Goal: Transaction & Acquisition: Purchase product/service

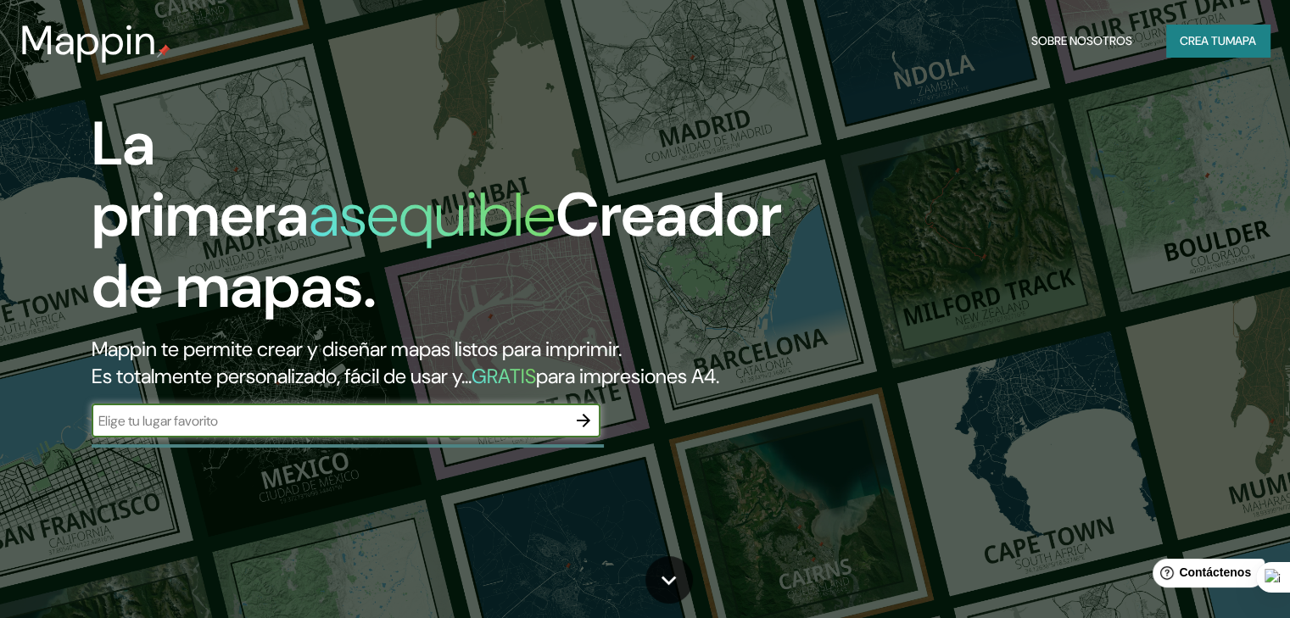
click at [243, 431] on input "text" at bounding box center [329, 421] width 475 height 20
type input "[GEOGRAPHIC_DATA]"
click at [574, 431] on icon "button" at bounding box center [583, 420] width 20 height 20
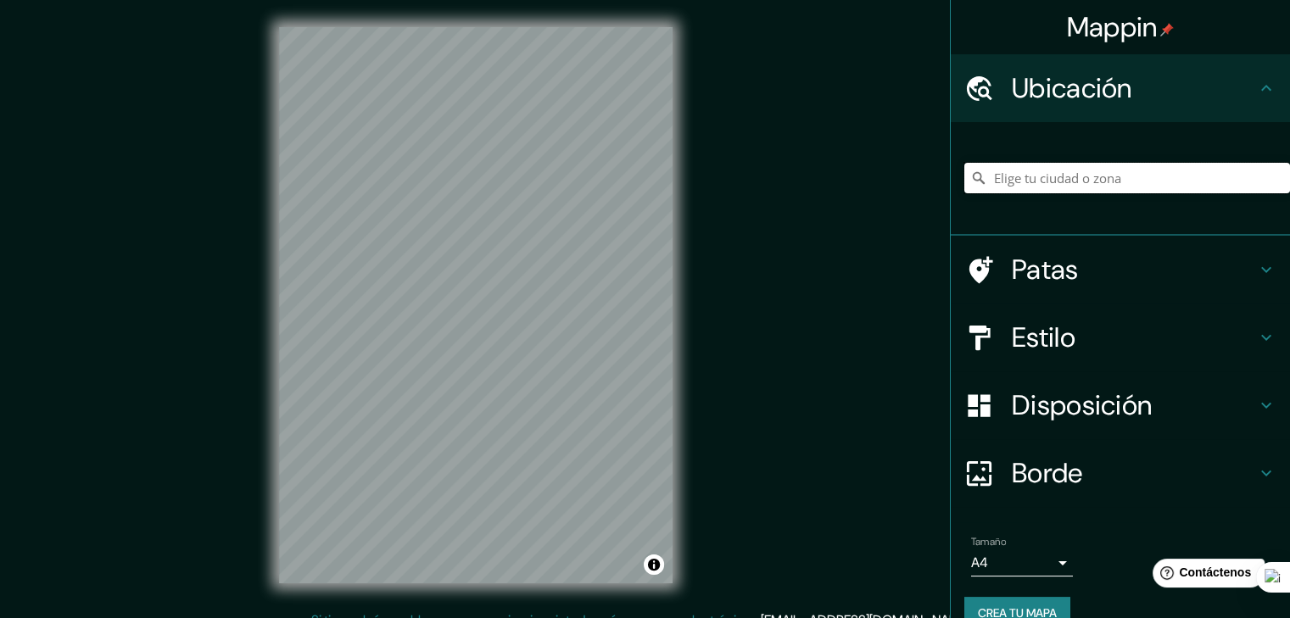
click at [1081, 181] on input "Elige tu ciudad o zona" at bounding box center [1127, 178] width 326 height 31
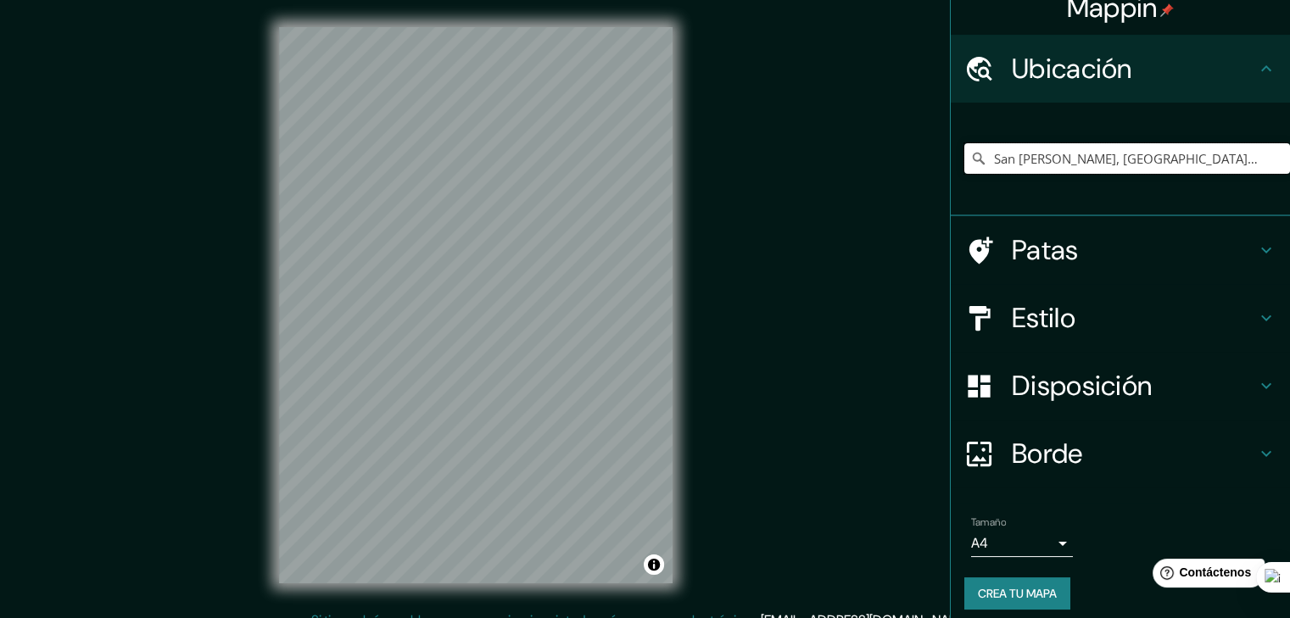
scroll to position [31, 0]
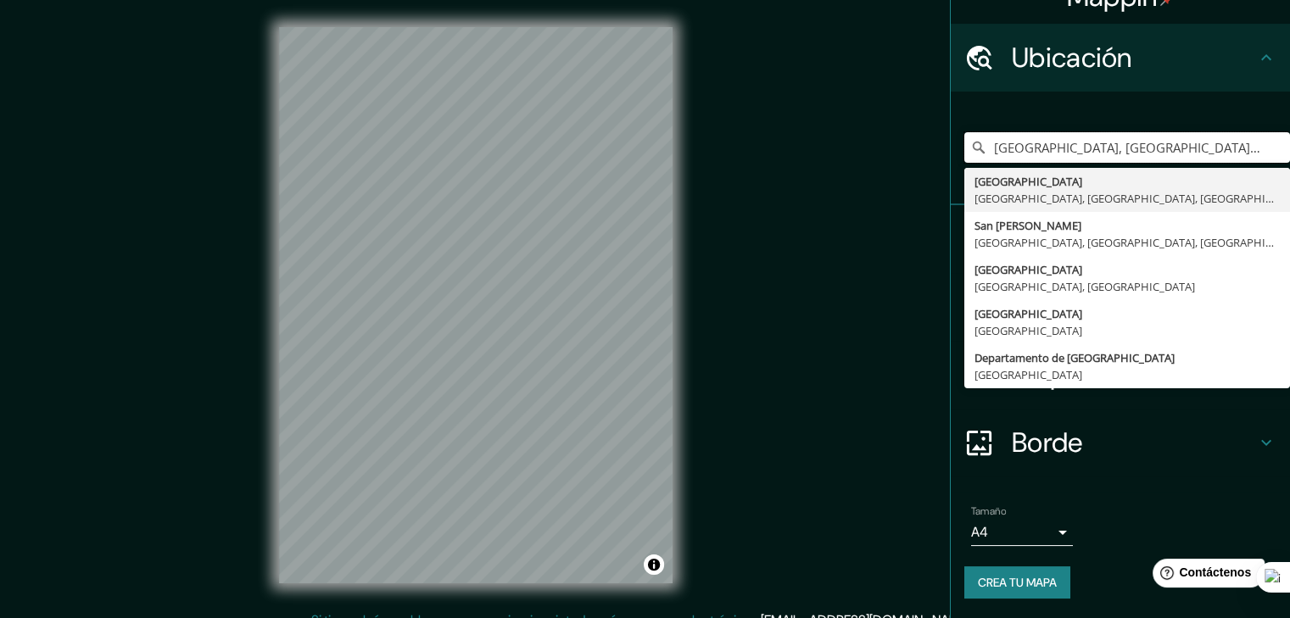
type input "[GEOGRAPHIC_DATA], [GEOGRAPHIC_DATA], [GEOGRAPHIC_DATA], [GEOGRAPHIC_DATA]"
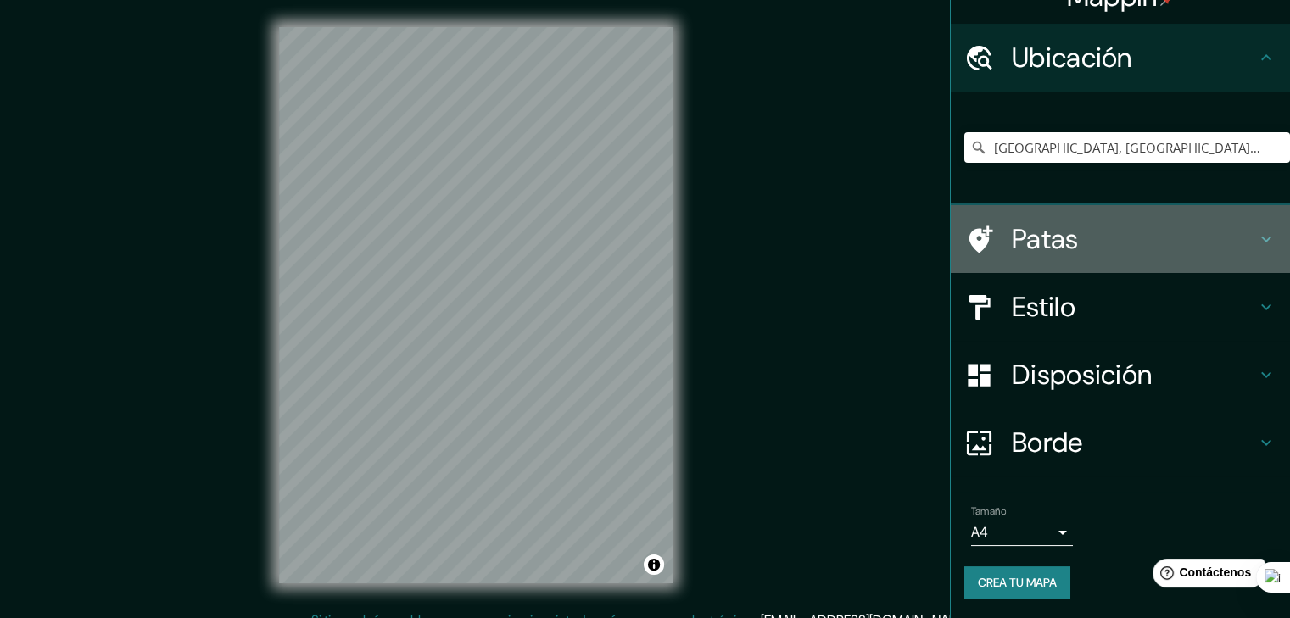
click at [1039, 242] on font "Patas" at bounding box center [1045, 239] width 67 height 36
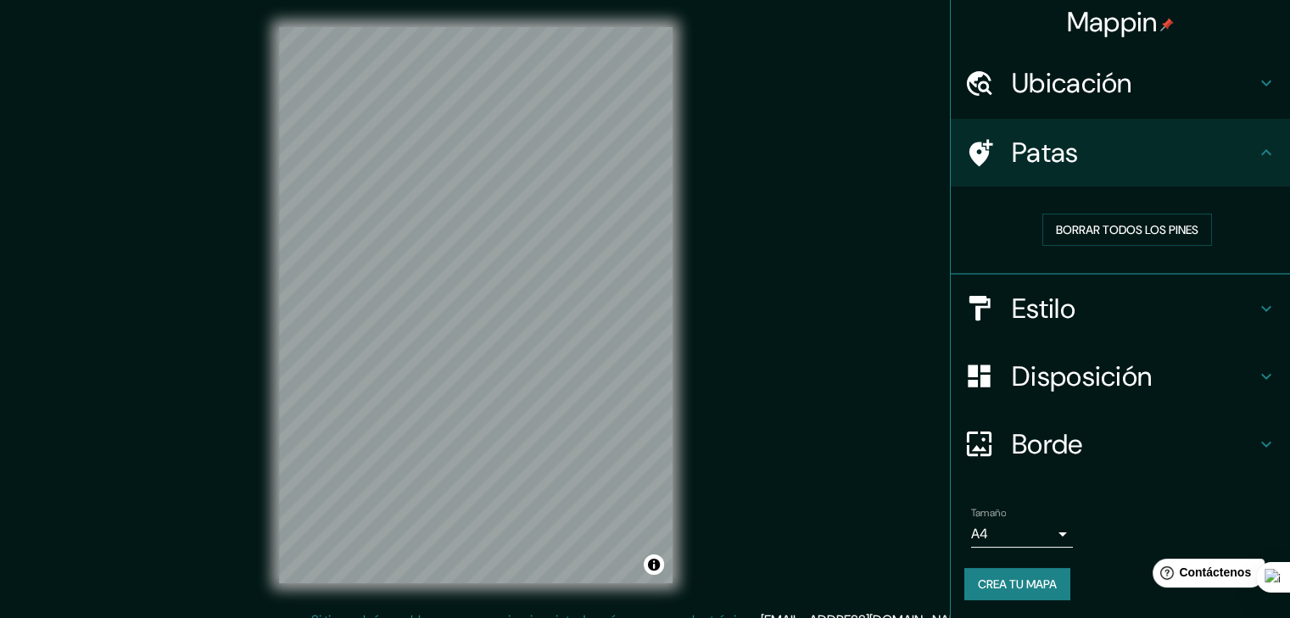
scroll to position [6, 0]
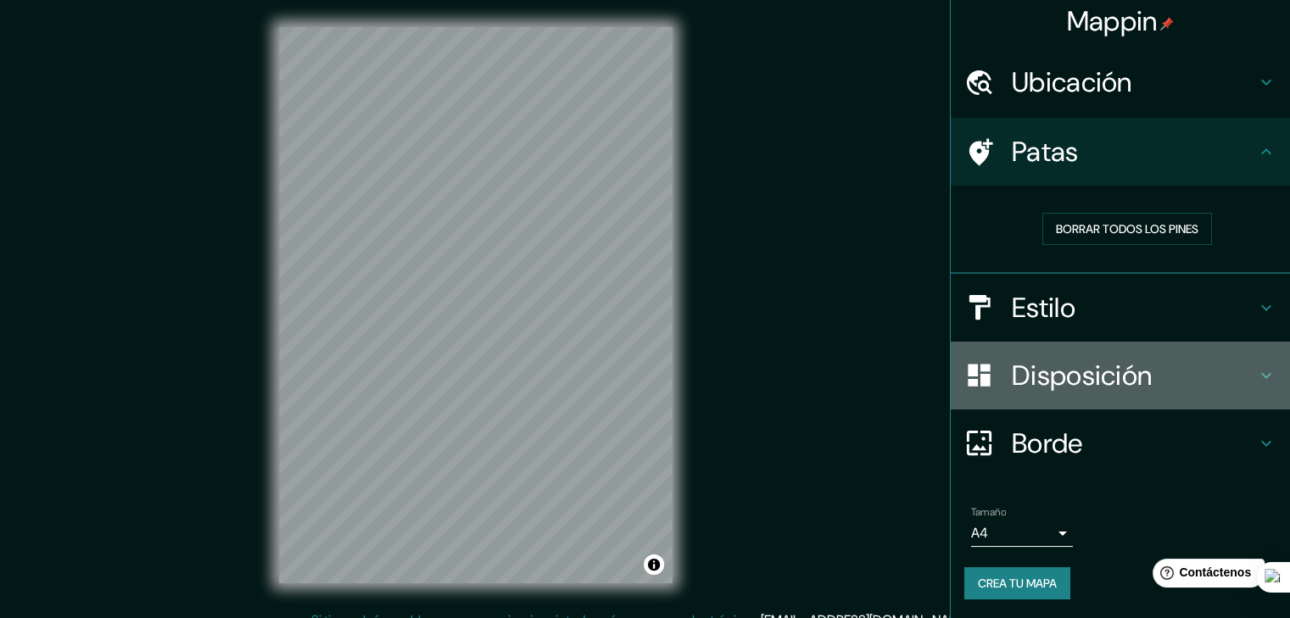
click at [1131, 382] on font "Disposición" at bounding box center [1082, 376] width 140 height 36
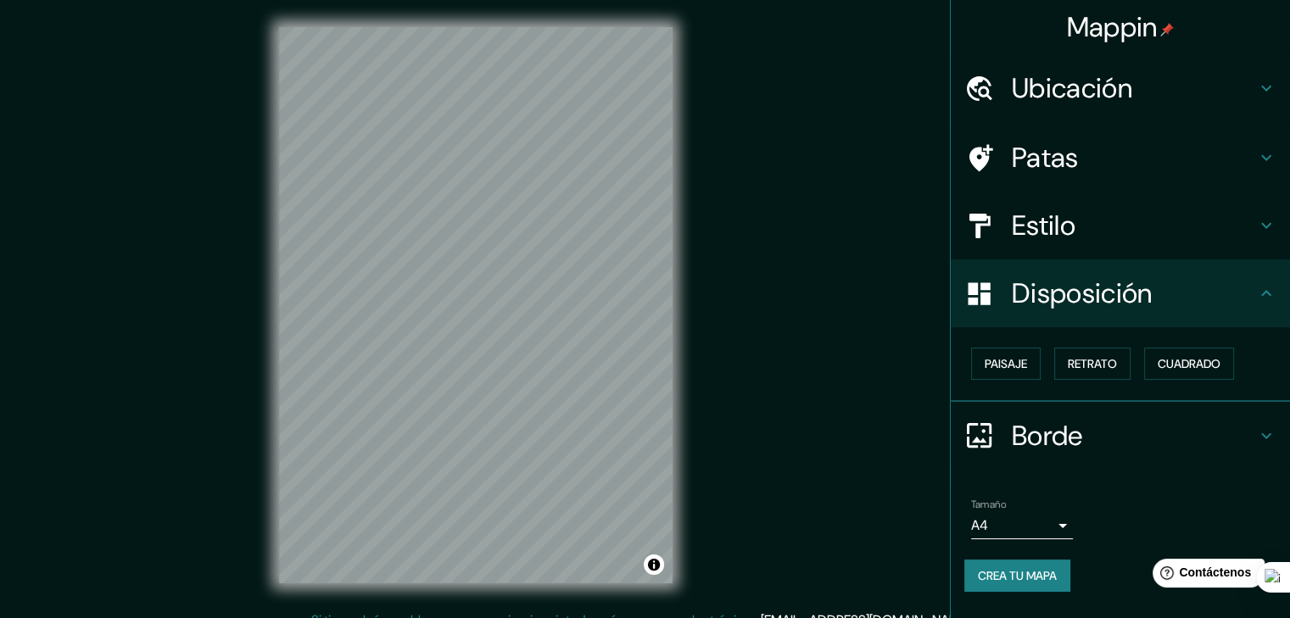
scroll to position [0, 0]
click at [1275, 436] on icon at bounding box center [1266, 436] width 20 height 20
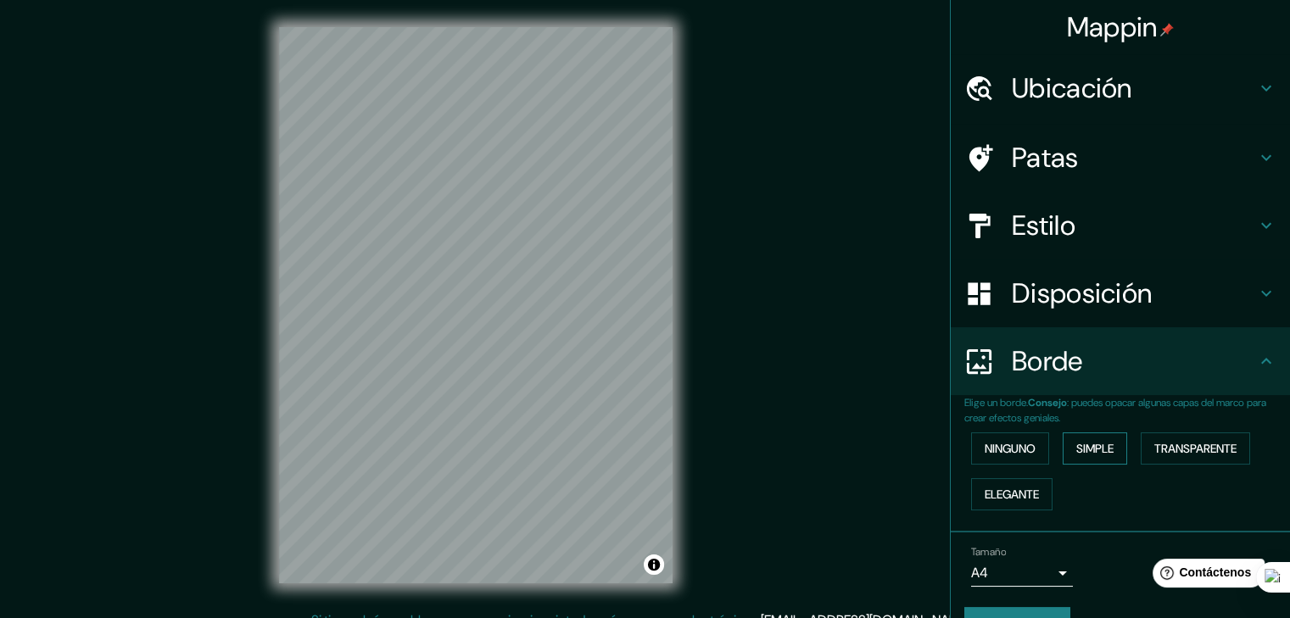
click at [1077, 452] on font "Simple" at bounding box center [1094, 448] width 37 height 15
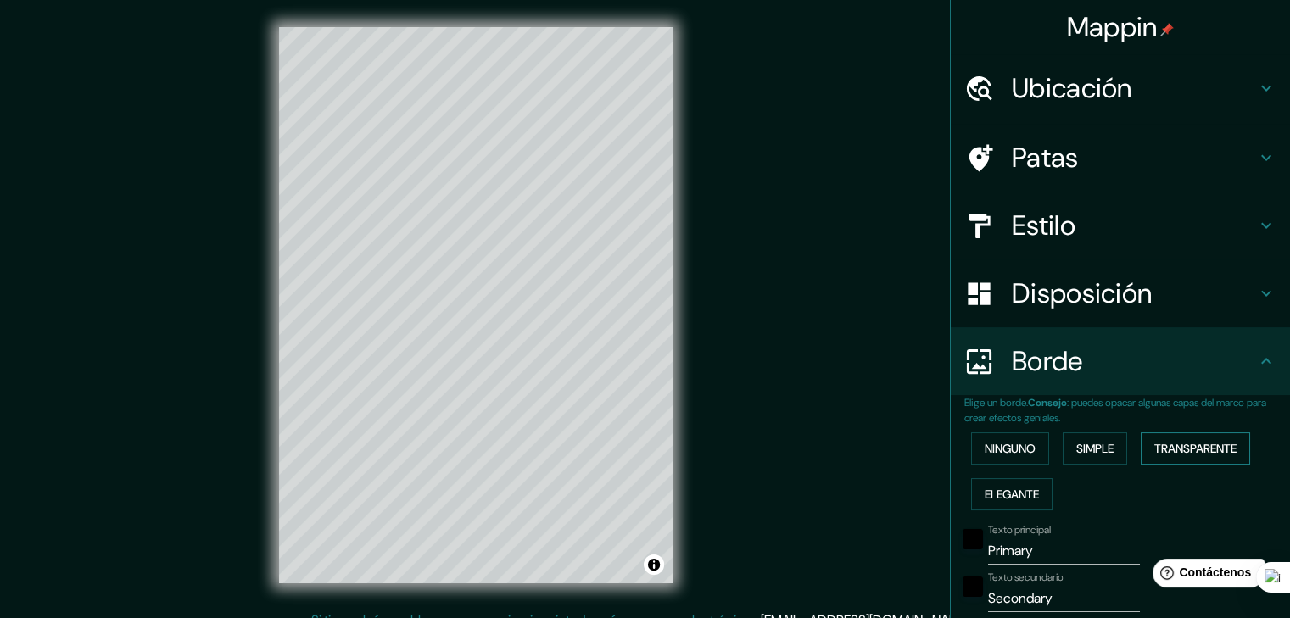
click at [1155, 449] on font "Transparente" at bounding box center [1195, 448] width 82 height 15
click at [1067, 232] on h4 "Estilo" at bounding box center [1134, 226] width 244 height 34
type input "223"
type input "37"
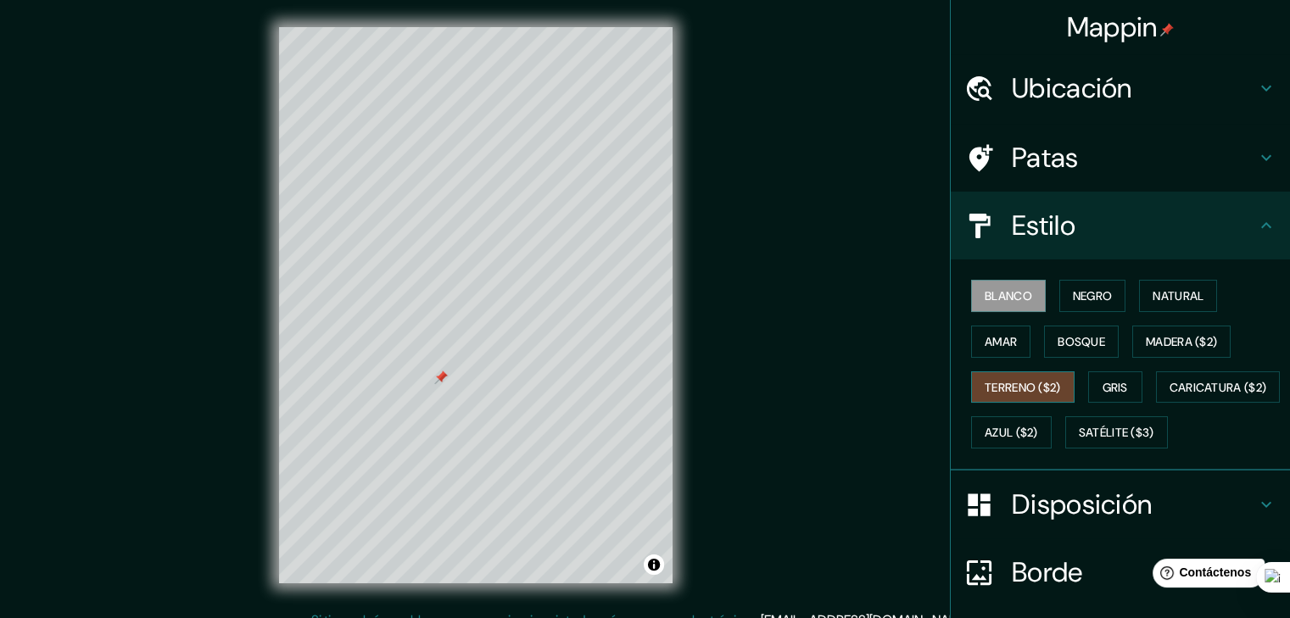
click at [1023, 391] on font "Terreno ($2)" at bounding box center [1022, 387] width 76 height 15
click at [1169, 395] on font "Caricatura ($2)" at bounding box center [1218, 387] width 98 height 15
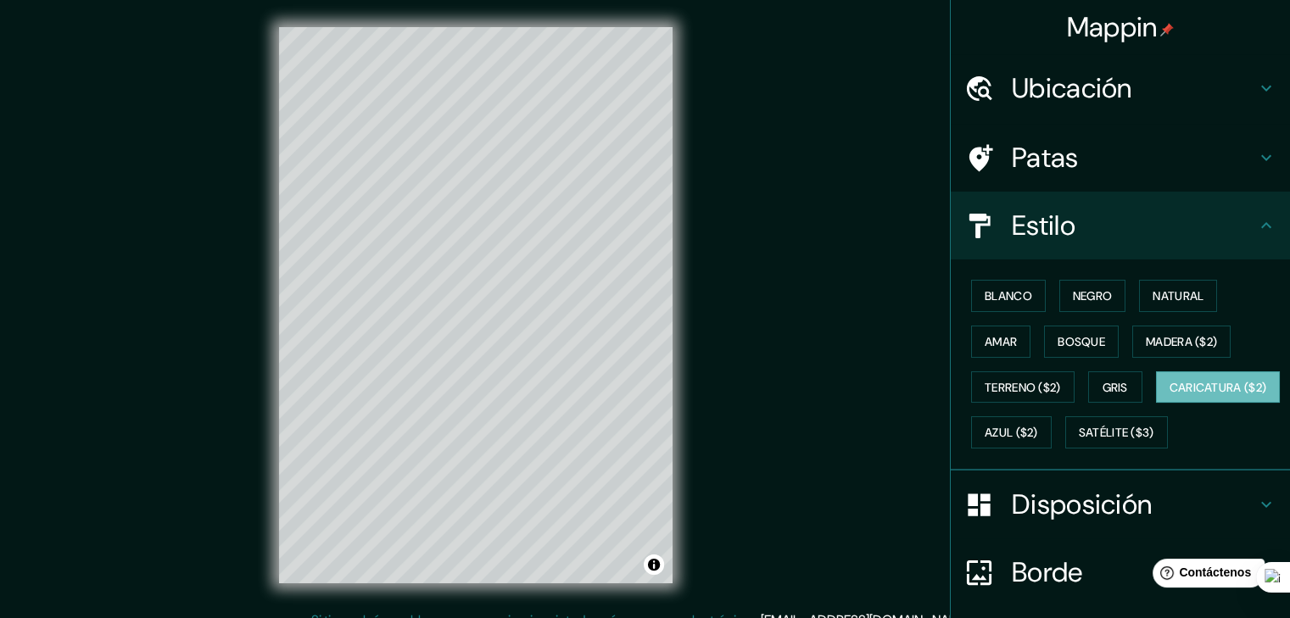
click at [203, 317] on div "Mappin Ubicación [GEOGRAPHIC_DATA], [GEOGRAPHIC_DATA], [GEOGRAPHIC_DATA], [GEOG…" at bounding box center [645, 319] width 1290 height 638
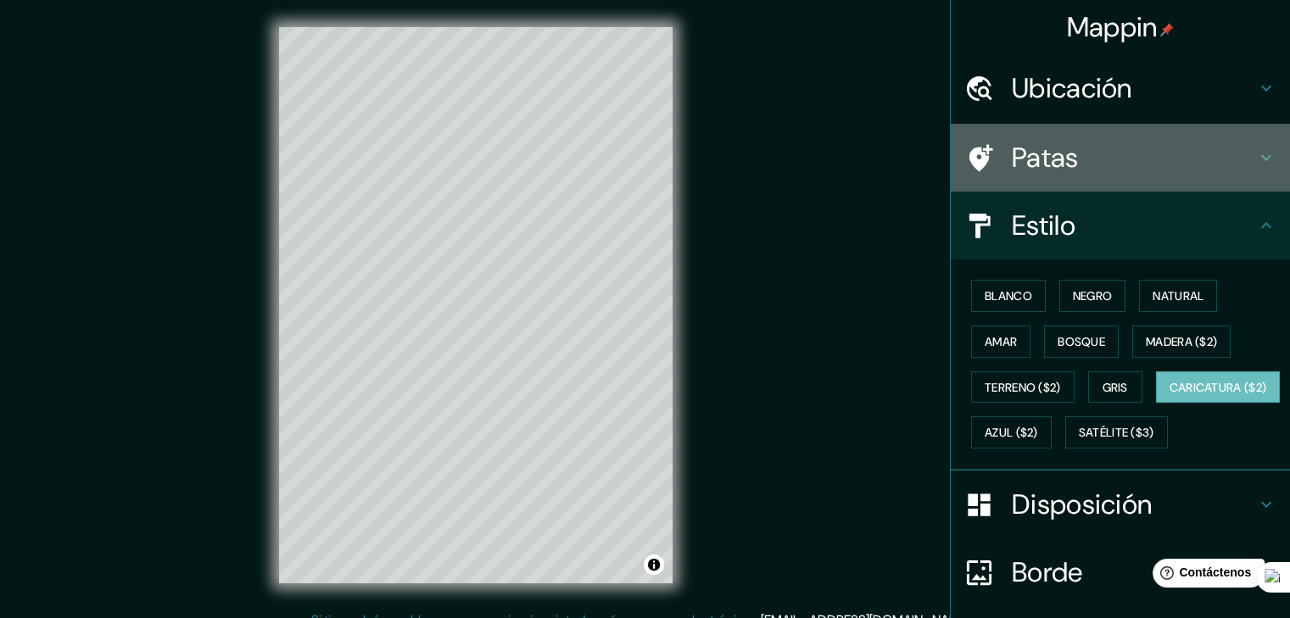
click at [1134, 153] on h4 "Patas" at bounding box center [1134, 158] width 244 height 34
type input "223"
type input "37"
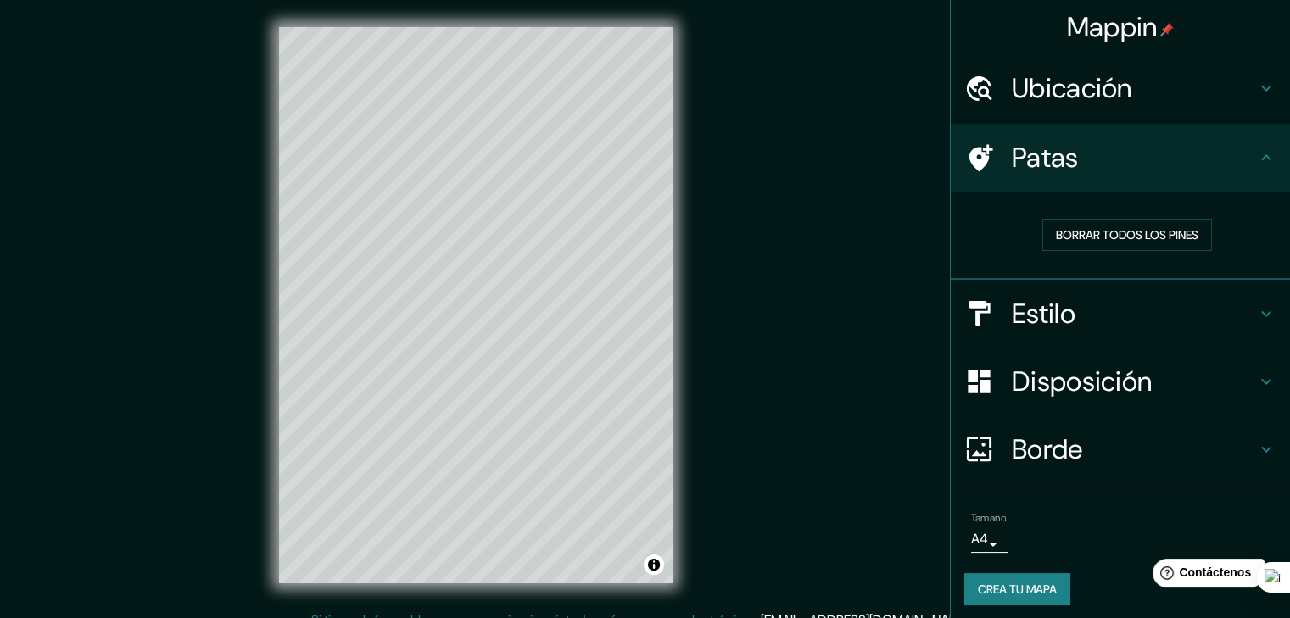
scroll to position [6, 0]
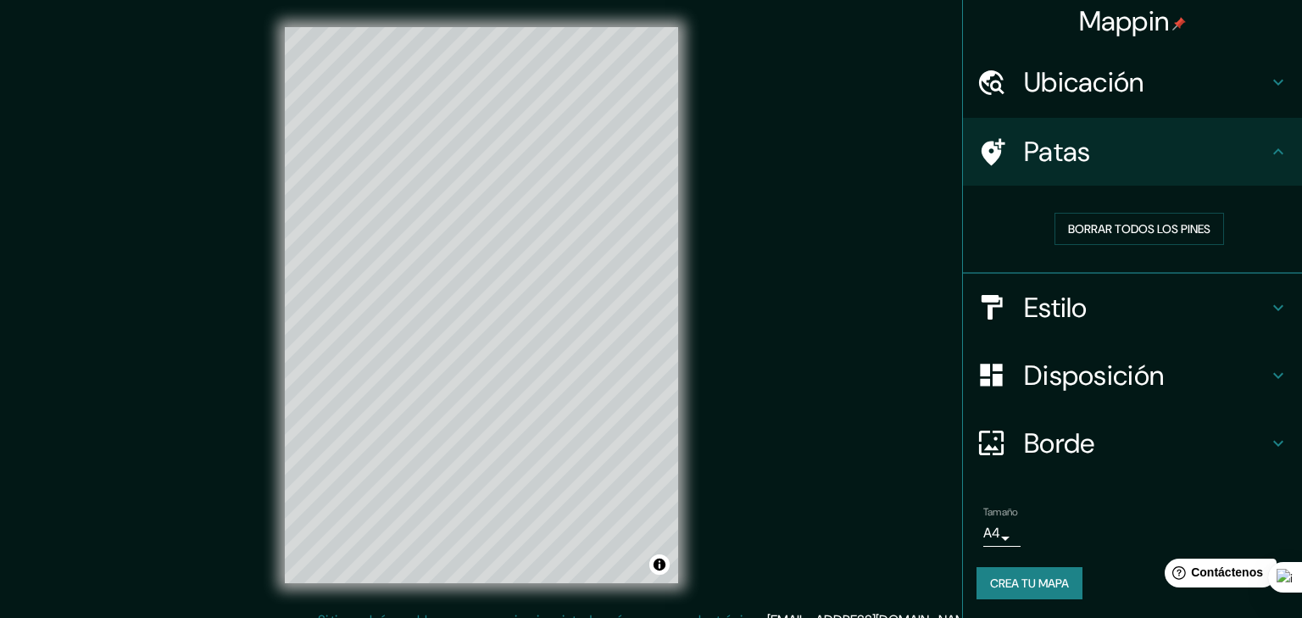
click at [983, 538] on body "Mappin Ubicación [GEOGRAPHIC_DATA], [GEOGRAPHIC_DATA], [GEOGRAPHIC_DATA], [GEOG…" at bounding box center [651, 309] width 1302 height 618
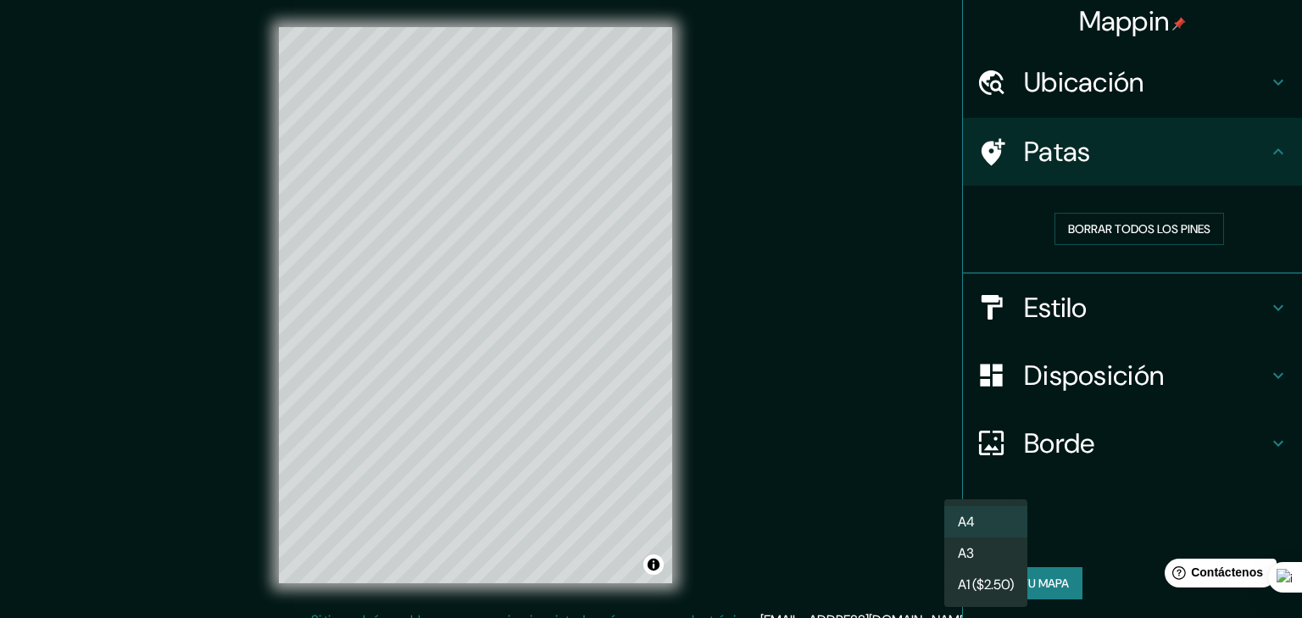
click at [993, 526] on li "A4" at bounding box center [986, 521] width 83 height 31
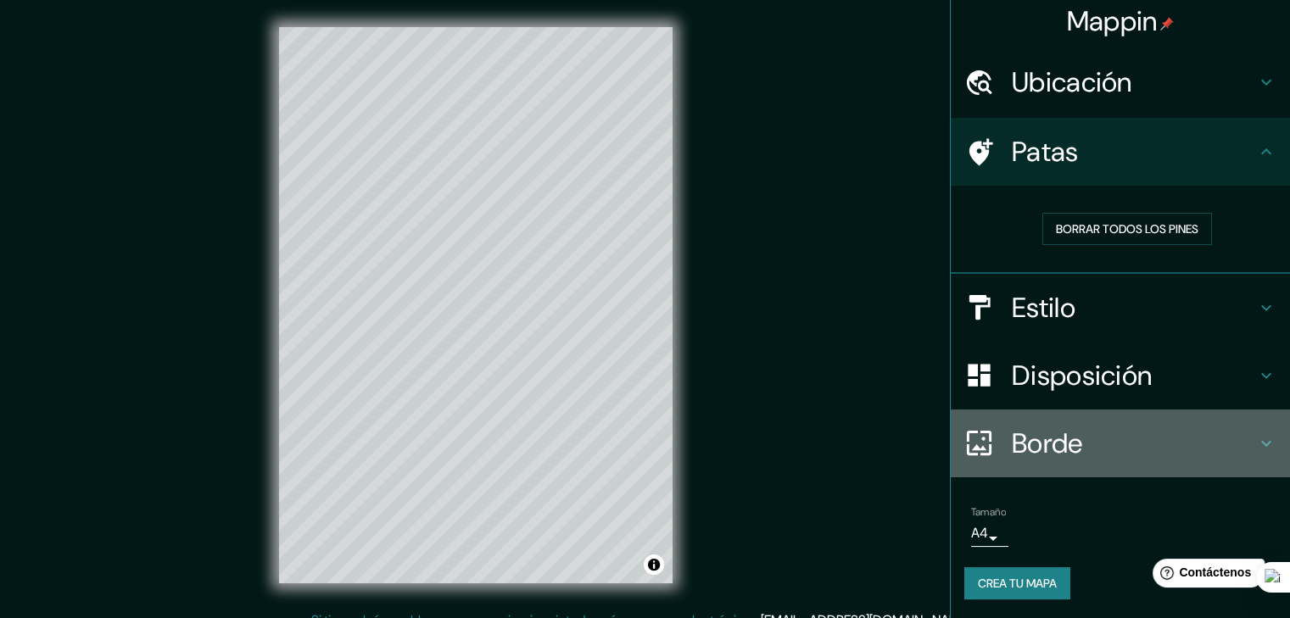
click at [1229, 447] on h4 "Borde" at bounding box center [1134, 443] width 244 height 34
type input "223"
type input "37"
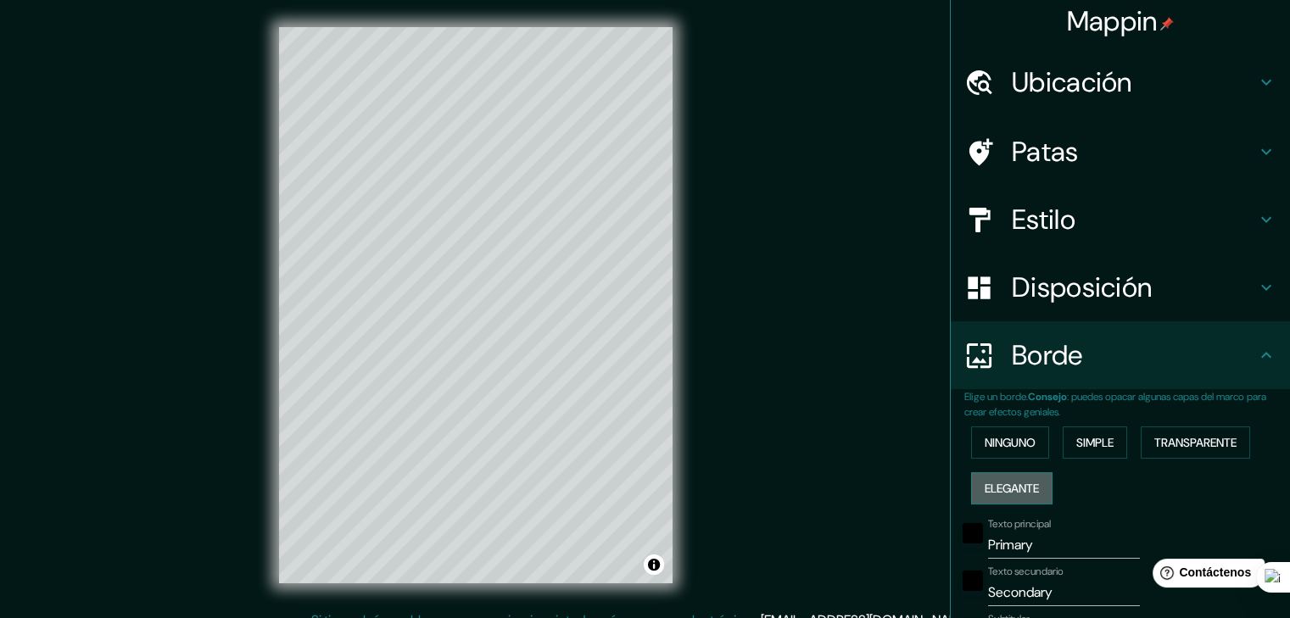
click at [1012, 488] on font "Elegante" at bounding box center [1011, 488] width 54 height 15
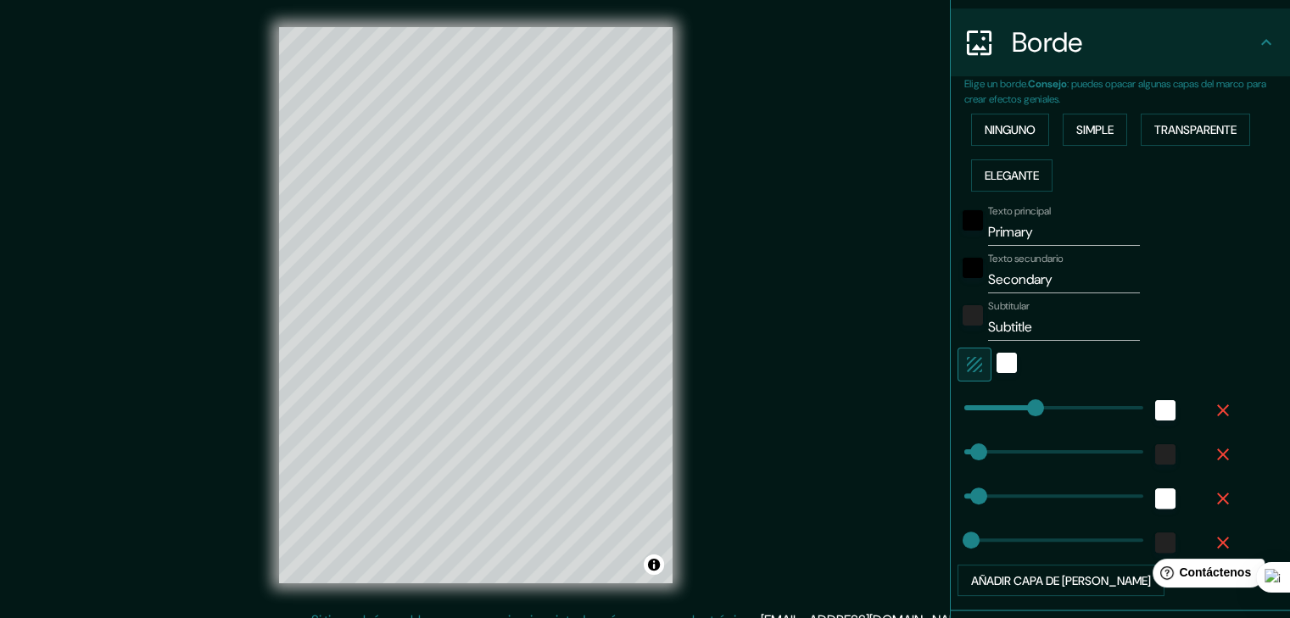
scroll to position [345, 0]
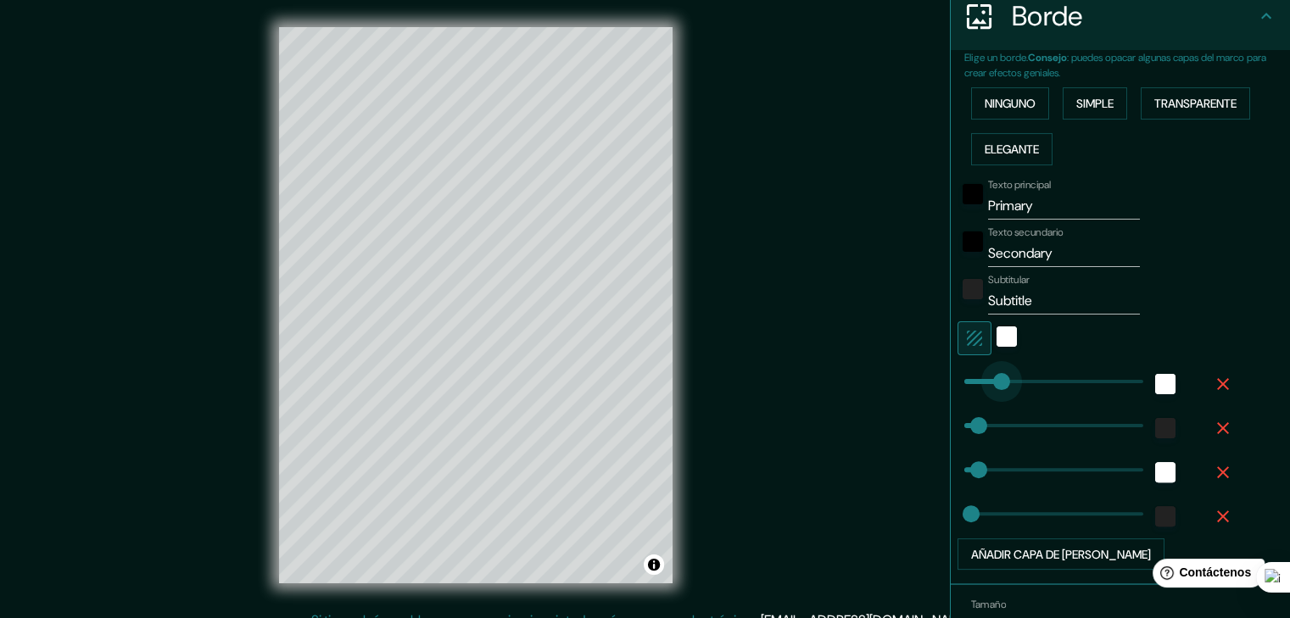
type input "93"
drag, startPoint x: 1019, startPoint y: 376, endPoint x: 987, endPoint y: 378, distance: 32.3
type input "37"
type input "19"
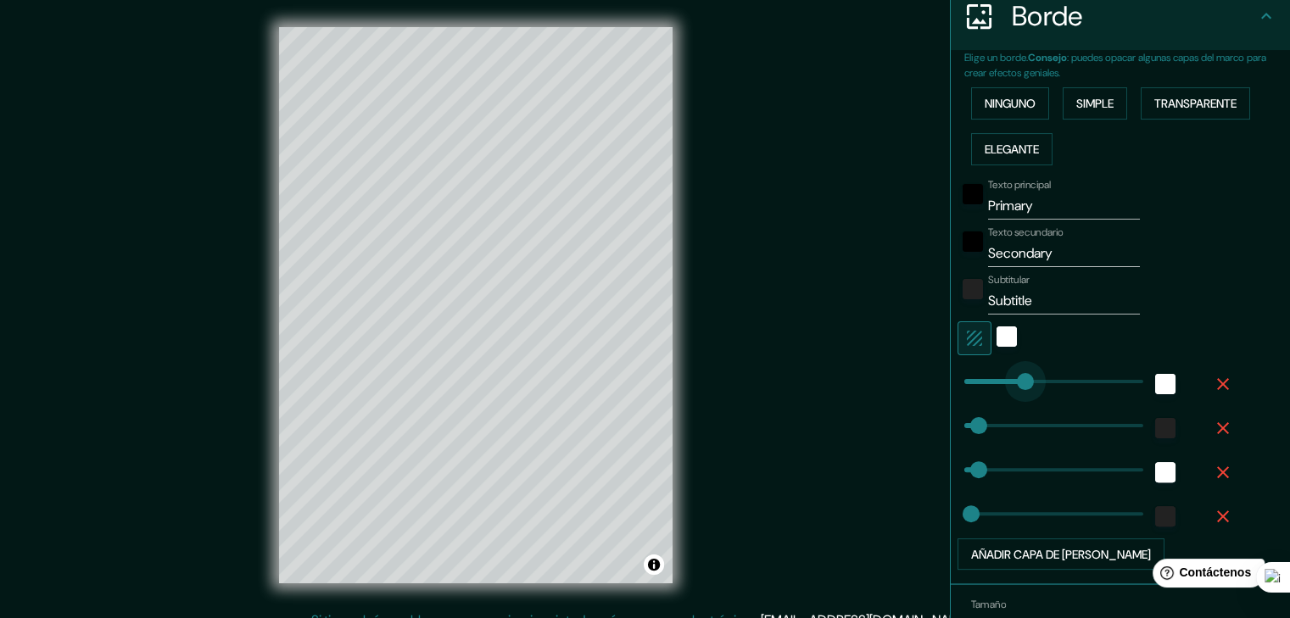
type input "177"
drag, startPoint x: 987, startPoint y: 379, endPoint x: 1020, endPoint y: 377, distance: 33.1
type input "37"
type input "19"
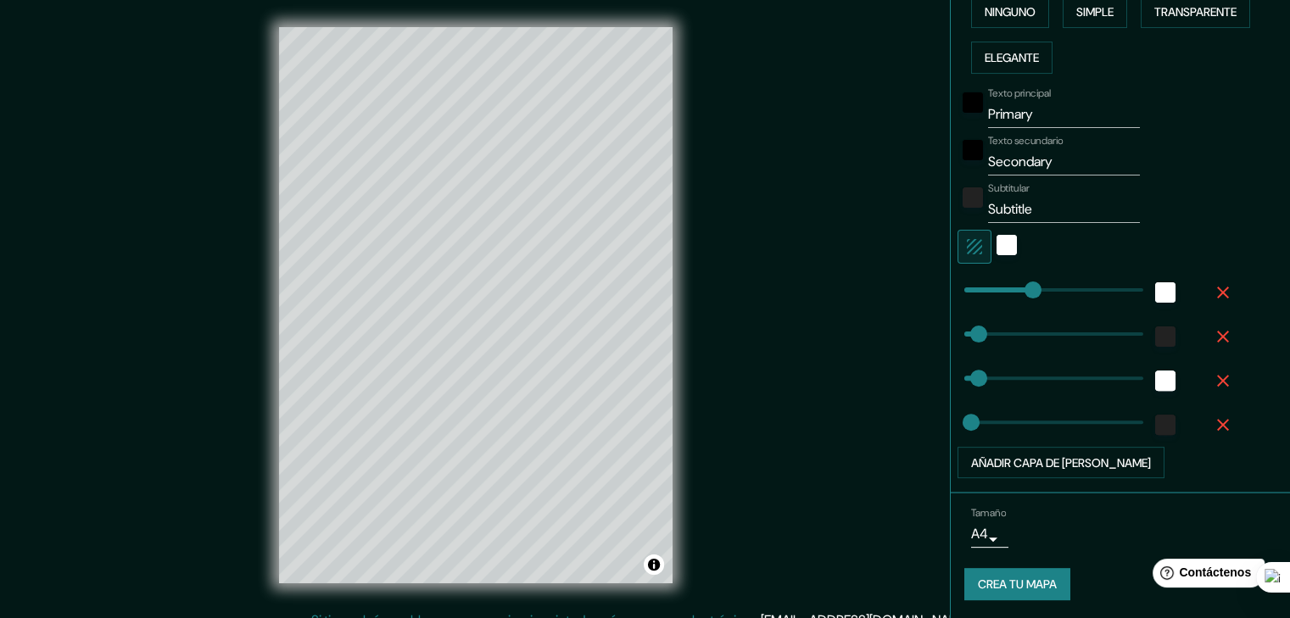
scroll to position [20, 0]
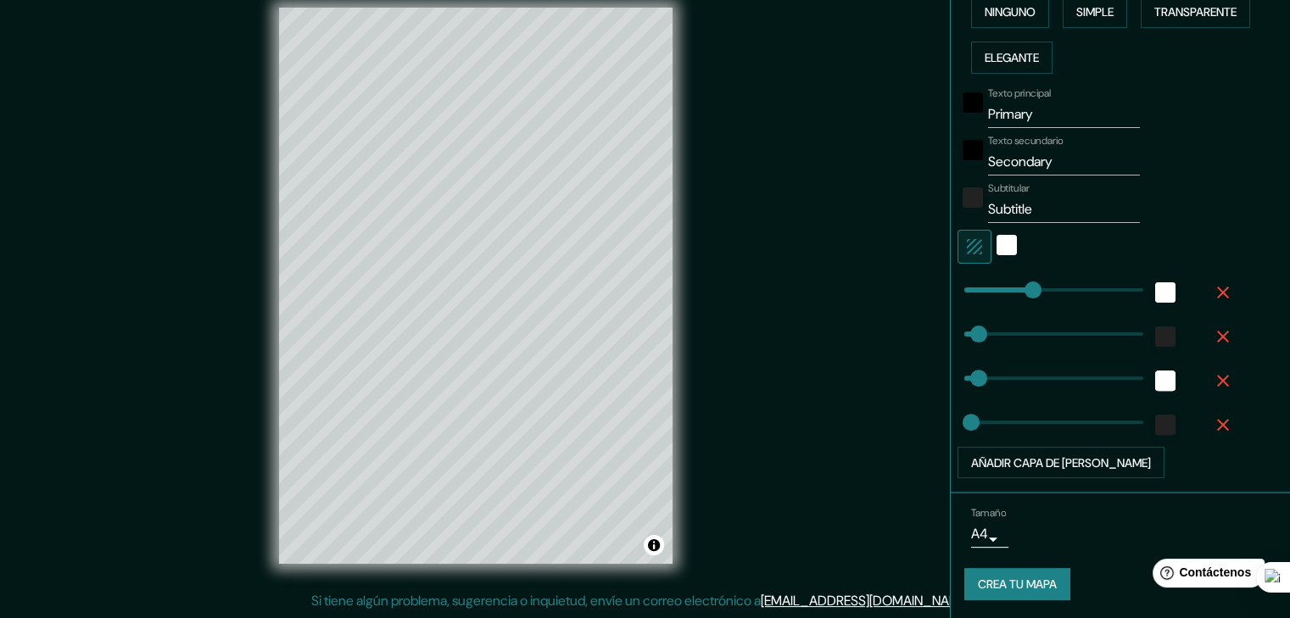
type input "37"
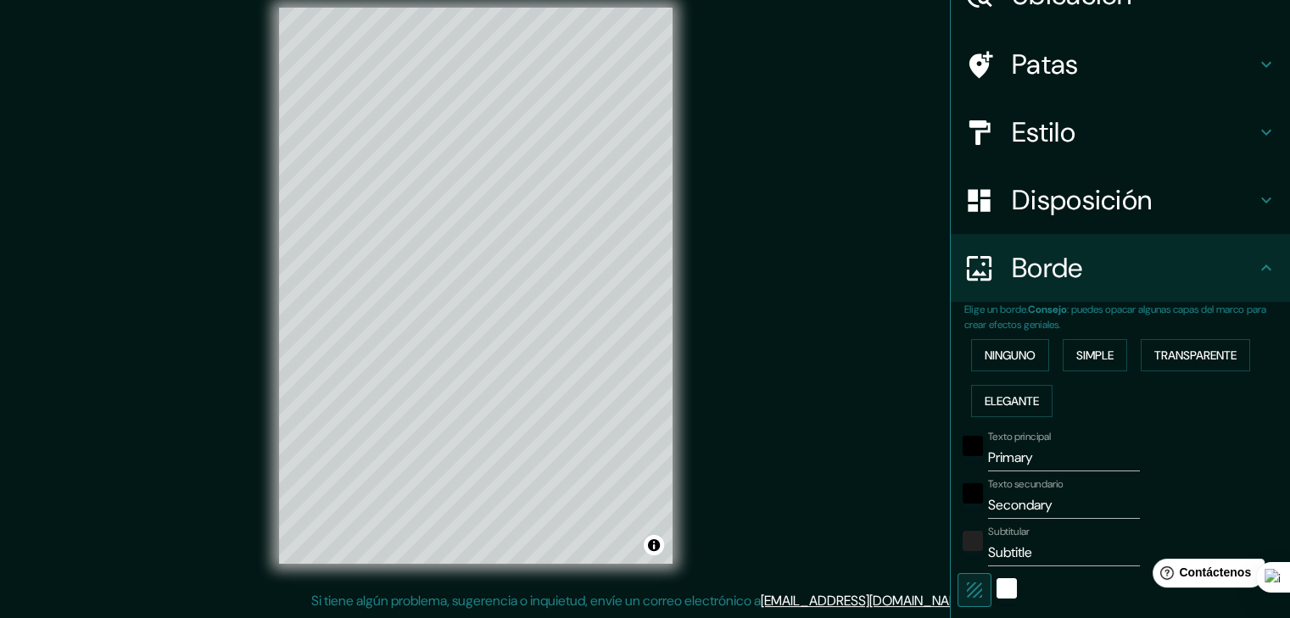
scroll to position [13, 0]
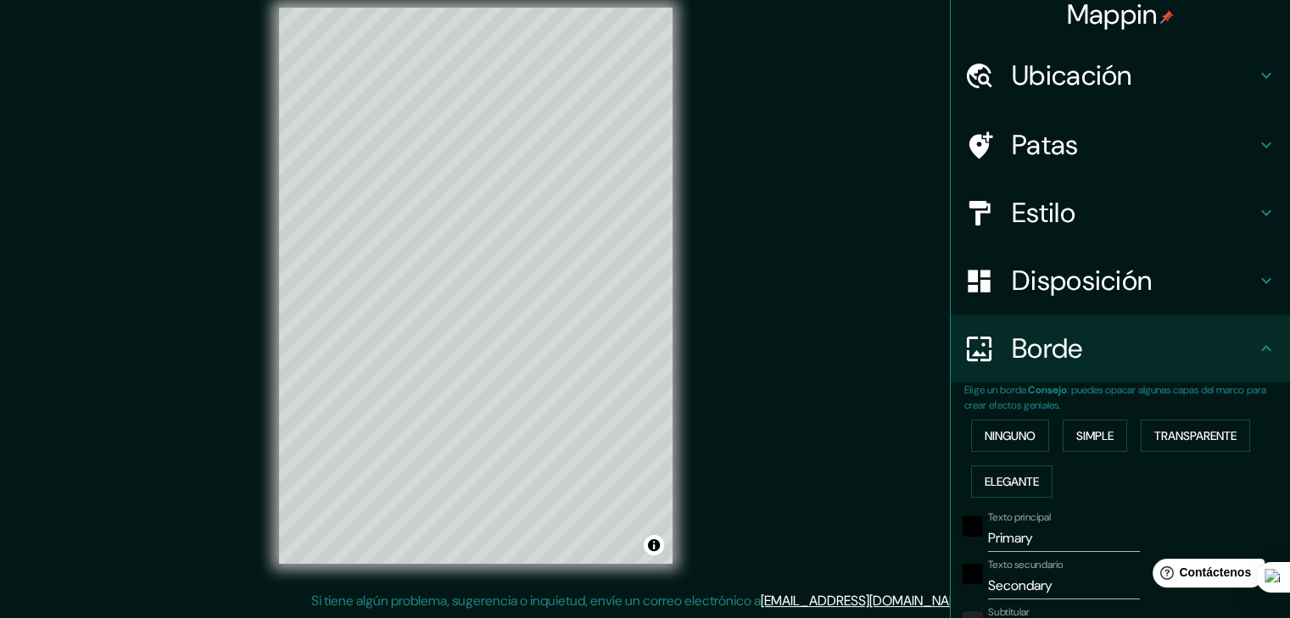
click at [1235, 287] on h4 "Disposición" at bounding box center [1134, 281] width 244 height 34
type input "37"
type input "19"
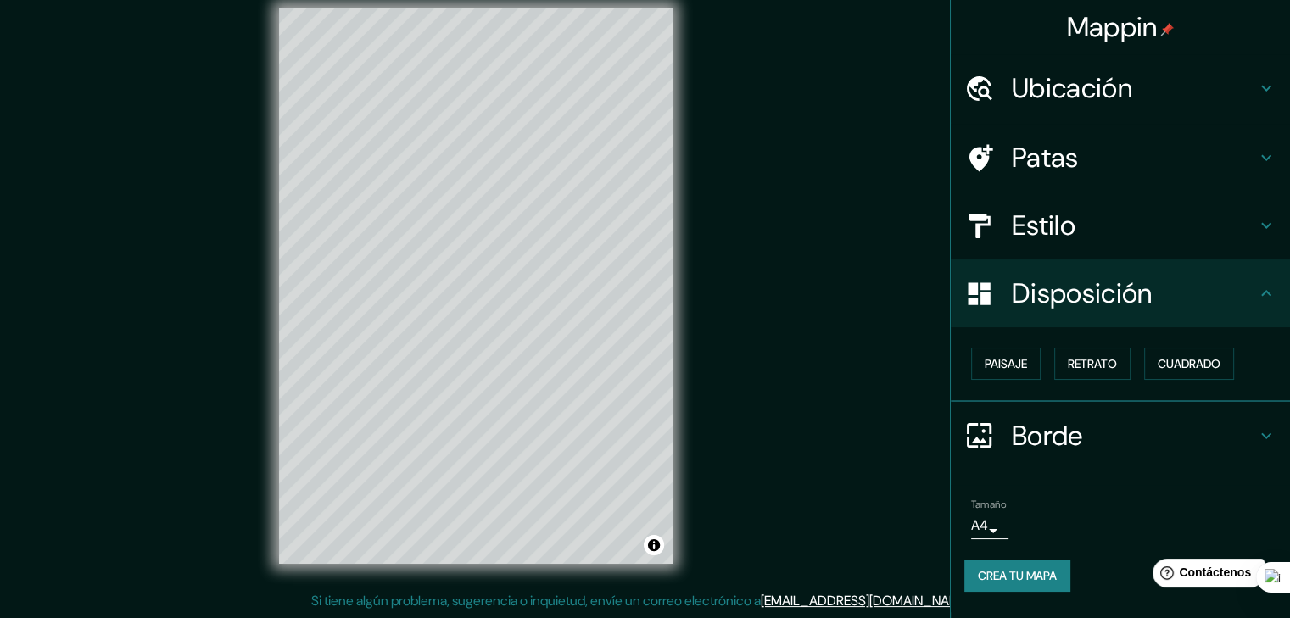
scroll to position [0, 0]
click at [994, 359] on font "Paisaje" at bounding box center [1005, 363] width 42 height 15
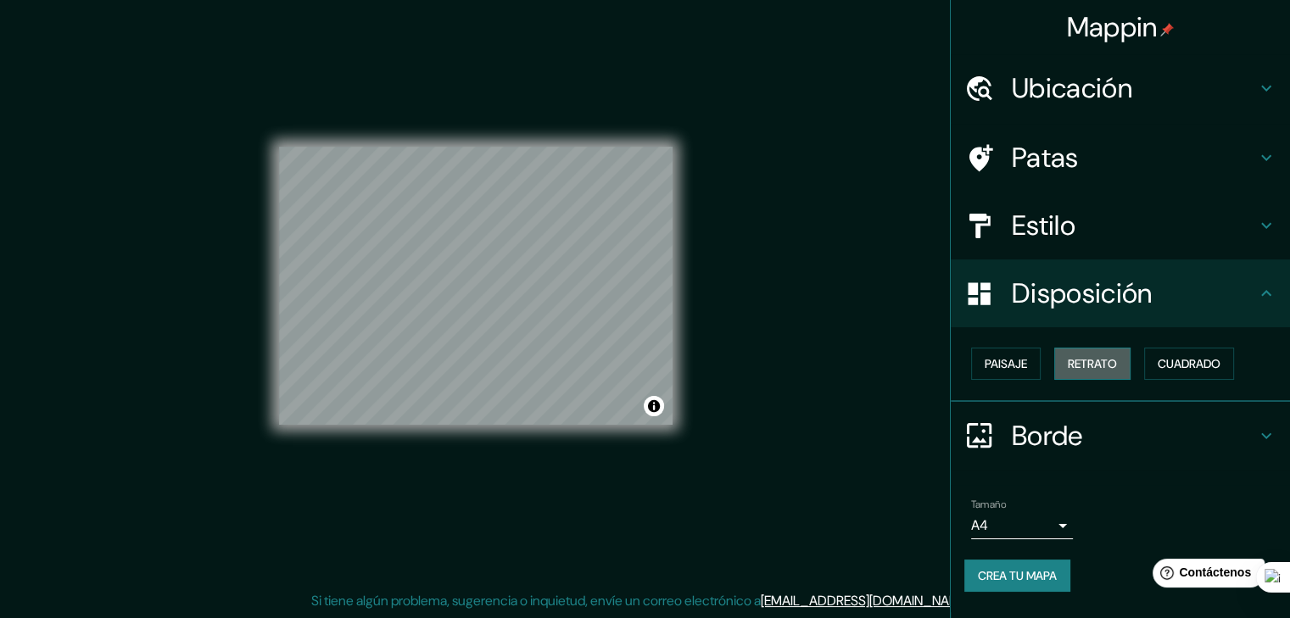
click at [1080, 360] on font "Retrato" at bounding box center [1091, 363] width 49 height 15
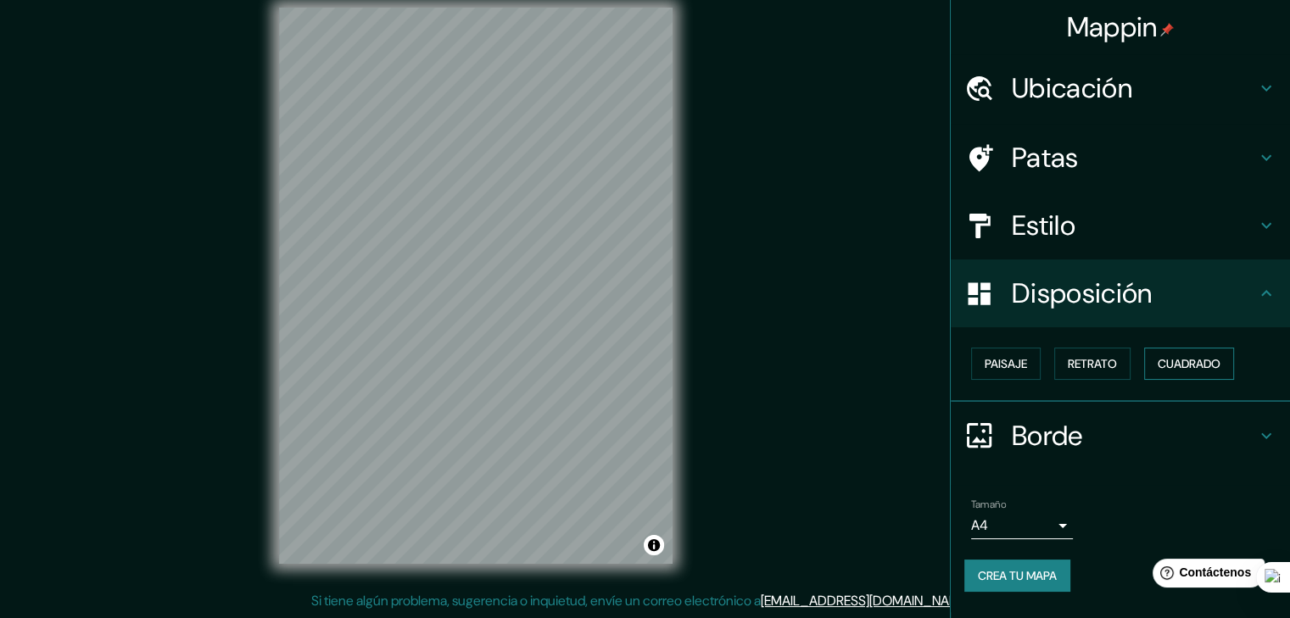
click at [1189, 364] on font "Cuadrado" at bounding box center [1188, 363] width 63 height 15
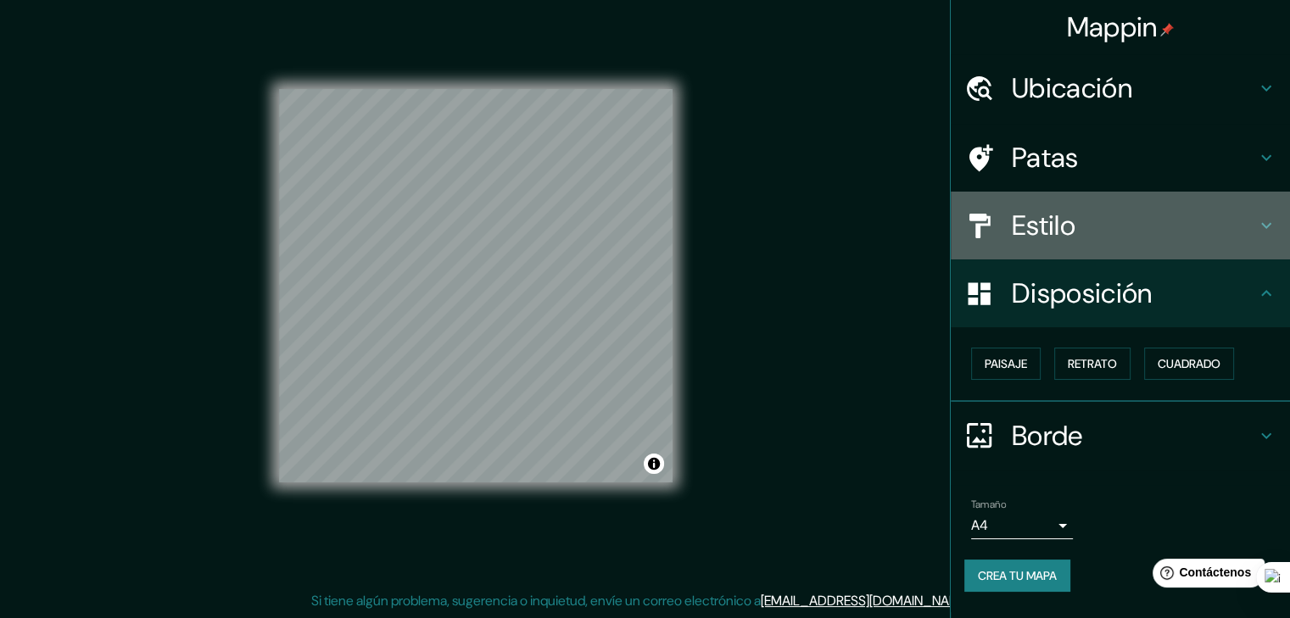
click at [1121, 240] on h4 "Estilo" at bounding box center [1134, 226] width 244 height 34
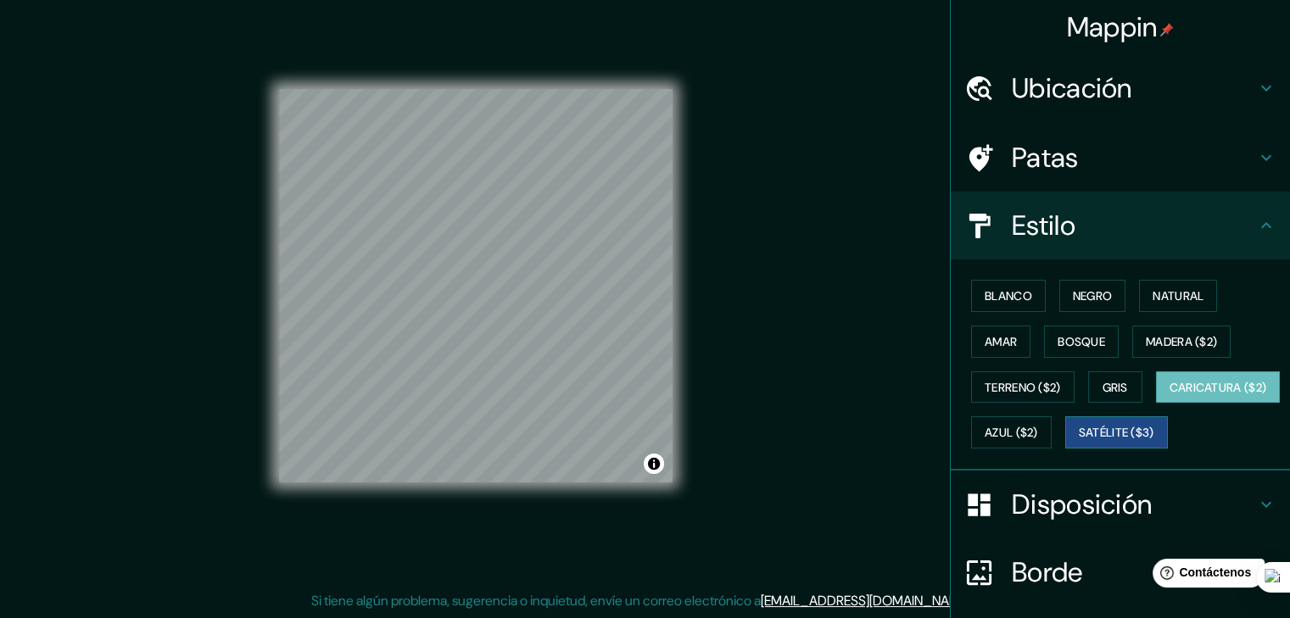
click at [1078, 441] on font "Satélite ($3)" at bounding box center [1115, 433] width 75 height 15
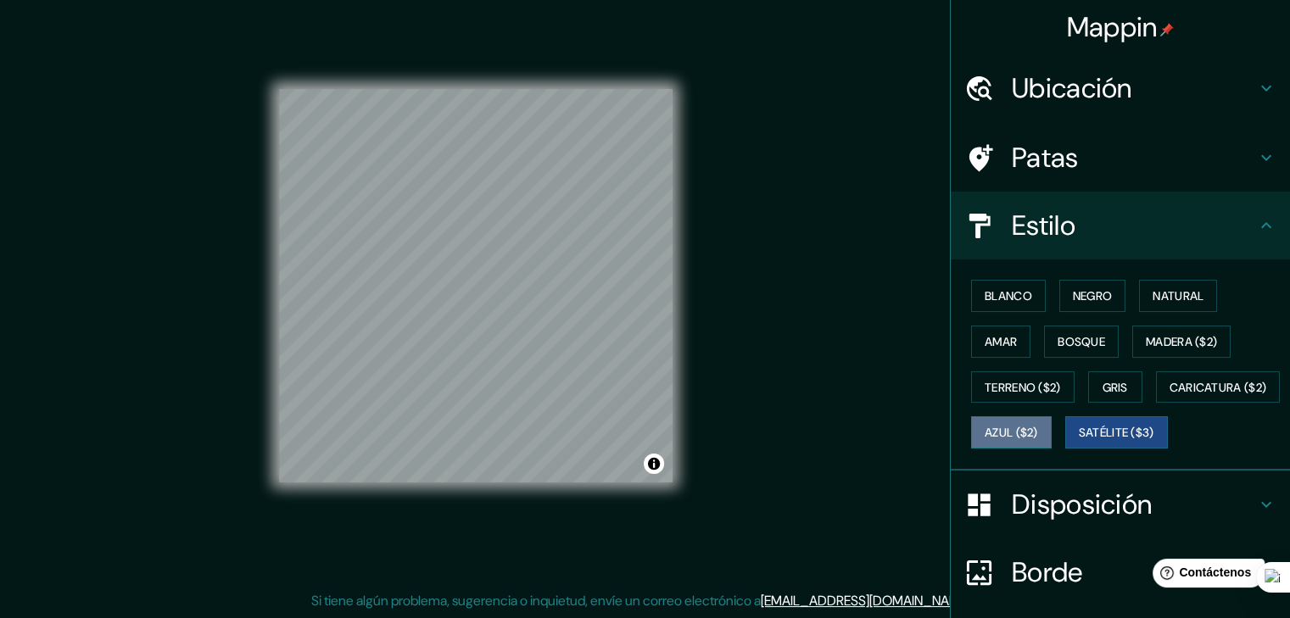
click at [1038, 432] on font "Azul ($2)" at bounding box center [1010, 433] width 53 height 15
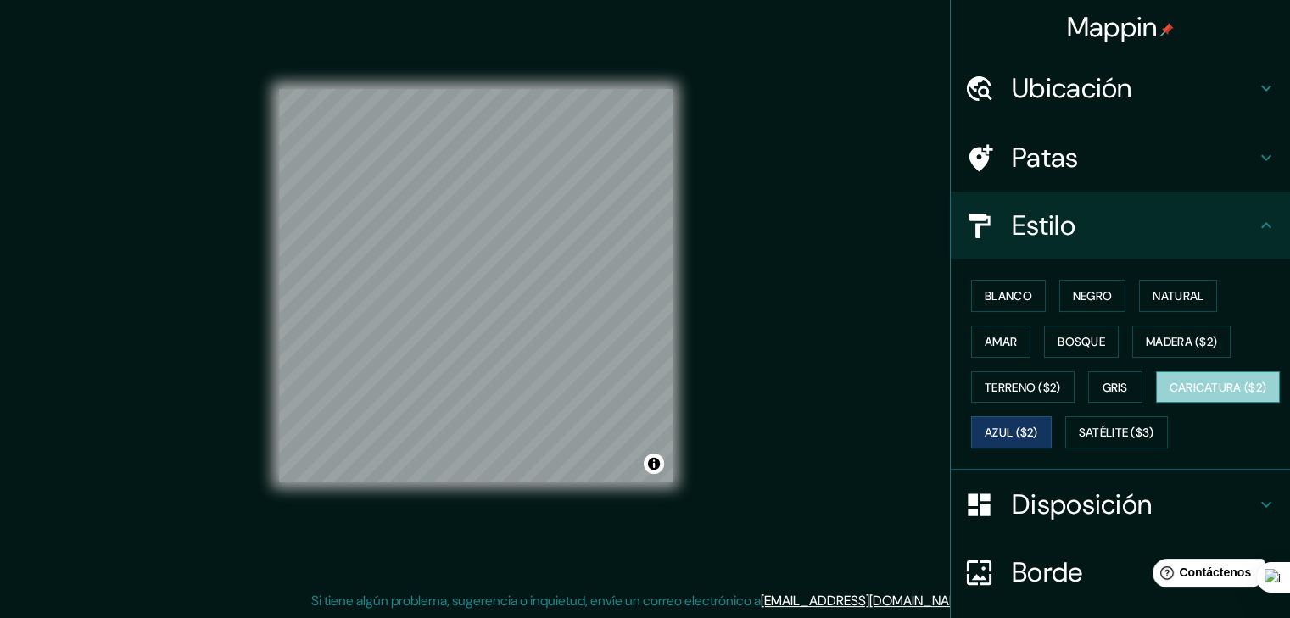
click at [1169, 395] on font "Caricatura ($2)" at bounding box center [1218, 387] width 98 height 15
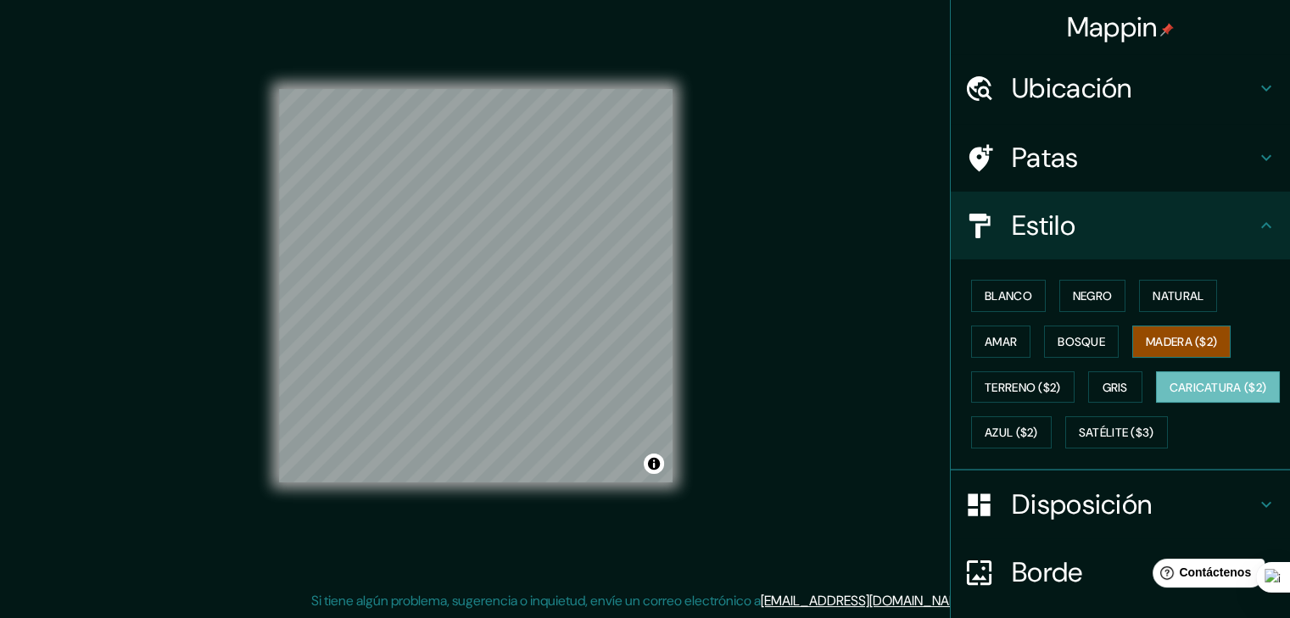
click at [1168, 343] on font "Madera ($2)" at bounding box center [1180, 341] width 71 height 15
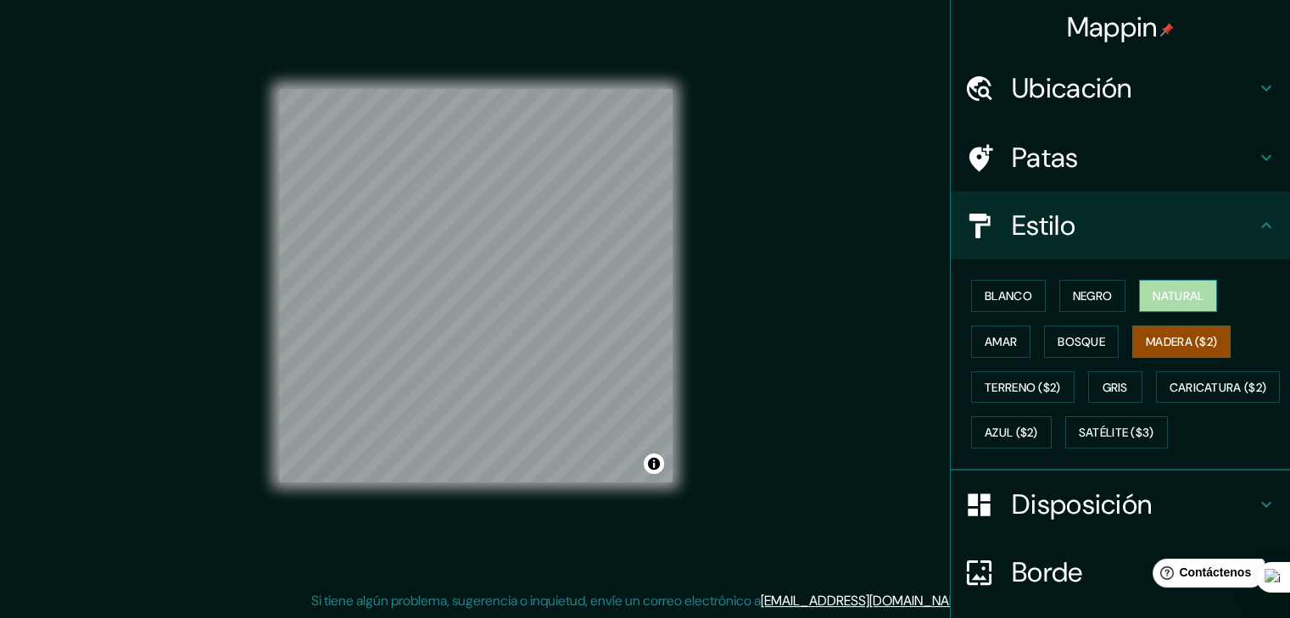
click at [1189, 309] on button "Natural" at bounding box center [1178, 296] width 78 height 32
click at [1092, 347] on font "Bosque" at bounding box center [1080, 341] width 47 height 15
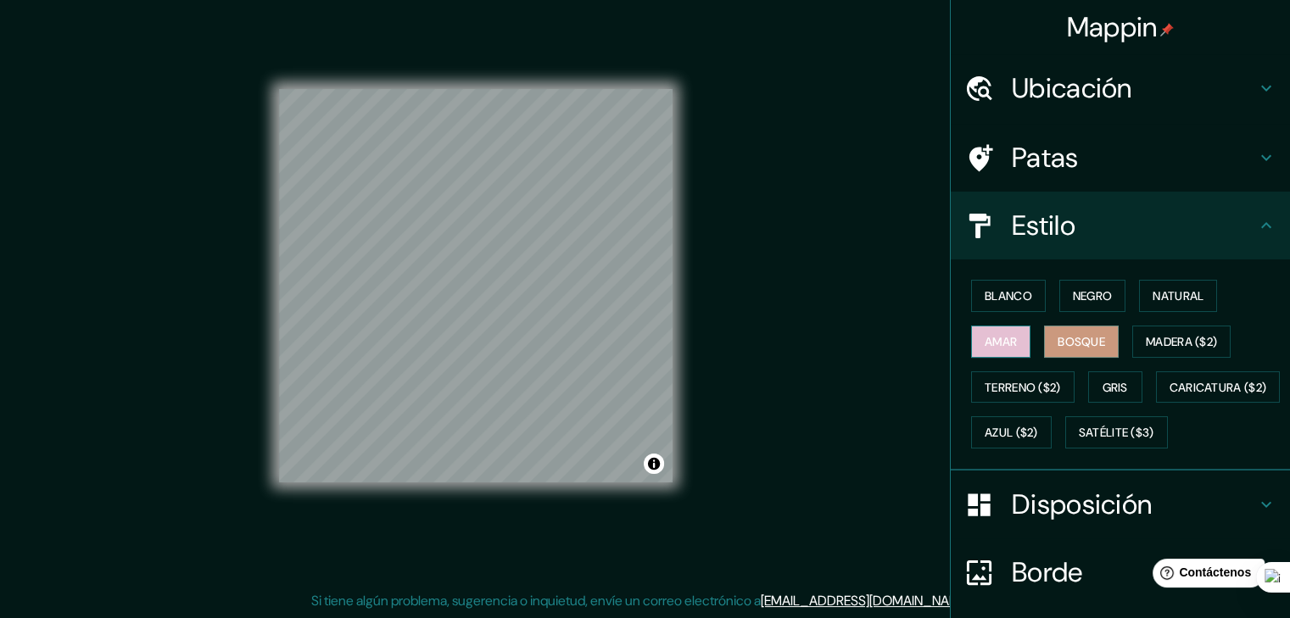
click at [984, 344] on font "Amar" at bounding box center [1000, 341] width 32 height 15
click at [984, 299] on font "Blanco" at bounding box center [1007, 295] width 47 height 15
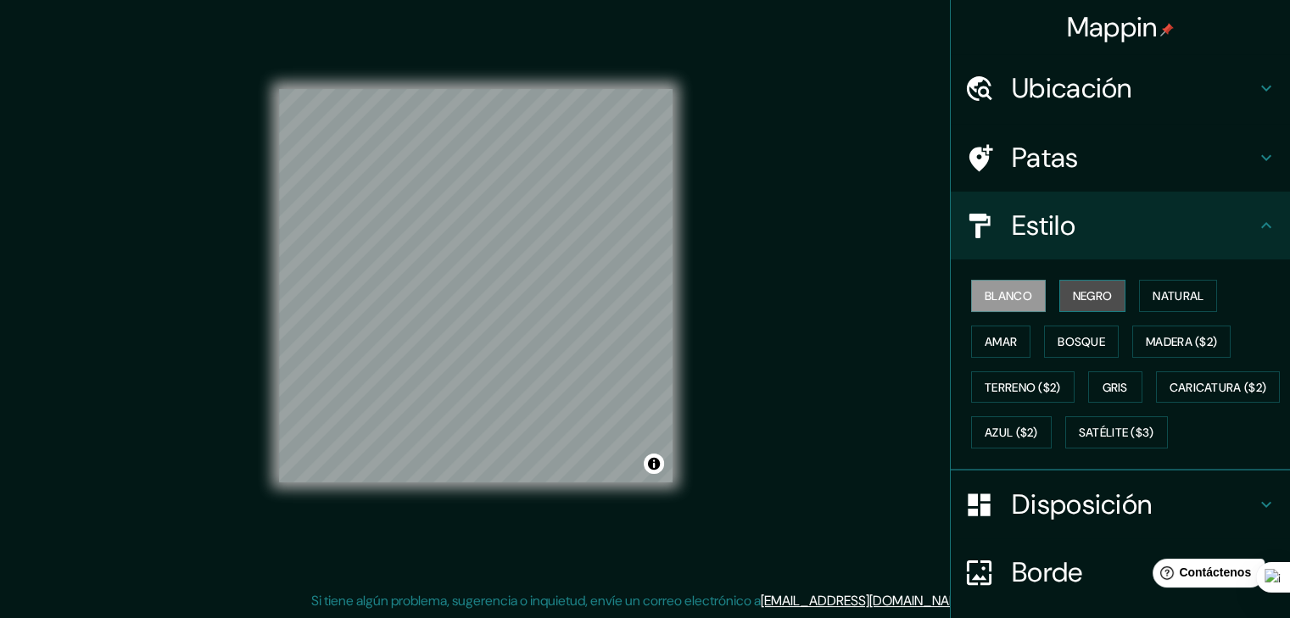
click at [1093, 298] on font "Negro" at bounding box center [1093, 295] width 40 height 15
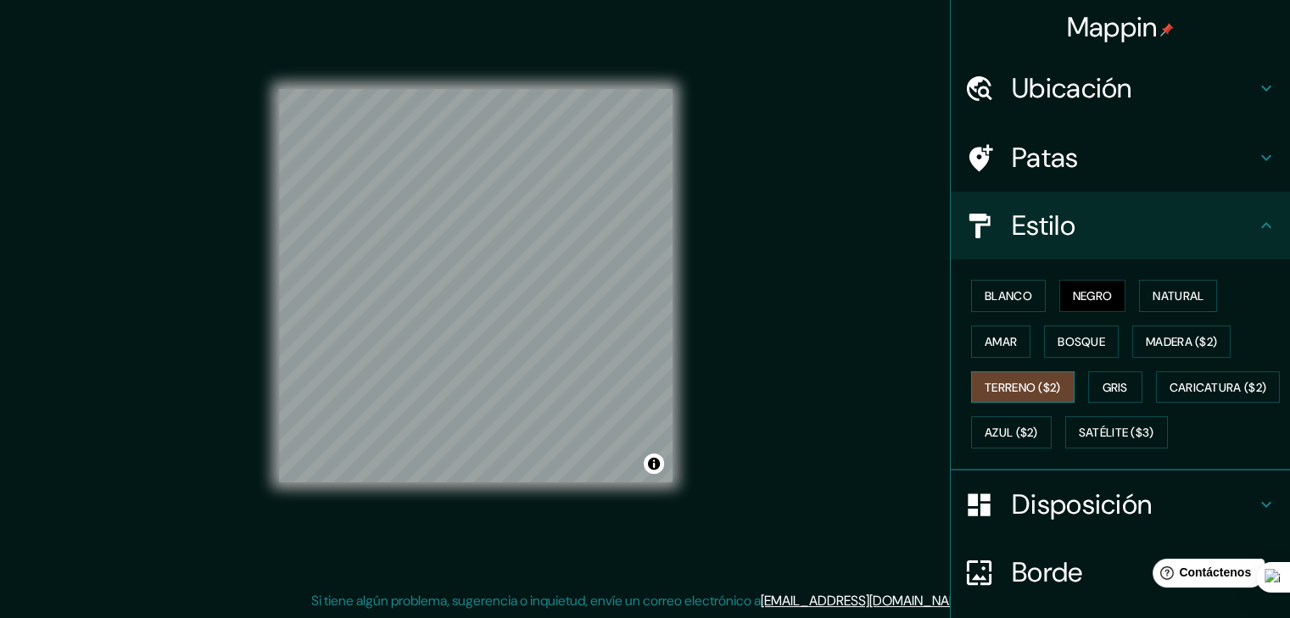
click at [1034, 391] on font "Terreno ($2)" at bounding box center [1022, 387] width 76 height 15
click at [1169, 395] on font "Caricatura ($2)" at bounding box center [1218, 387] width 98 height 15
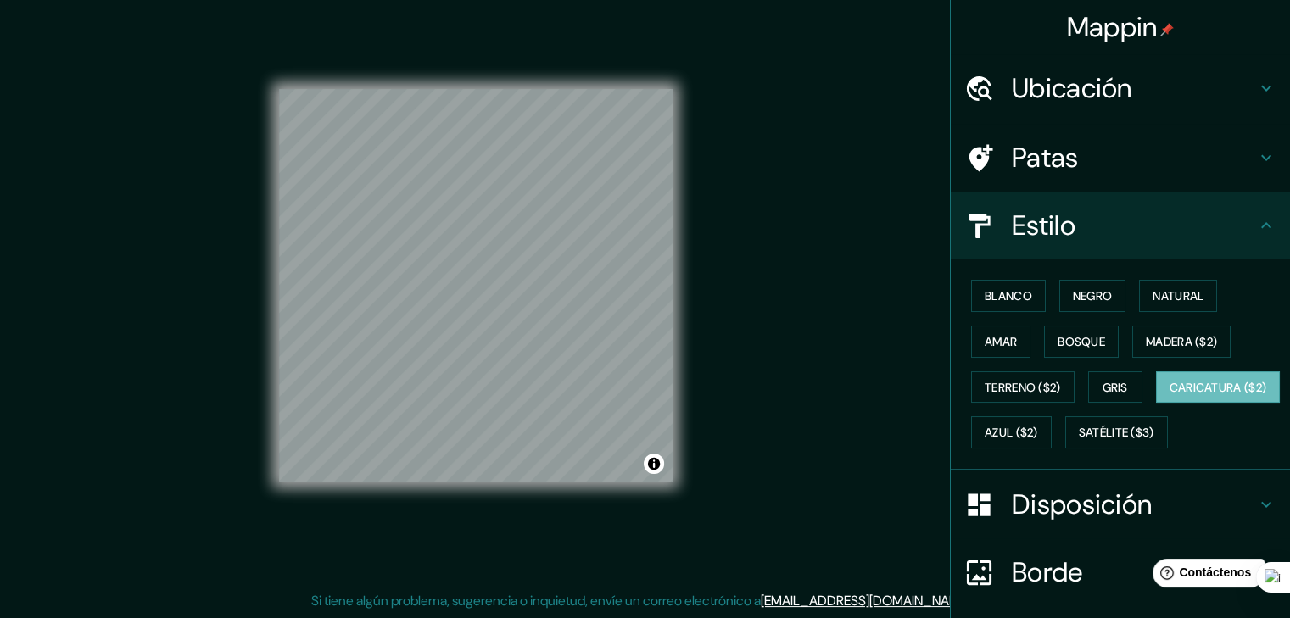
click at [1097, 170] on h4 "Patas" at bounding box center [1134, 158] width 244 height 34
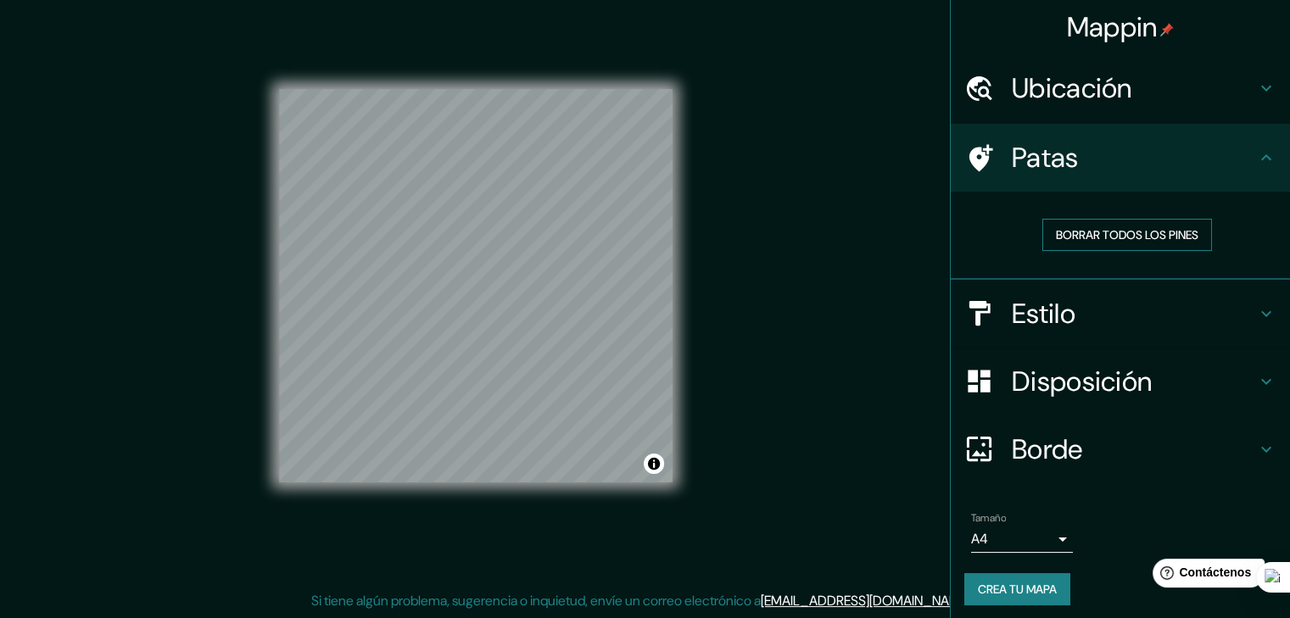
click at [1132, 228] on font "Borrar todos los pines" at bounding box center [1127, 234] width 142 height 15
click at [1107, 165] on h4 "Patas" at bounding box center [1134, 158] width 244 height 34
click at [427, 310] on div "Mappin Ubicación [GEOGRAPHIC_DATA], [GEOGRAPHIC_DATA], [GEOGRAPHIC_DATA], [GEOG…" at bounding box center [645, 299] width 1290 height 638
click at [443, 89] on div at bounding box center [475, 89] width 393 height 0
click at [1152, 228] on font "Borrar todos los pines" at bounding box center [1127, 234] width 142 height 15
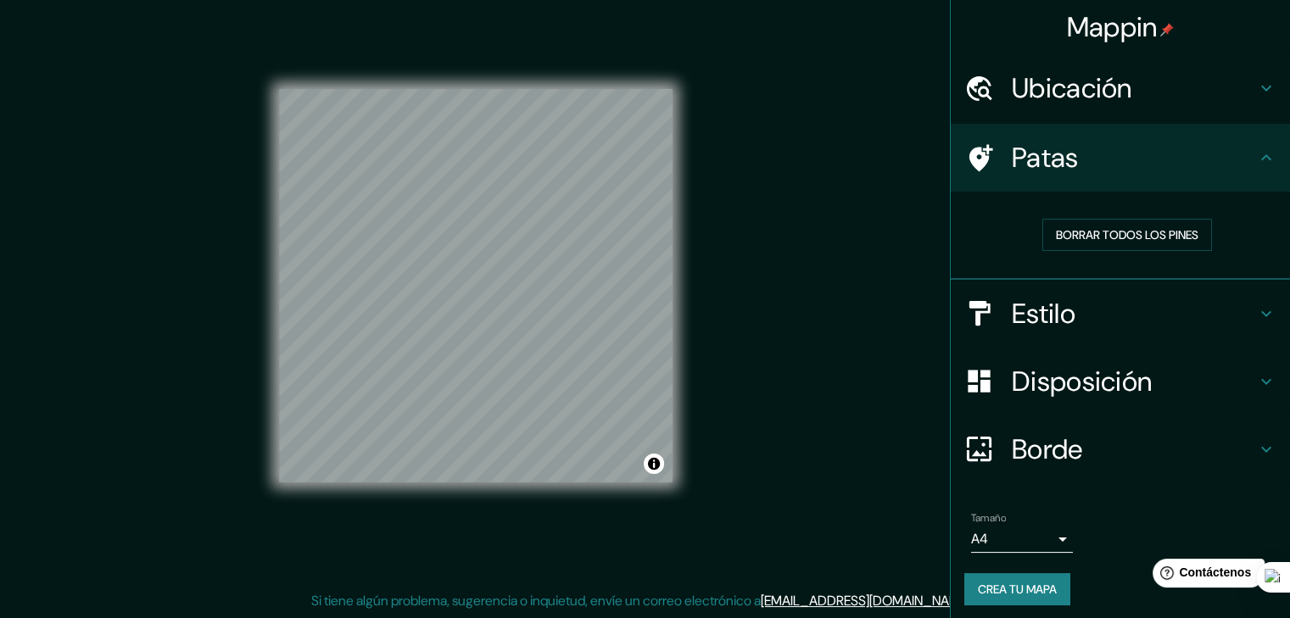
click at [1257, 92] on icon at bounding box center [1266, 88] width 20 height 20
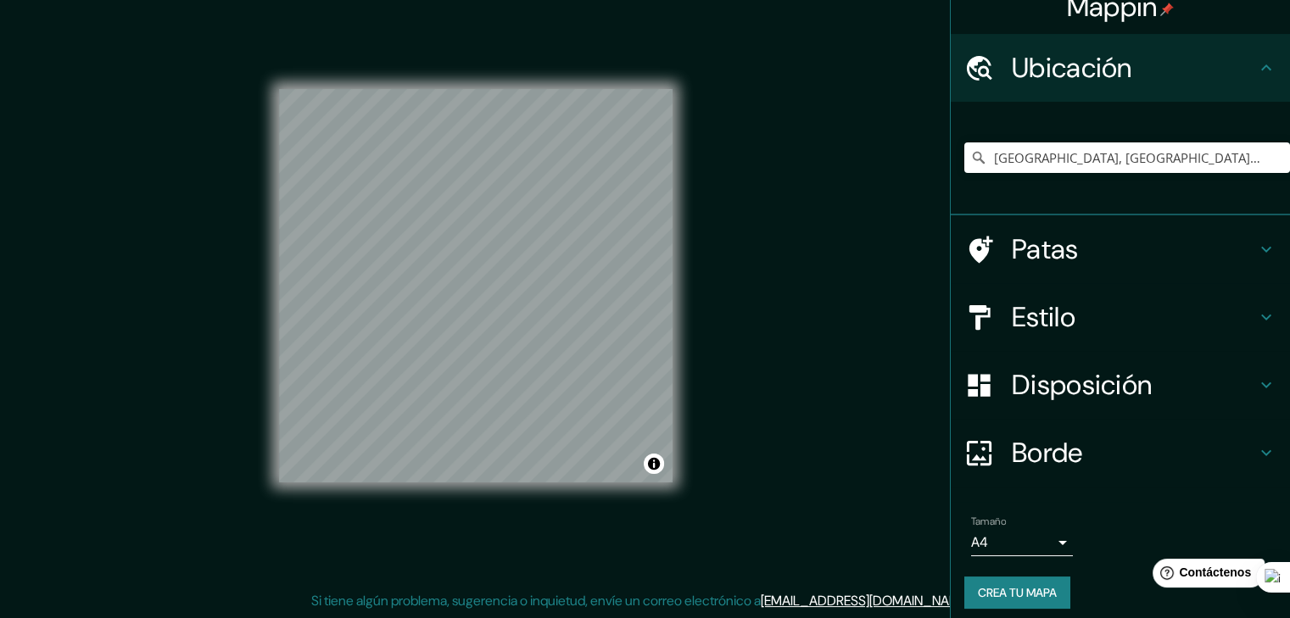
scroll to position [31, 0]
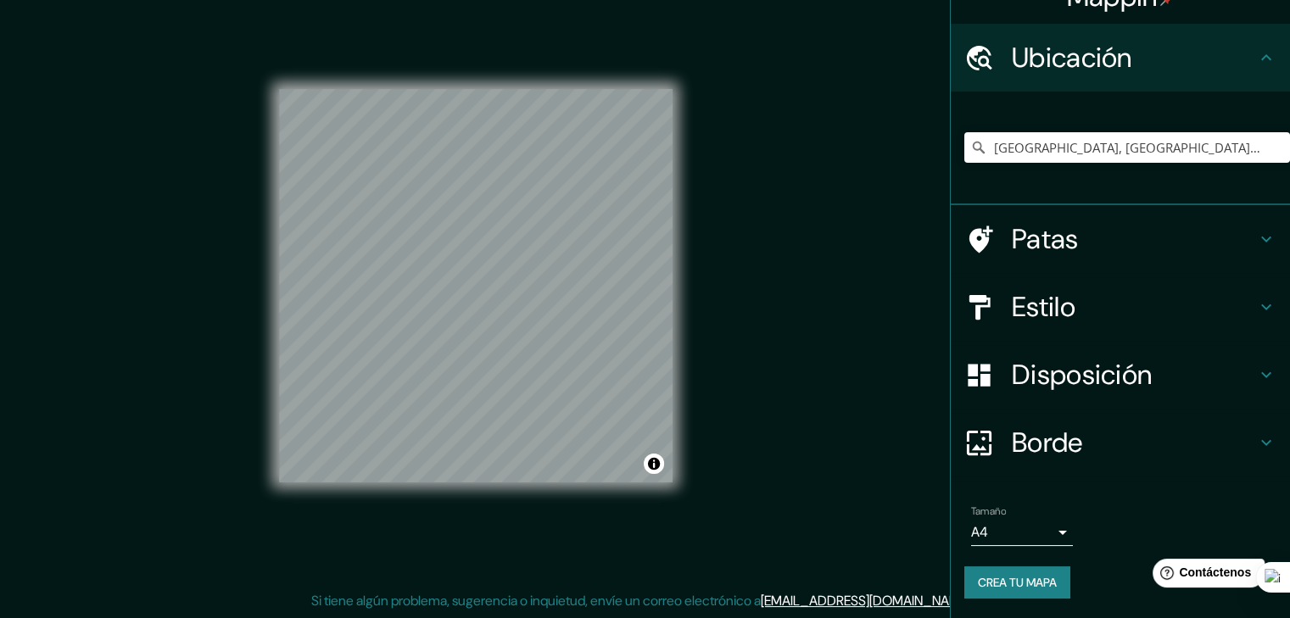
click at [1085, 311] on h4 "Estilo" at bounding box center [1134, 307] width 244 height 34
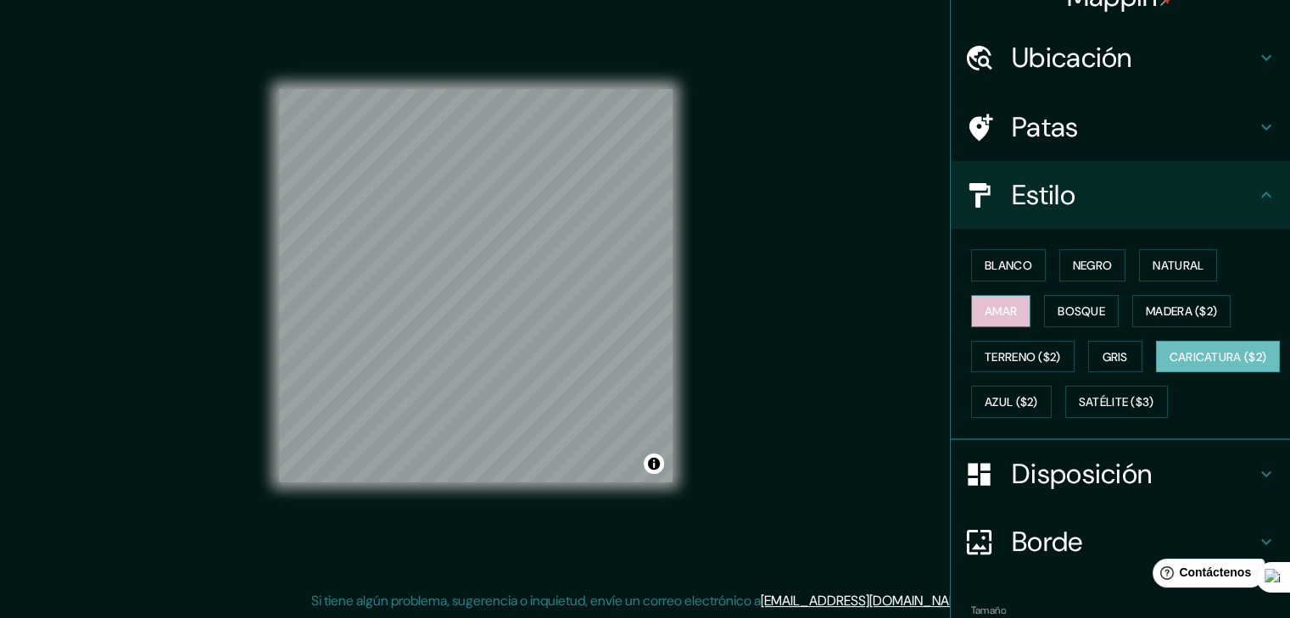
click at [995, 308] on font "Amar" at bounding box center [1000, 311] width 32 height 15
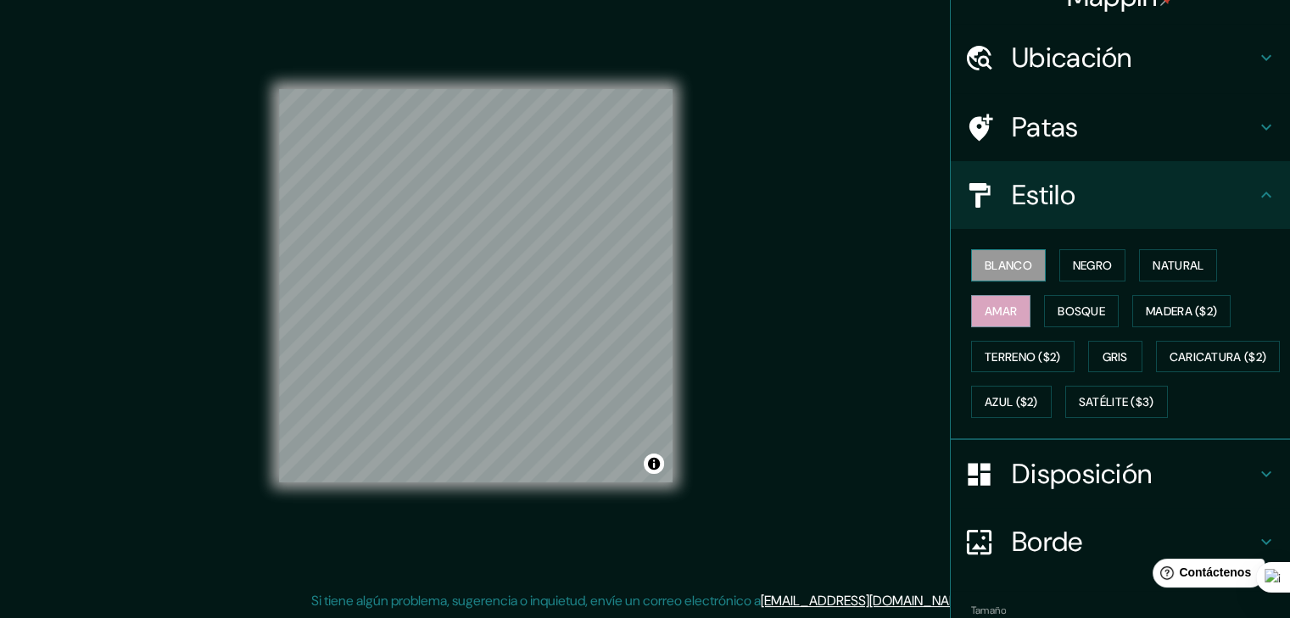
click at [1014, 265] on font "Blanco" at bounding box center [1007, 265] width 47 height 15
click at [1021, 355] on font "Terreno ($2)" at bounding box center [1022, 356] width 76 height 15
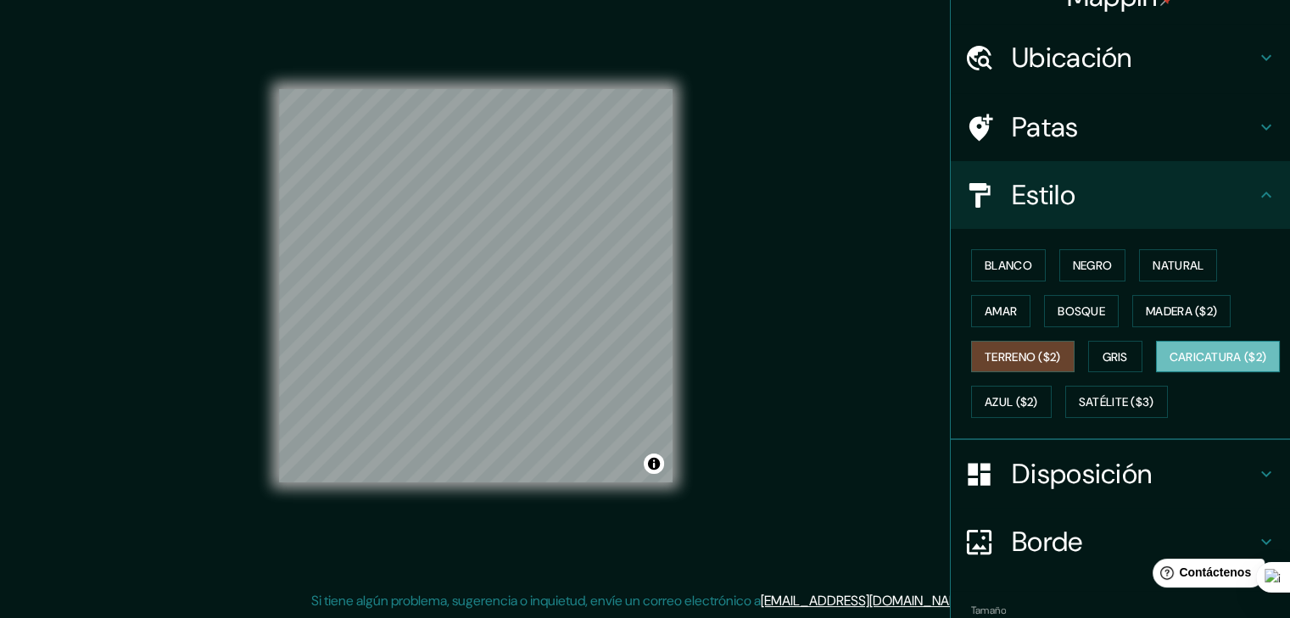
click at [1156, 373] on button "Caricatura ($2)" at bounding box center [1218, 357] width 125 height 32
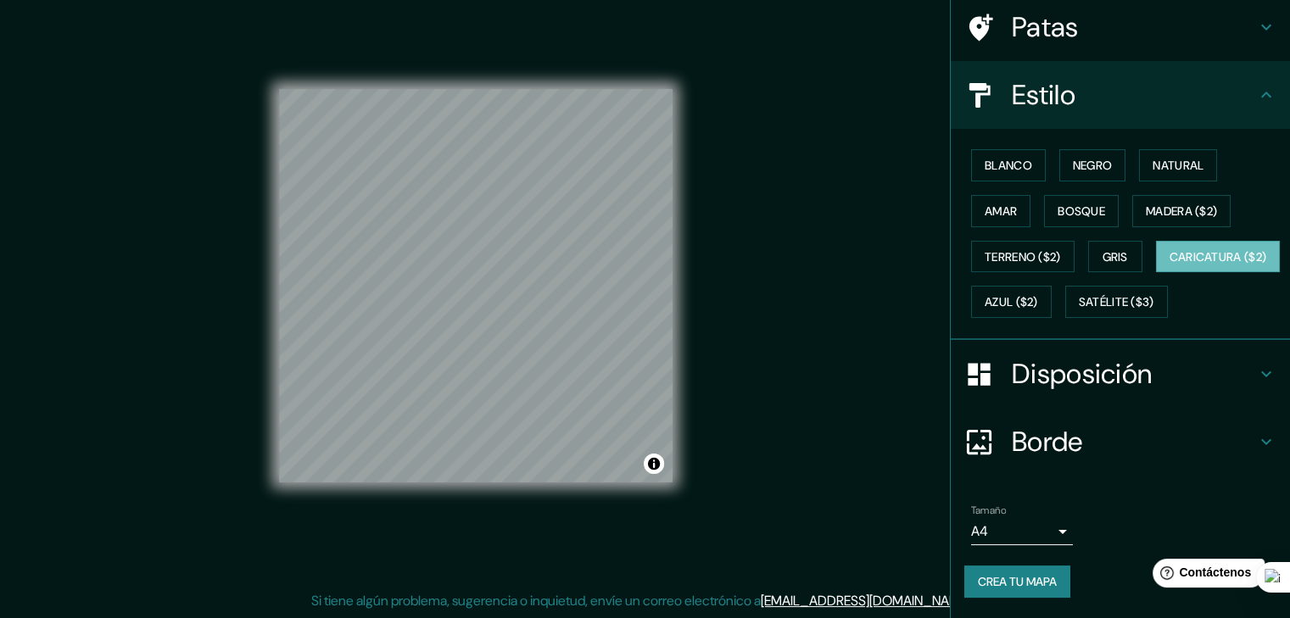
click at [1134, 374] on font "Disposición" at bounding box center [1082, 374] width 140 height 36
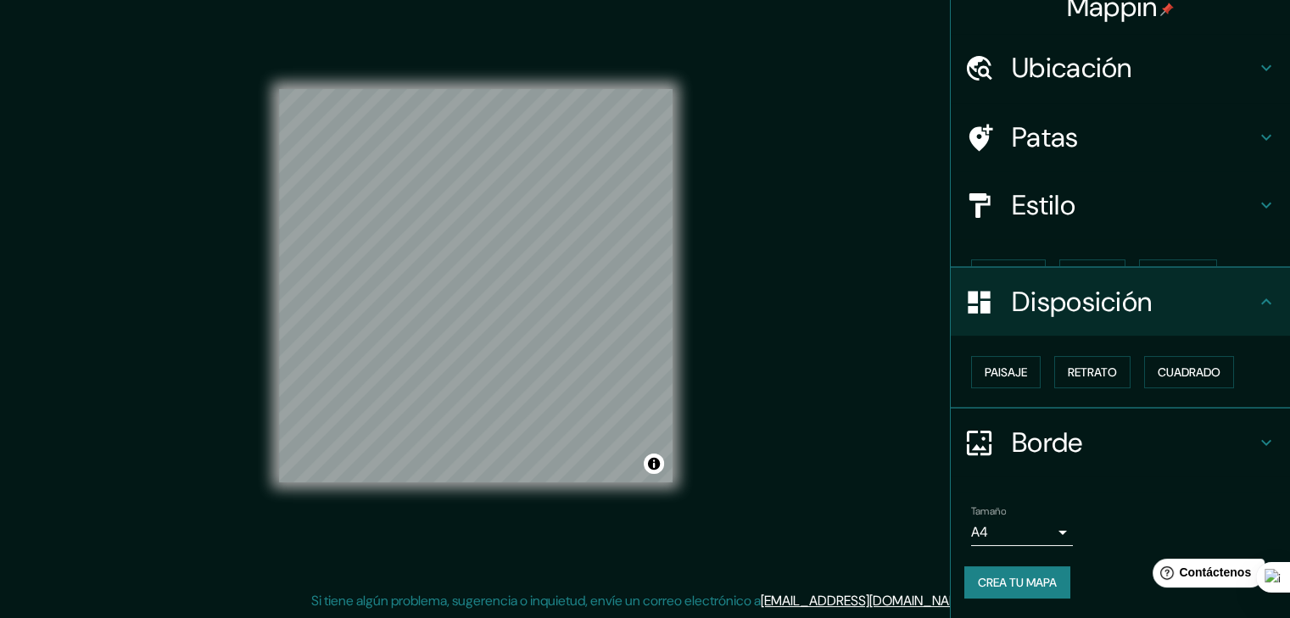
scroll to position [0, 0]
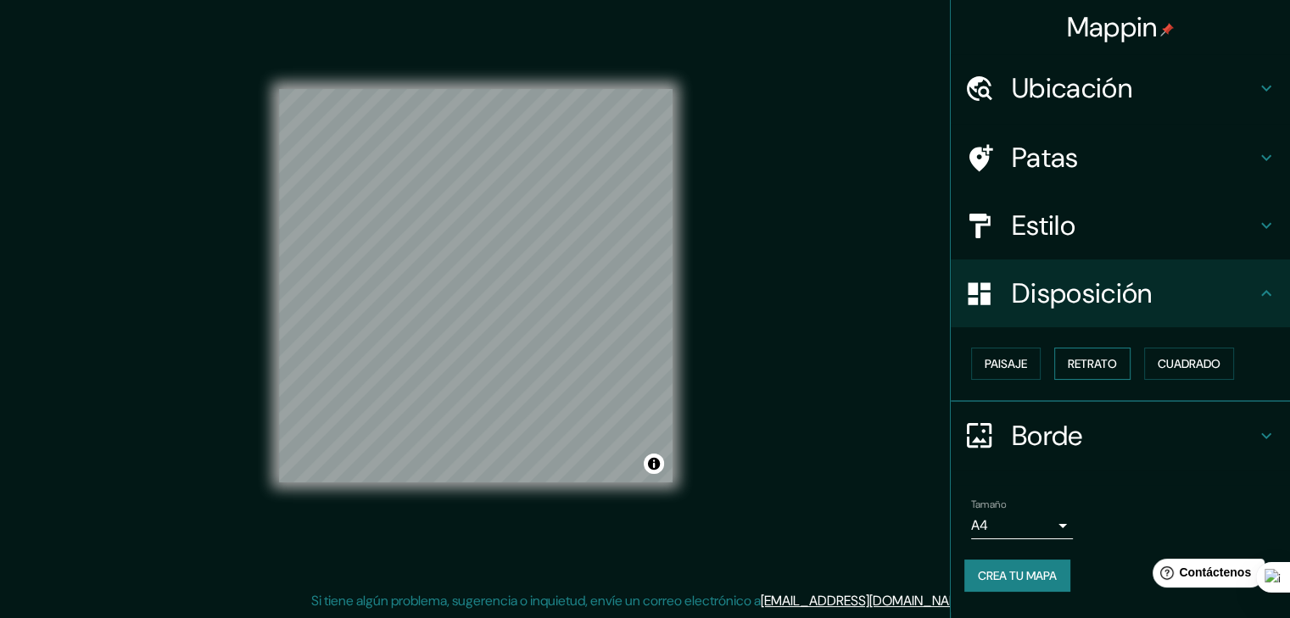
click at [1100, 365] on font "Retrato" at bounding box center [1091, 363] width 49 height 15
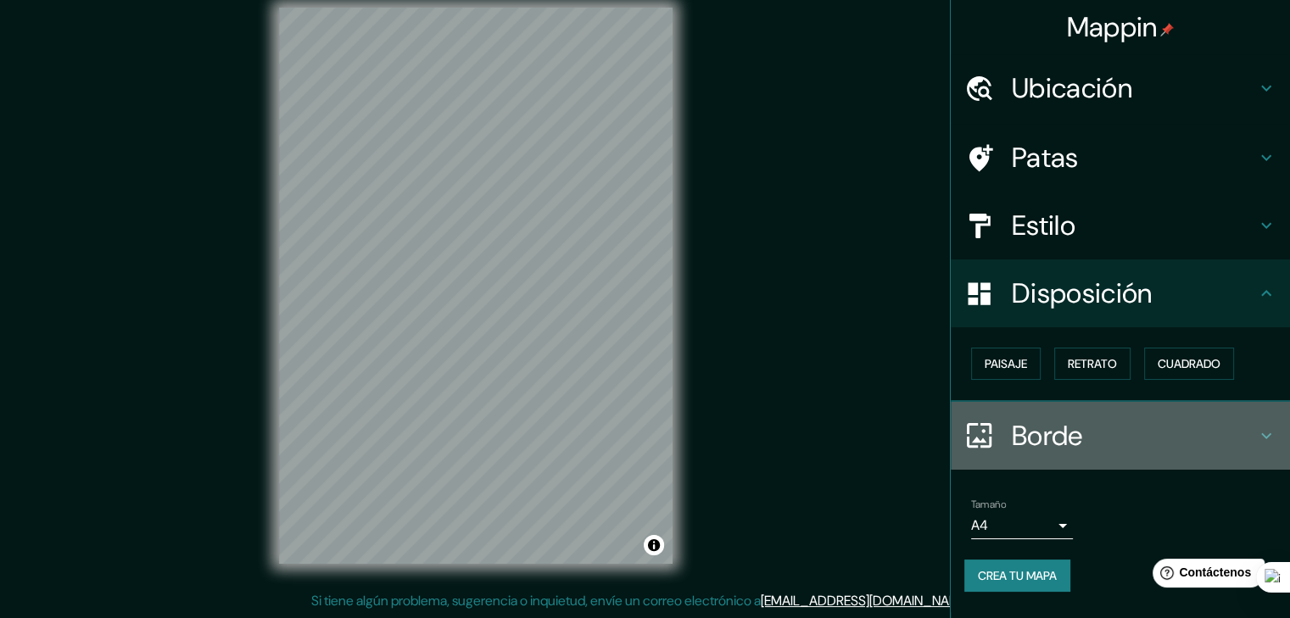
click at [1250, 432] on h4 "Borde" at bounding box center [1134, 436] width 244 height 34
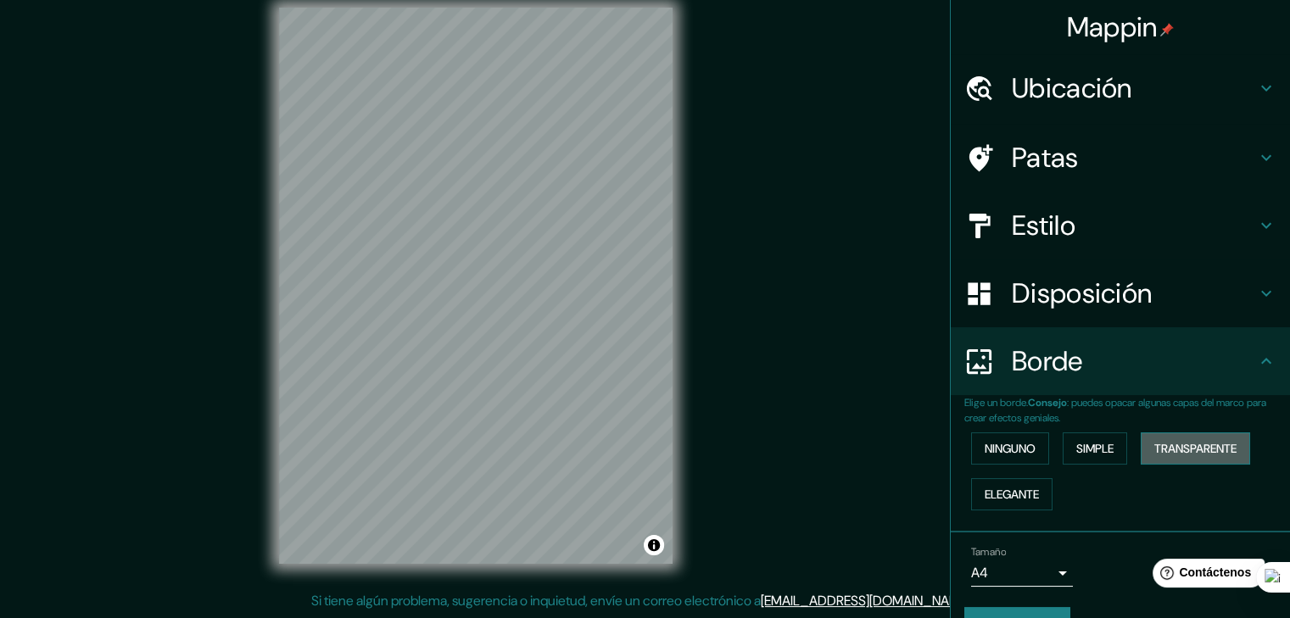
click at [1179, 450] on font "Transparente" at bounding box center [1195, 448] width 82 height 15
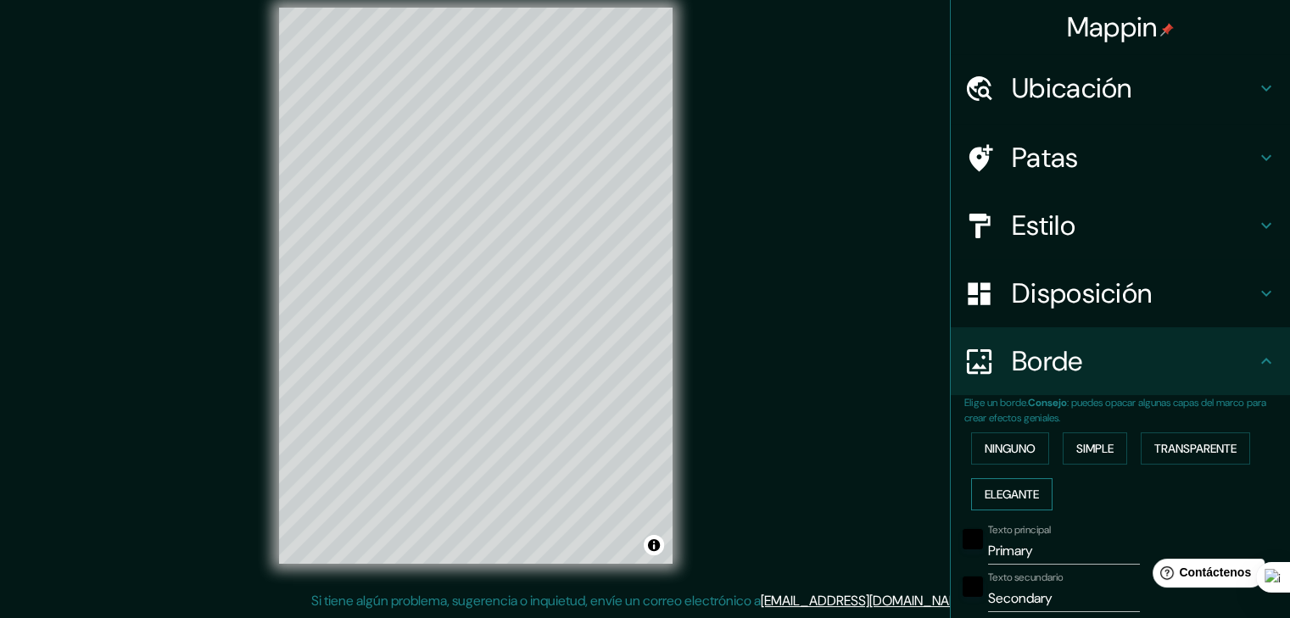
click at [1006, 488] on font "Elegante" at bounding box center [1011, 494] width 54 height 15
click at [1026, 545] on input "Primary" at bounding box center [1064, 551] width 152 height 27
drag, startPoint x: 1033, startPoint y: 544, endPoint x: 933, endPoint y: 549, distance: 100.1
click at [933, 549] on div "Mappin Ubicación [GEOGRAPHIC_DATA], [GEOGRAPHIC_DATA], [GEOGRAPHIC_DATA], [GEOG…" at bounding box center [645, 299] width 1290 height 638
type input "s"
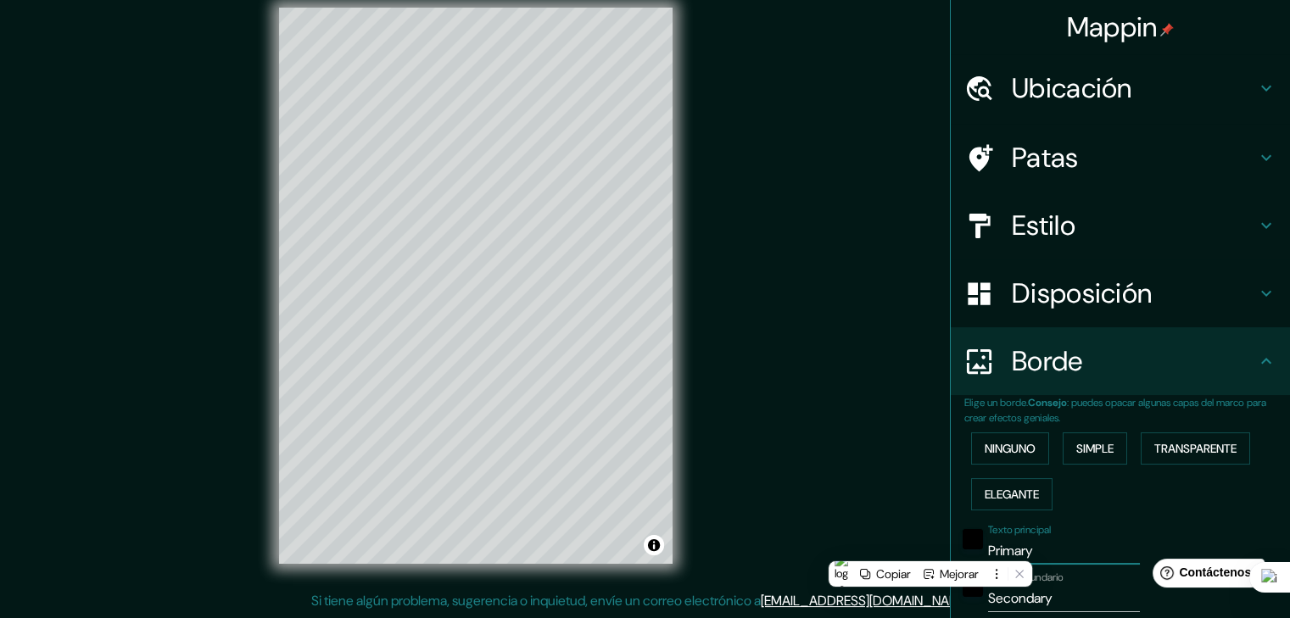
type input "37"
type input "19"
type input "37"
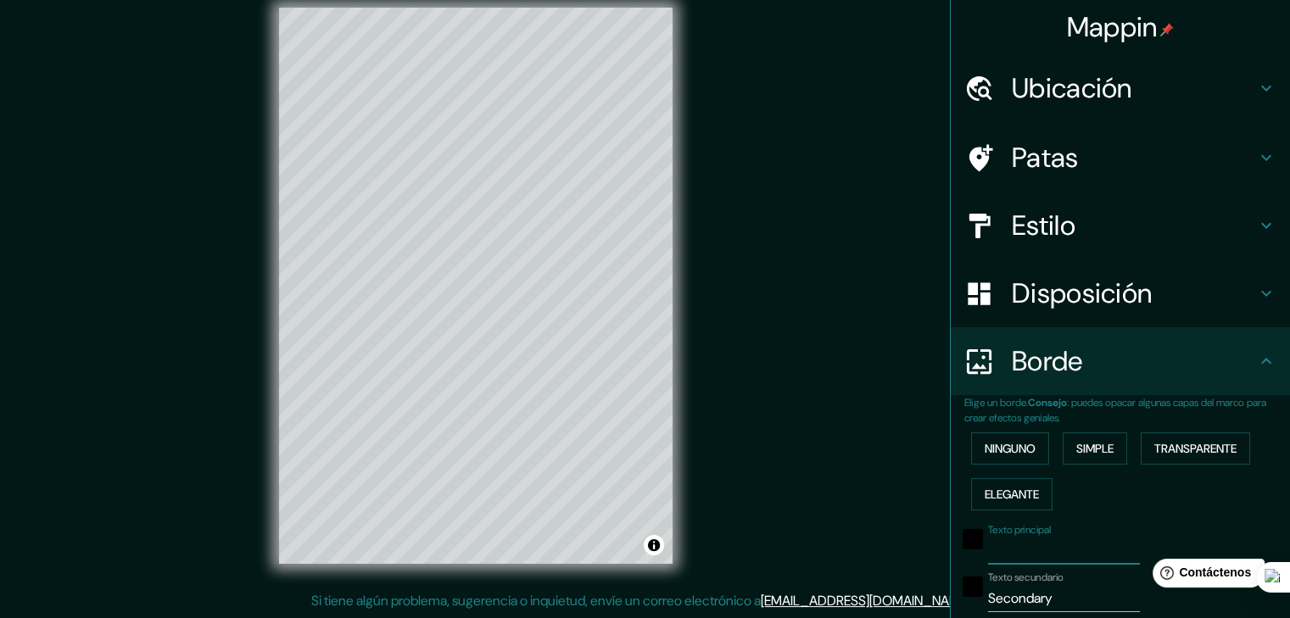
type input "19"
type input "r"
type input "37"
type input "19"
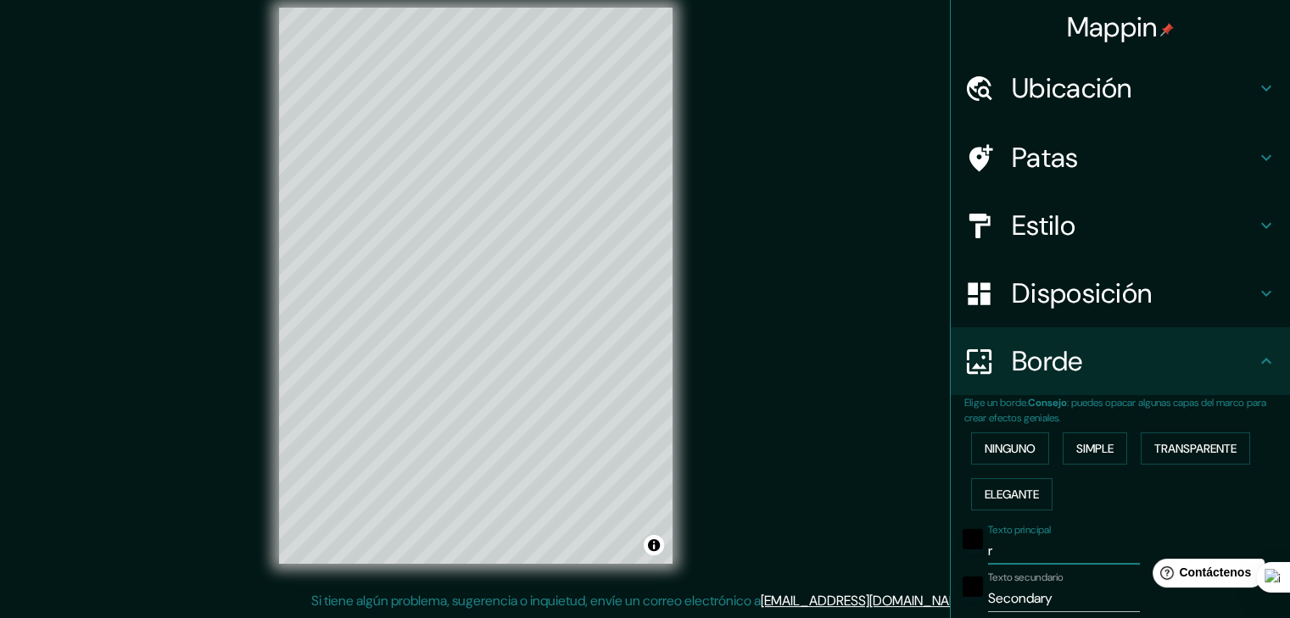
type input "re"
type input "37"
type input "19"
type input "rec"
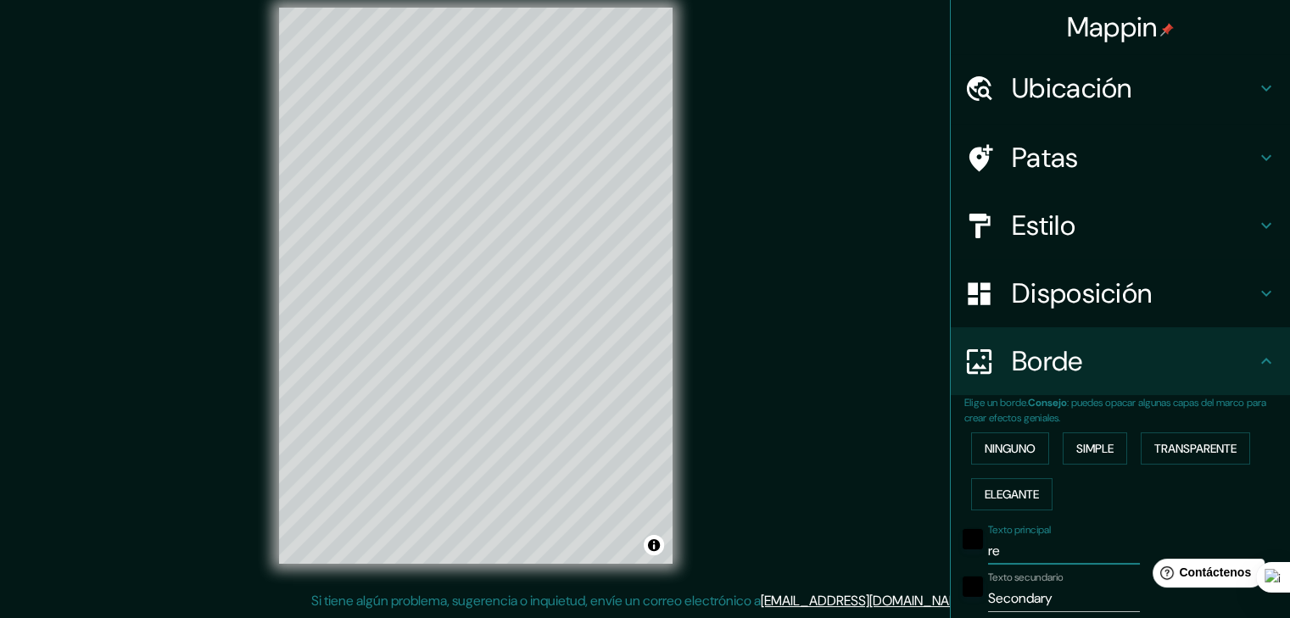
type input "37"
type input "19"
type input "reco"
type input "37"
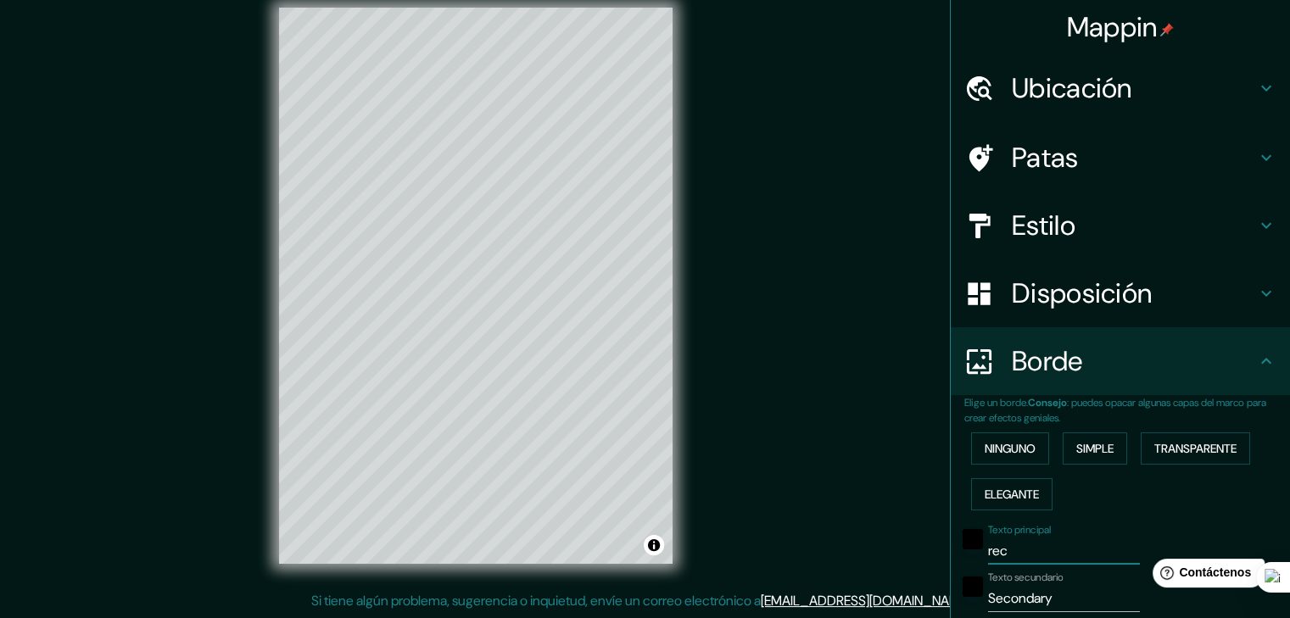
type input "37"
type input "19"
type input "recor"
type input "37"
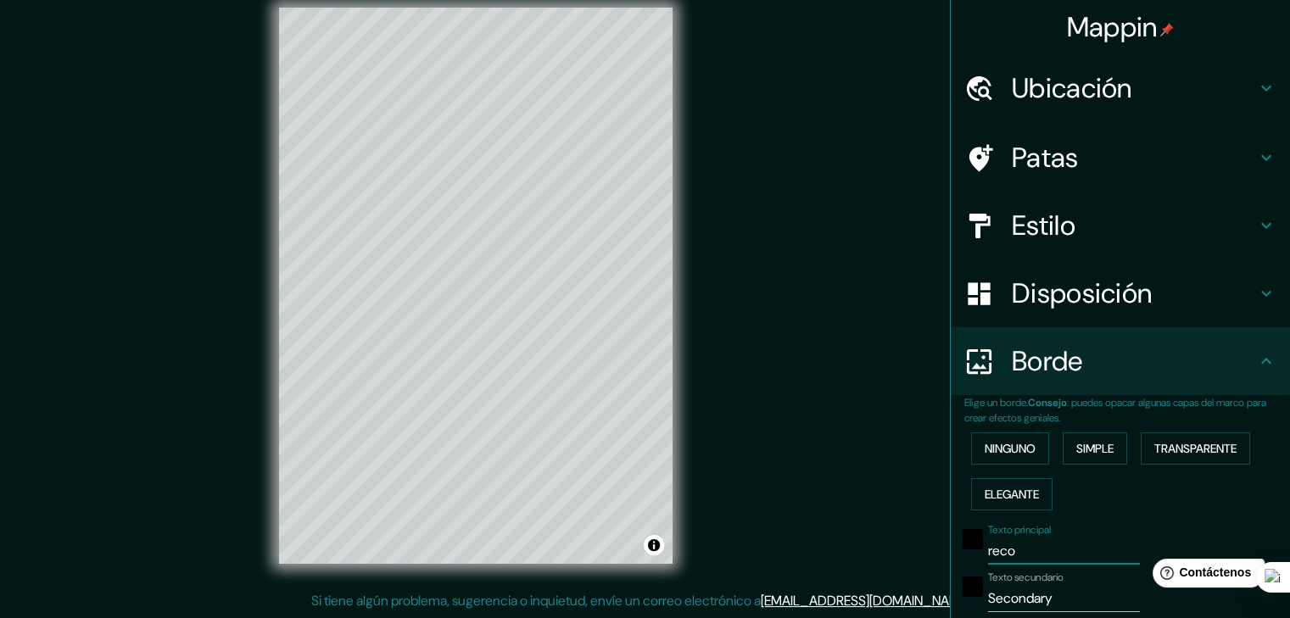
type input "19"
type input "recorr"
type input "37"
type input "19"
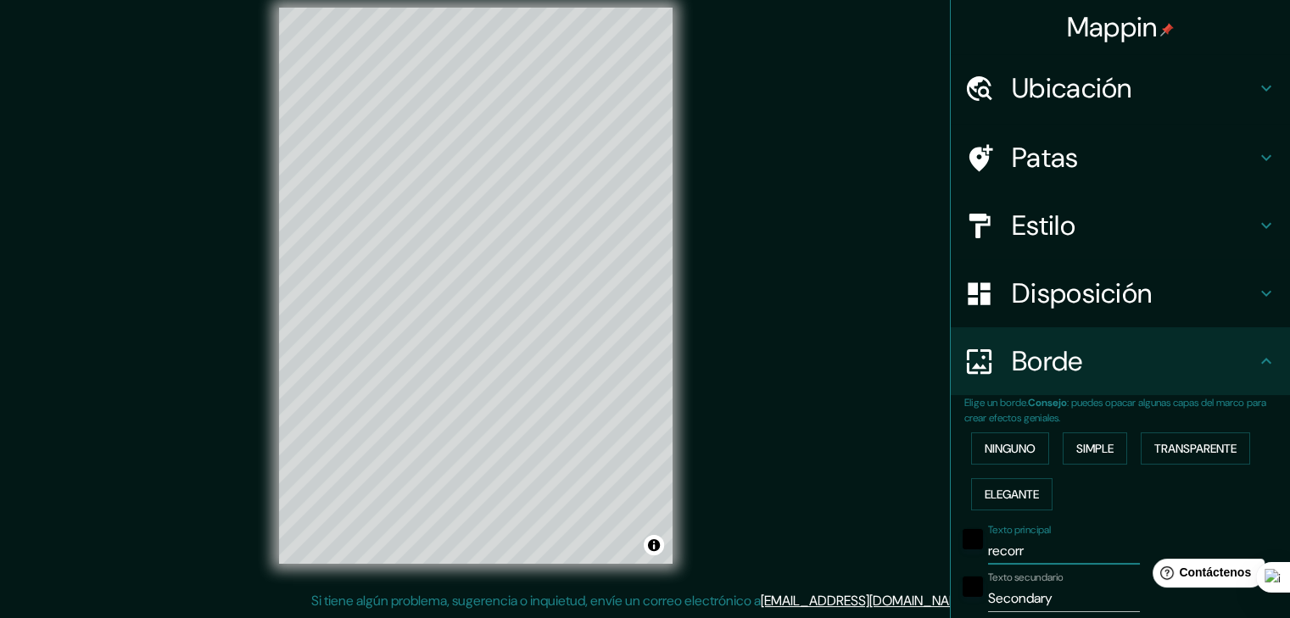
type input "recorri"
type input "37"
type input "19"
type input "recorrid"
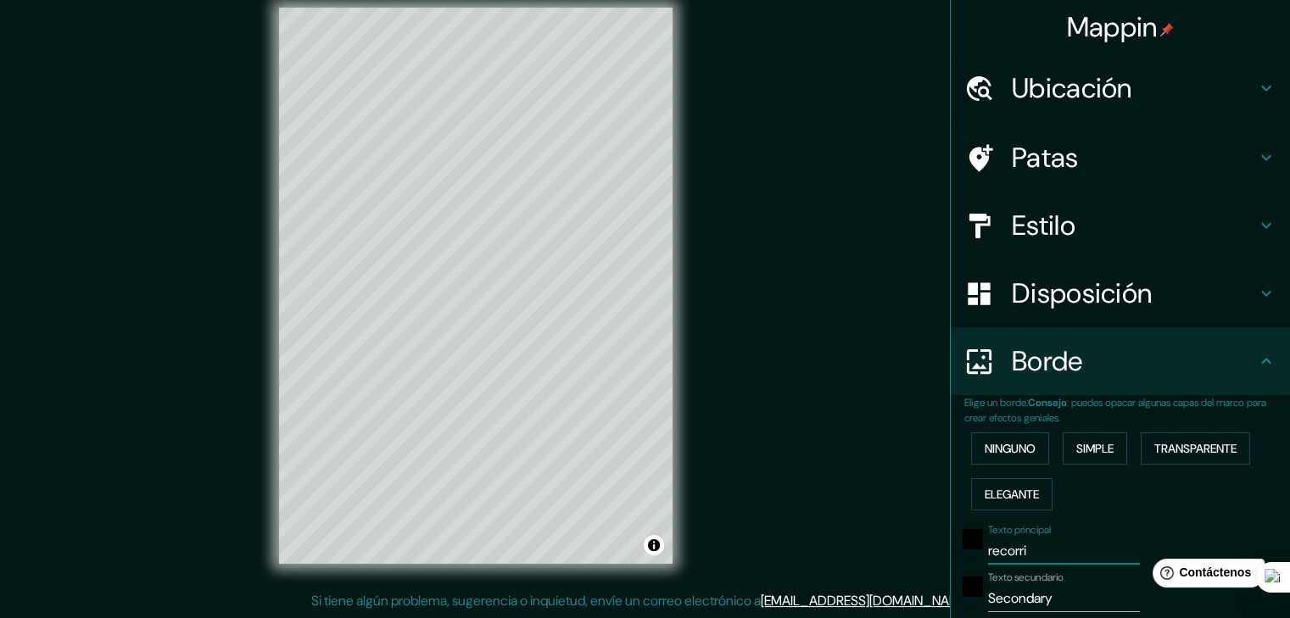
type input "37"
type input "19"
type input "recorrido"
type input "37"
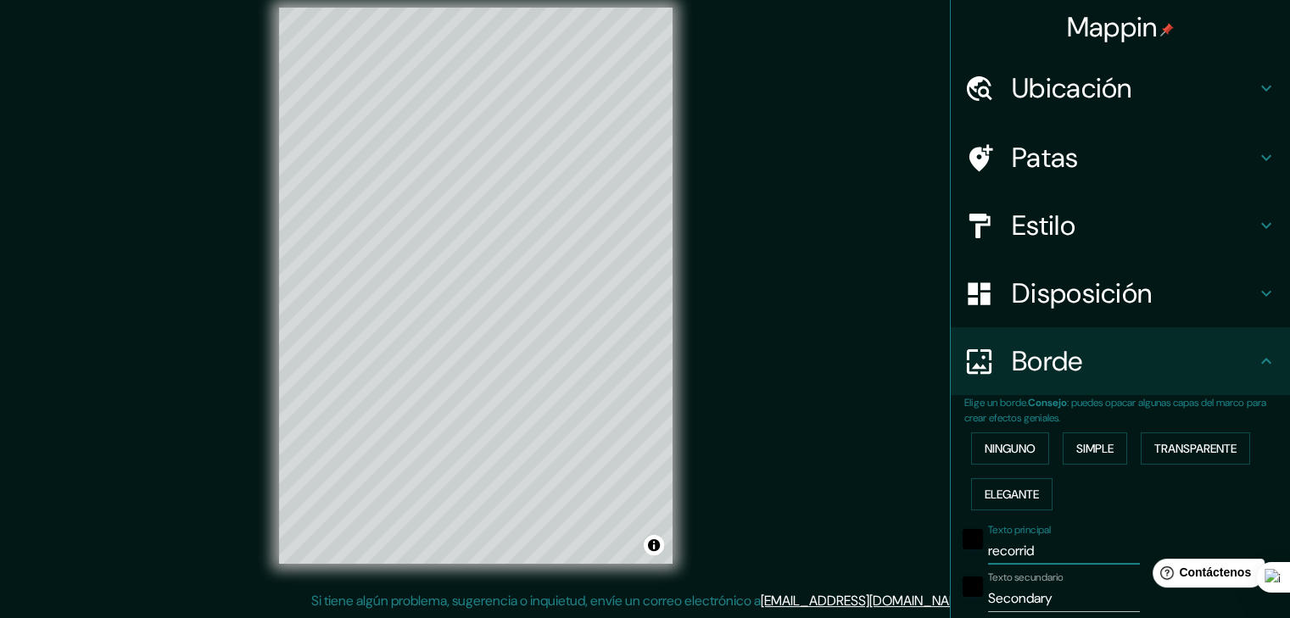
type input "37"
type input "19"
type input "recorrido"
click at [1042, 596] on input "Secondary" at bounding box center [1064, 598] width 152 height 27
drag, startPoint x: 1042, startPoint y: 596, endPoint x: 883, endPoint y: 595, distance: 159.4
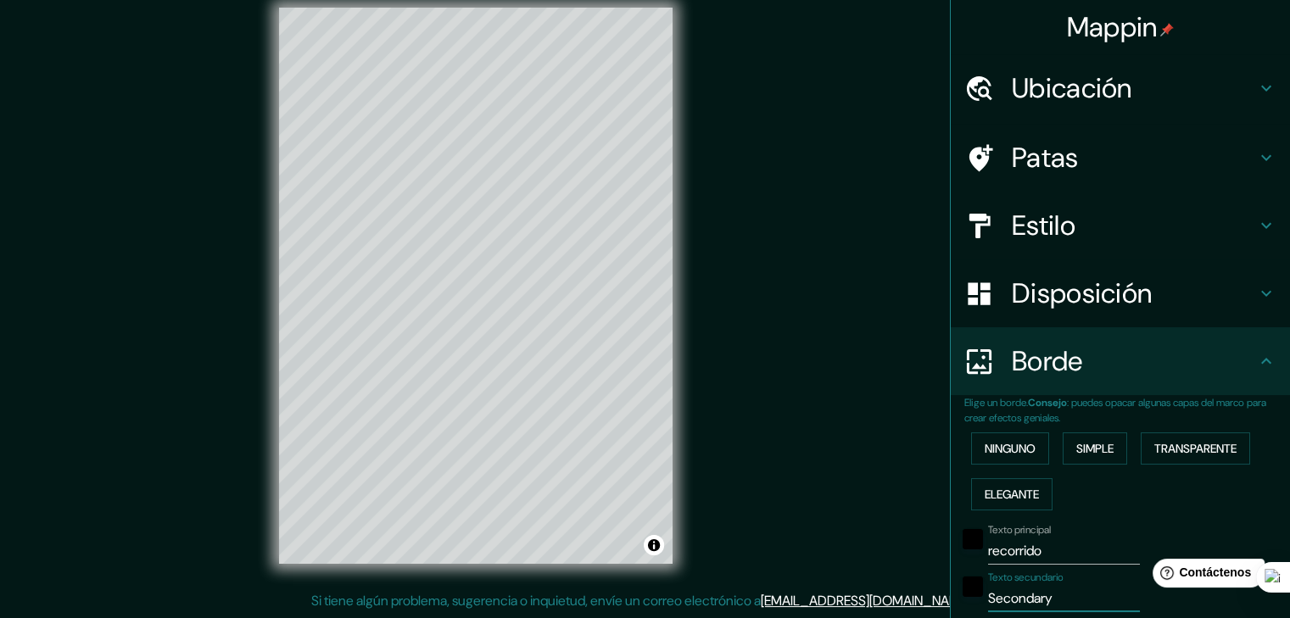
click at [883, 595] on div "Mappin Ubicación [GEOGRAPHIC_DATA], [GEOGRAPHIC_DATA], [GEOGRAPHIC_DATA], [GEOG…" at bounding box center [645, 299] width 1290 height 638
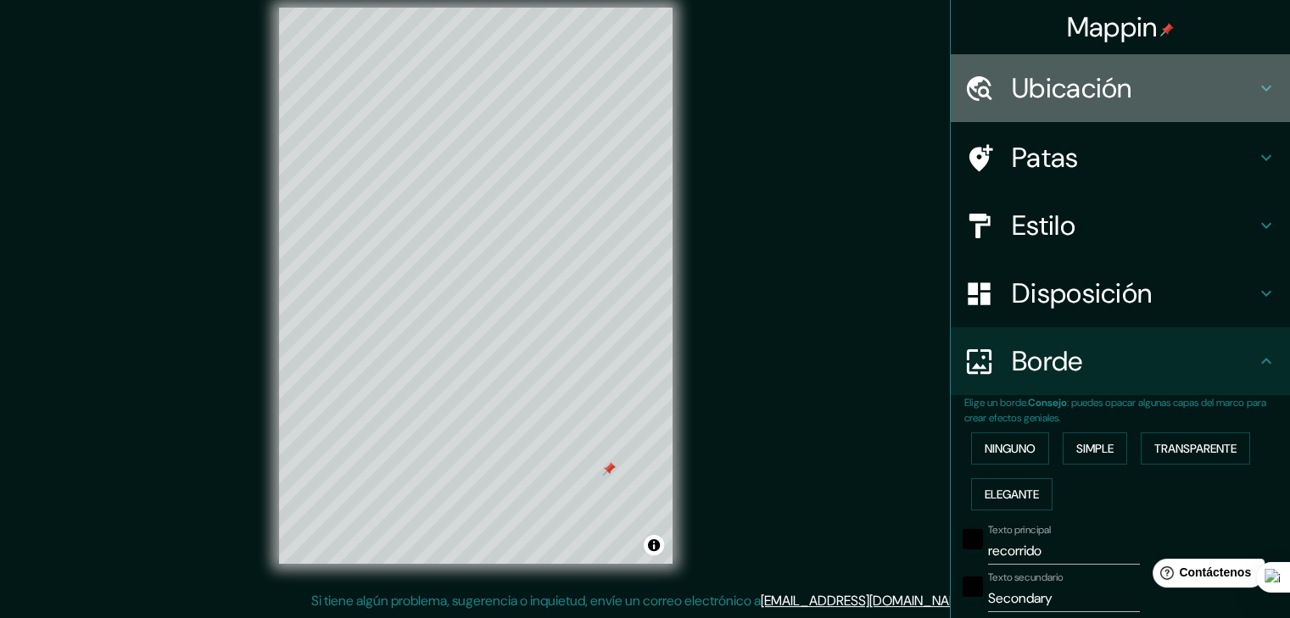
click at [1139, 80] on h4 "Ubicación" at bounding box center [1134, 88] width 244 height 34
type input "37"
type input "19"
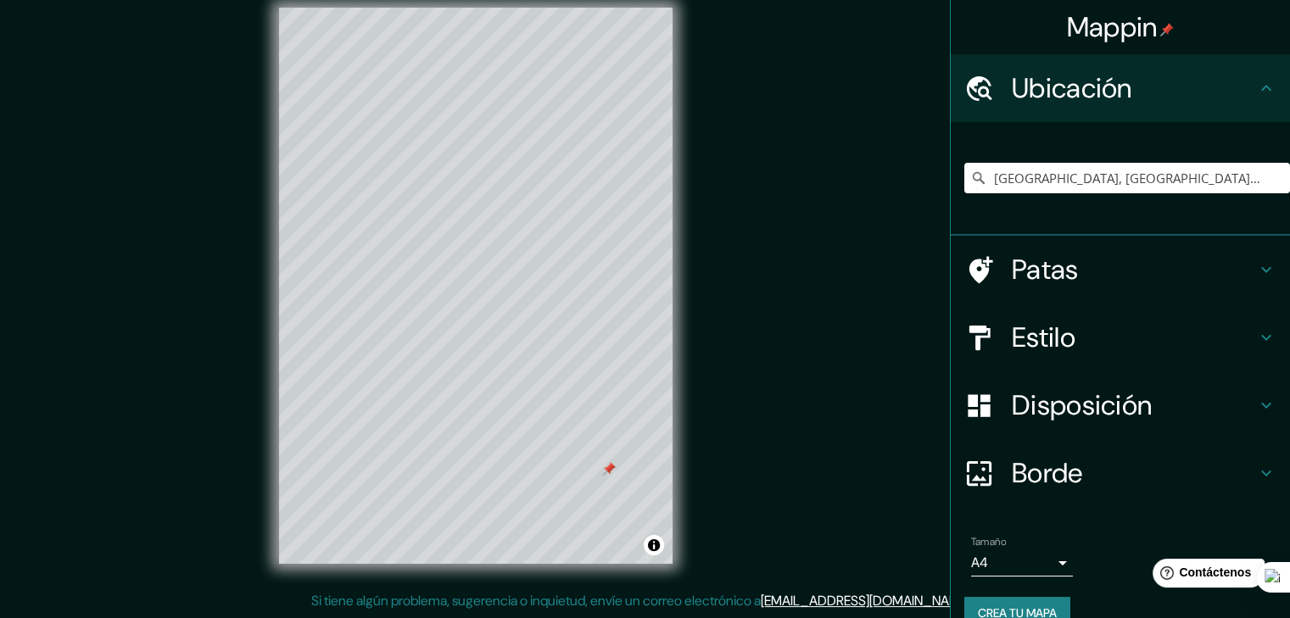
click at [1090, 270] on h4 "Patas" at bounding box center [1134, 270] width 244 height 34
type input "37"
type input "19"
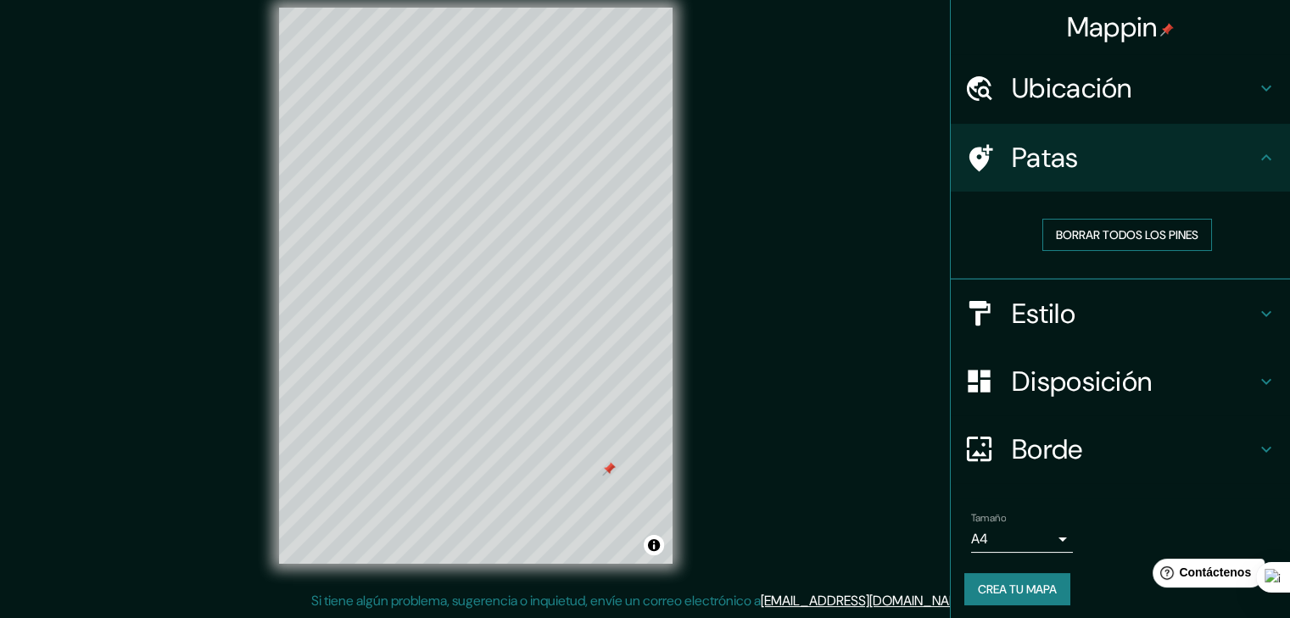
click at [1123, 241] on font "Borrar todos los pines" at bounding box center [1127, 234] width 142 height 15
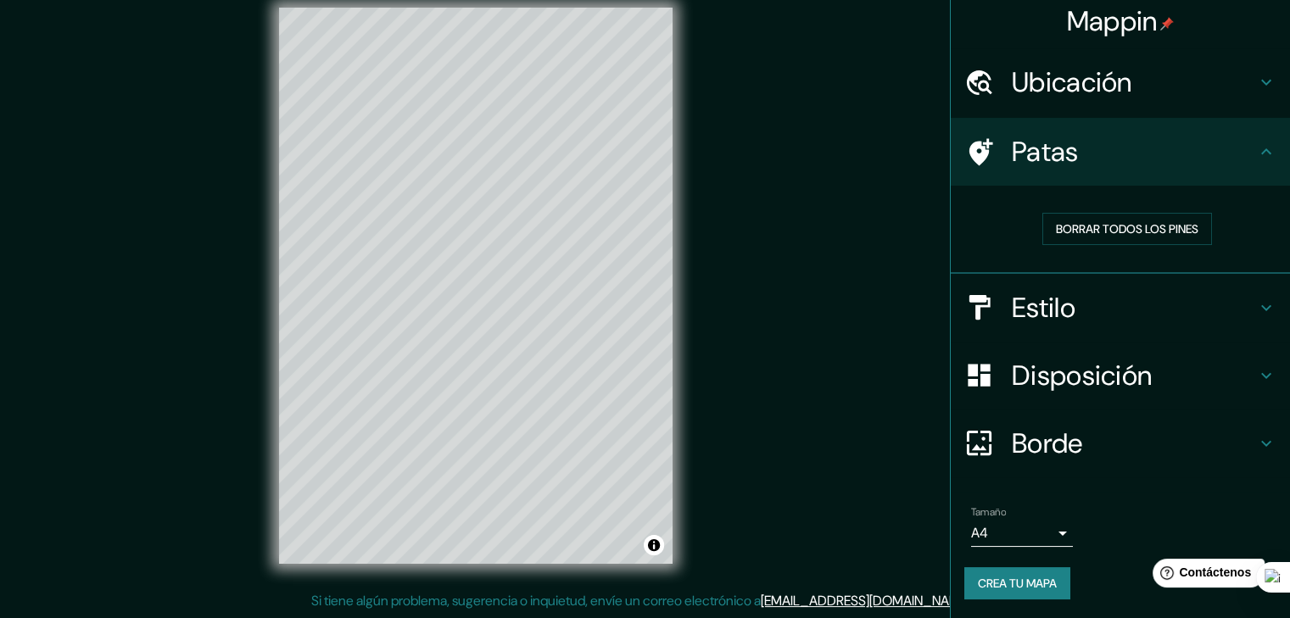
scroll to position [6, 0]
click at [1060, 454] on font "Borde" at bounding box center [1047, 444] width 71 height 36
type input "37"
type input "19"
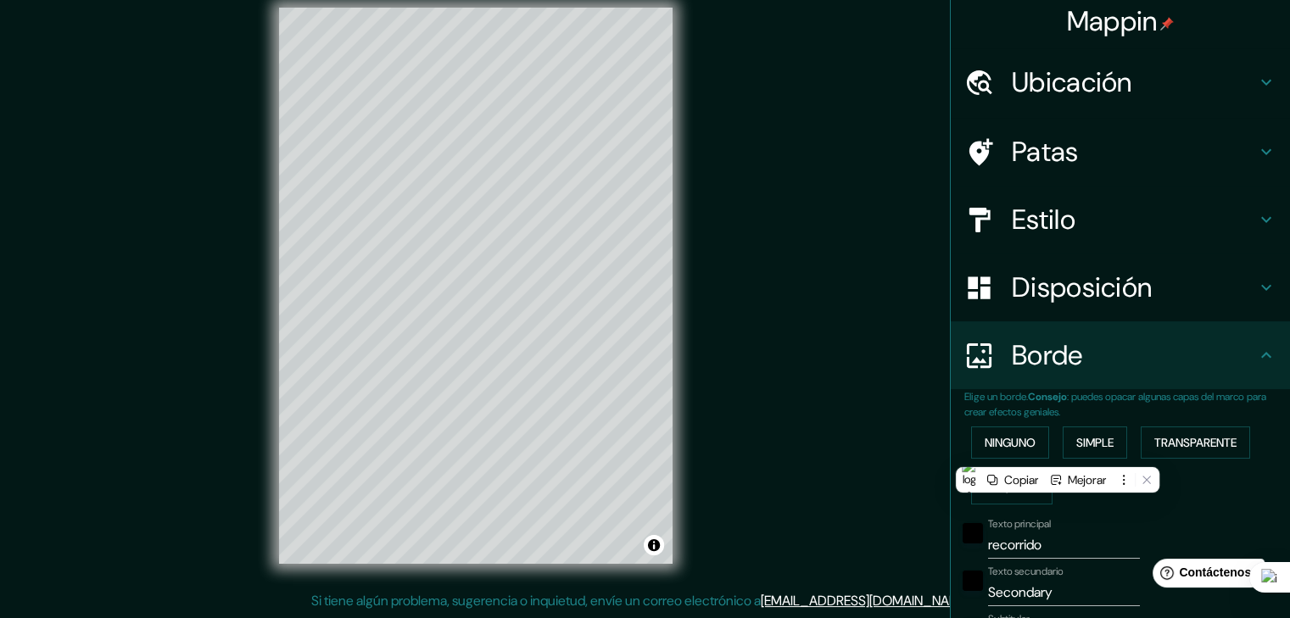
click at [1054, 552] on input "recorrido" at bounding box center [1064, 545] width 152 height 27
drag, startPoint x: 1055, startPoint y: 542, endPoint x: 919, endPoint y: 540, distance: 135.7
click at [919, 540] on div "Mappin Ubicación [GEOGRAPHIC_DATA], [GEOGRAPHIC_DATA], [GEOGRAPHIC_DATA], [GEOG…" at bounding box center [645, 299] width 1290 height 638
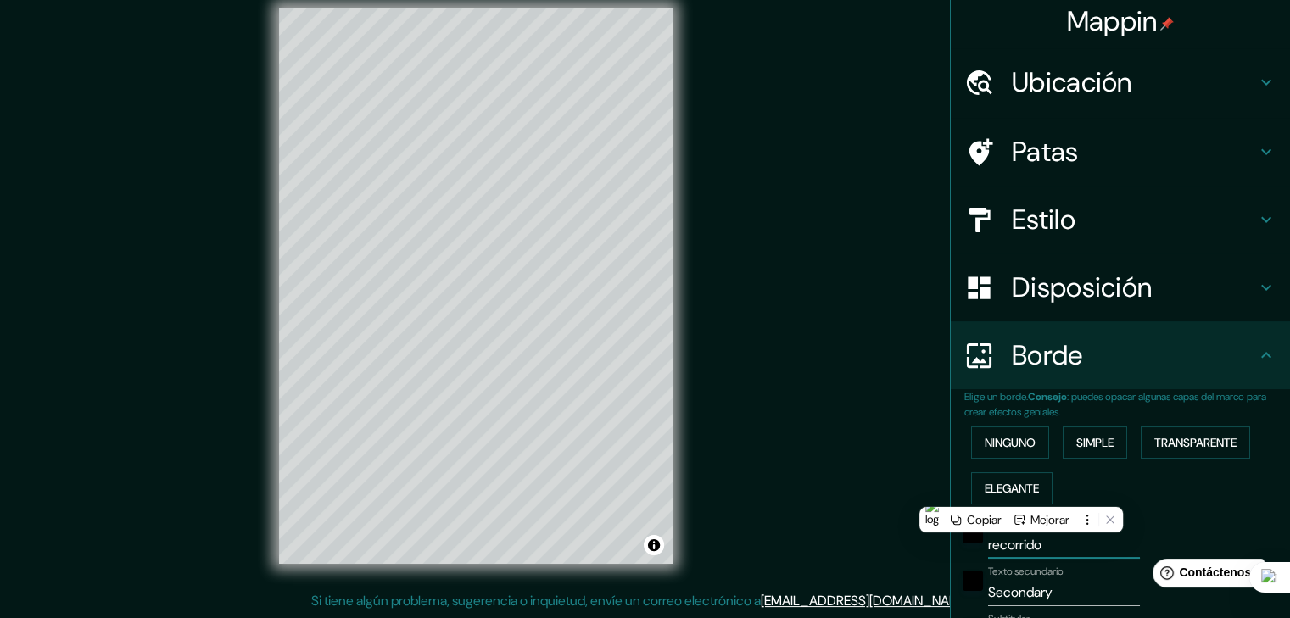
type input "P"
type input "37"
type input "19"
type input "Pr"
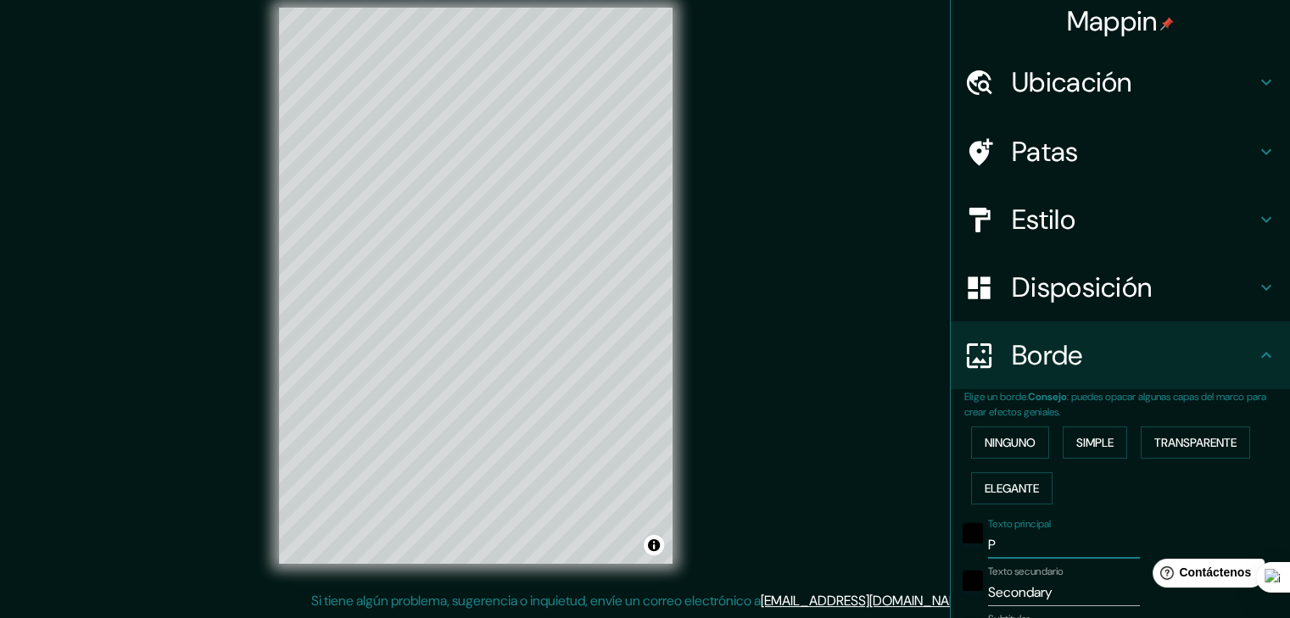
type input "37"
type input "19"
type input "Pro"
type input "37"
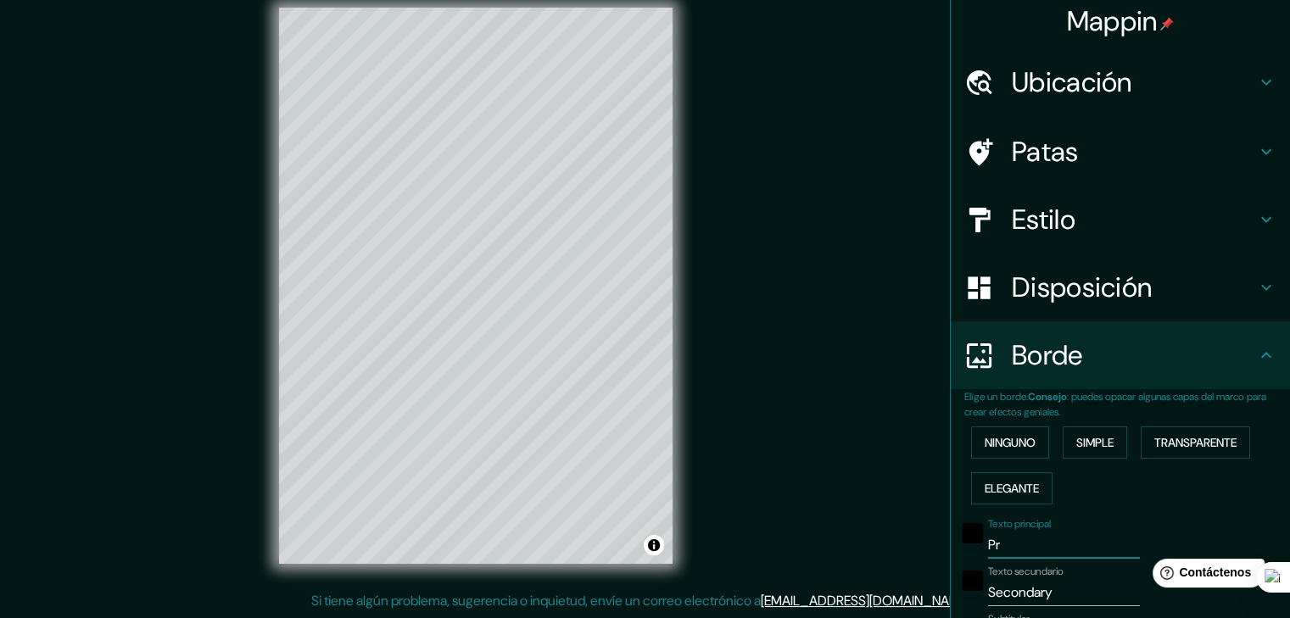
type input "37"
type input "19"
type input "Proc"
type input "37"
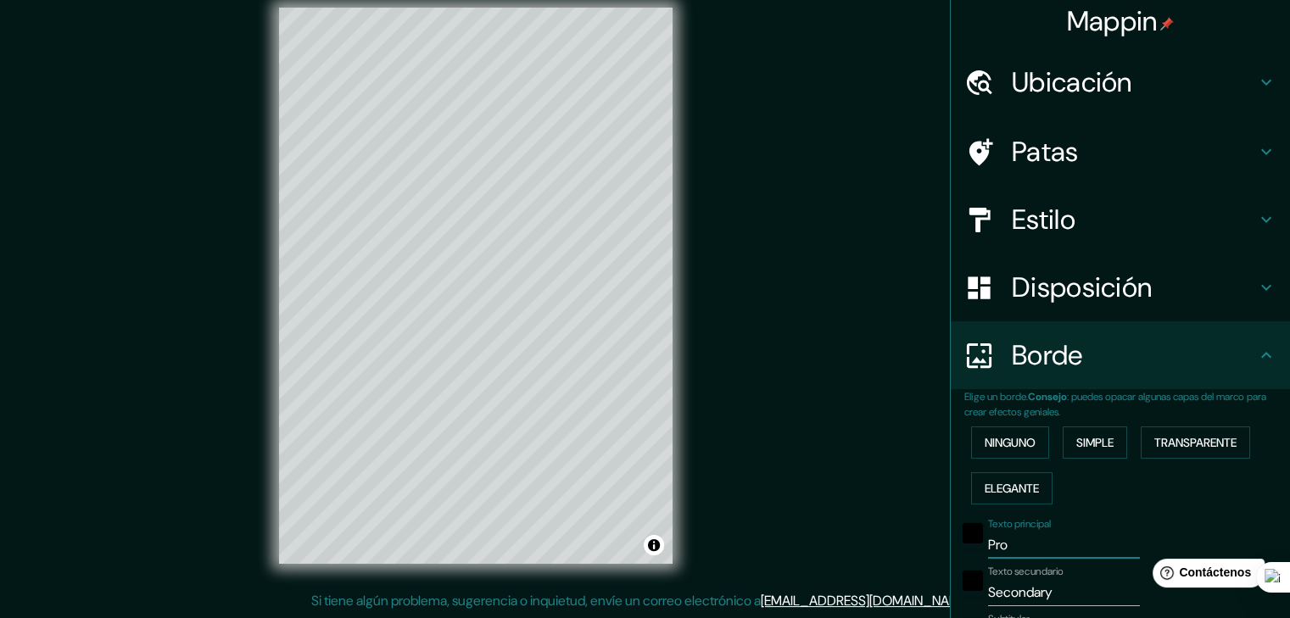
type input "19"
type input "Proce"
type input "37"
type input "19"
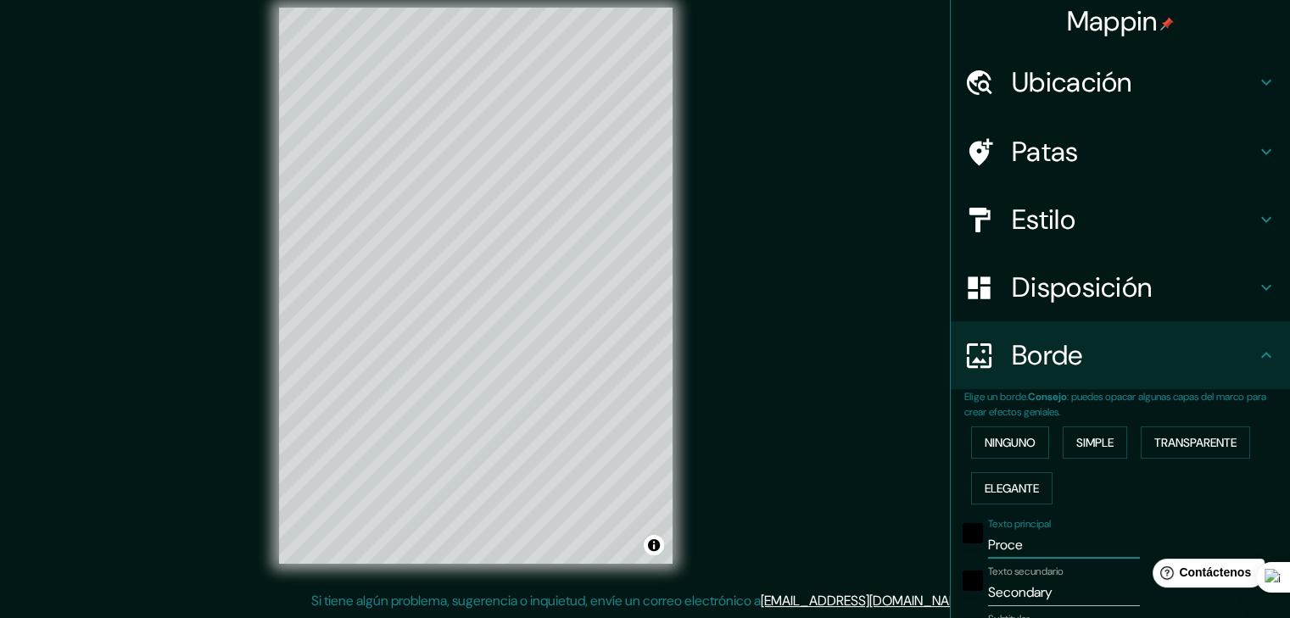
type input "Proces"
type input "37"
type input "19"
type input "Procesi"
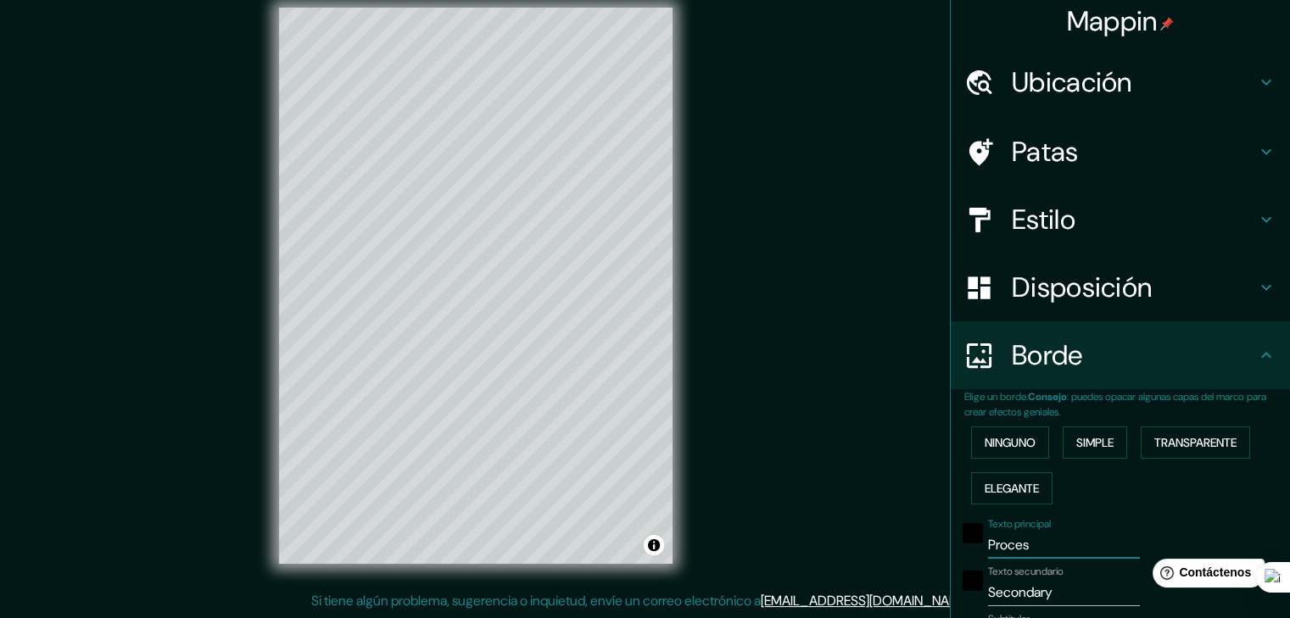
type input "37"
type input "19"
type input "Procesió"
type input "37"
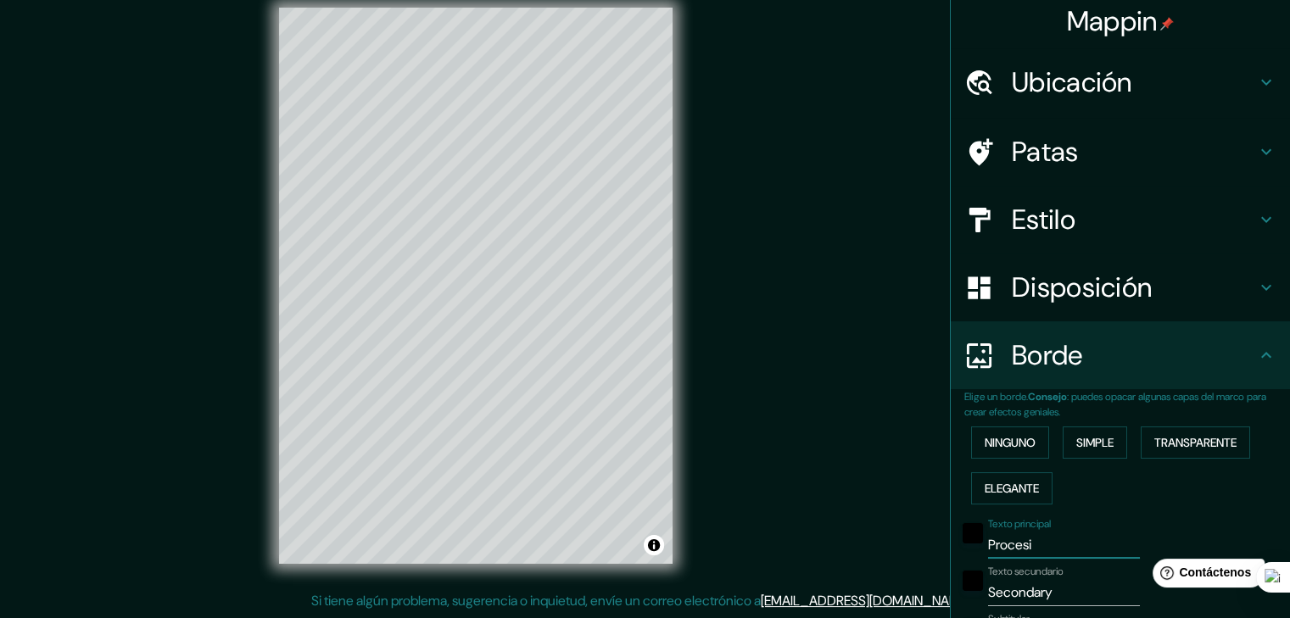
type input "37"
type input "19"
type input "Procesión"
type input "37"
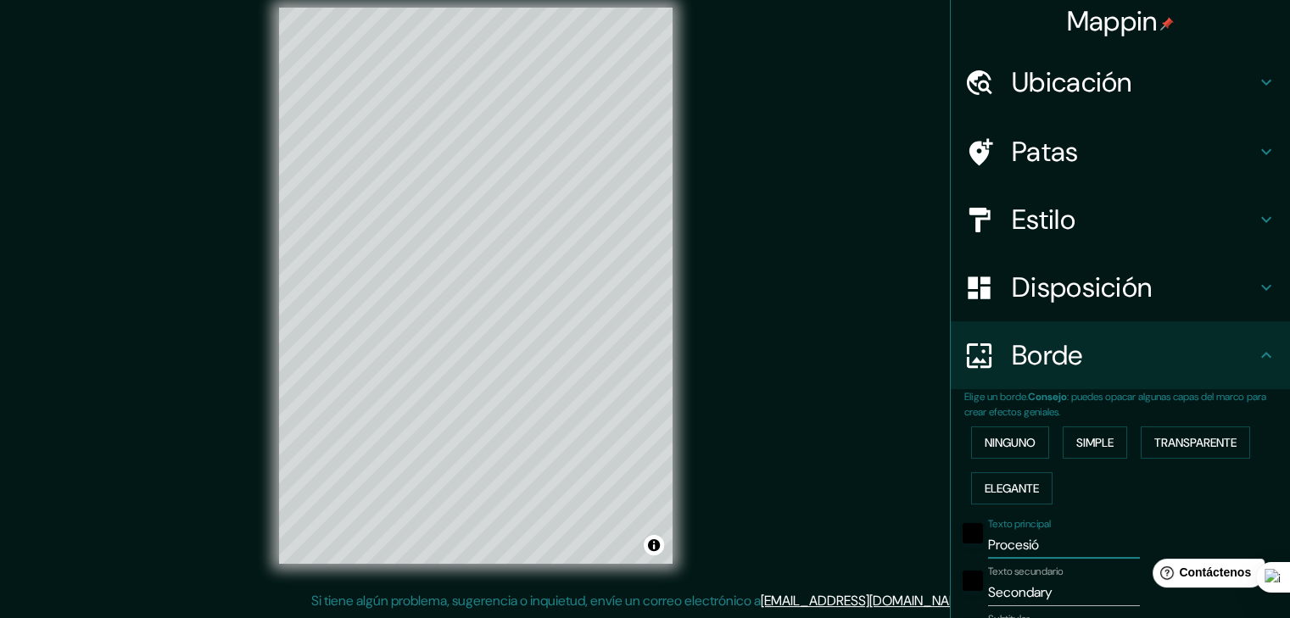
type input "19"
type input "Procesión"
click at [1112, 159] on h4 "Patas" at bounding box center [1134, 152] width 244 height 34
type input "37"
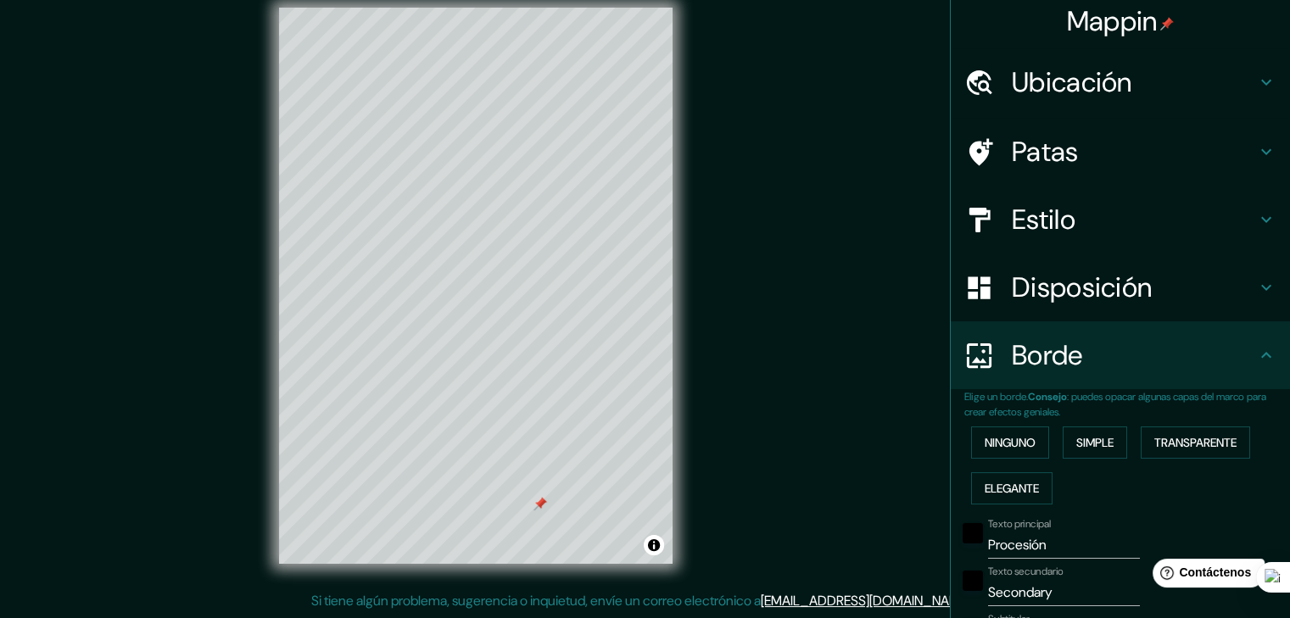
type input "19"
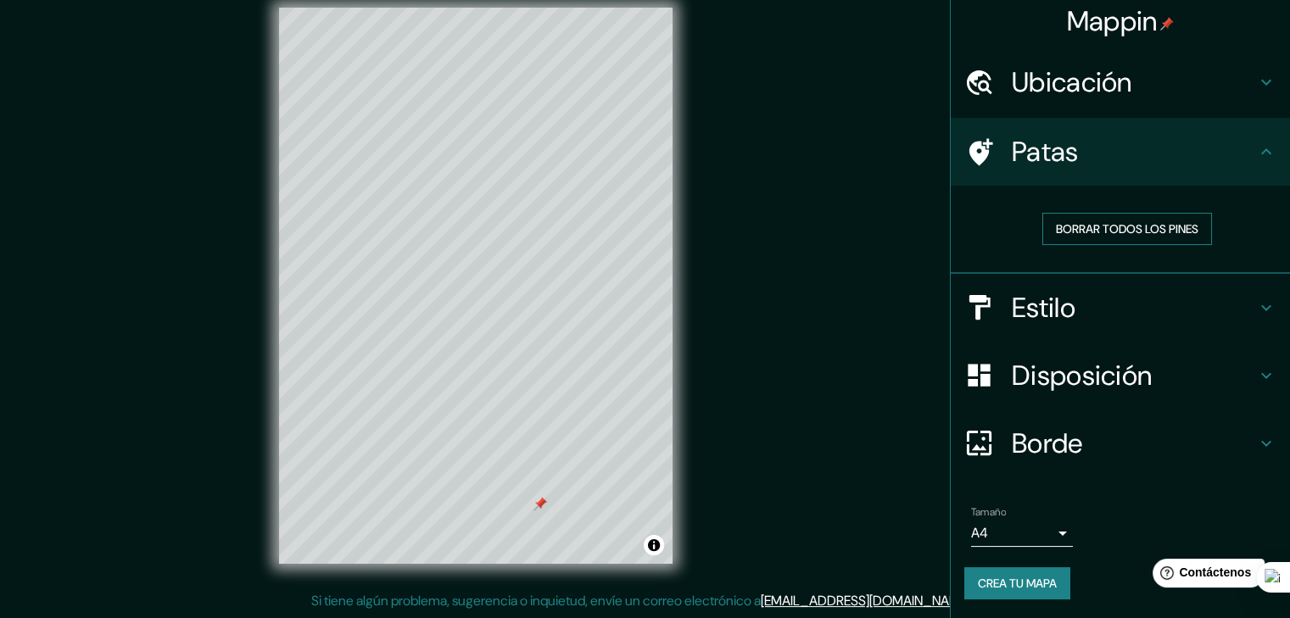
click at [1096, 231] on font "Borrar todos los pines" at bounding box center [1127, 228] width 142 height 15
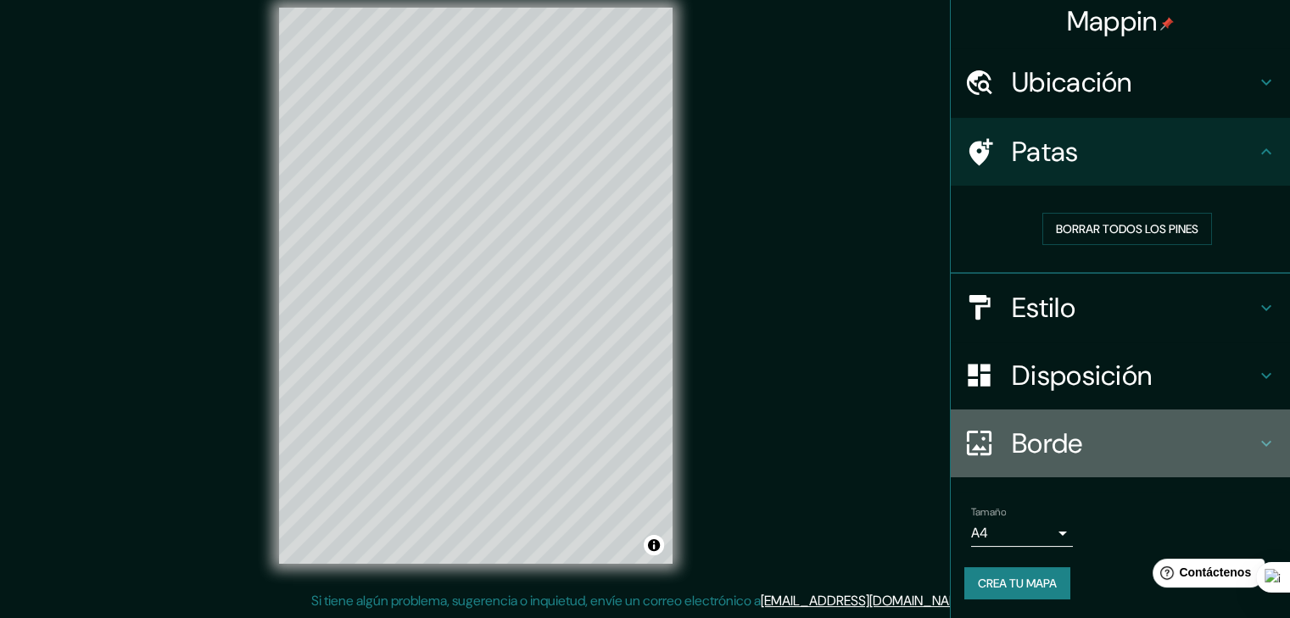
click at [1223, 440] on h4 "Borde" at bounding box center [1134, 443] width 244 height 34
type input "37"
type input "19"
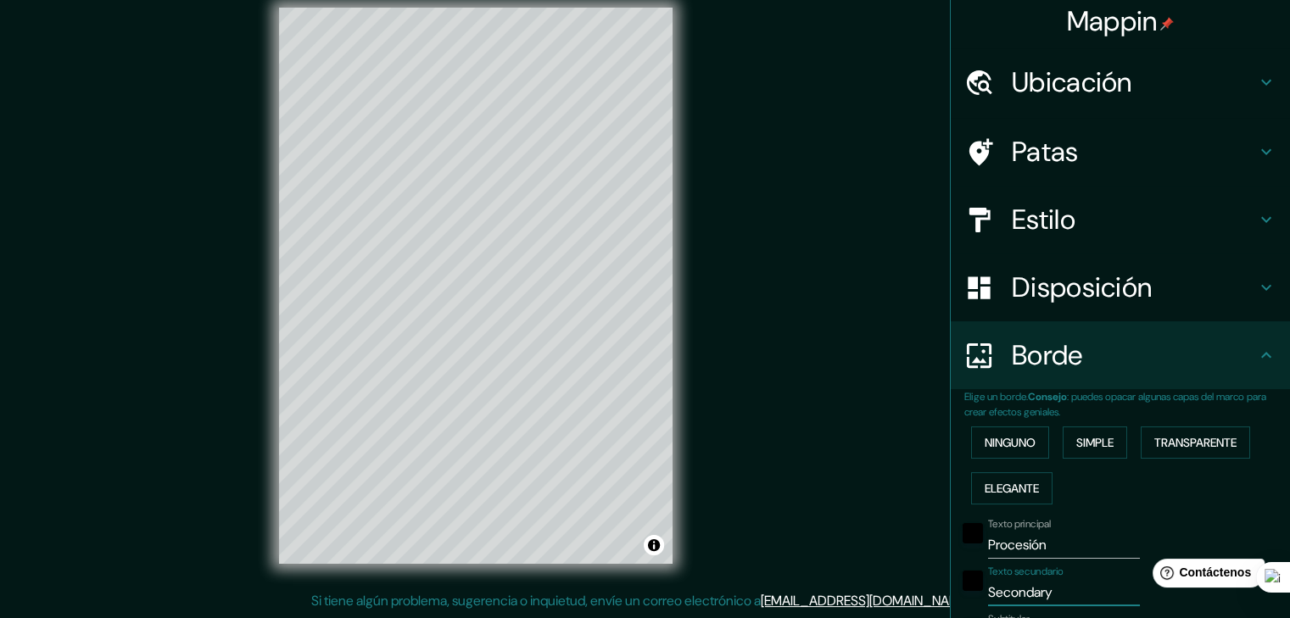
drag, startPoint x: 1053, startPoint y: 596, endPoint x: 948, endPoint y: 593, distance: 105.2
click at [957, 593] on div "Texto secundario Secondary" at bounding box center [1096, 586] width 278 height 41
type input "S"
type input "37"
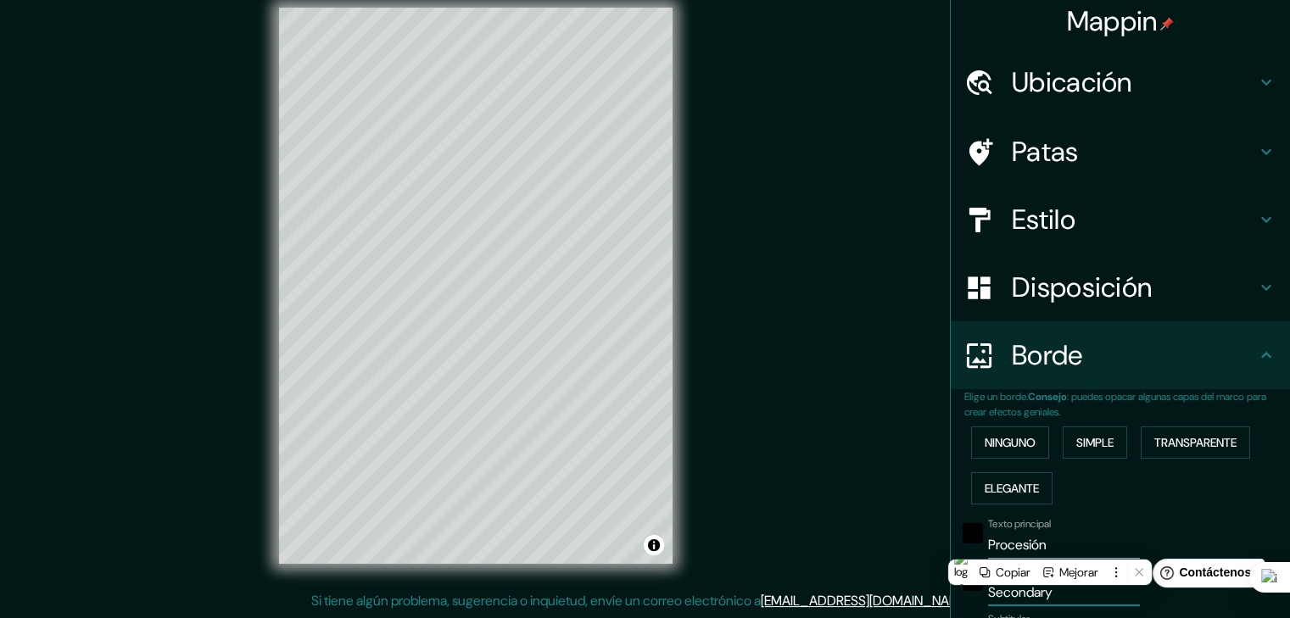
type input "19"
type input "Se"
type input "37"
type input "19"
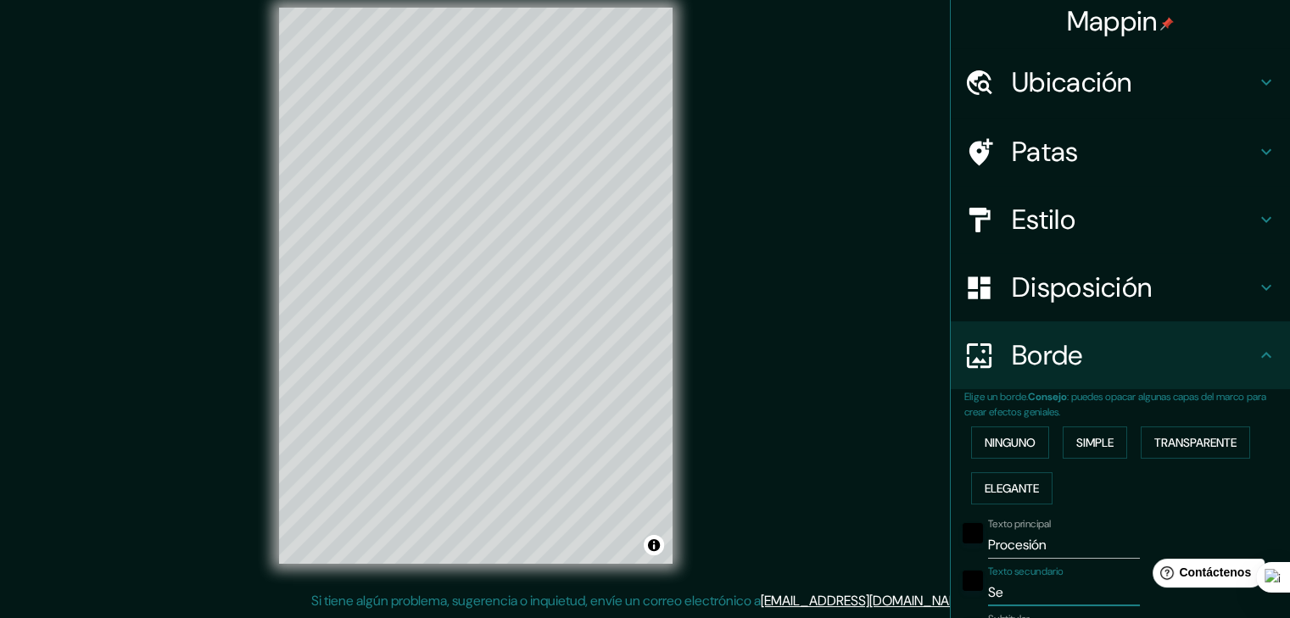
type input "Señ"
type input "37"
type input "19"
type input "Seño"
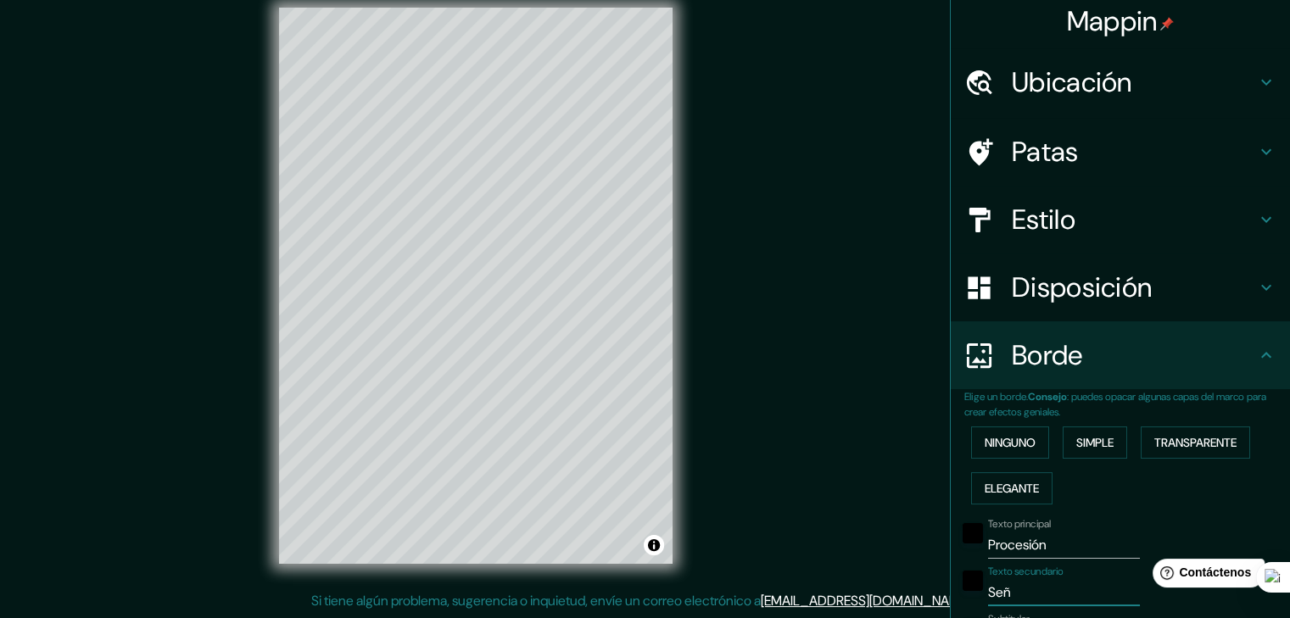
type input "37"
type input "19"
type input "Señor"
type input "37"
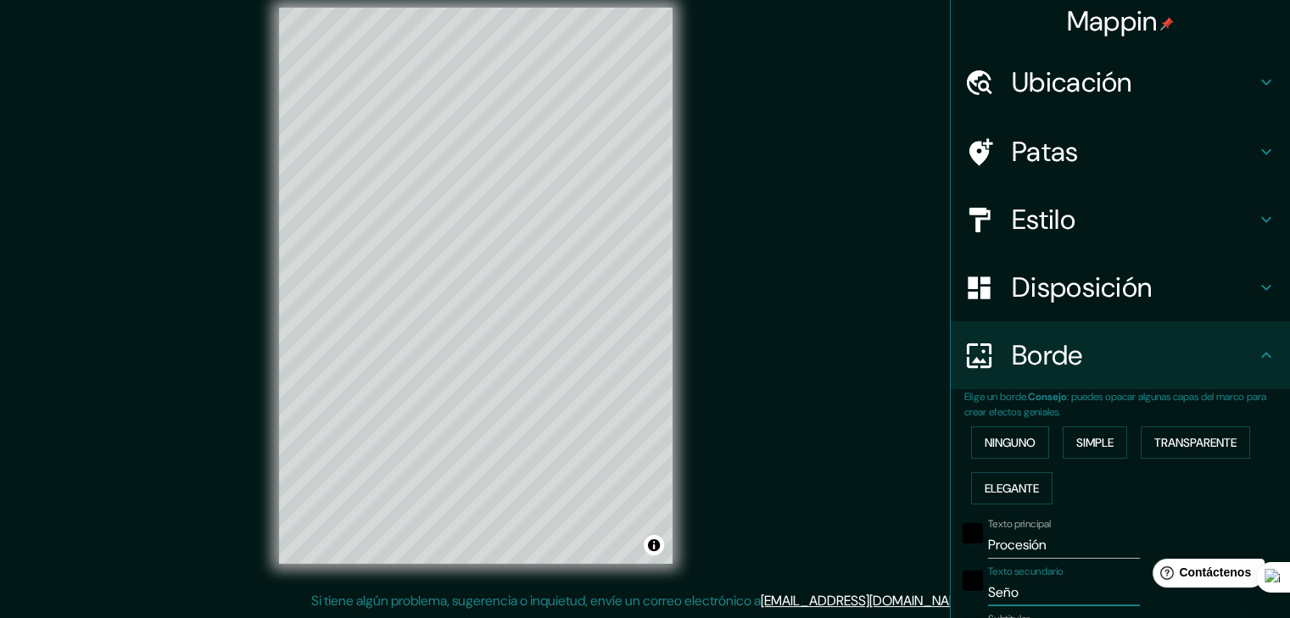
type input "37"
type input "19"
type input "Señor"
type input "37"
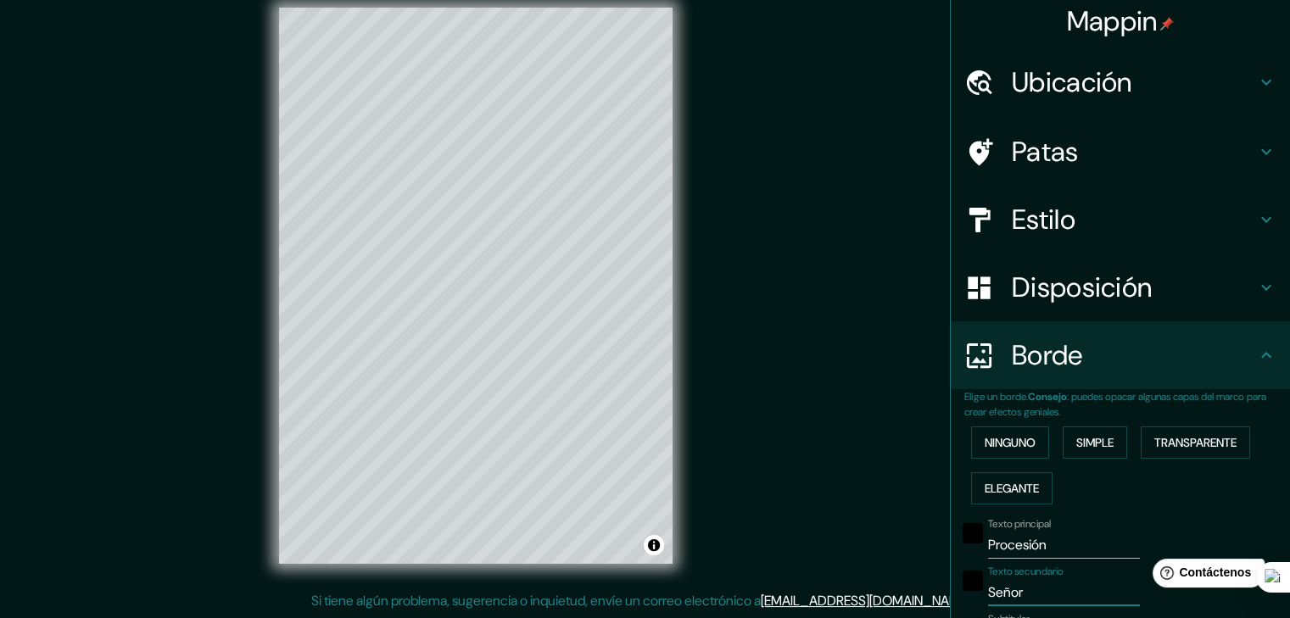
type input "19"
type input "Señor d"
type input "37"
type input "19"
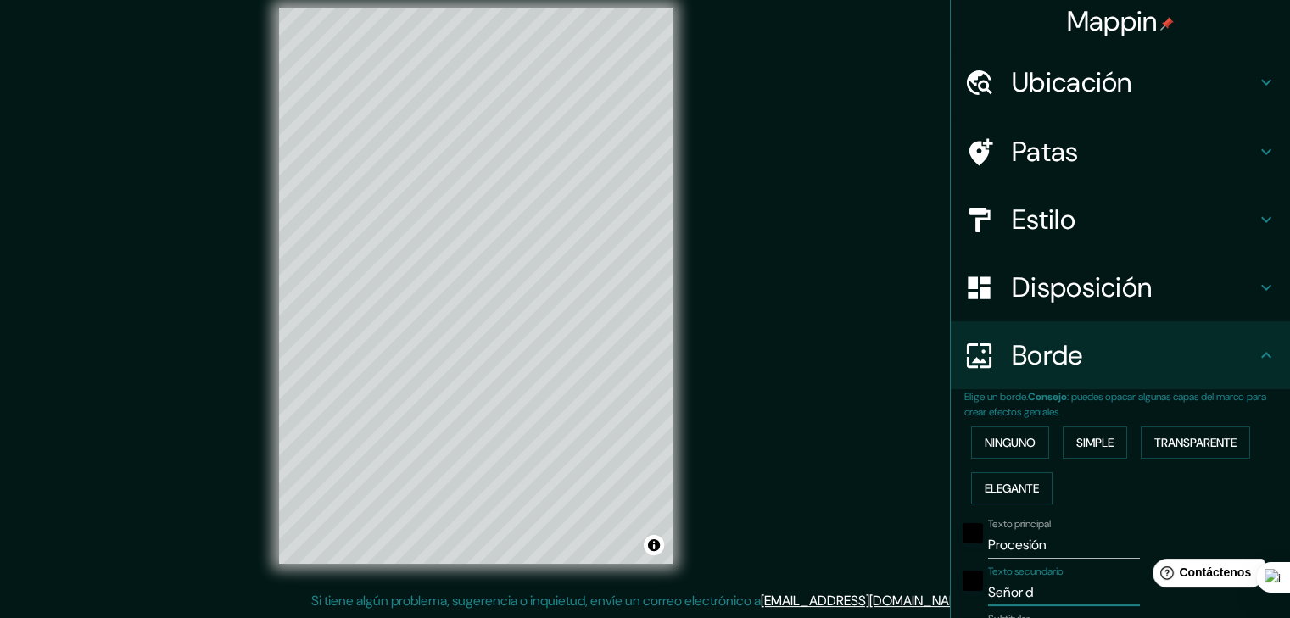
type input "Señor de"
type input "37"
type input "19"
type input "Señor de"
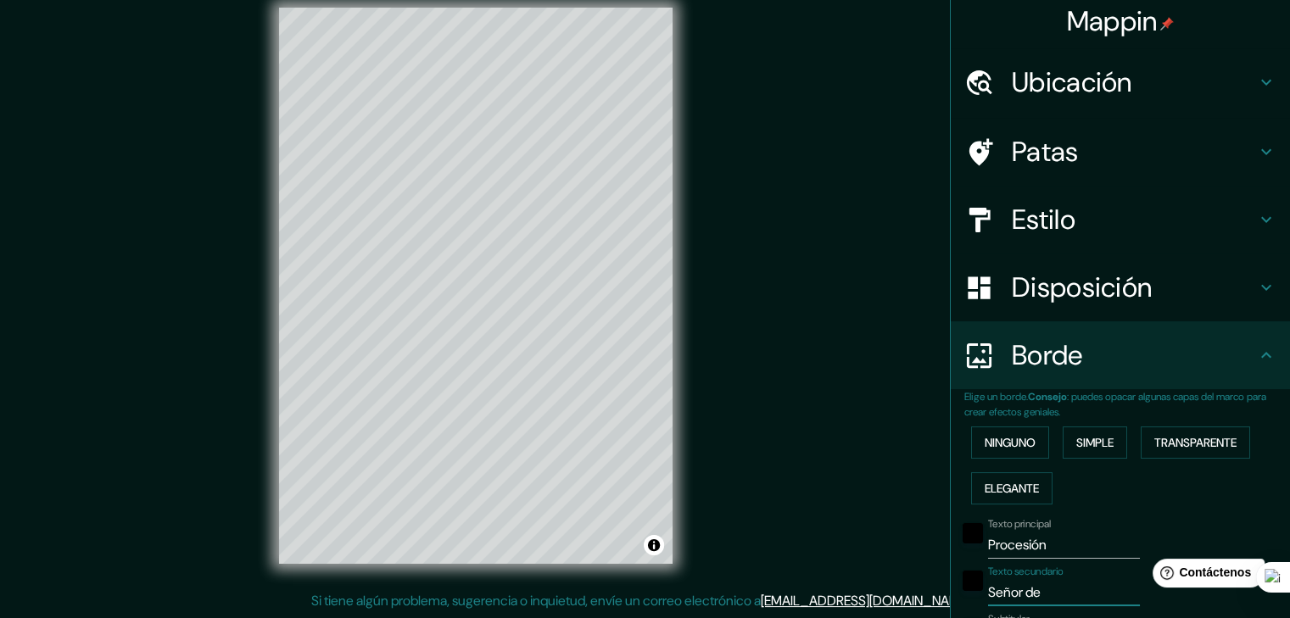
type input "37"
type input "19"
type input "Señor de l"
type input "37"
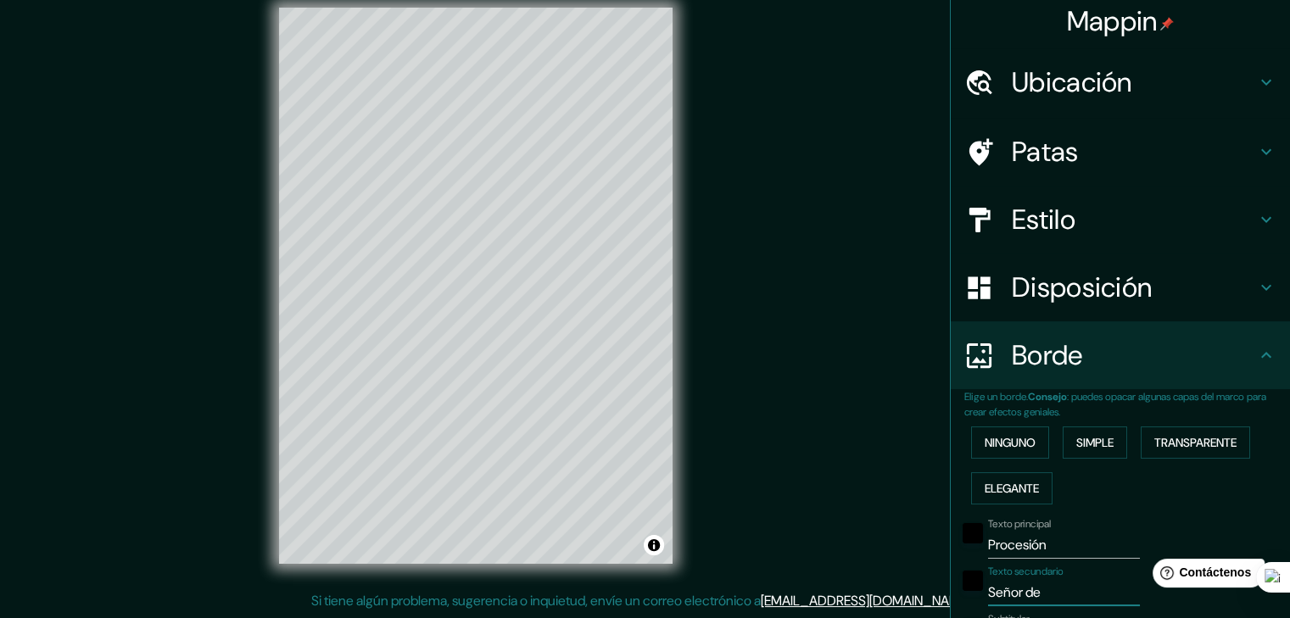
type input "37"
type input "19"
type input "Señor de lo"
type input "37"
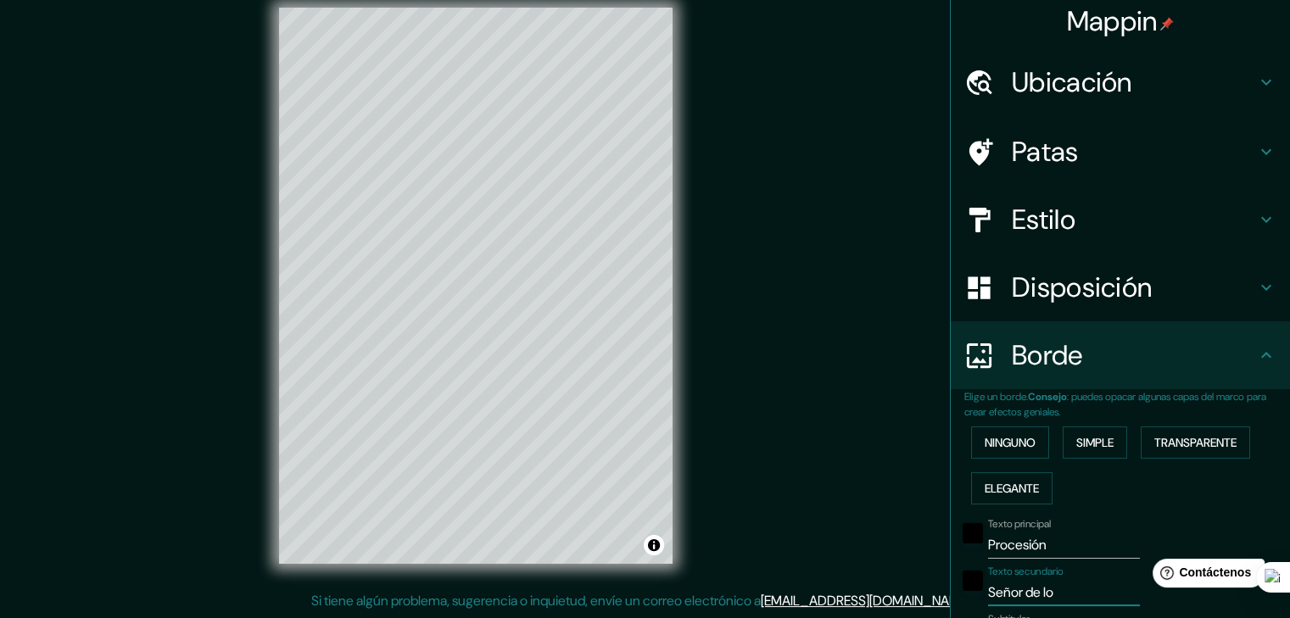
type input "19"
type input "Señor de los"
type input "37"
type input "19"
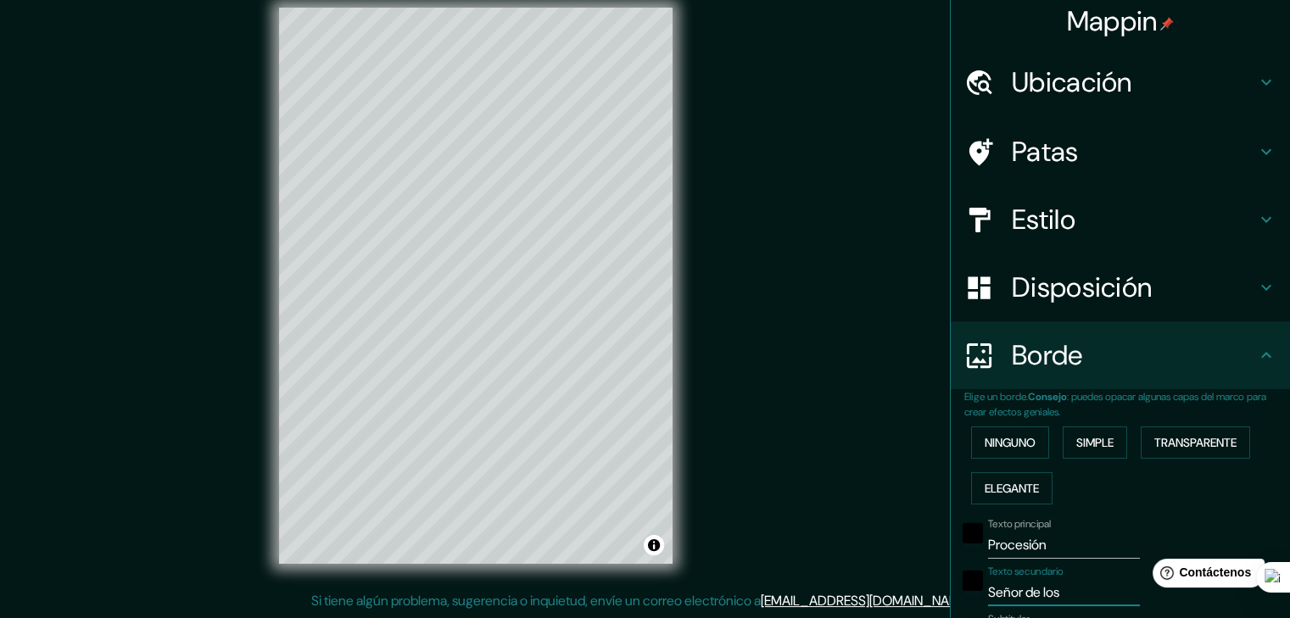
type input "Señor de los"
type input "37"
type input "19"
type input "Señor de los m"
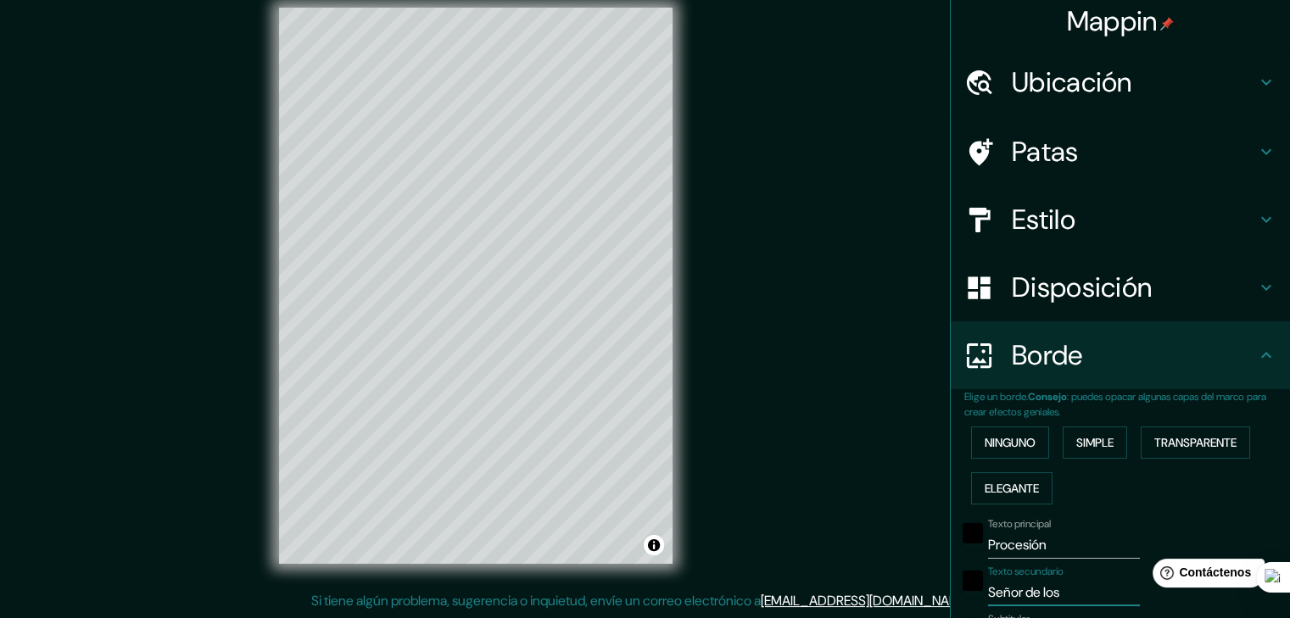
type input "37"
type input "19"
type input "Señor de los mi"
type input "37"
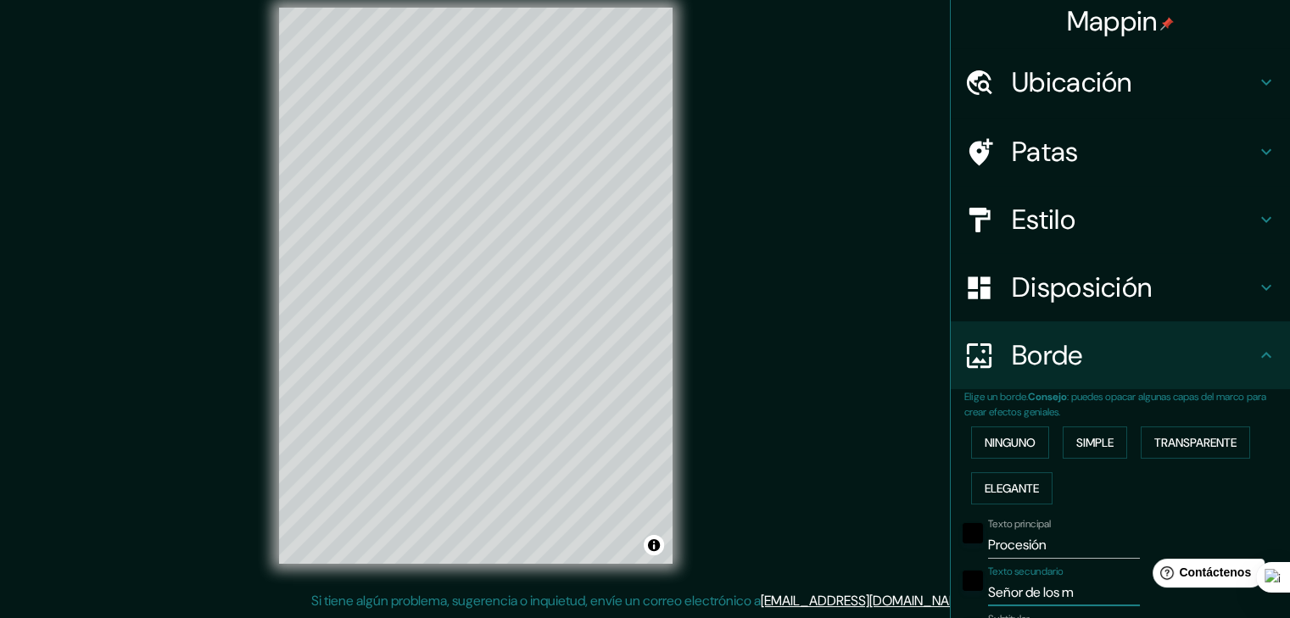
type input "37"
type input "19"
type input "Señor de los mil"
type input "37"
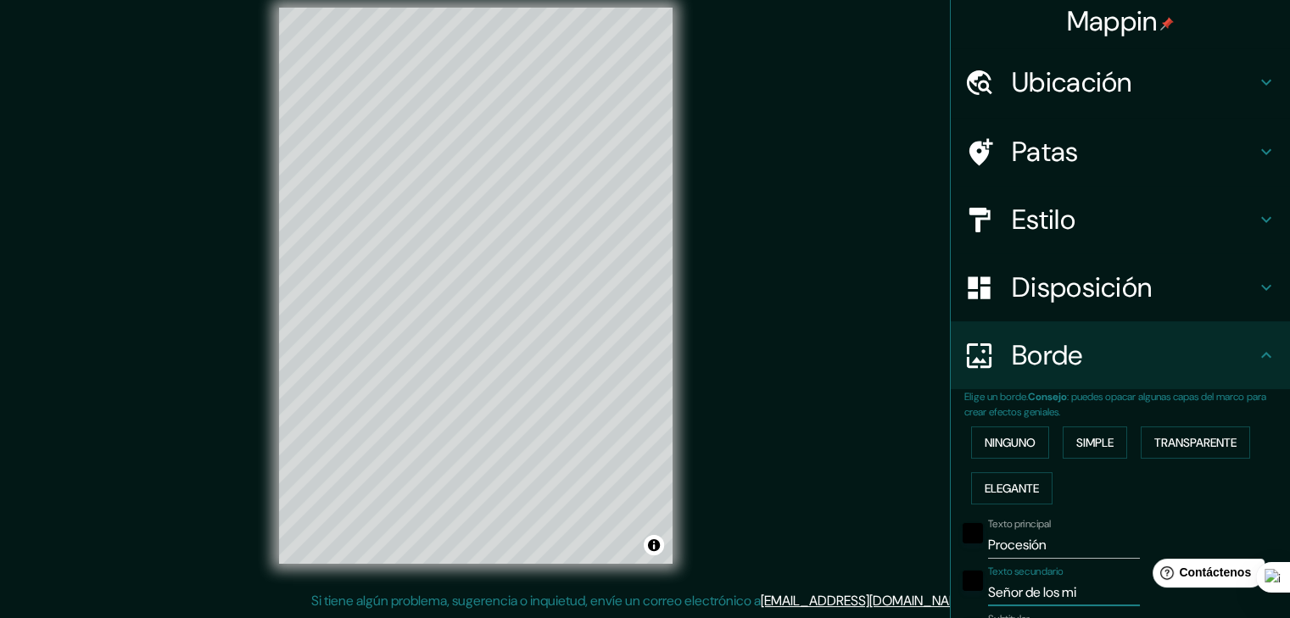
type input "19"
type input "Señor de los [PERSON_NAME]"
type input "37"
type input "19"
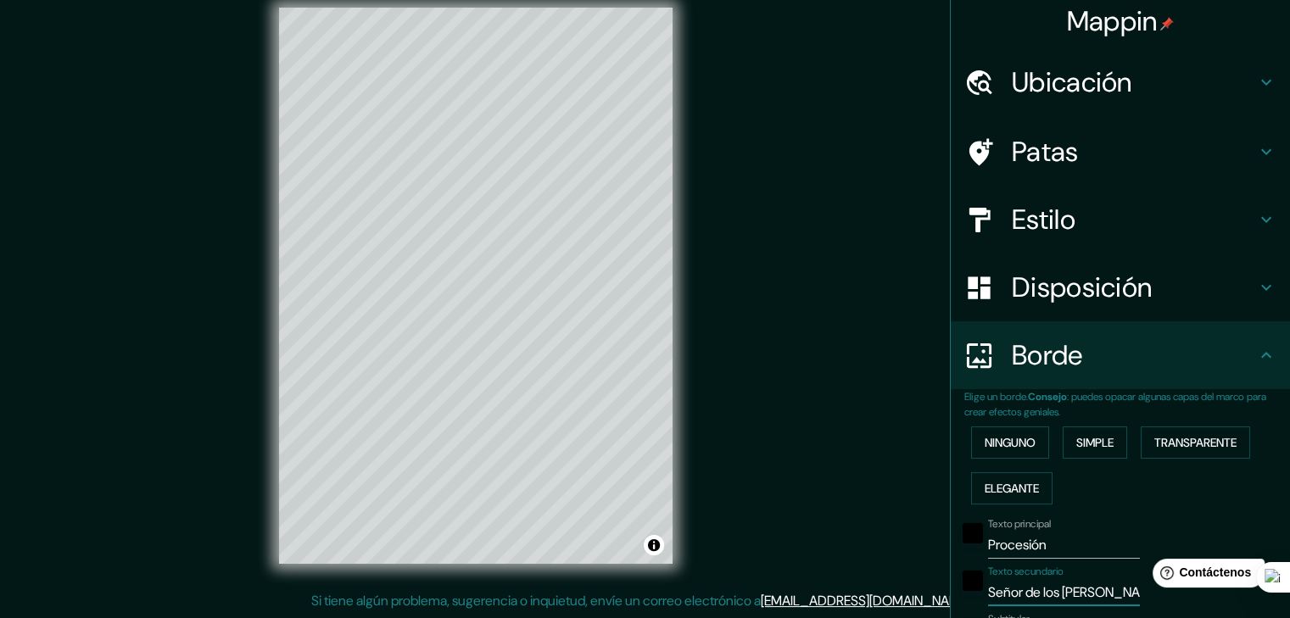
type input "Señor de los milag"
type input "37"
type input "19"
type input "Señor de los milagr"
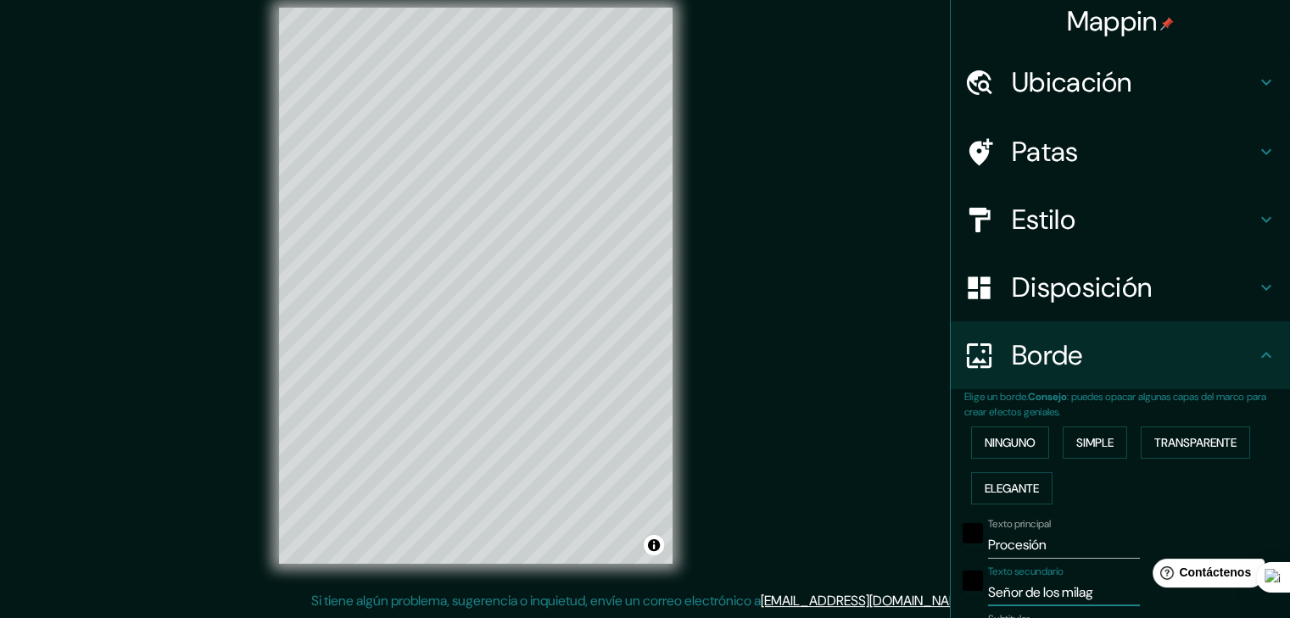
type input "37"
type input "19"
type input "Señor de los milagro"
type input "37"
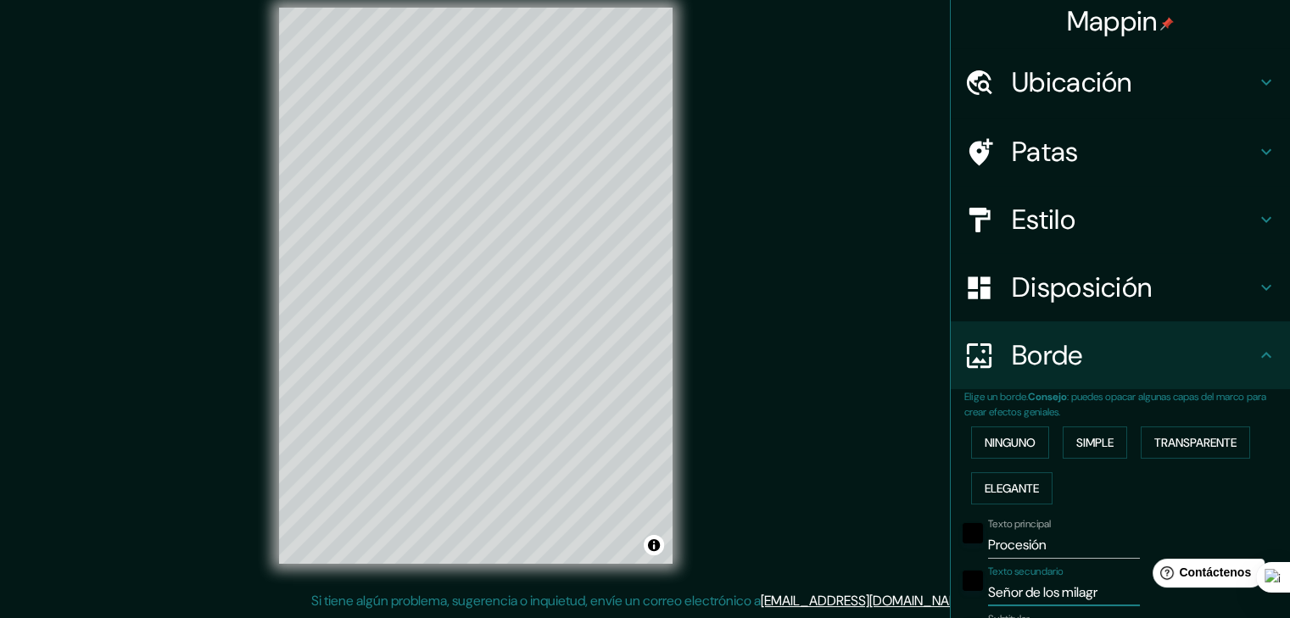
type input "37"
type input "19"
type input "Señor de los milagros"
type input "37"
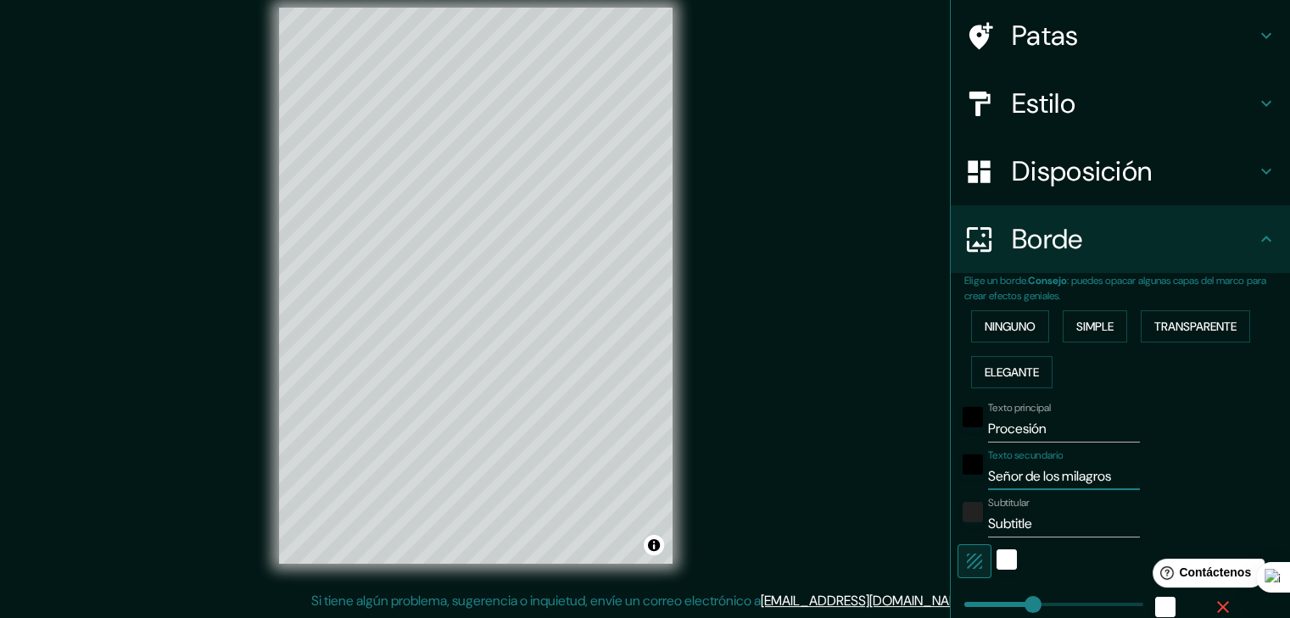
scroll to position [176, 0]
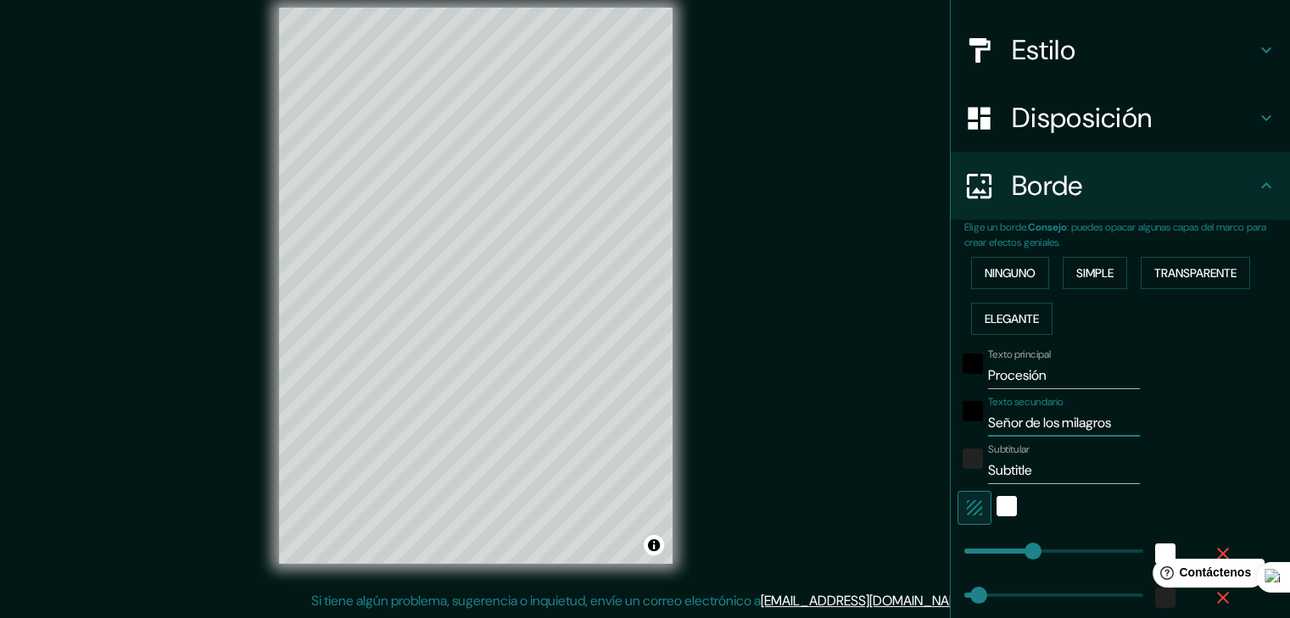
click at [1034, 474] on input "Subtitle" at bounding box center [1064, 470] width 152 height 27
drag, startPoint x: 1034, startPoint y: 474, endPoint x: 963, endPoint y: 472, distance: 71.2
click at [963, 472] on div "Subtitular Subtitle" at bounding box center [1096, 463] width 278 height 41
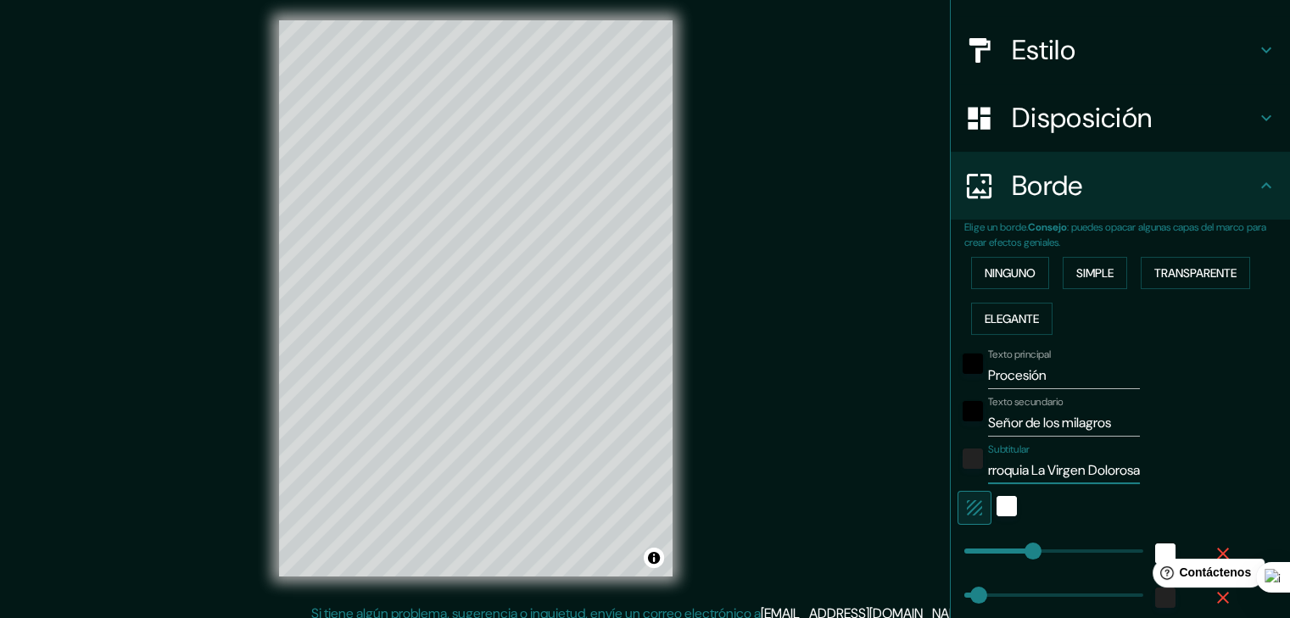
scroll to position [0, 0]
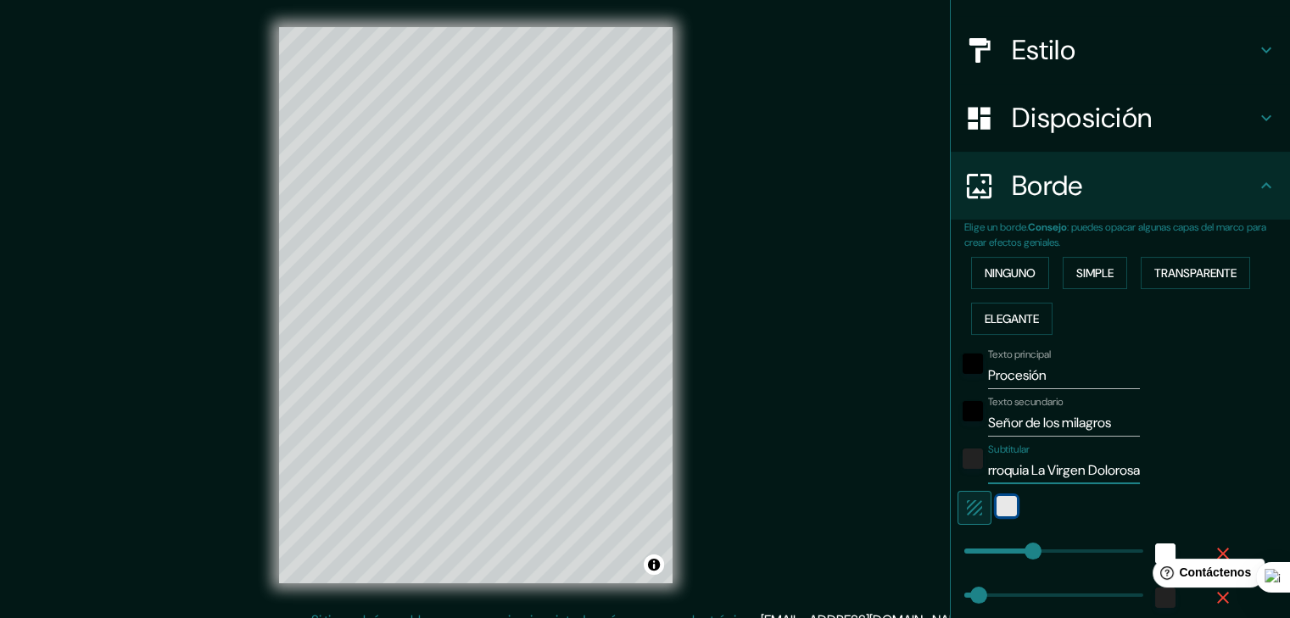
click at [996, 503] on div "blanco" at bounding box center [1006, 506] width 20 height 20
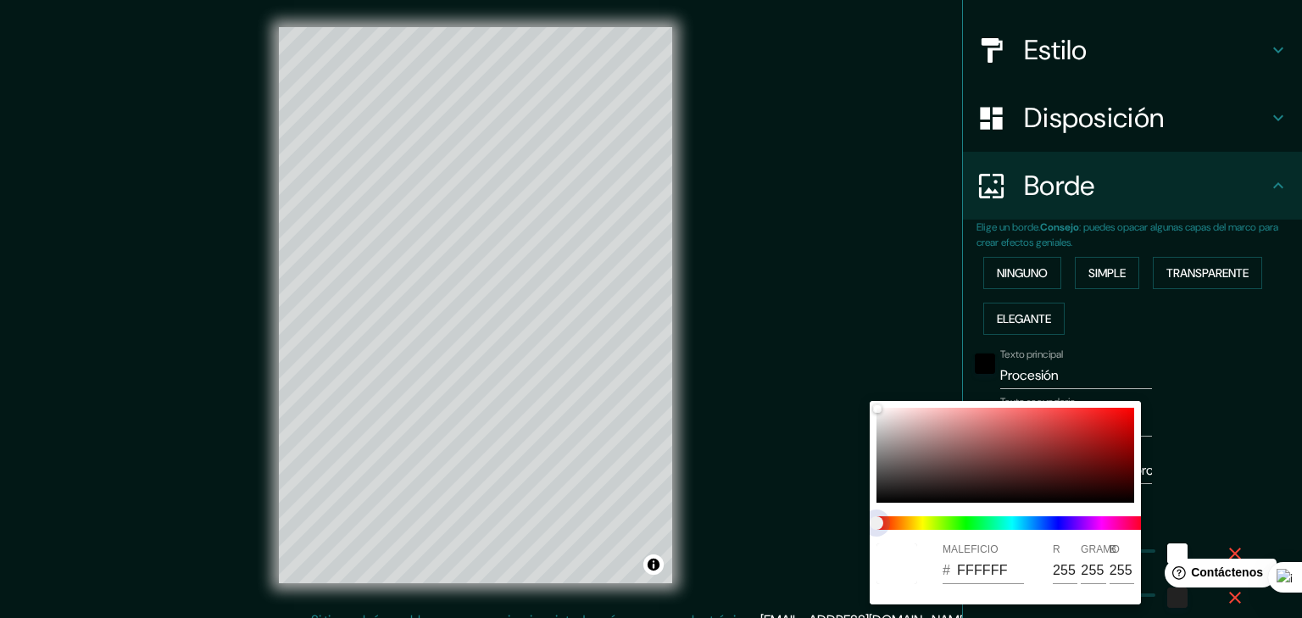
click at [1088, 525] on span at bounding box center [1012, 523] width 271 height 14
click at [1084, 525] on span at bounding box center [1012, 523] width 271 height 14
drag, startPoint x: 880, startPoint y: 521, endPoint x: 939, endPoint y: 521, distance: 58.5
click at [1050, 521] on span at bounding box center [1012, 523] width 271 height 14
drag, startPoint x: 878, startPoint y: 522, endPoint x: 956, endPoint y: 525, distance: 78.9
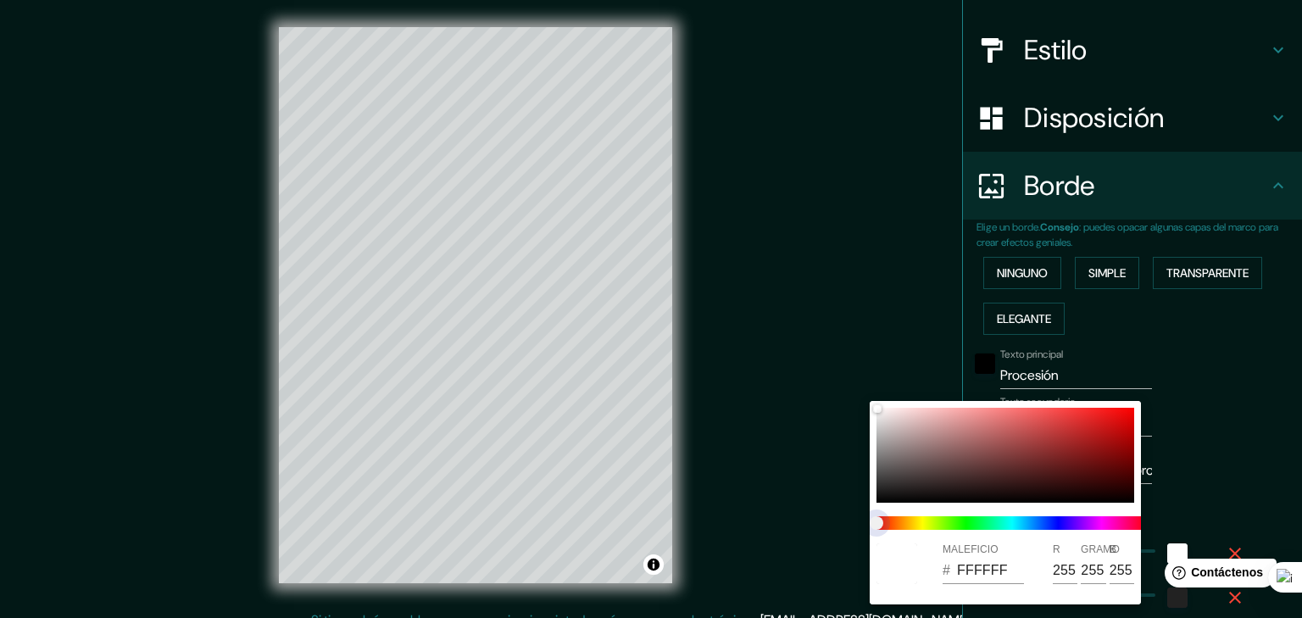
click at [909, 525] on span at bounding box center [1012, 523] width 271 height 14
click at [1085, 522] on span at bounding box center [1012, 523] width 271 height 14
click at [1223, 501] on div at bounding box center [651, 309] width 1302 height 618
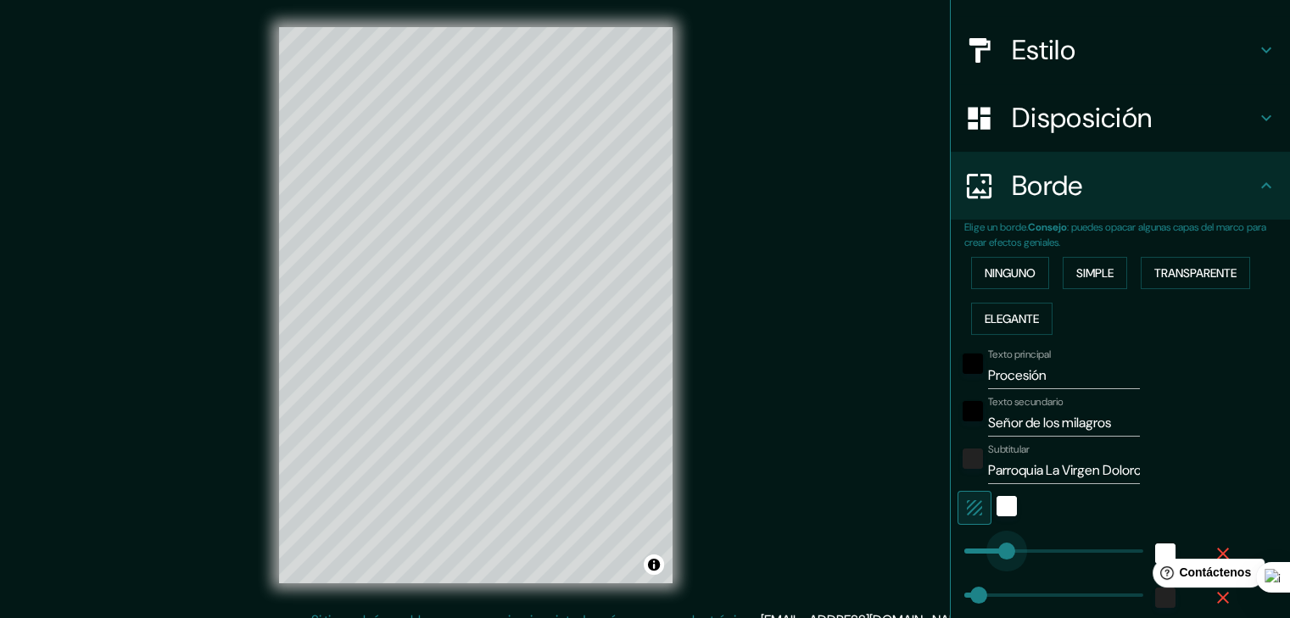
drag, startPoint x: 1017, startPoint y: 543, endPoint x: 994, endPoint y: 549, distance: 24.3
click at [1000, 517] on div at bounding box center [1006, 508] width 31 height 34
click at [999, 505] on div "blanco" at bounding box center [1006, 506] width 20 height 20
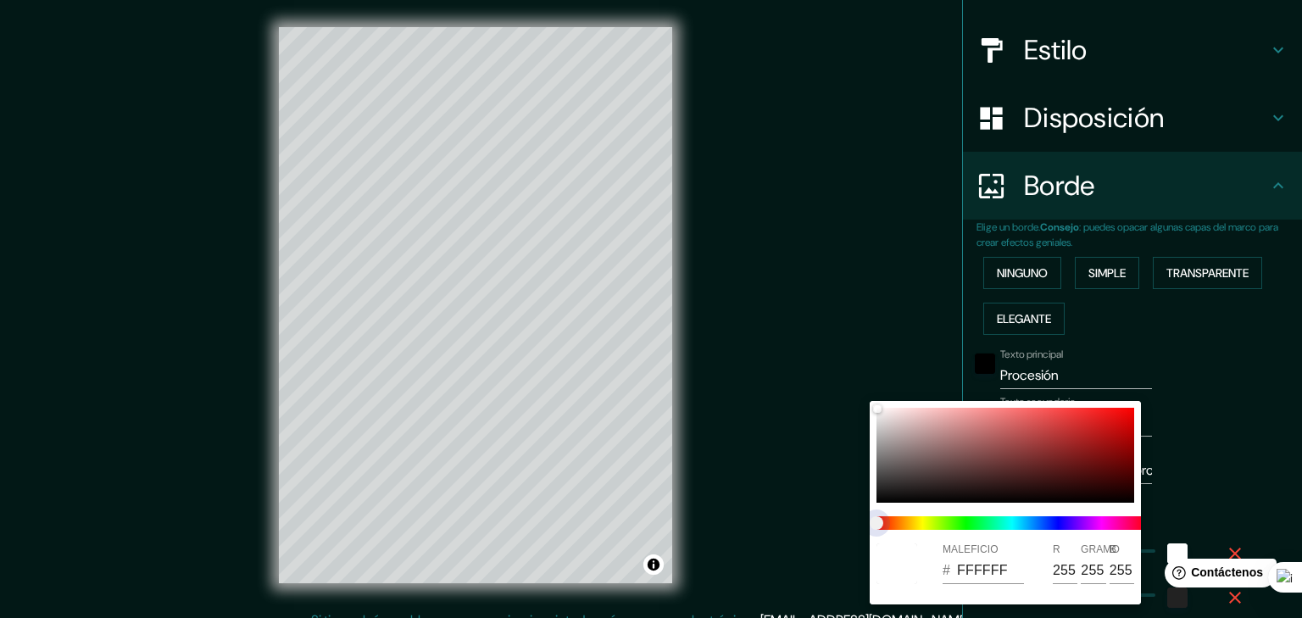
drag, startPoint x: 877, startPoint y: 519, endPoint x: 901, endPoint y: 519, distance: 24.6
click at [899, 519] on span at bounding box center [1012, 523] width 271 height 14
click at [1085, 540] on div "MALEFICIO # FFFFFF R 255 GRAMO 255 B 255" at bounding box center [1005, 564] width 271 height 54
click at [1081, 522] on span at bounding box center [1012, 523] width 271 height 14
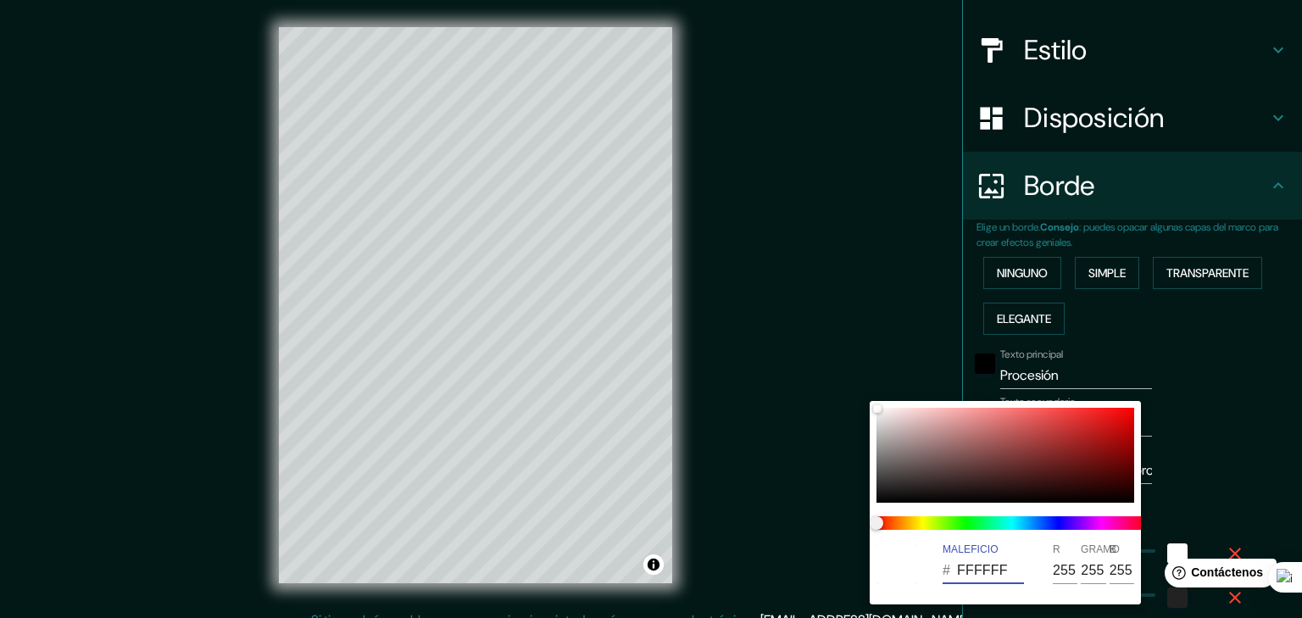
drag, startPoint x: 1004, startPoint y: 571, endPoint x: 930, endPoint y: 568, distance: 73.8
click at [930, 568] on div "MALEFICIO # FFFFFF R 255 GRAMO 255 B 255" at bounding box center [1005, 564] width 271 height 54
click at [1087, 523] on span at bounding box center [1012, 523] width 271 height 14
click at [956, 569] on div "# FFFFFF" at bounding box center [983, 570] width 81 height 27
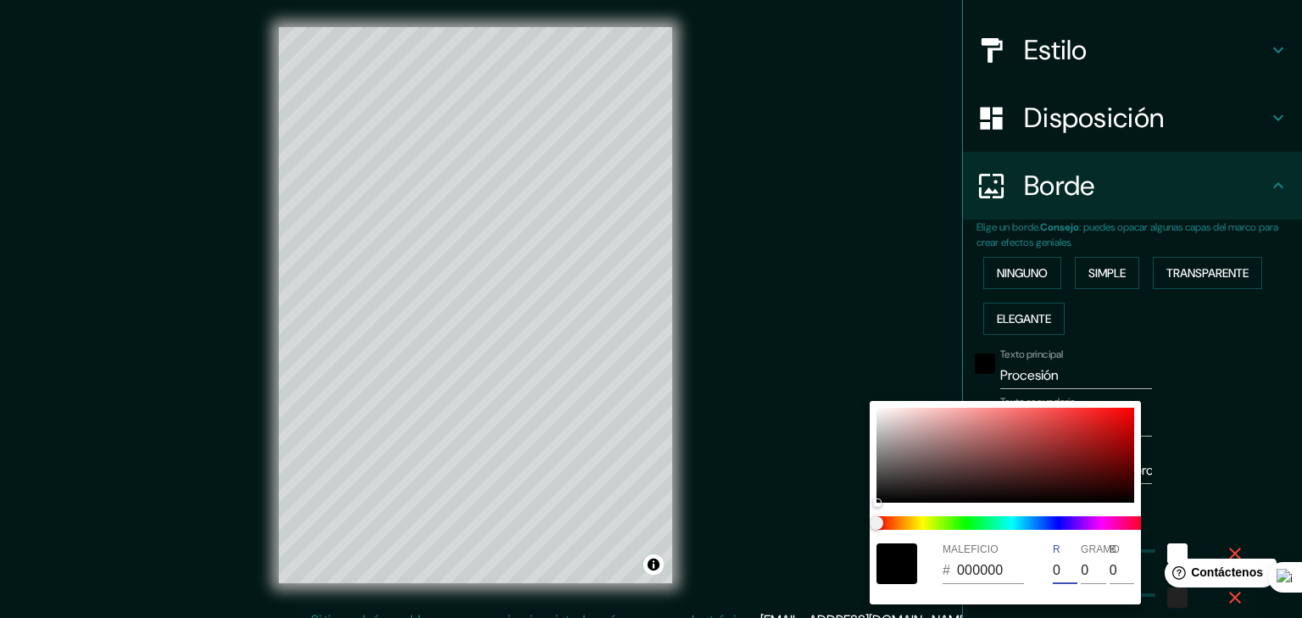
click at [1055, 569] on input "0" at bounding box center [1065, 570] width 25 height 27
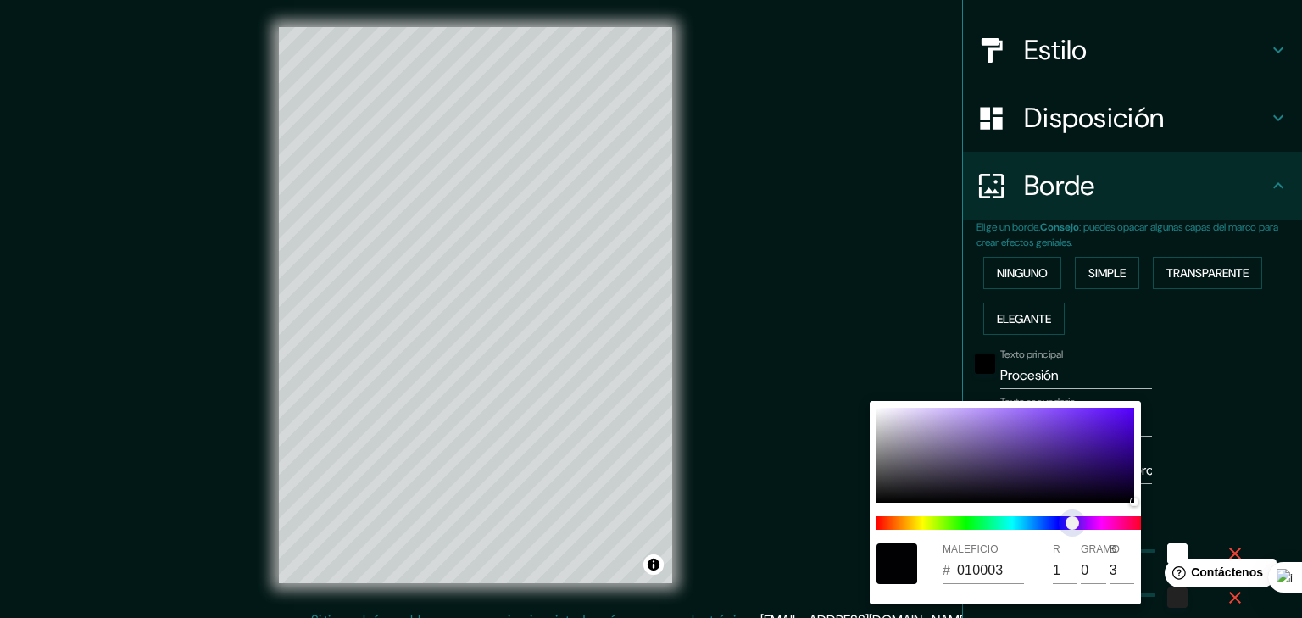
drag, startPoint x: 882, startPoint y: 527, endPoint x: 1082, endPoint y: 524, distance: 200.1
click at [1079, 524] on span "control deslizante de color" at bounding box center [1073, 523] width 14 height 14
click at [1123, 424] on div at bounding box center [1006, 455] width 258 height 95
click at [1193, 399] on div at bounding box center [651, 309] width 1302 height 618
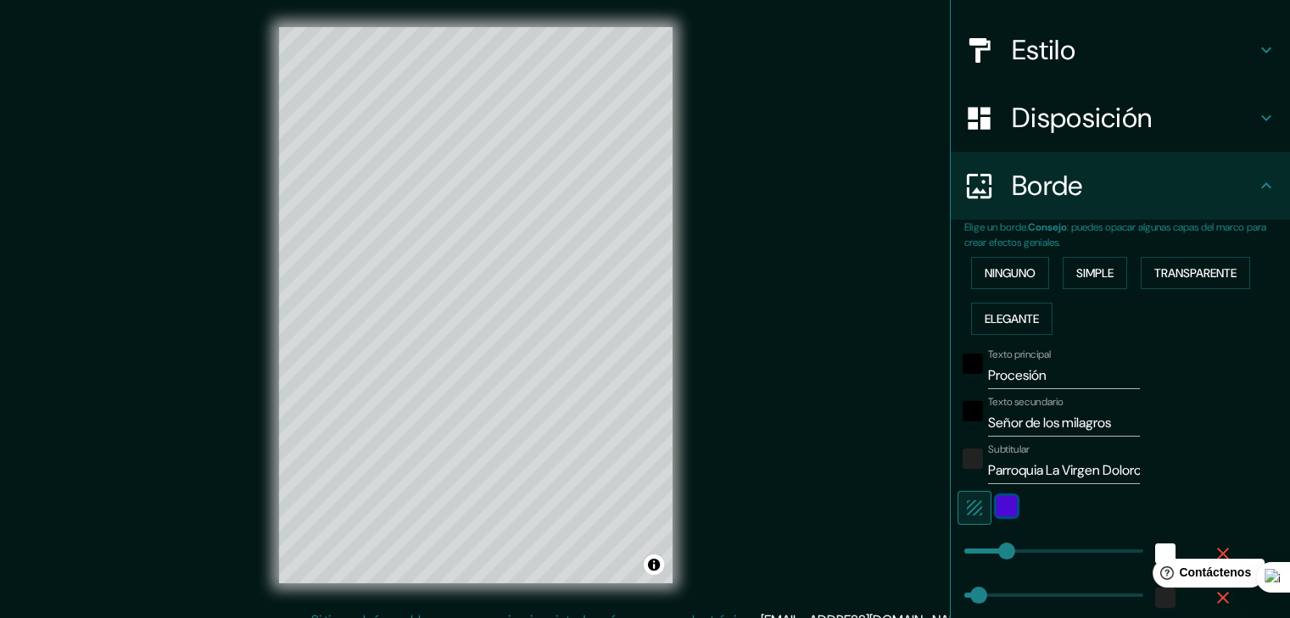
scroll to position [260, 0]
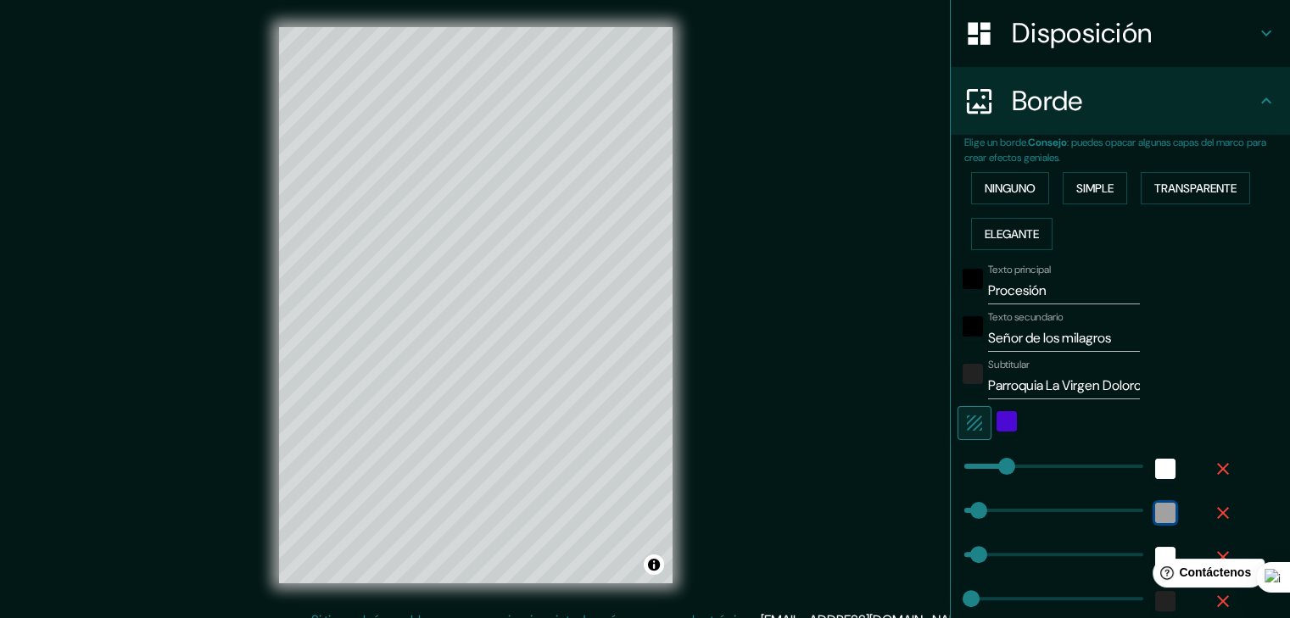
click at [1155, 518] on div "color-222222" at bounding box center [1165, 513] width 20 height 20
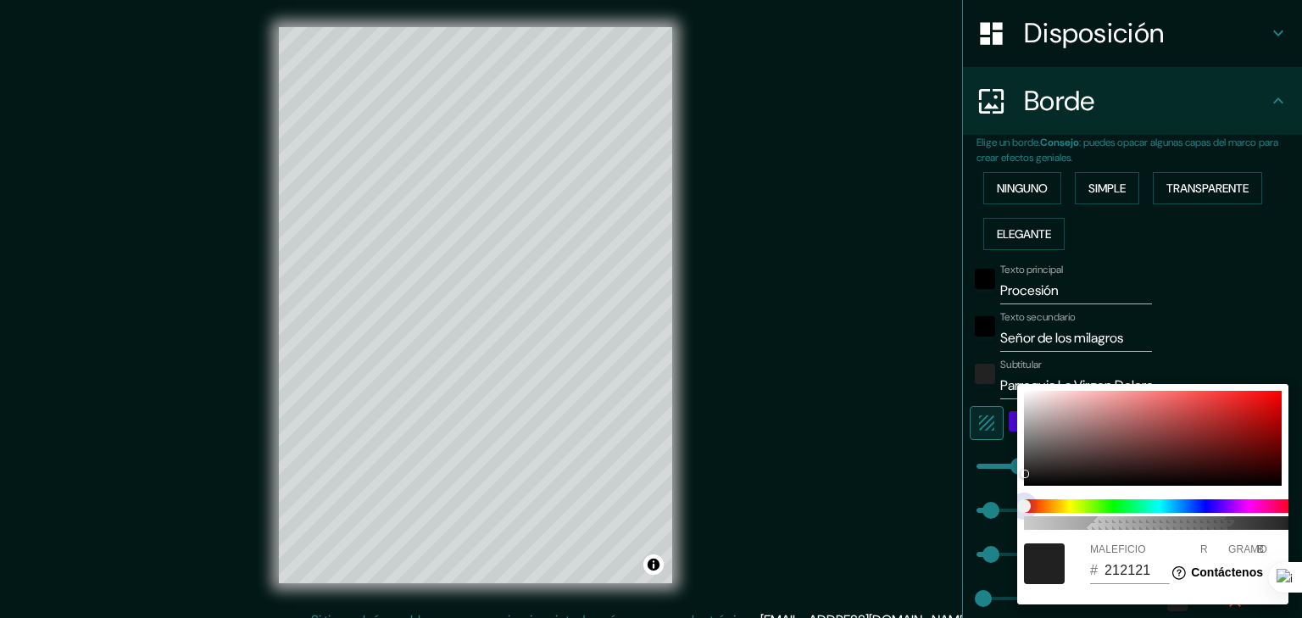
drag, startPoint x: 1028, startPoint y: 508, endPoint x: 1098, endPoint y: 508, distance: 70.4
click at [1098, 508] on span at bounding box center [1159, 506] width 271 height 14
click at [1031, 505] on span "control deslizante de color" at bounding box center [1024, 506] width 14 height 14
click at [974, 475] on div at bounding box center [651, 309] width 1302 height 618
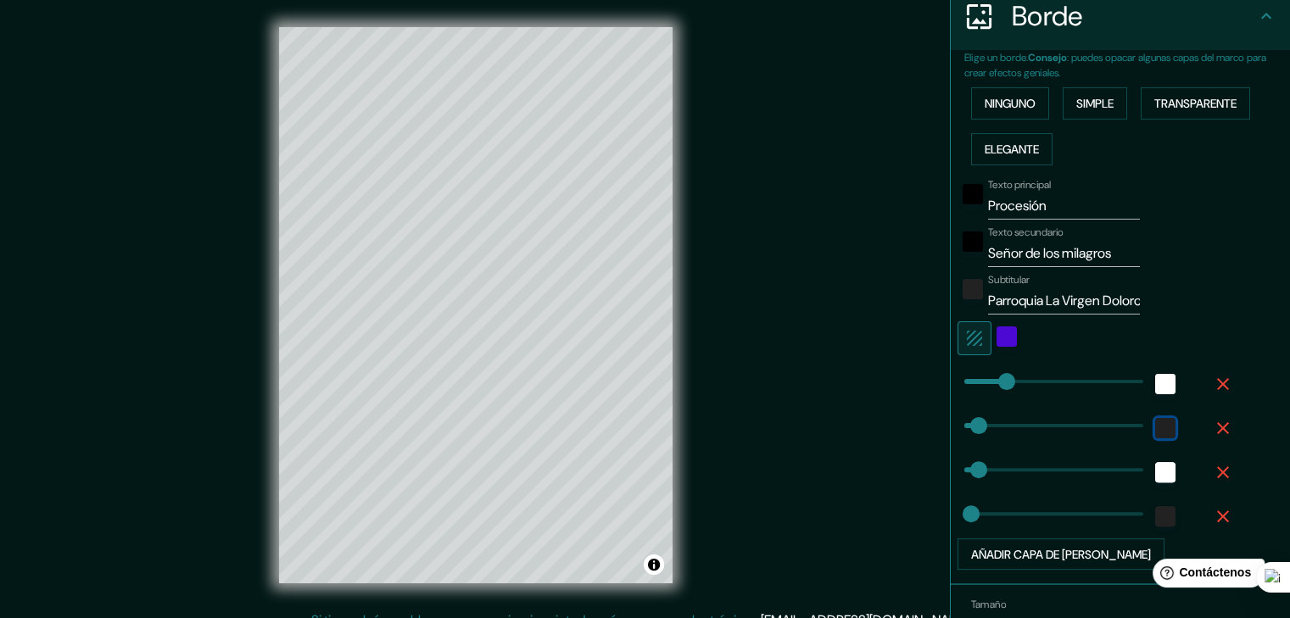
scroll to position [430, 0]
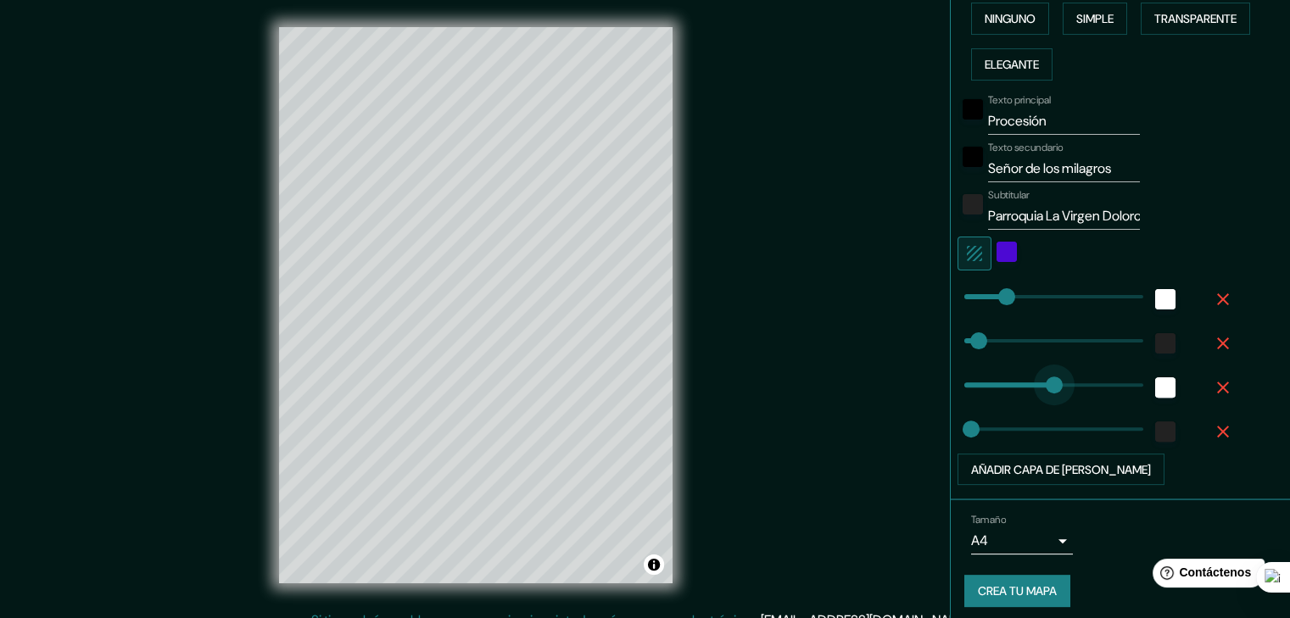
drag, startPoint x: 967, startPoint y: 384, endPoint x: 1041, endPoint y: 390, distance: 74.8
drag, startPoint x: 1041, startPoint y: 390, endPoint x: 1015, endPoint y: 391, distance: 26.3
drag, startPoint x: 1015, startPoint y: 391, endPoint x: 1036, endPoint y: 391, distance: 21.2
drag, startPoint x: 1039, startPoint y: 387, endPoint x: 1019, endPoint y: 389, distance: 19.6
click at [1185, 198] on div "Subtitular Parroquia La Virgen Dolorosa" at bounding box center [1096, 209] width 278 height 41
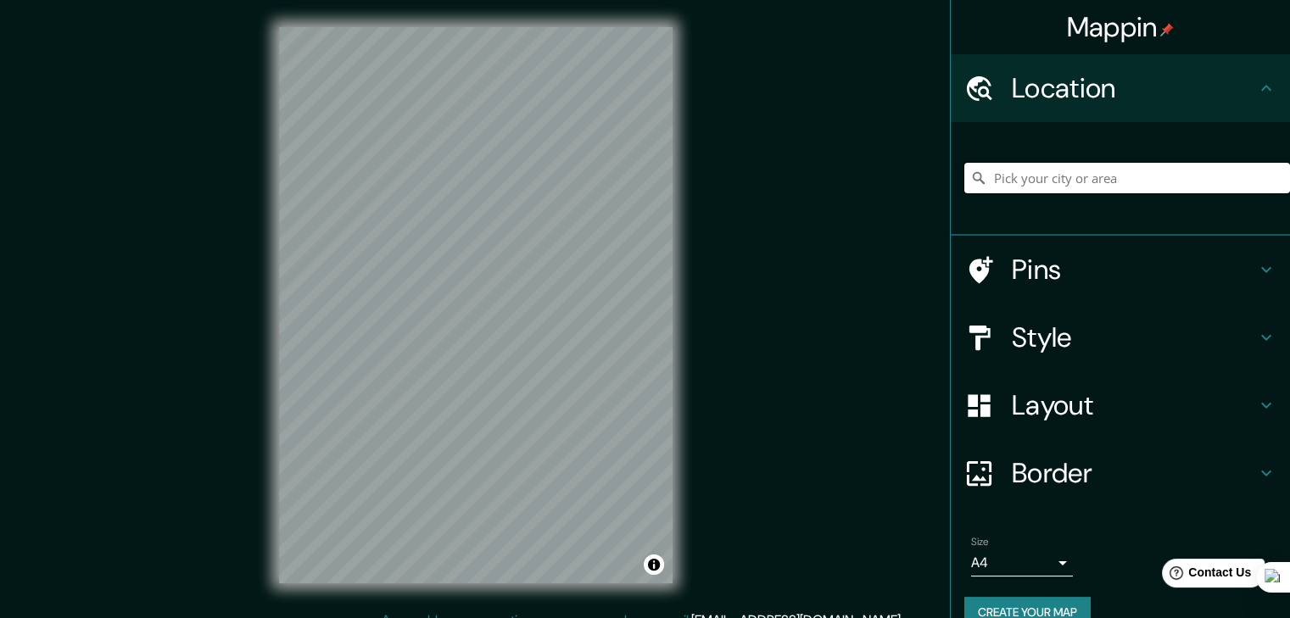
click at [1090, 177] on input "Pick your city or area" at bounding box center [1127, 178] width 326 height 31
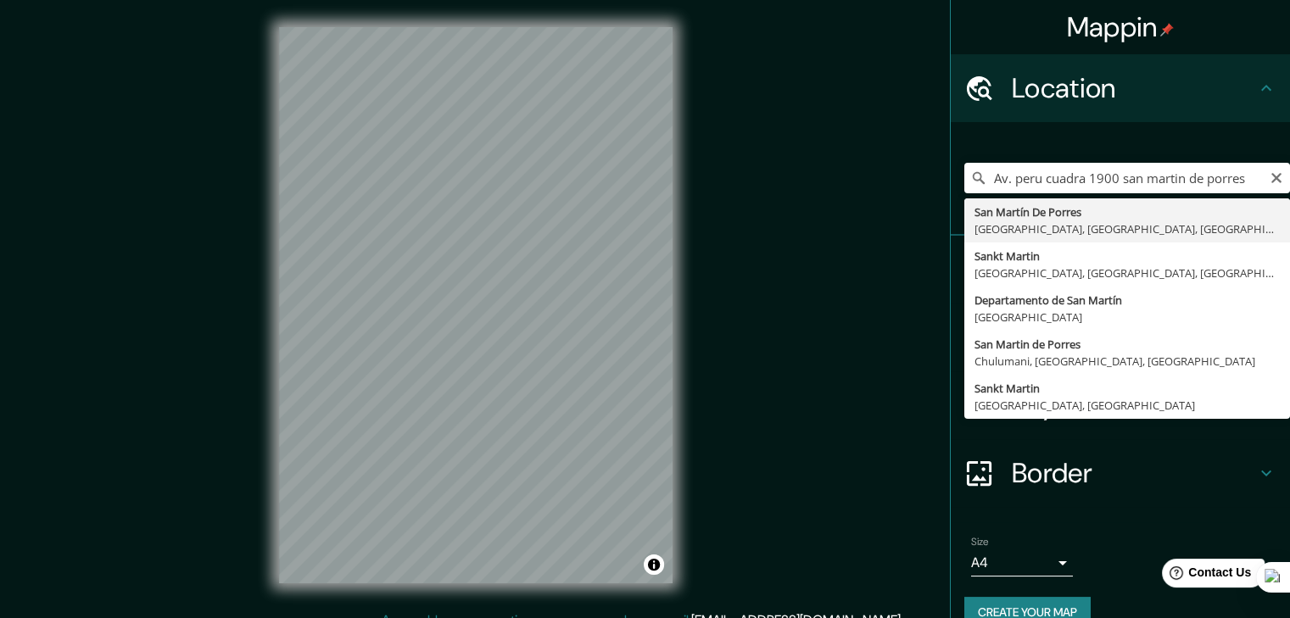
type input "San [PERSON_NAME], [GEOGRAPHIC_DATA], [GEOGRAPHIC_DATA], [GEOGRAPHIC_DATA]"
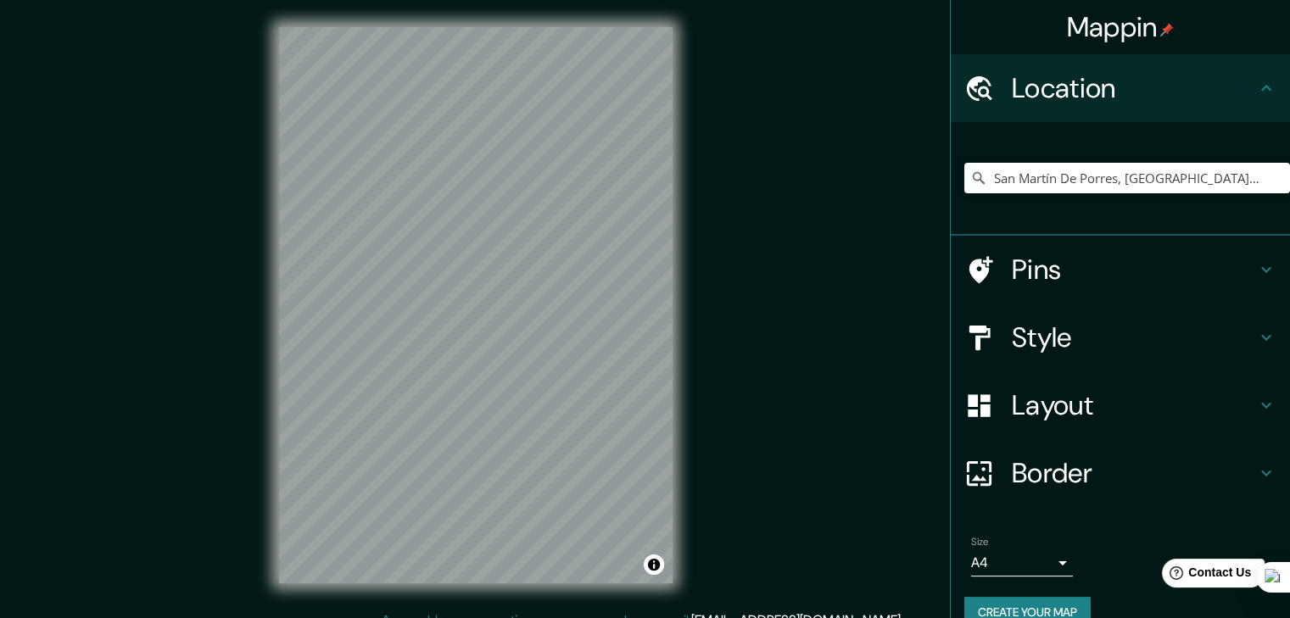
click at [1068, 343] on h4 "Style" at bounding box center [1134, 337] width 244 height 34
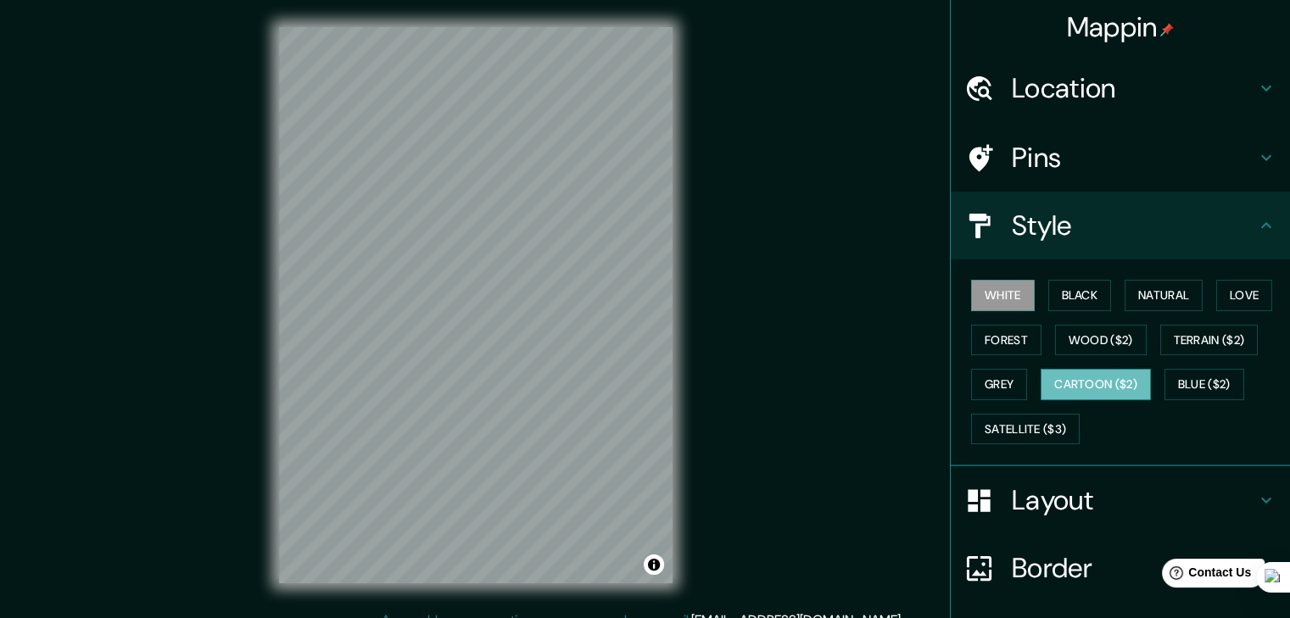
click at [1078, 391] on button "Cartoon ($2)" at bounding box center [1095, 384] width 110 height 31
click at [674, 298] on div "© Mapbox © OpenStreetMap Improve this map" at bounding box center [476, 305] width 448 height 610
click at [259, 213] on div "© Mapbox © OpenStreetMap Improve this map" at bounding box center [476, 305] width 448 height 610
click at [241, 179] on div "Mappin Location San Martín De Porres, Lima, Provincia de Lima, Perú Pins Style …" at bounding box center [645, 319] width 1290 height 638
click at [1187, 493] on h4 "Layout" at bounding box center [1134, 500] width 244 height 34
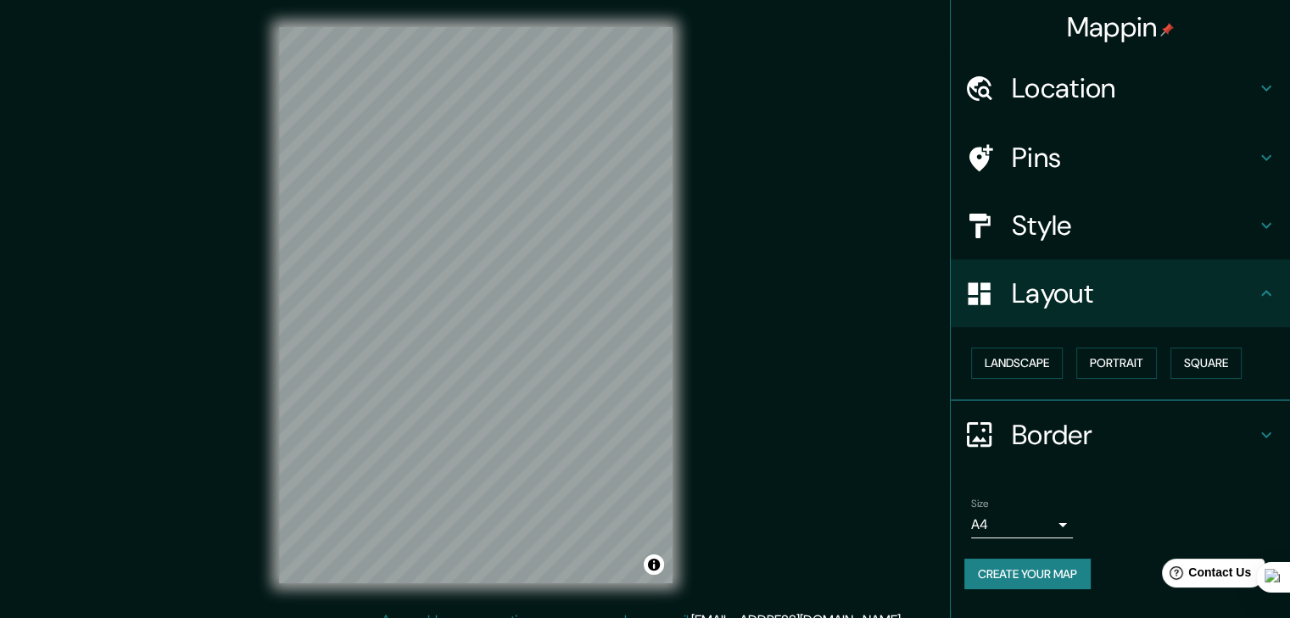
click at [1134, 435] on h4 "Border" at bounding box center [1134, 435] width 244 height 34
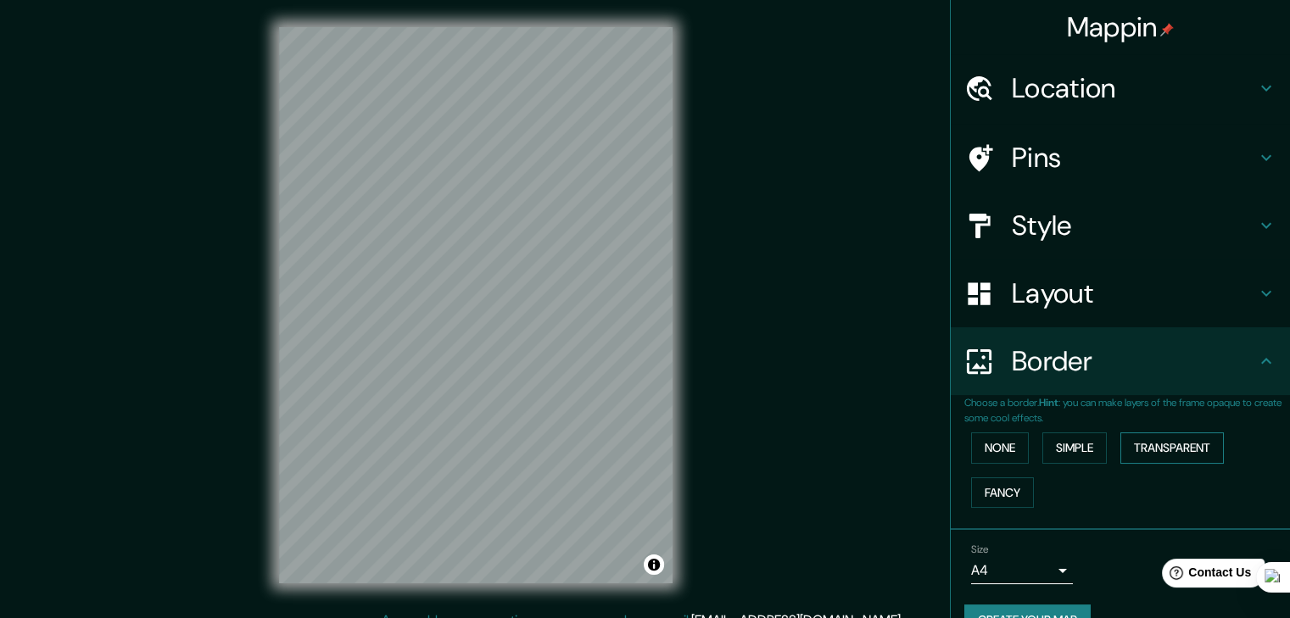
click at [1129, 450] on button "Transparent" at bounding box center [1171, 447] width 103 height 31
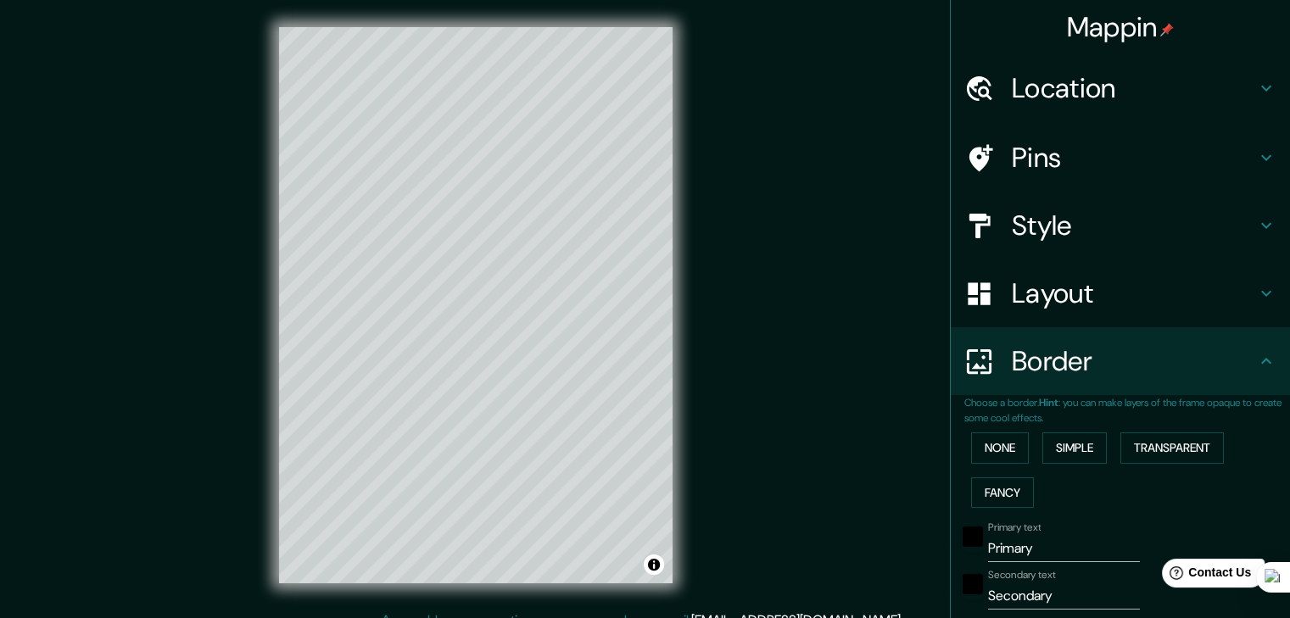
click at [1014, 552] on input "Primary" at bounding box center [1064, 548] width 152 height 27
drag, startPoint x: 1023, startPoint y: 550, endPoint x: 925, endPoint y: 551, distance: 98.4
click at [925, 551] on div "Mappin Location San Martín De Porres, Lima, Provincia de Lima, Perú Pins Style …" at bounding box center [645, 319] width 1290 height 638
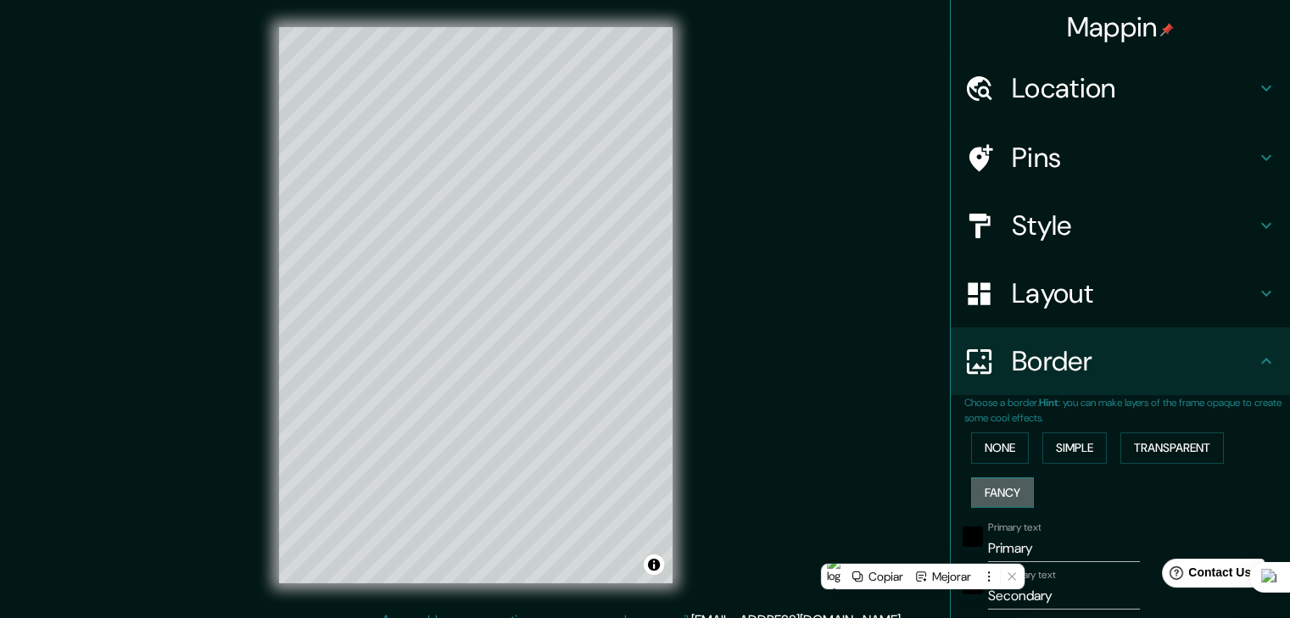
click at [981, 493] on button "Fancy" at bounding box center [1002, 492] width 63 height 31
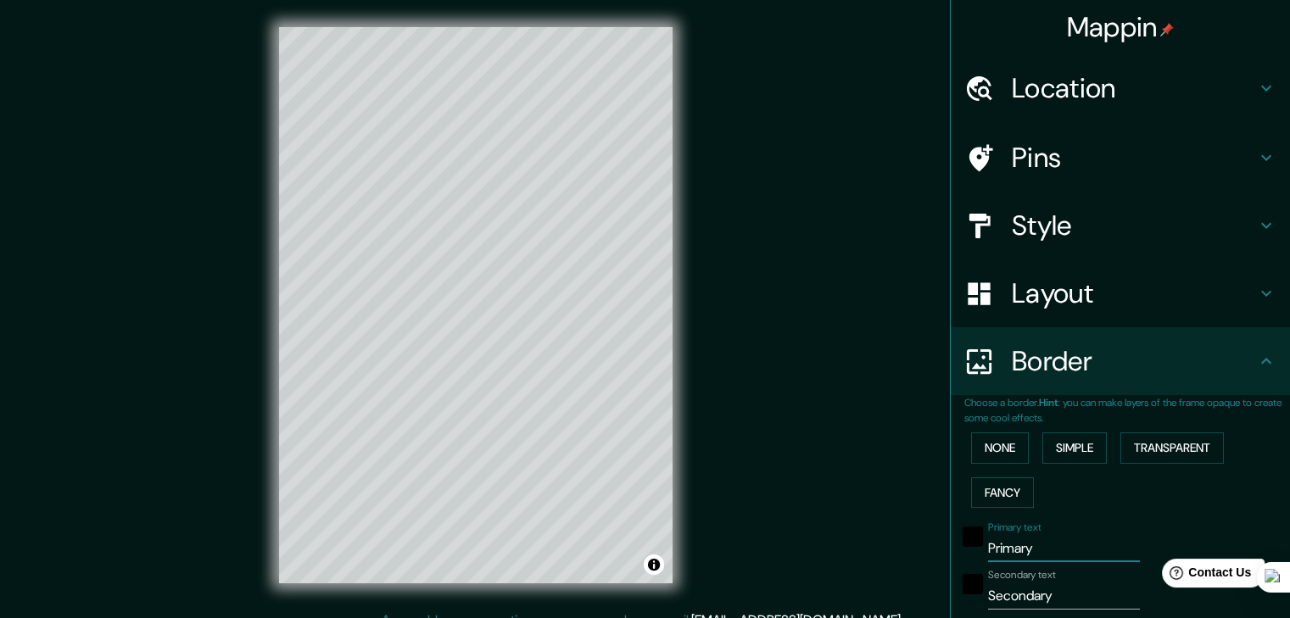
drag, startPoint x: 1023, startPoint y: 547, endPoint x: 908, endPoint y: 542, distance: 114.6
click at [908, 542] on div "Mappin Location San Martín De Porres, Lima, Provincia de Lima, Perú Pins Style …" at bounding box center [645, 319] width 1290 height 638
type input "p"
type input "186"
type input "37"
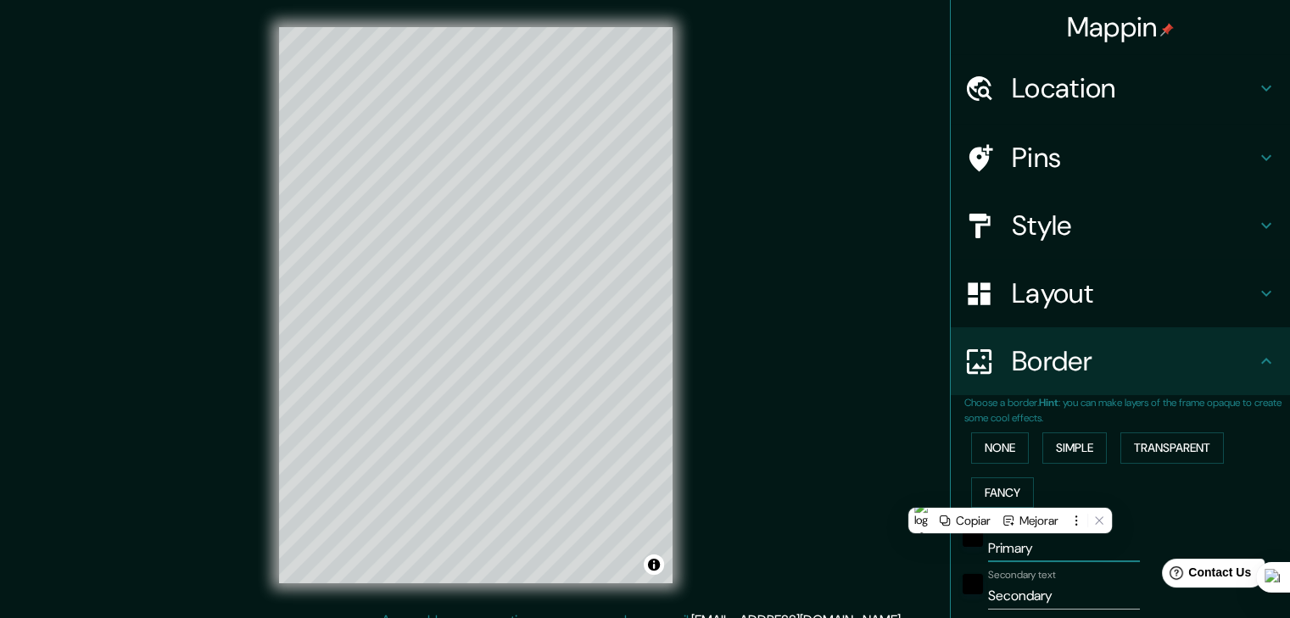
type input "37"
type input "19"
type input "pro"
type input "186"
type input "37"
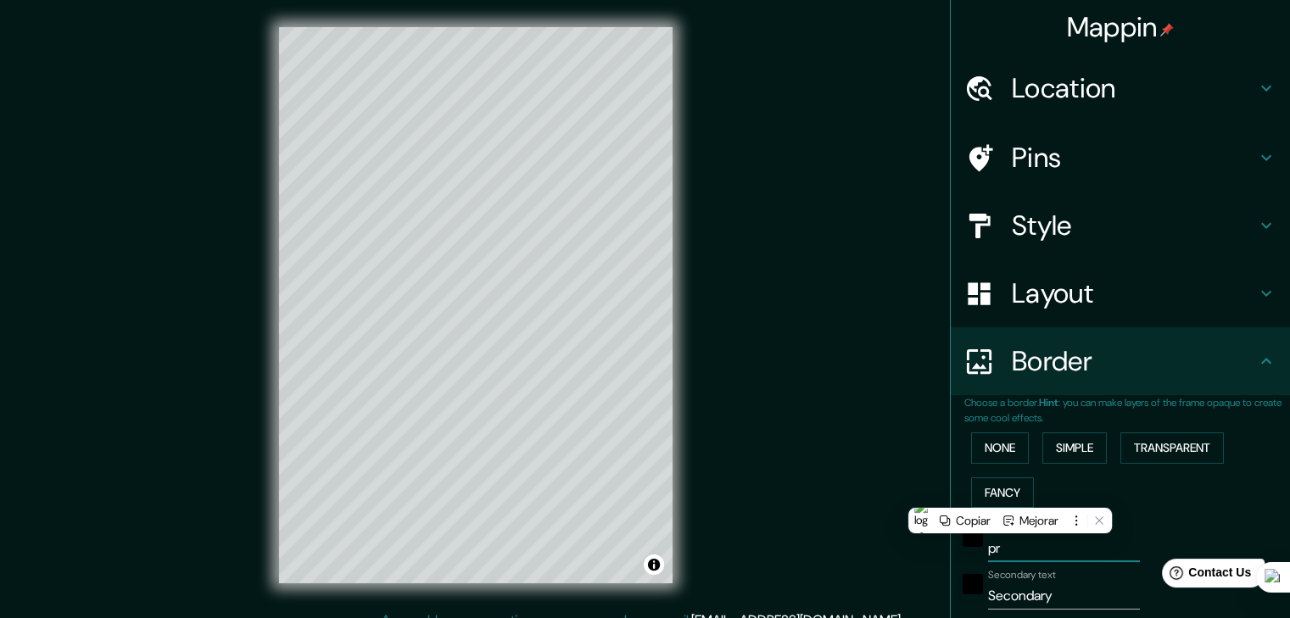
type input "37"
type input "19"
type input "p"
type input "186"
type input "37"
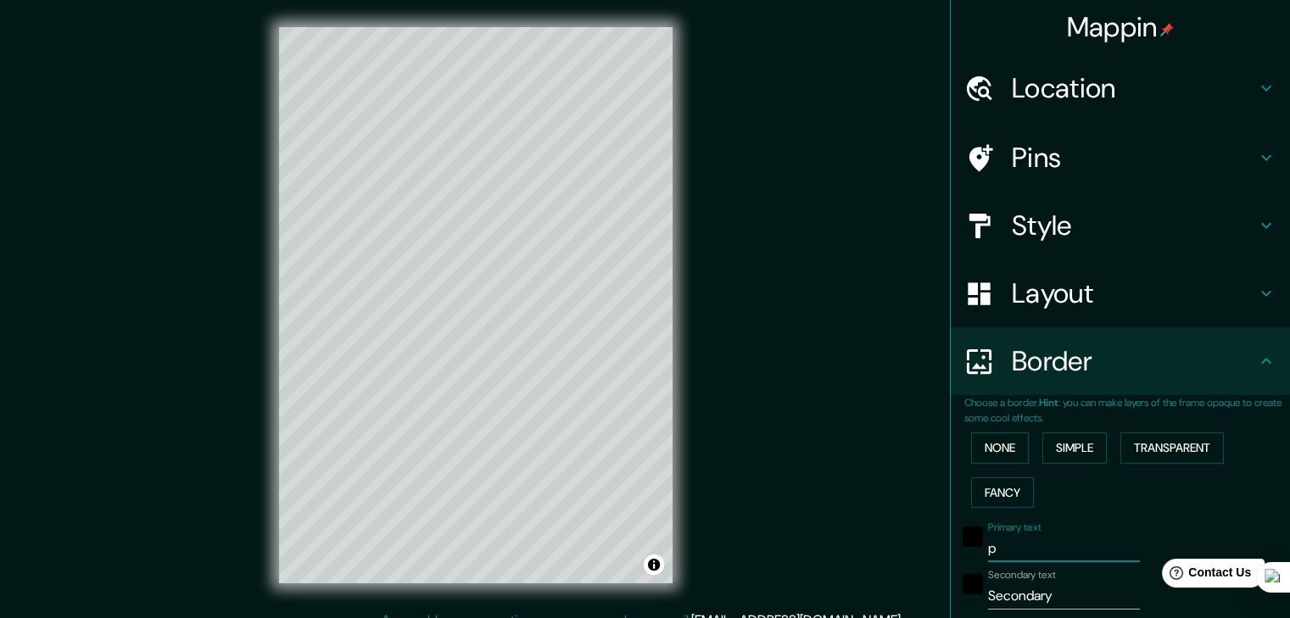
type input "37"
type input "19"
type input "p"
type input "186"
type input "37"
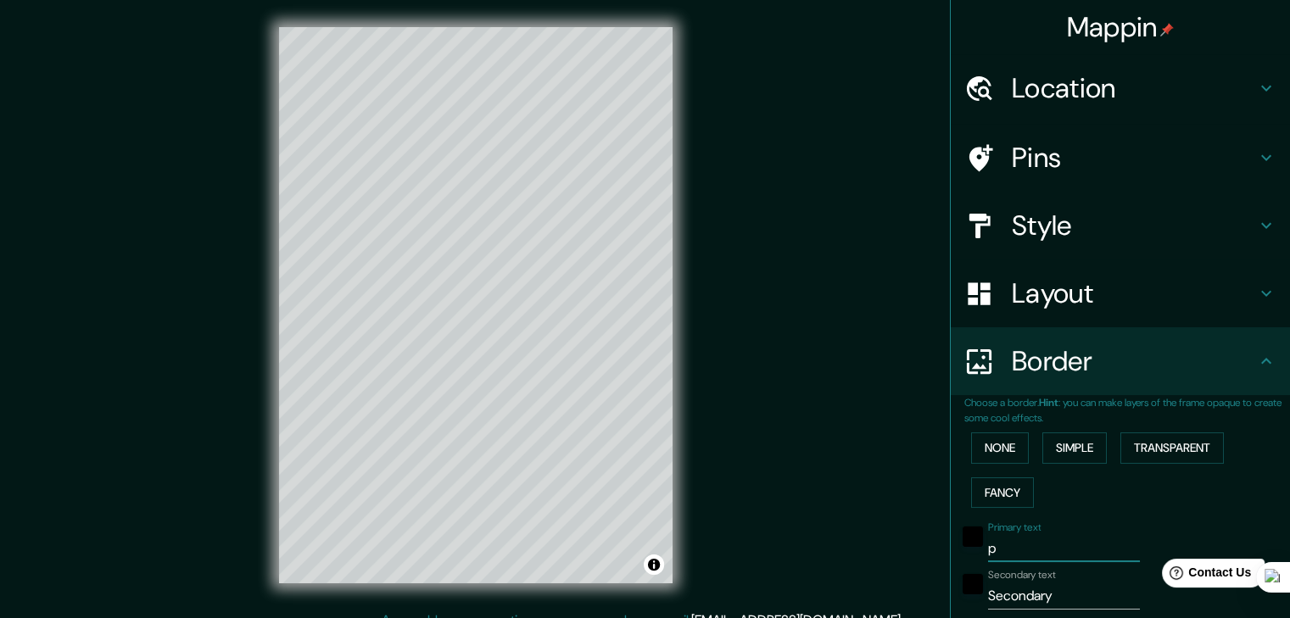
type input "37"
type input "19"
type input "pro"
type input "186"
type input "37"
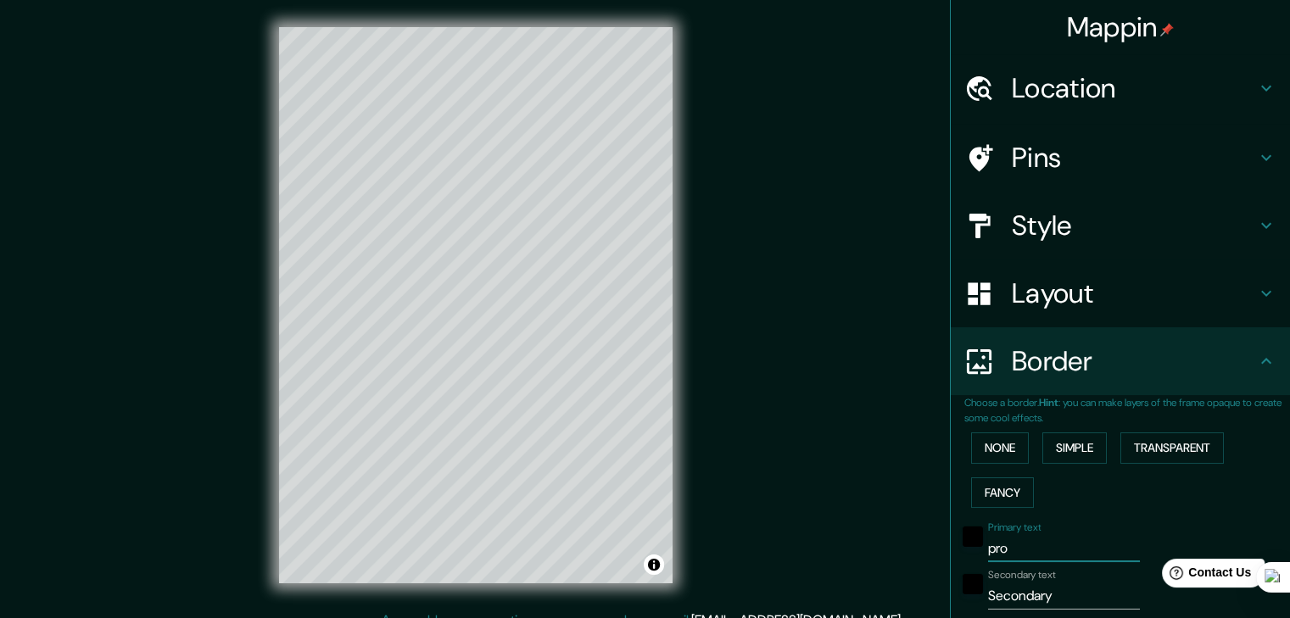
type input "37"
type input "19"
type input "proce"
type input "186"
type input "37"
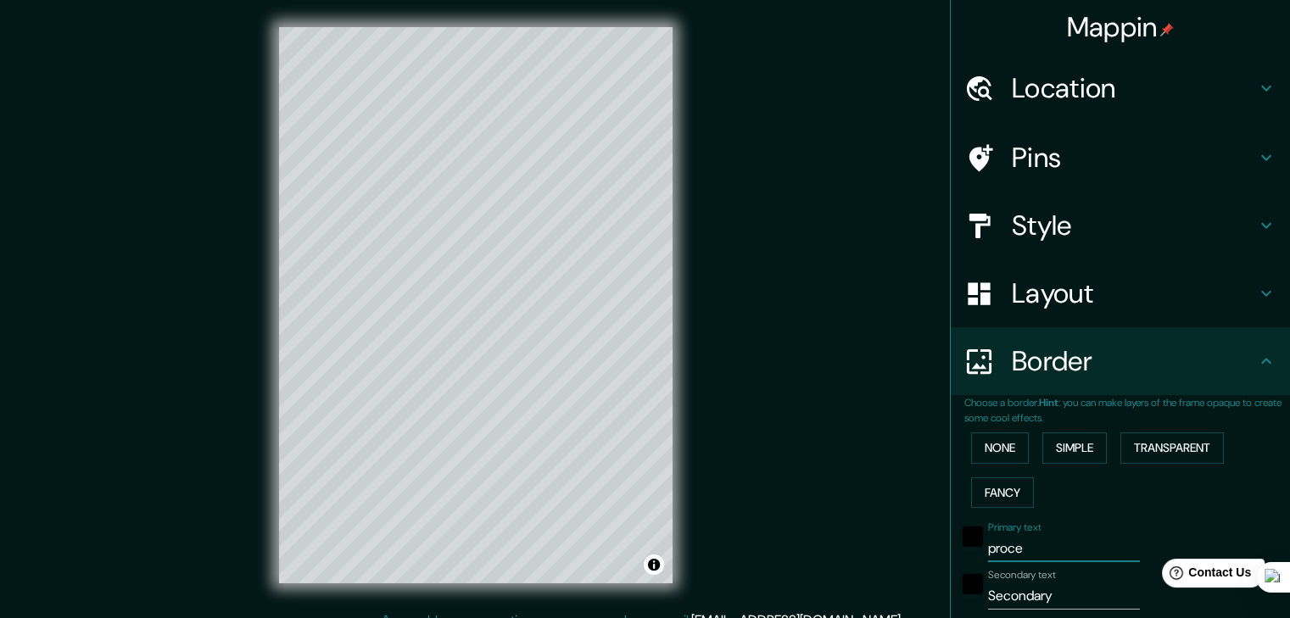
type input "37"
type input "19"
type input "procec"
type input "186"
type input "37"
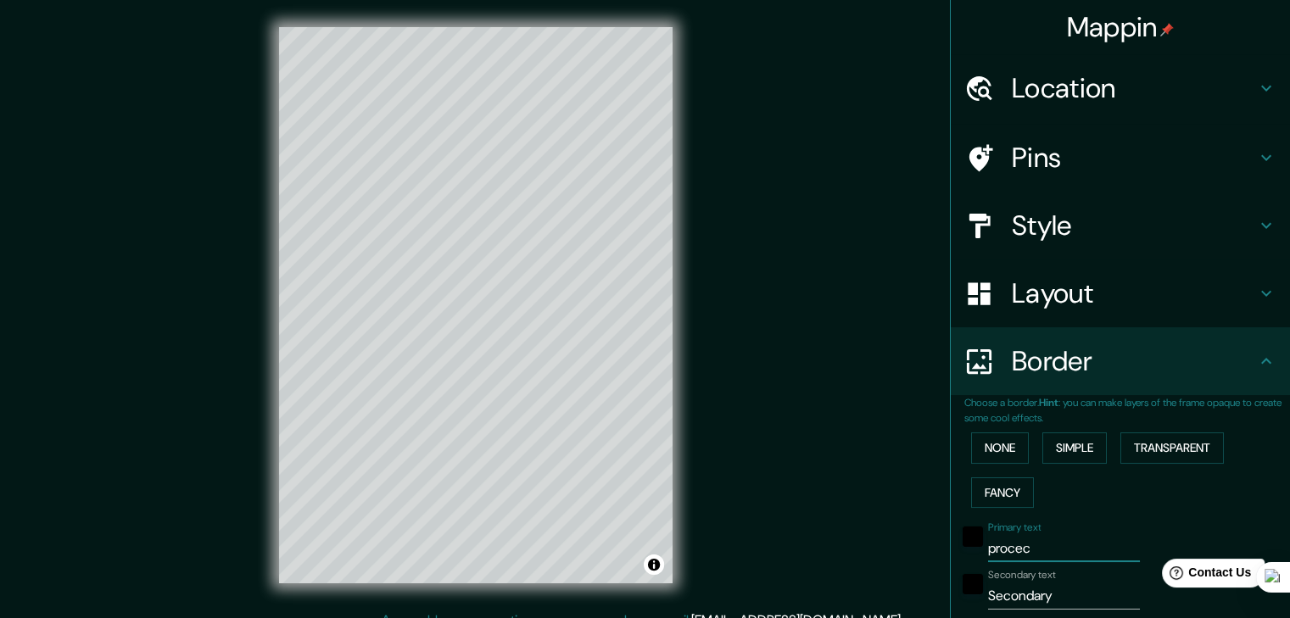
type input "37"
type input "19"
type input "proce"
type input "186"
type input "37"
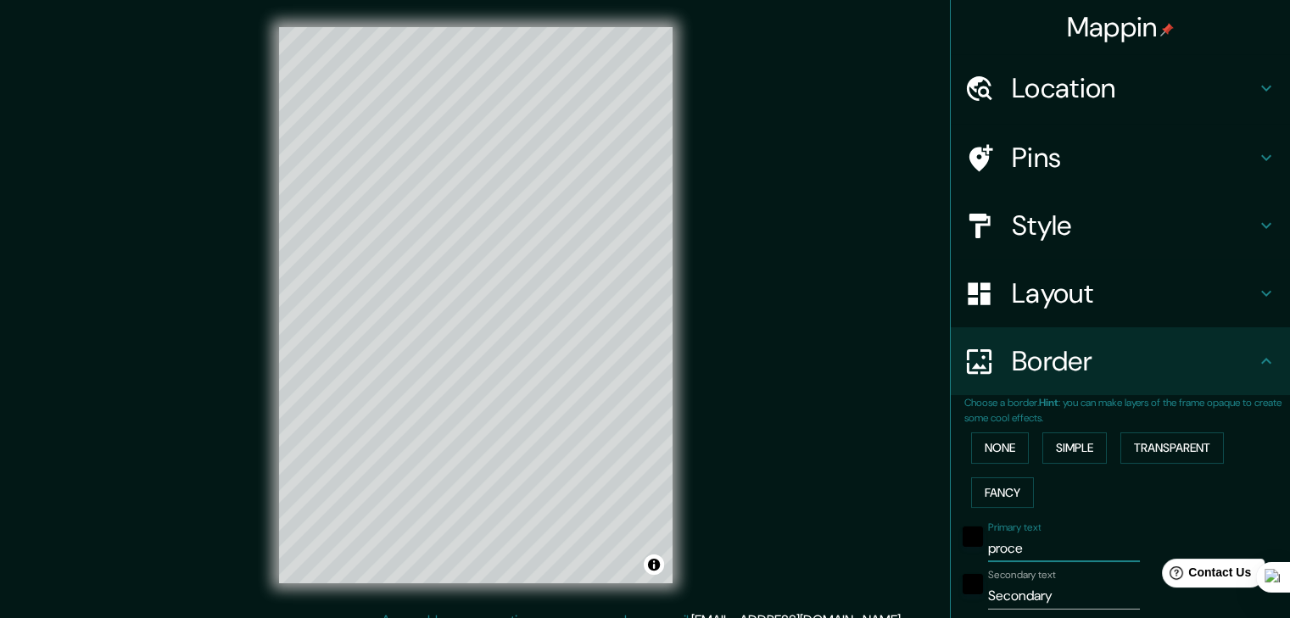
type input "37"
type input "19"
type input "proces"
type input "186"
type input "37"
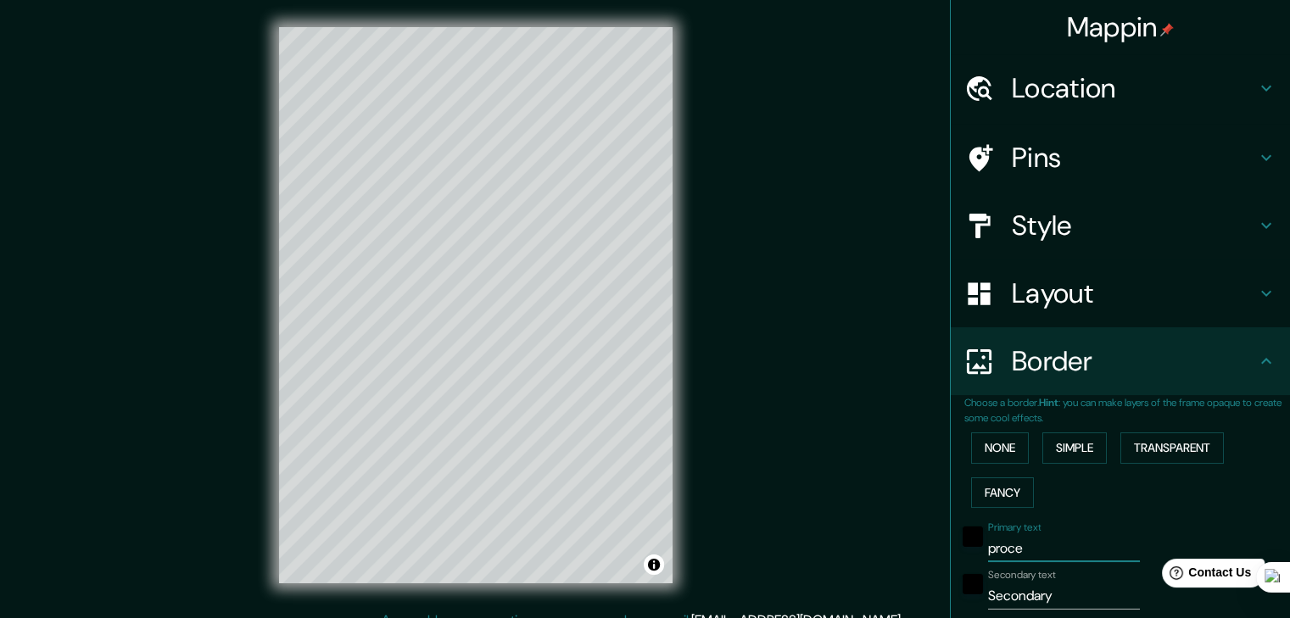
type input "37"
type input "19"
type input "procesi"
type input "186"
type input "37"
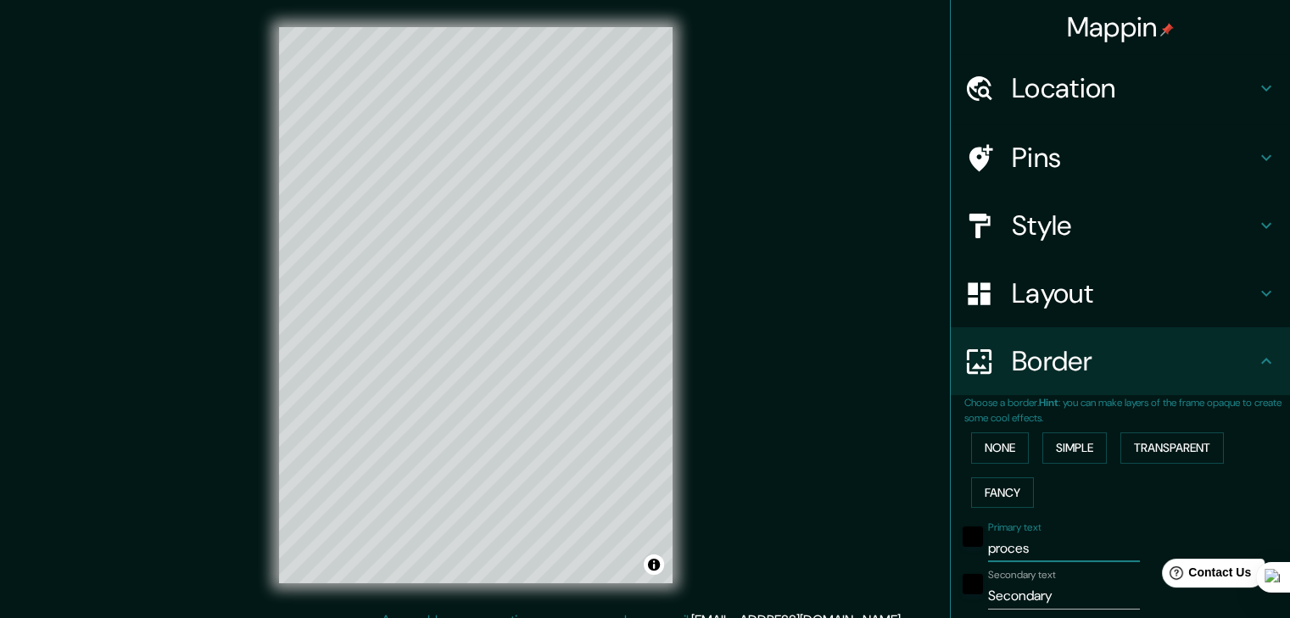
type input "37"
type input "19"
type input "procesió"
type input "186"
type input "37"
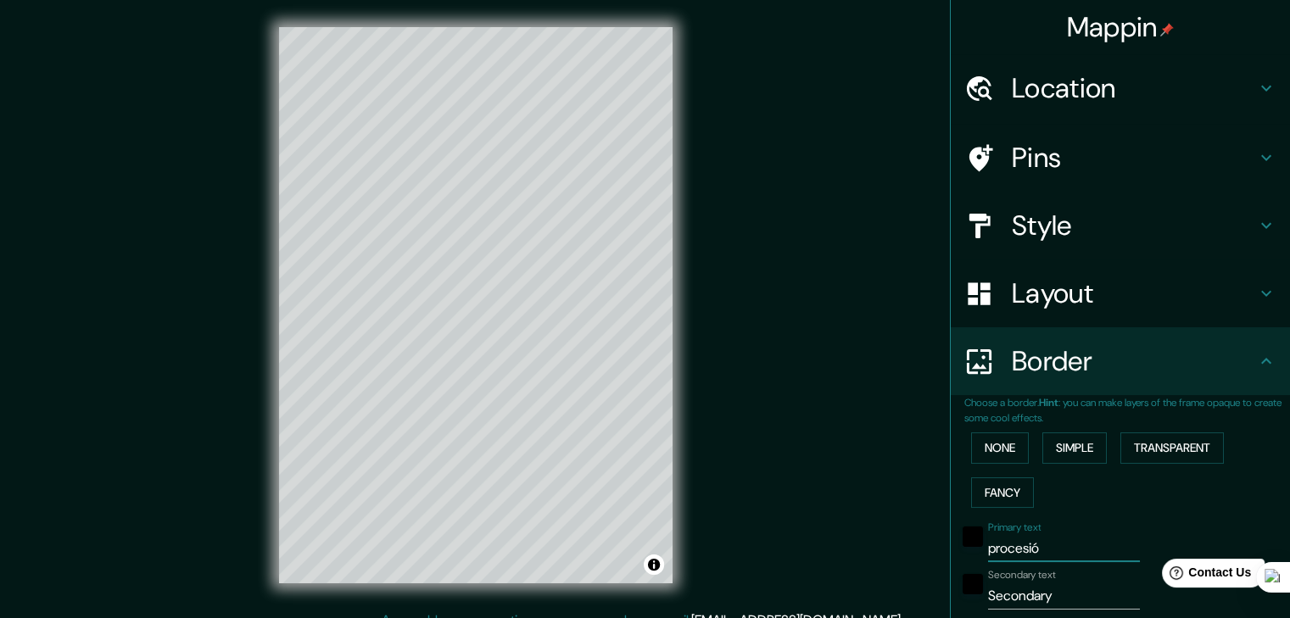
type input "37"
type input "19"
type input "procesión"
type input "186"
type input "37"
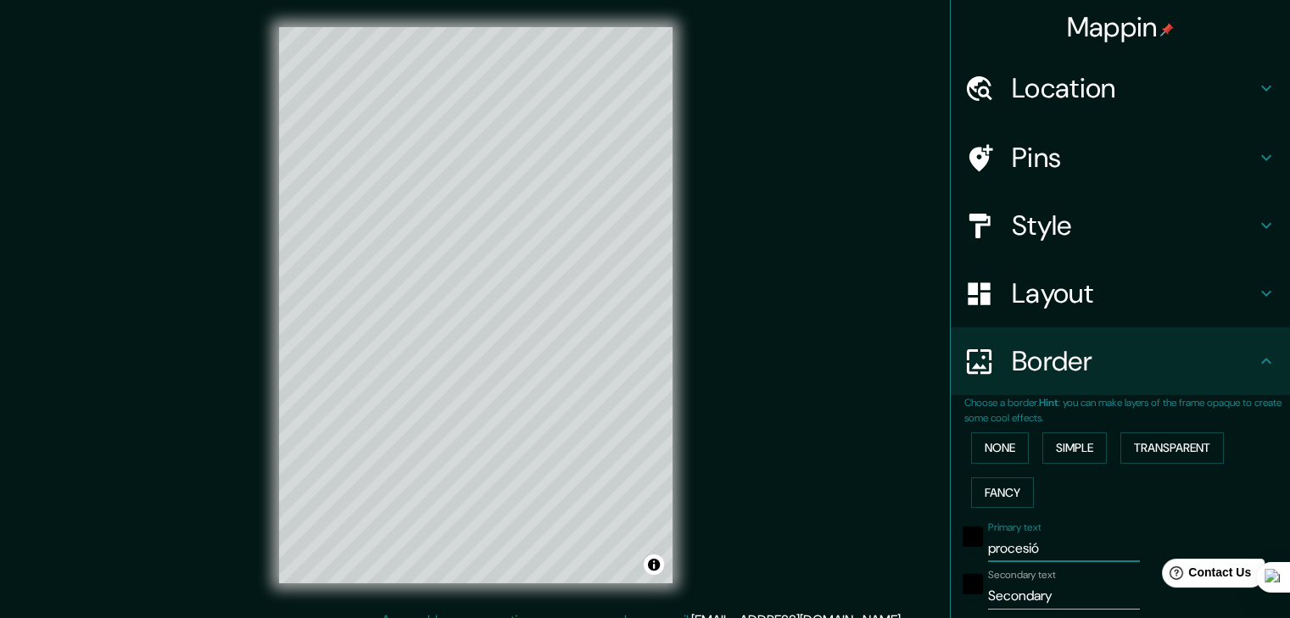
type input "37"
type input "19"
type input "procesión"
click at [1119, 148] on h4 "Pins" at bounding box center [1134, 158] width 244 height 34
type input "186"
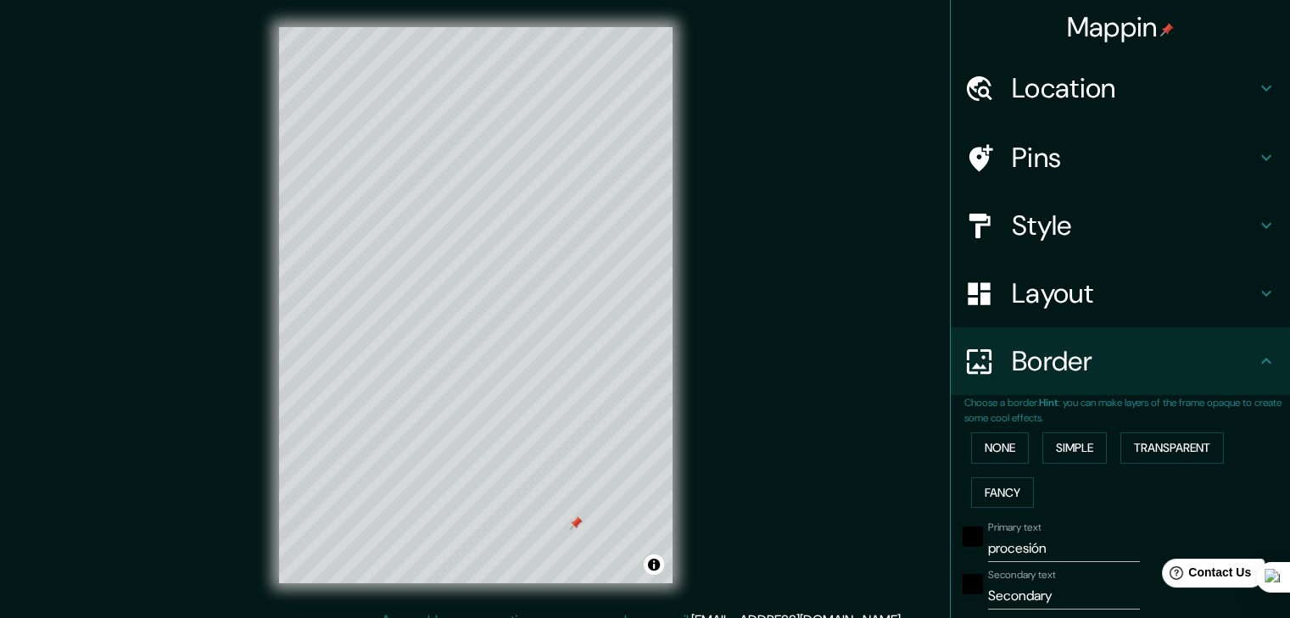
type input "37"
type input "19"
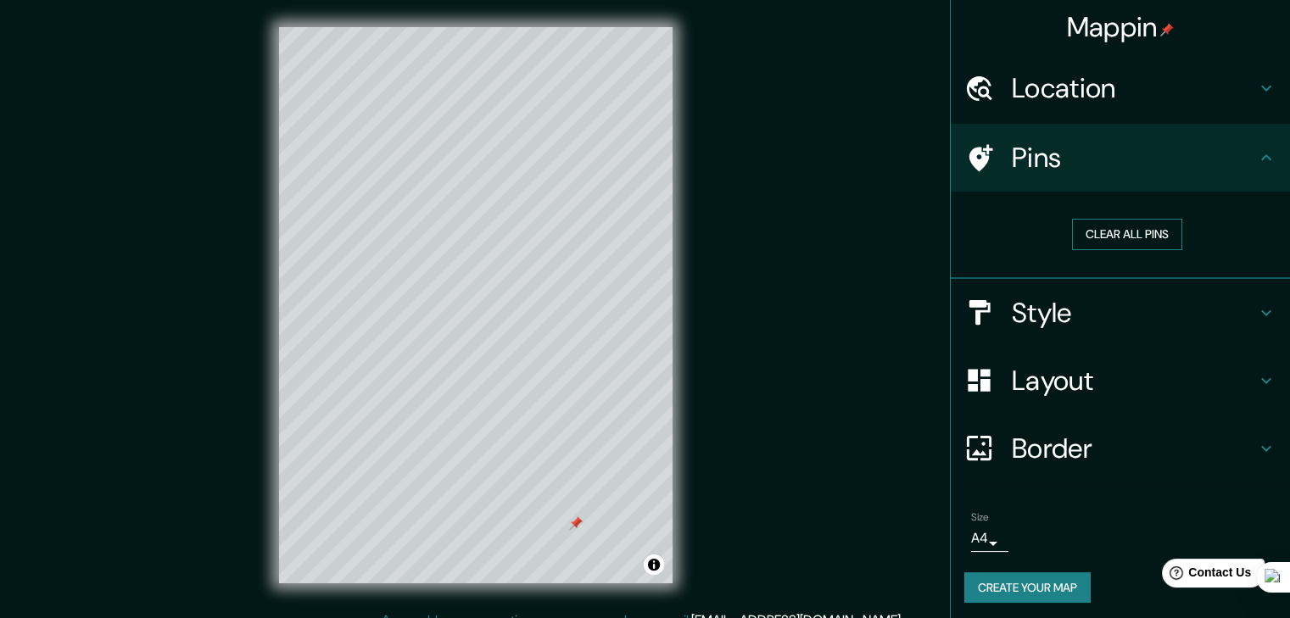
click at [1126, 233] on button "Clear all pins" at bounding box center [1127, 234] width 110 height 31
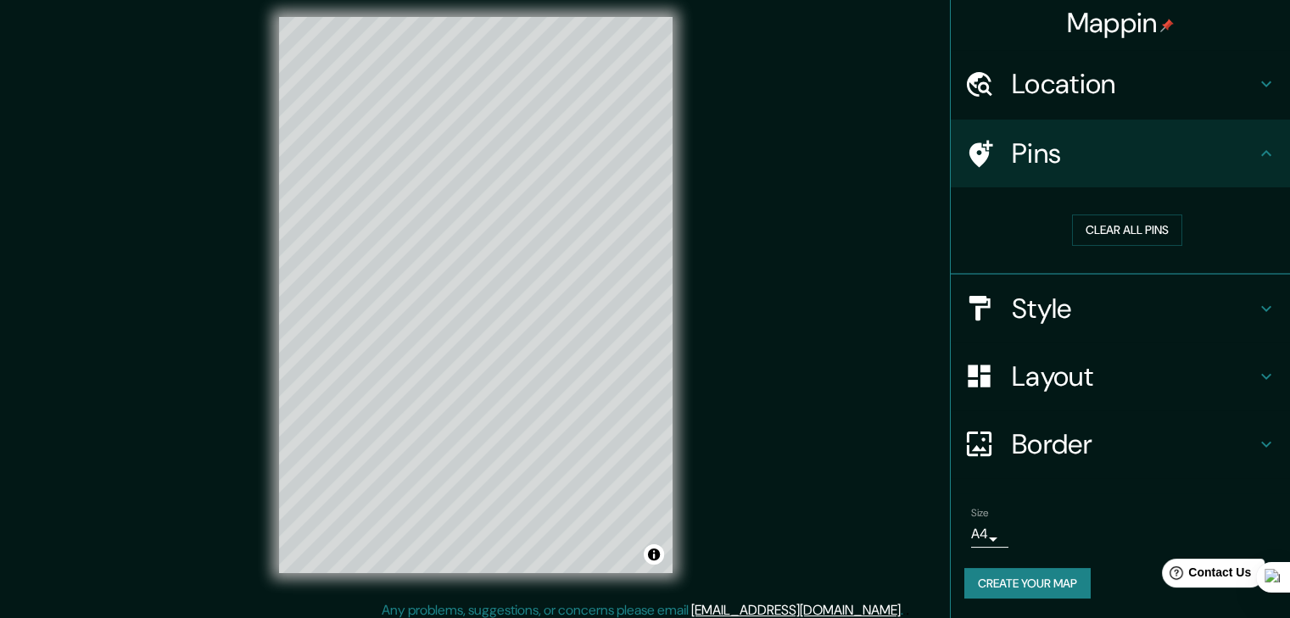
scroll to position [20, 0]
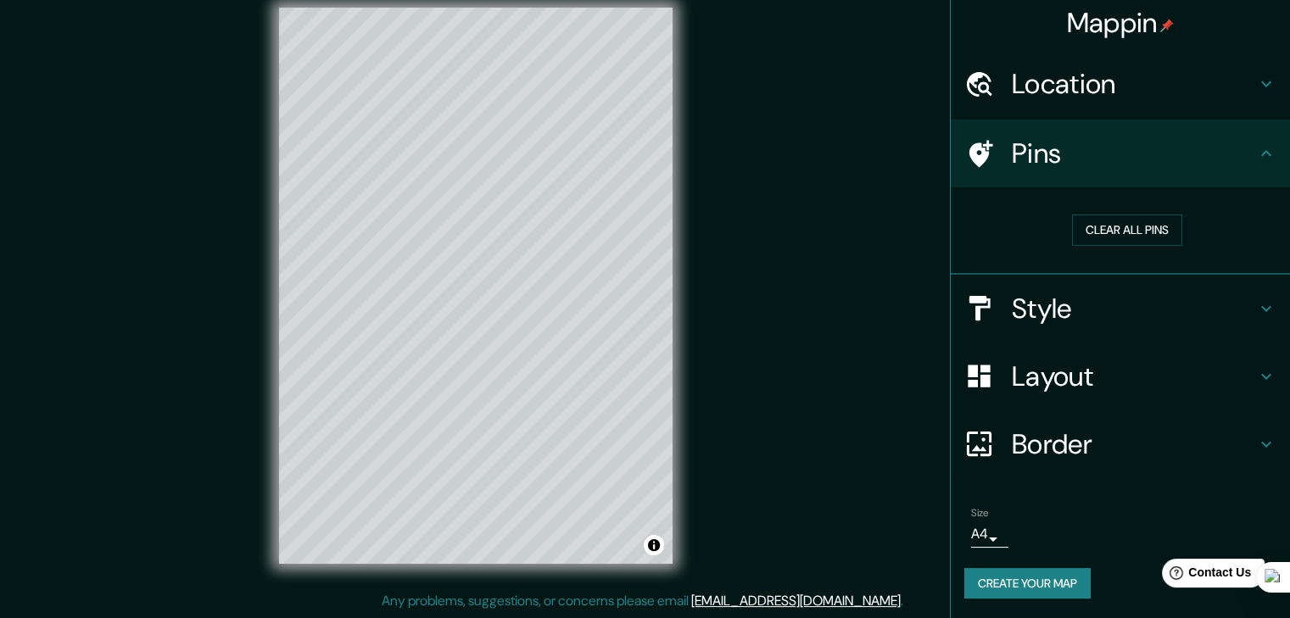
click at [1111, 453] on h4 "Border" at bounding box center [1134, 444] width 244 height 34
type input "186"
type input "37"
type input "19"
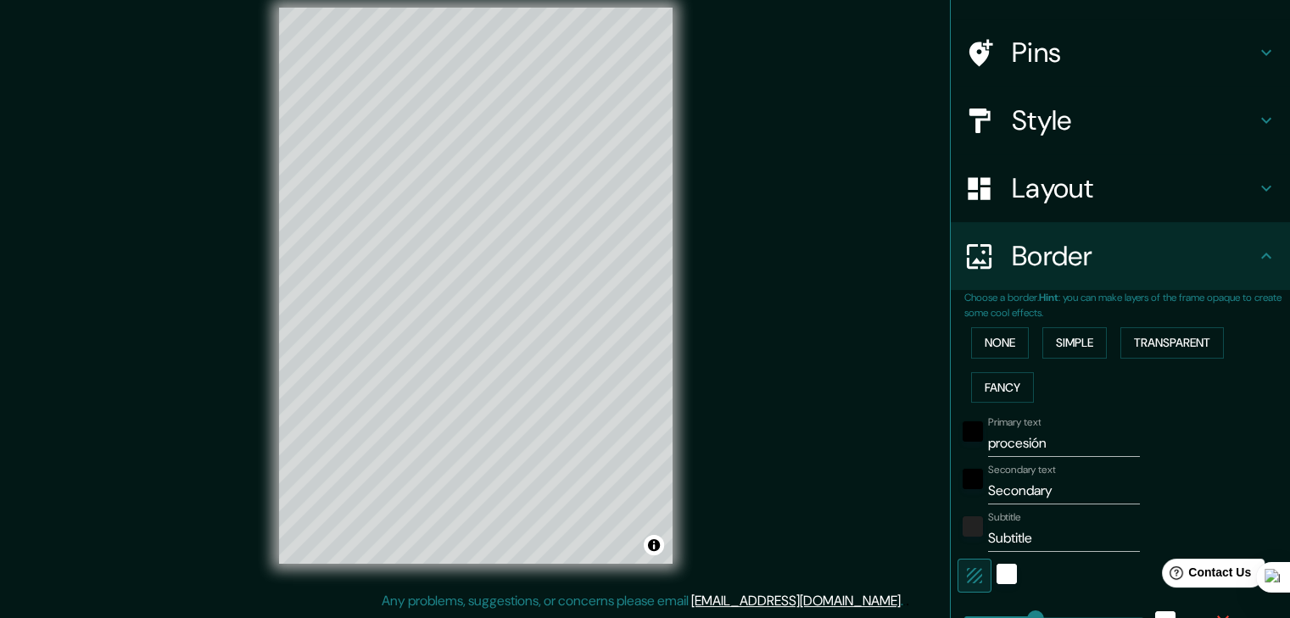
scroll to position [259, 0]
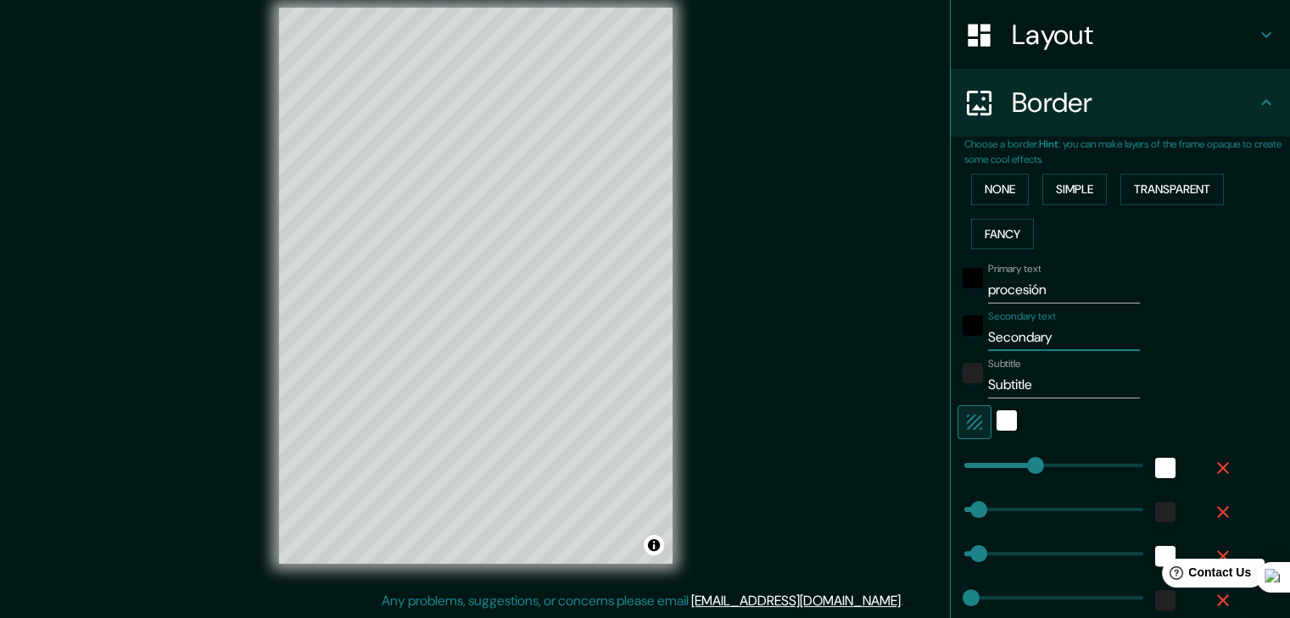
drag, startPoint x: 1048, startPoint y: 334, endPoint x: 966, endPoint y: 339, distance: 82.4
click at [966, 339] on div "Secondary text Secondary" at bounding box center [1096, 330] width 278 height 41
type input "S"
type input "186"
type input "37"
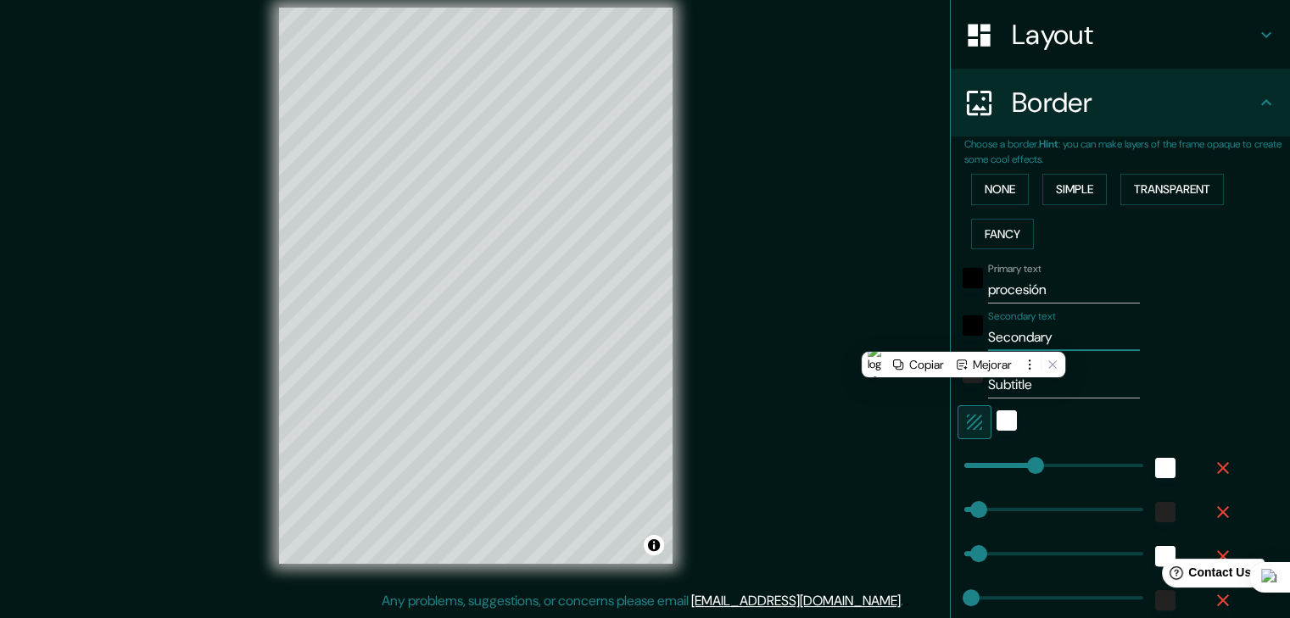
type input "37"
type input "19"
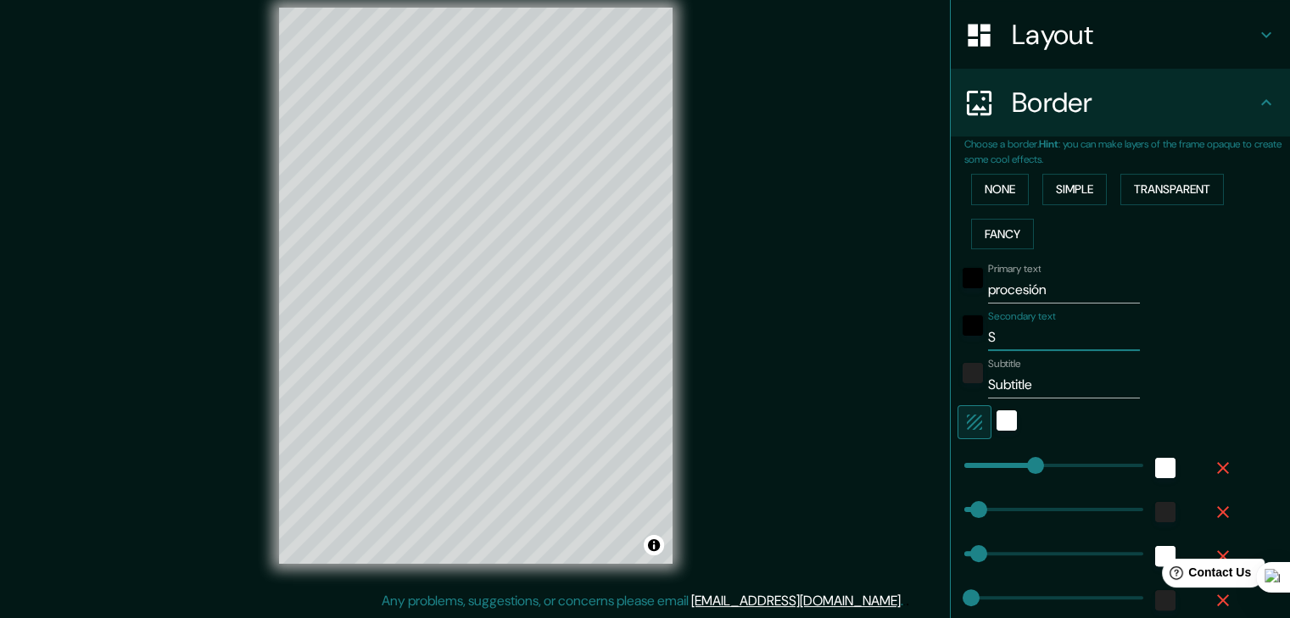
type input "Se"
type input "186"
type input "37"
type input "19"
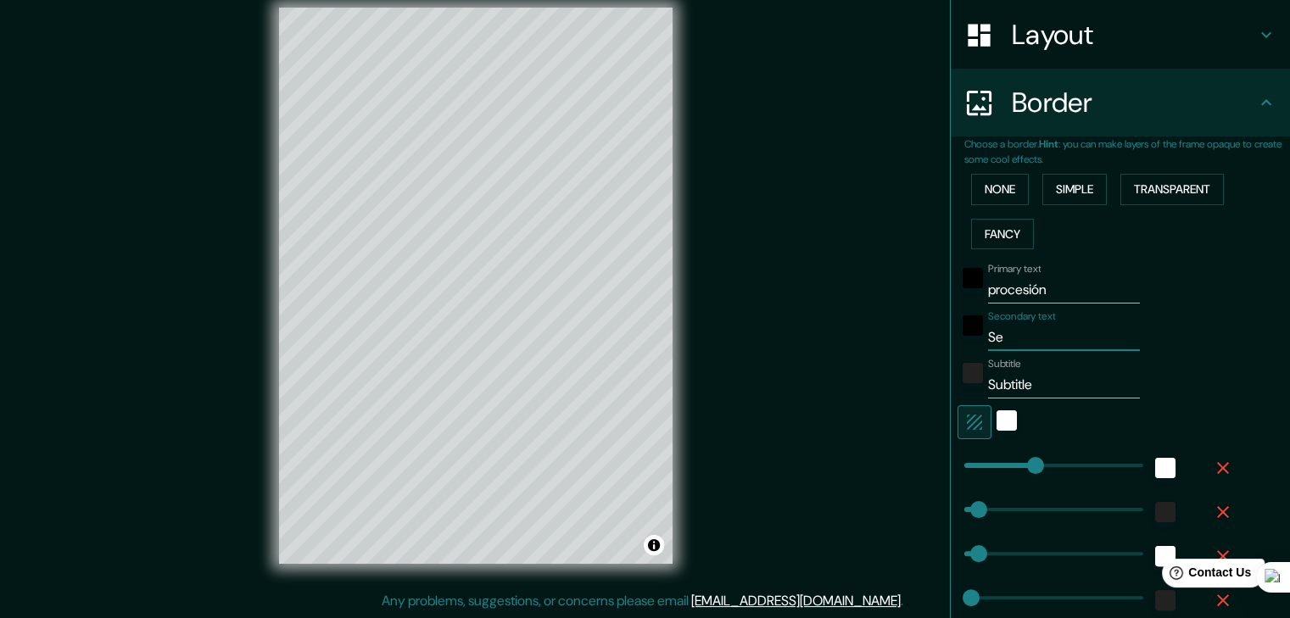
type input "Señ"
type input "186"
type input "37"
type input "19"
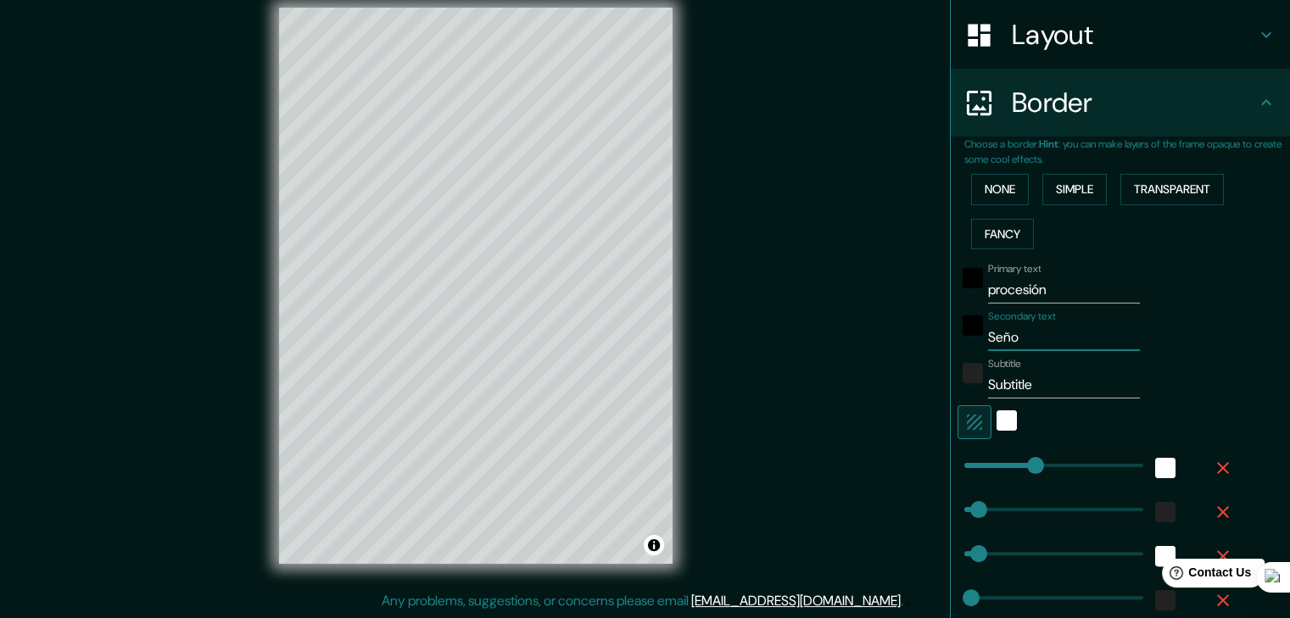
type input "Señor"
type input "186"
type input "37"
type input "19"
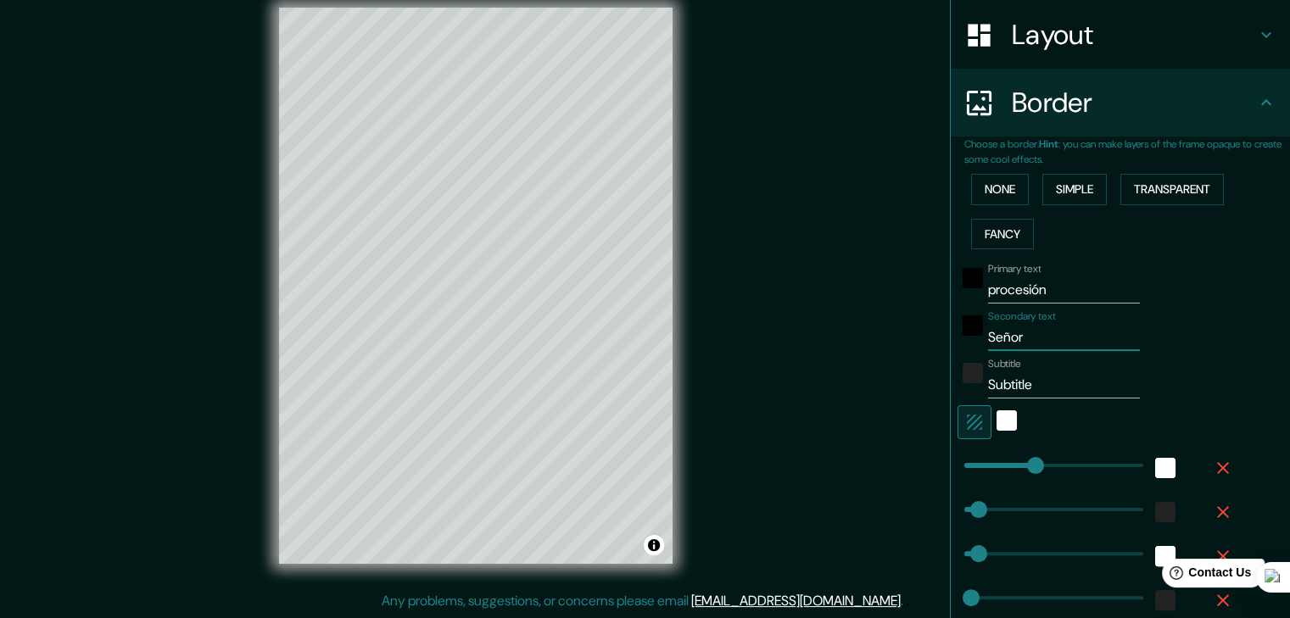
type input "Señor"
type input "186"
type input "37"
type input "19"
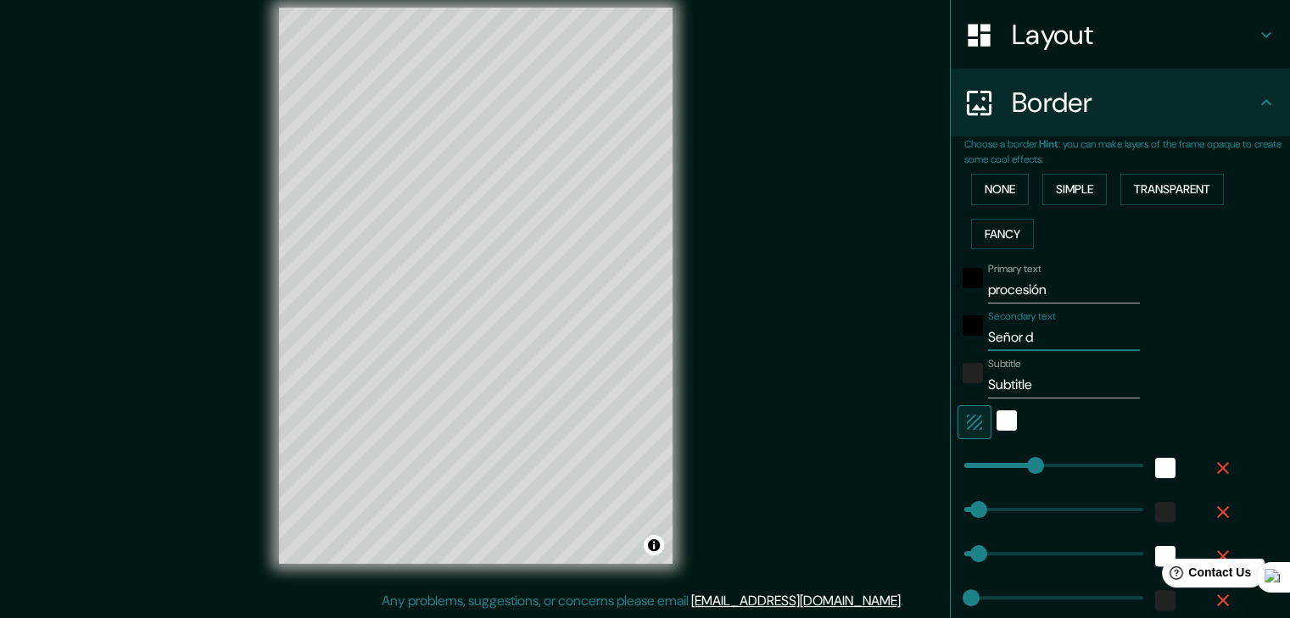
type input "Señor de"
type input "186"
type input "37"
type input "19"
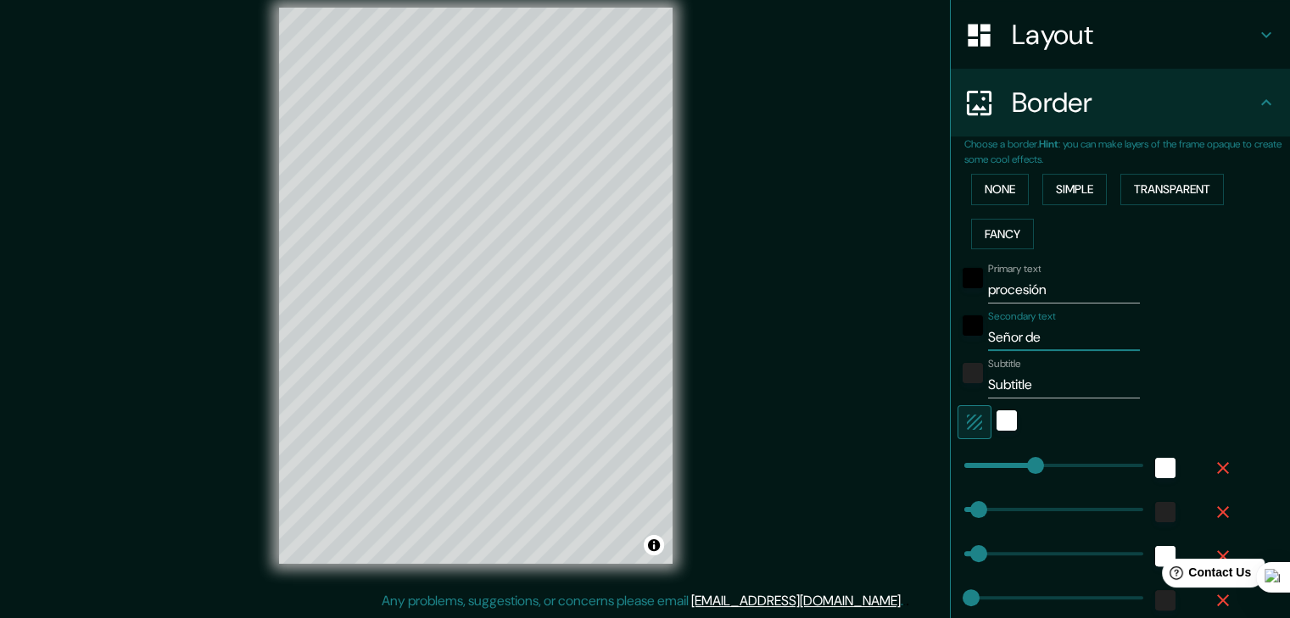
type input "Señor de"
type input "186"
type input "37"
type input "19"
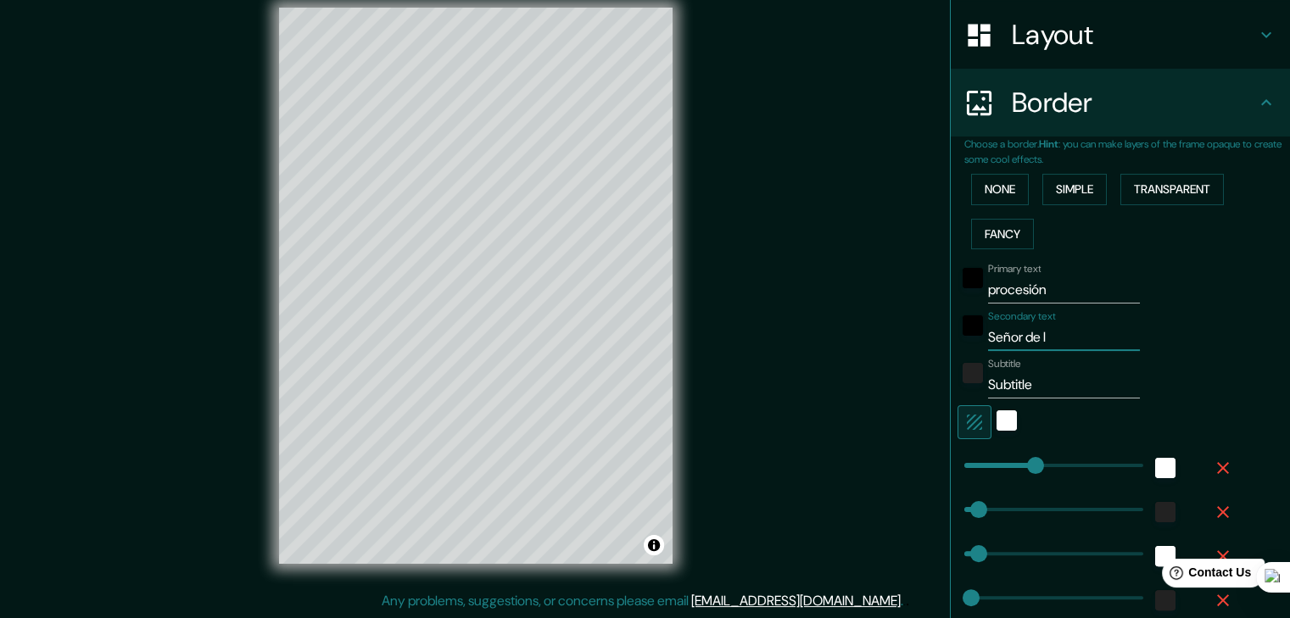
type input "Señor de lo"
type input "186"
type input "37"
type input "19"
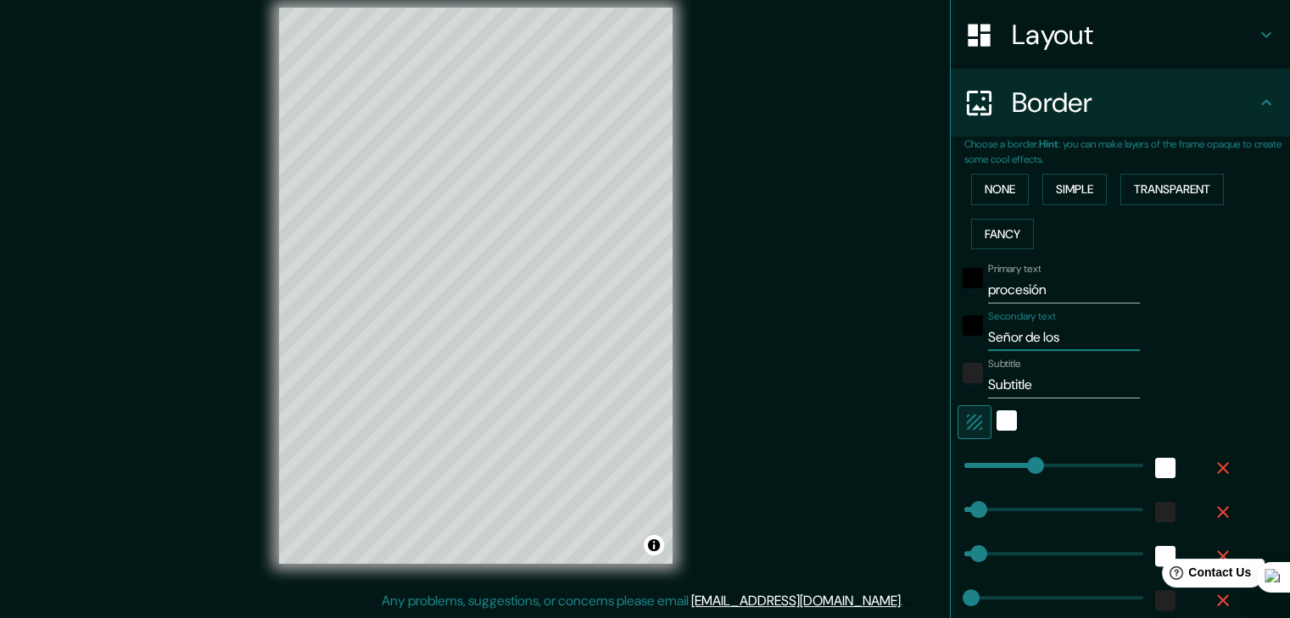
type input "Señor de los"
type input "186"
type input "37"
type input "19"
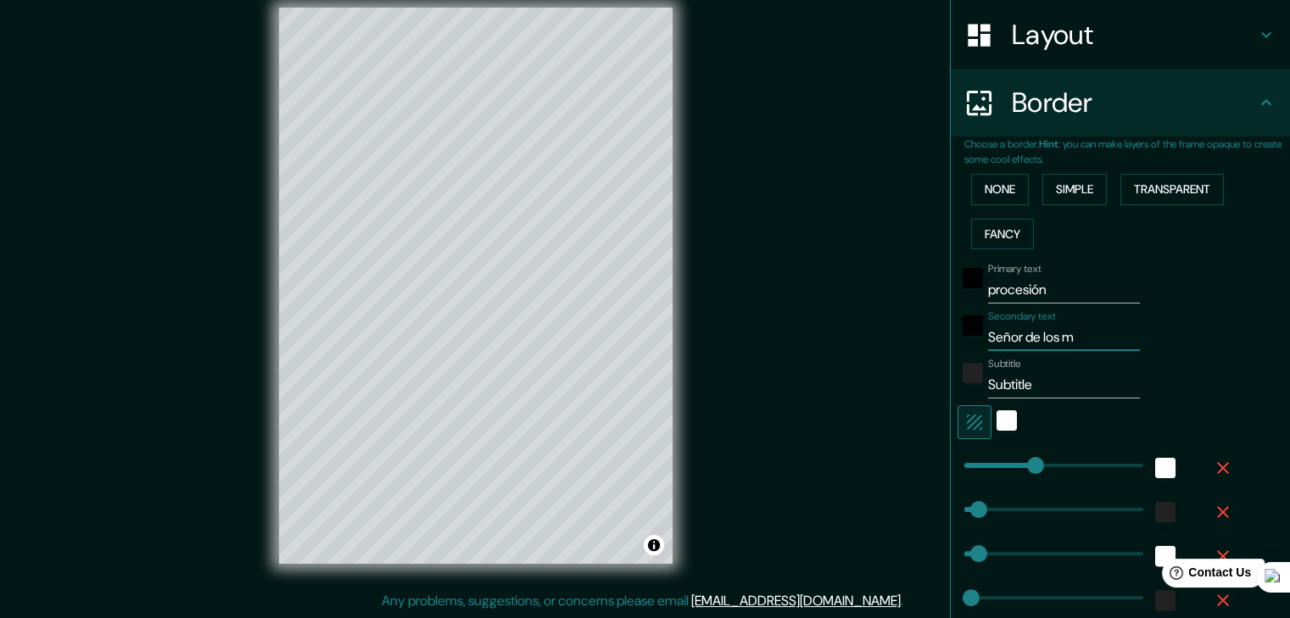
type input "Señor de los mi"
type input "186"
type input "37"
type input "19"
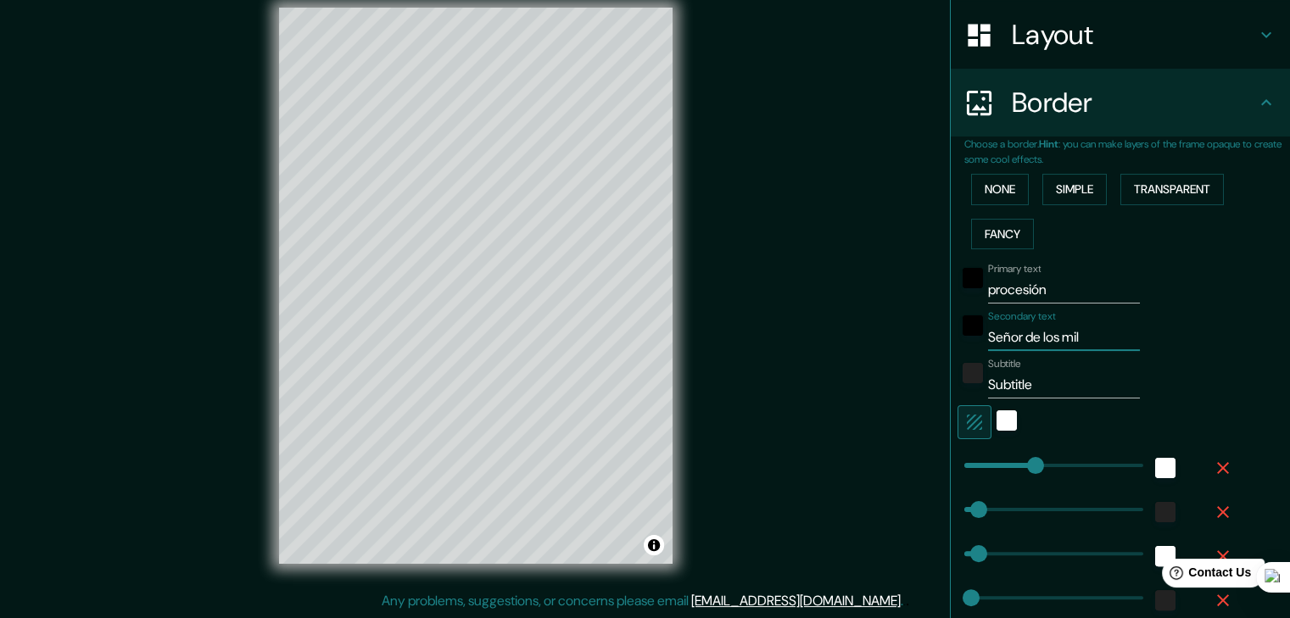
type input "Señor de los [PERSON_NAME]"
type input "186"
type input "37"
type input "19"
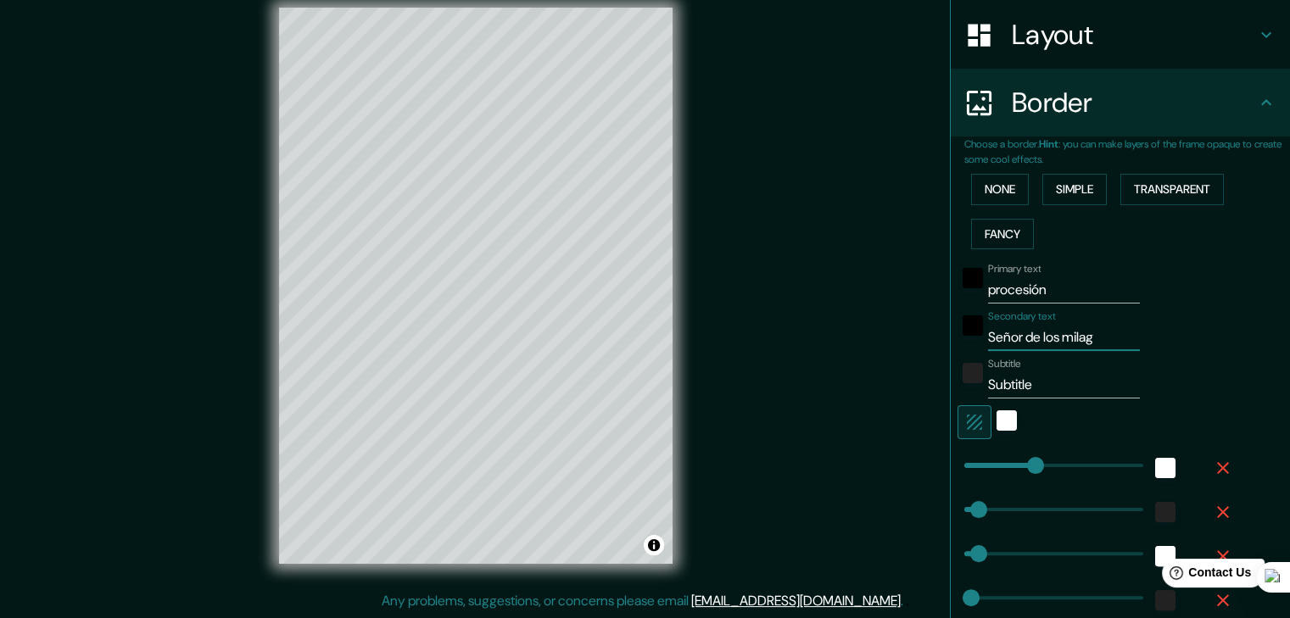
type input "Señor de los milagr"
type input "186"
type input "37"
type input "19"
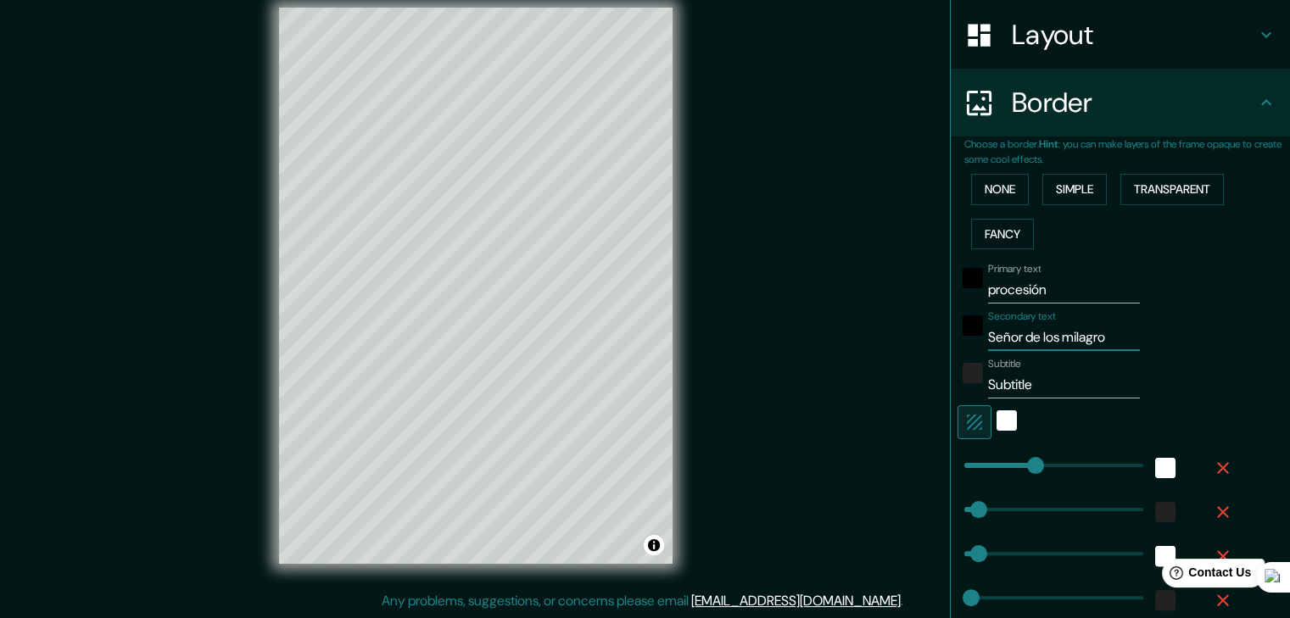
type input "Señor de los milagros"
type input "186"
type input "37"
type input "19"
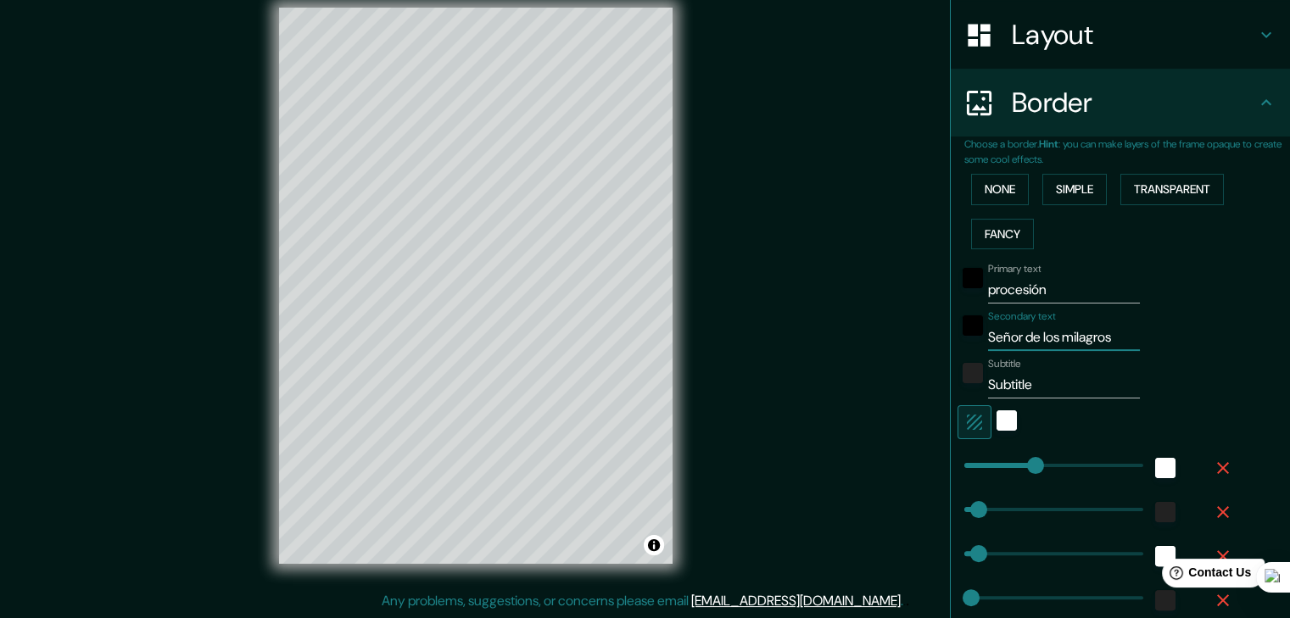
type input "Señor de los milagros"
drag, startPoint x: 1025, startPoint y: 382, endPoint x: 939, endPoint y: 383, distance: 85.6
click at [950, 383] on div "Choose a border. Hint : you can make layers of the frame opaque to create some …" at bounding box center [1119, 403] width 339 height 532
type input "P"
type input "186"
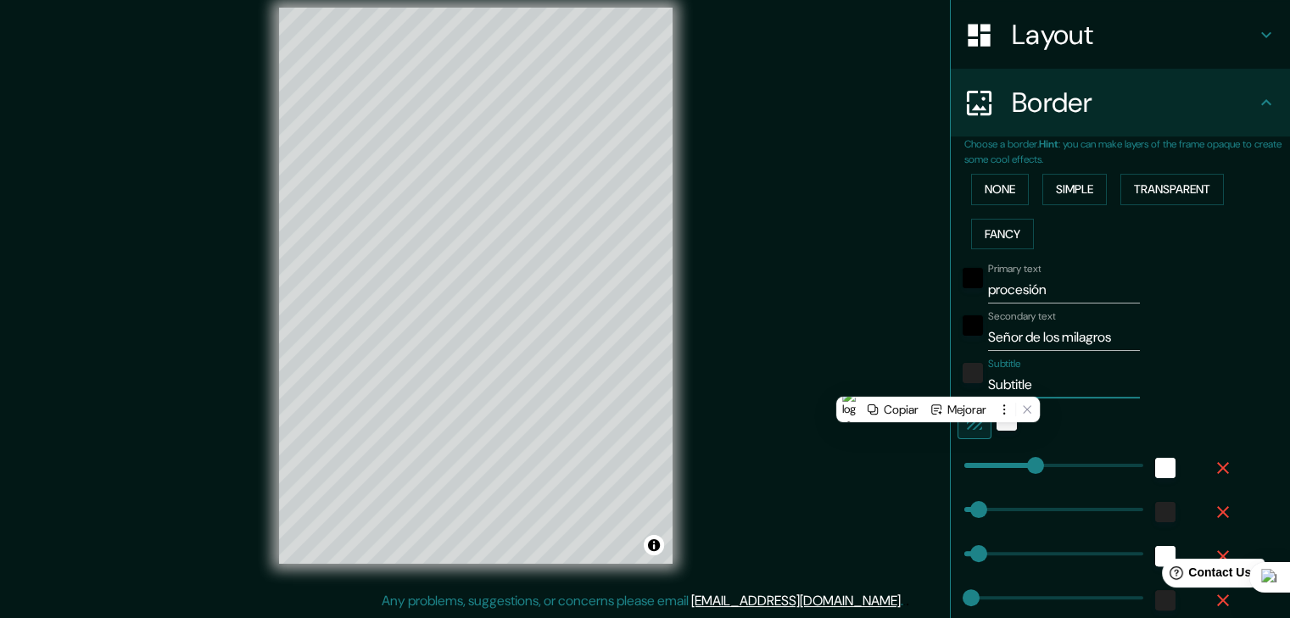
type input "37"
type input "19"
type input "Pa"
type input "186"
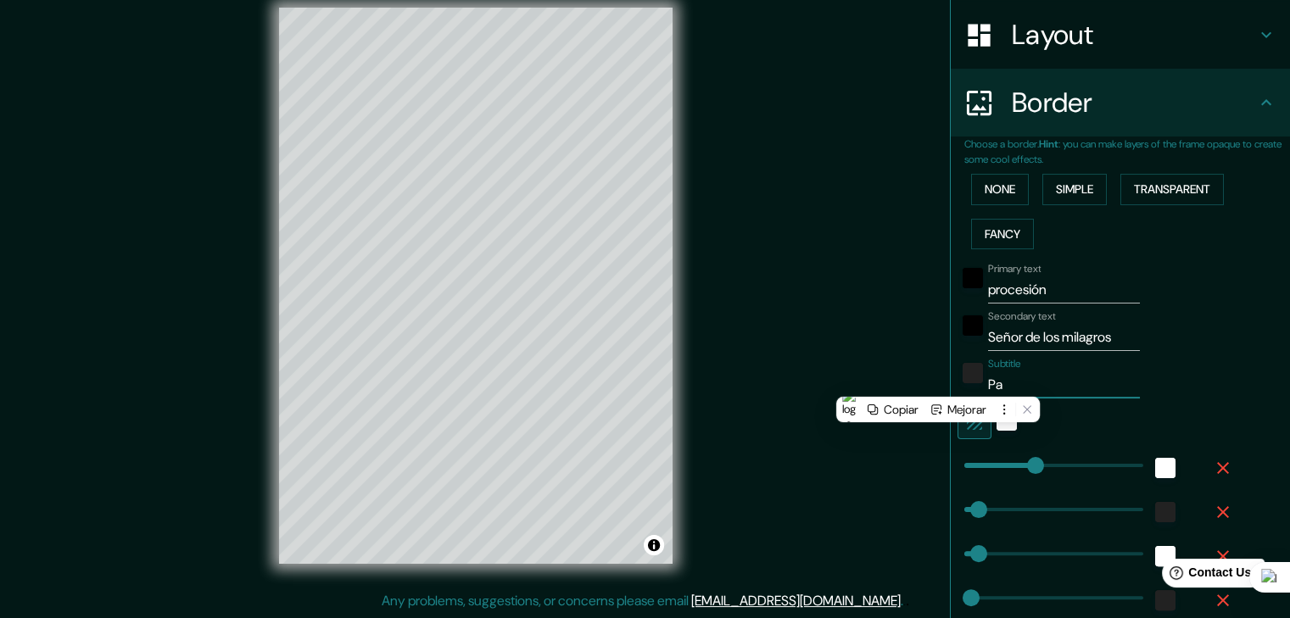
type input "37"
type input "19"
type input "Parr"
type input "186"
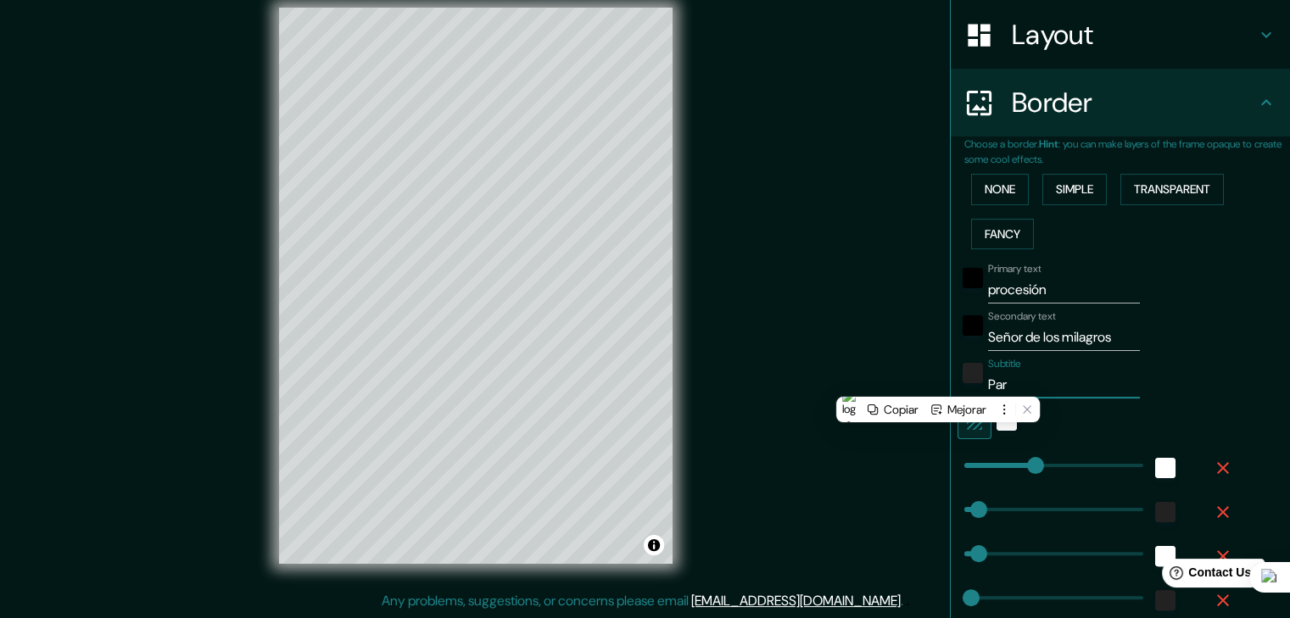
type input "37"
type input "19"
type input "Parroquia"
type input "186"
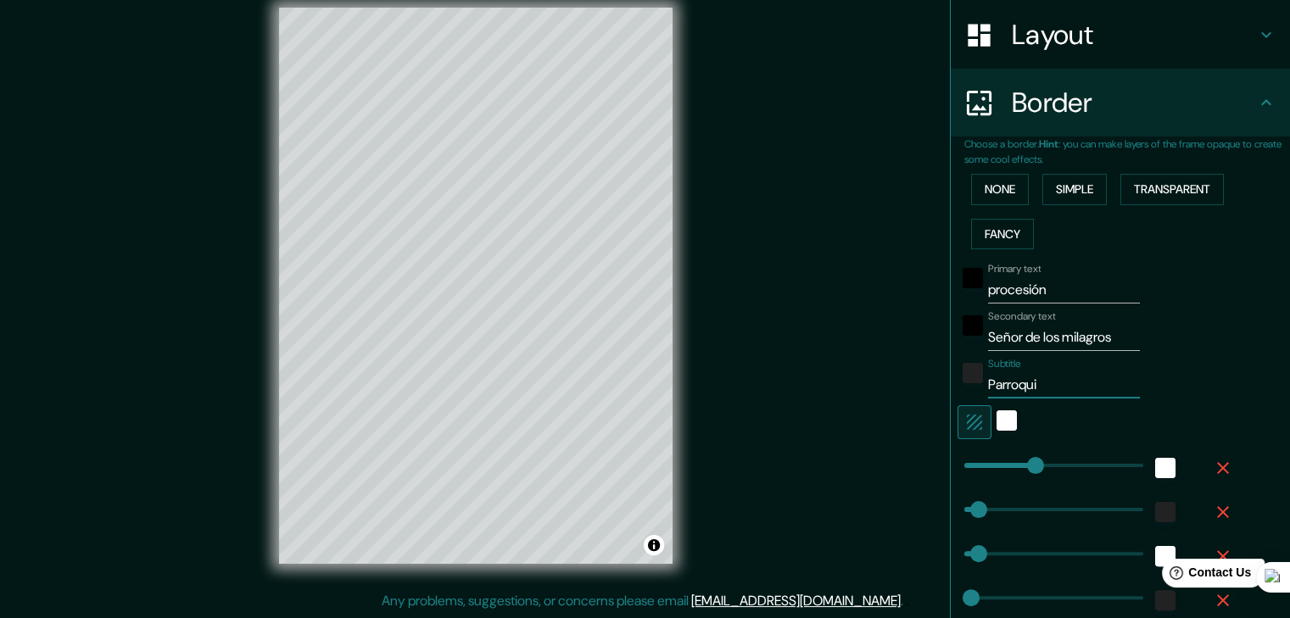
type input "37"
type input "19"
type input "Parroquia"
type input "186"
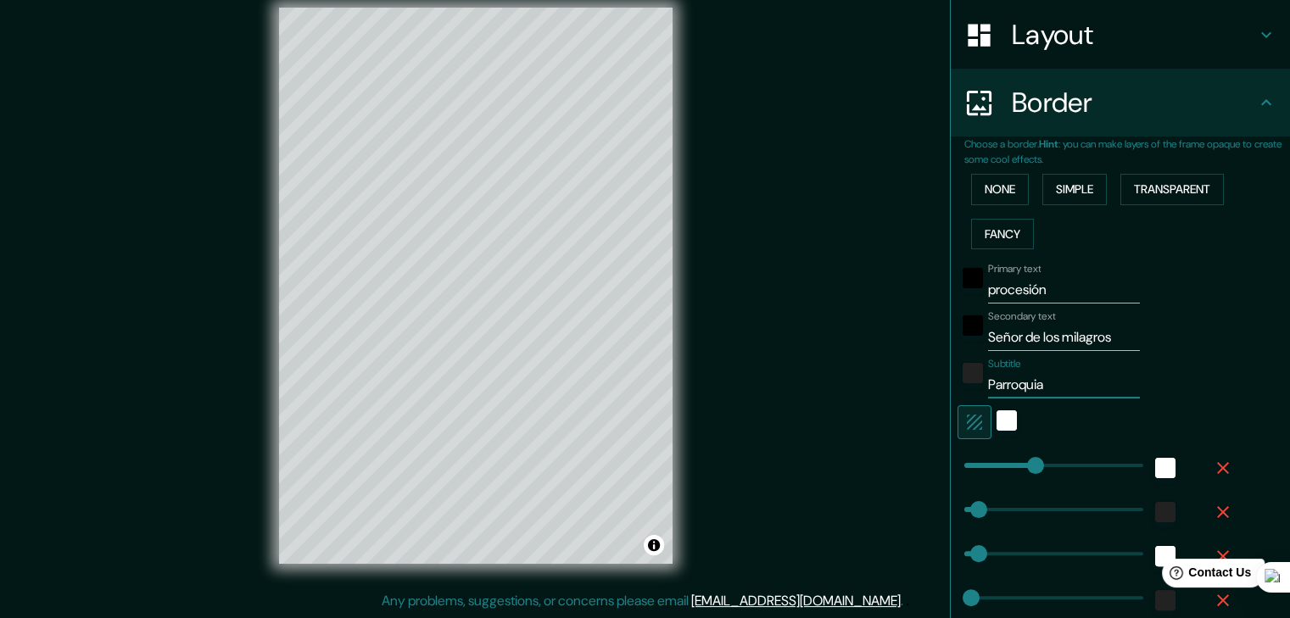
type input "37"
type input "19"
type input "Parroquia L"
type input "186"
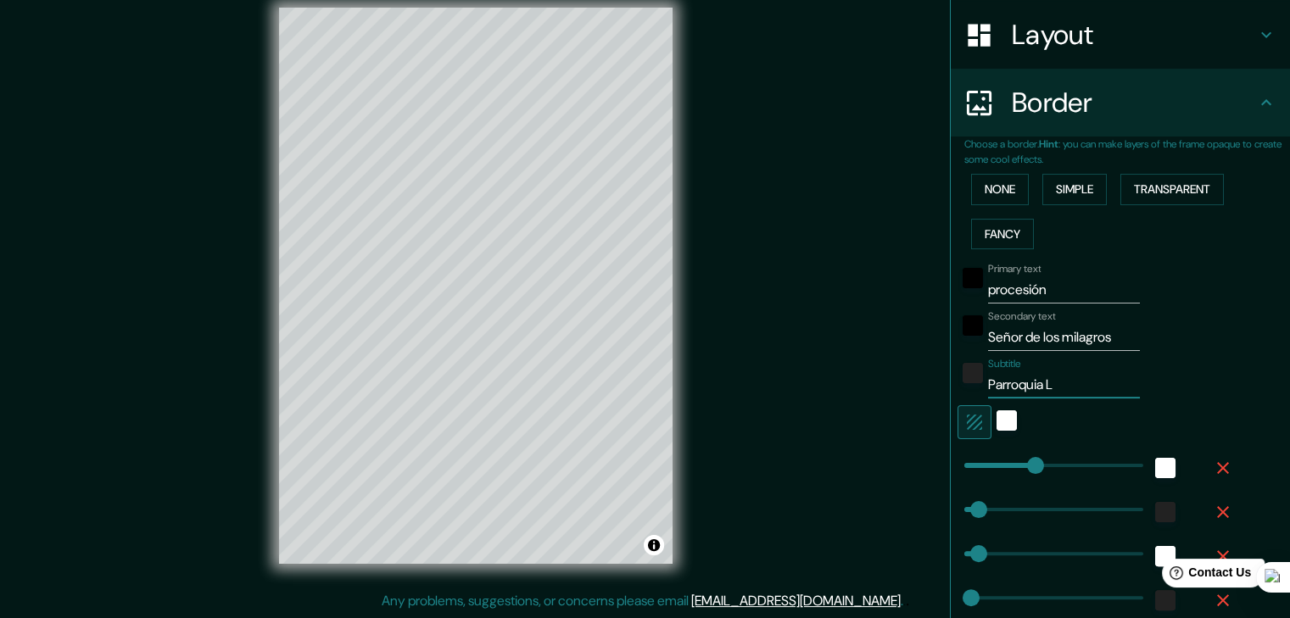
type input "37"
type input "19"
type input "Parroquia L a"
type input "186"
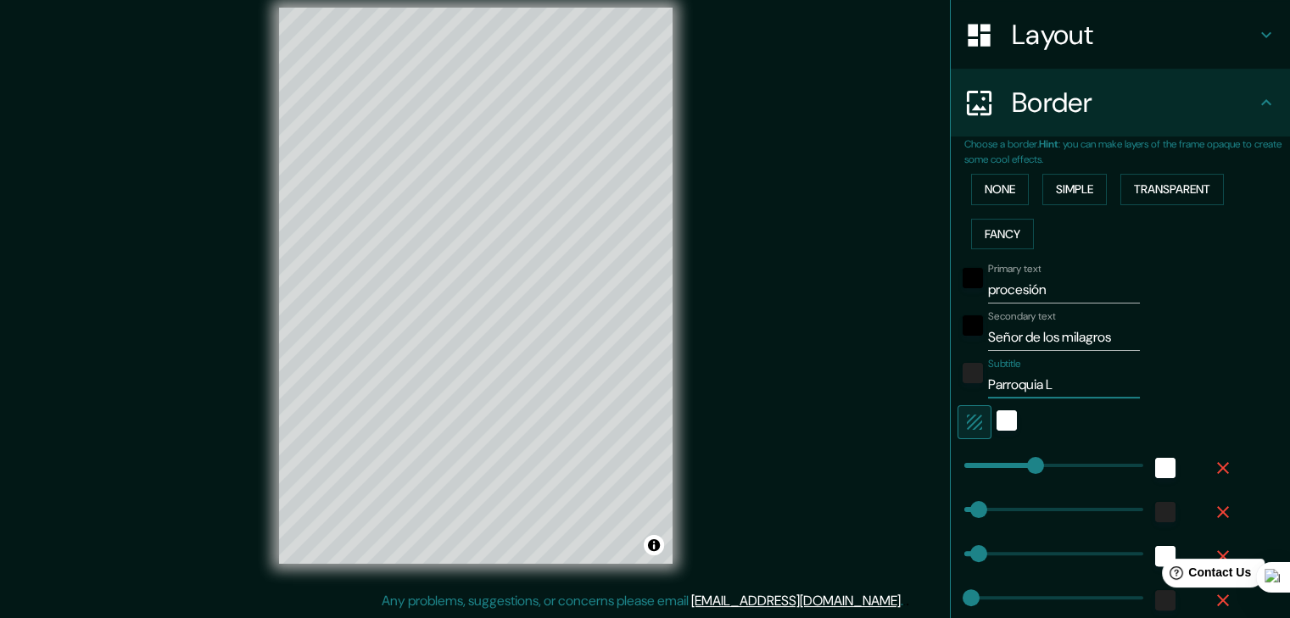
type input "37"
type input "19"
type input "Parroquia L a"
type input "186"
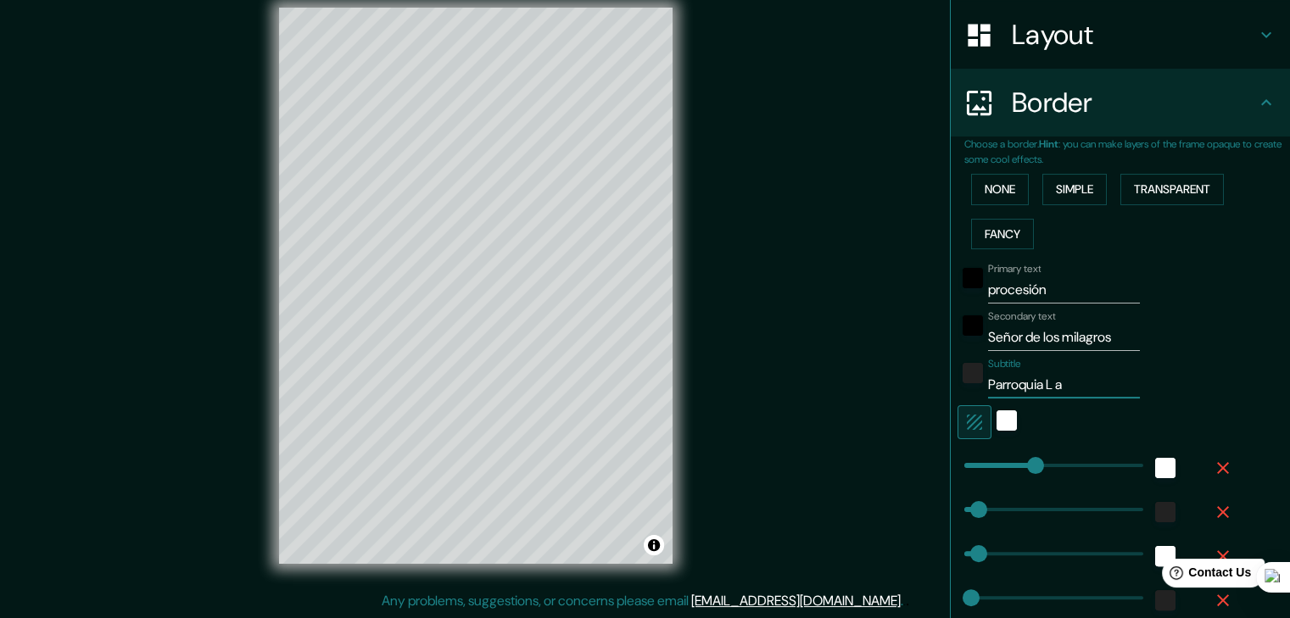
type input "37"
type input "19"
type input "Parroquia L a"
type input "186"
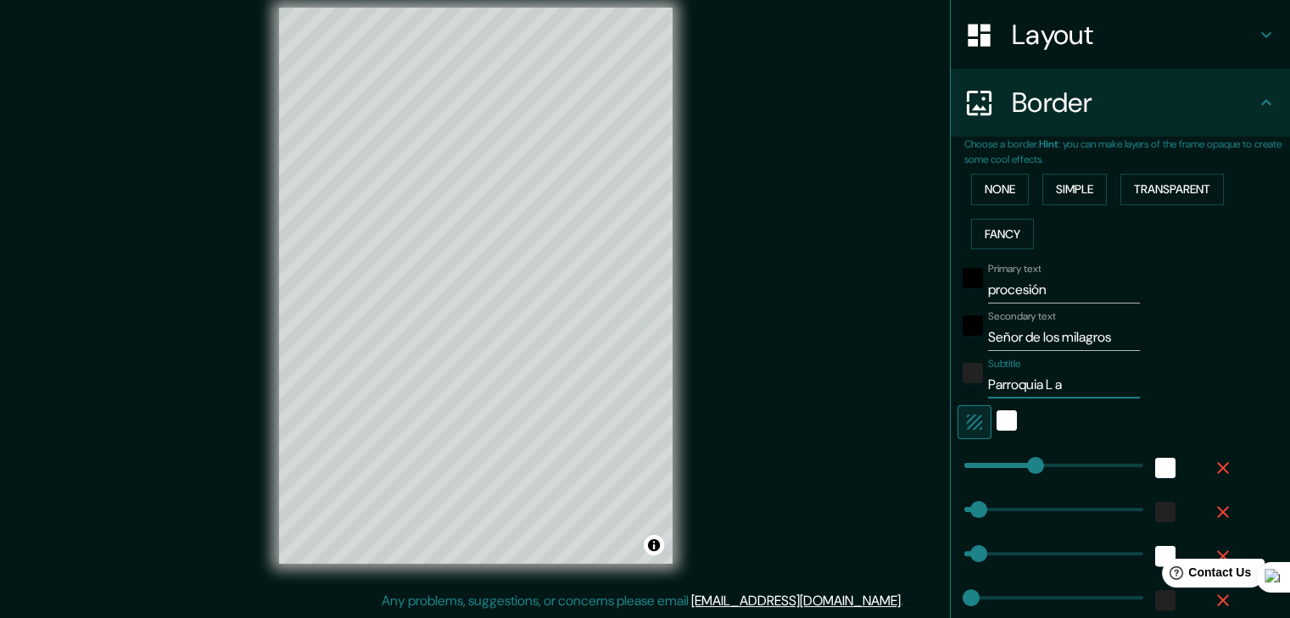
type input "37"
type input "19"
type input "Parroquia L"
type input "186"
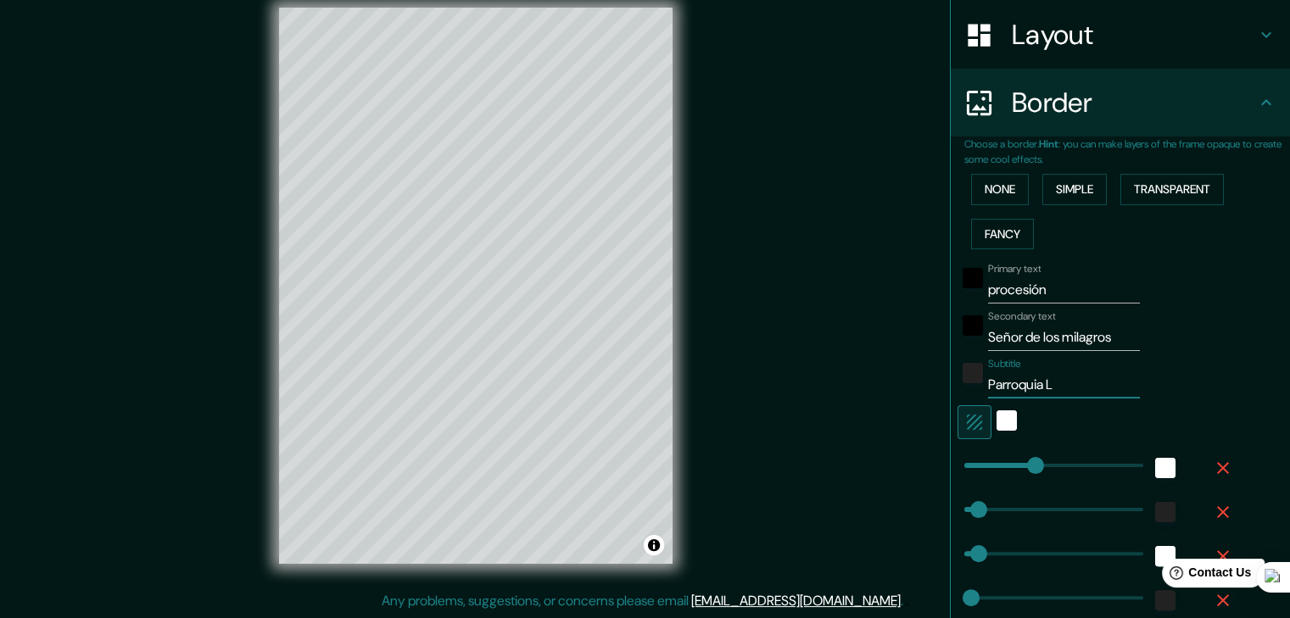
type input "37"
type input "19"
type input "Parroquia La"
type input "186"
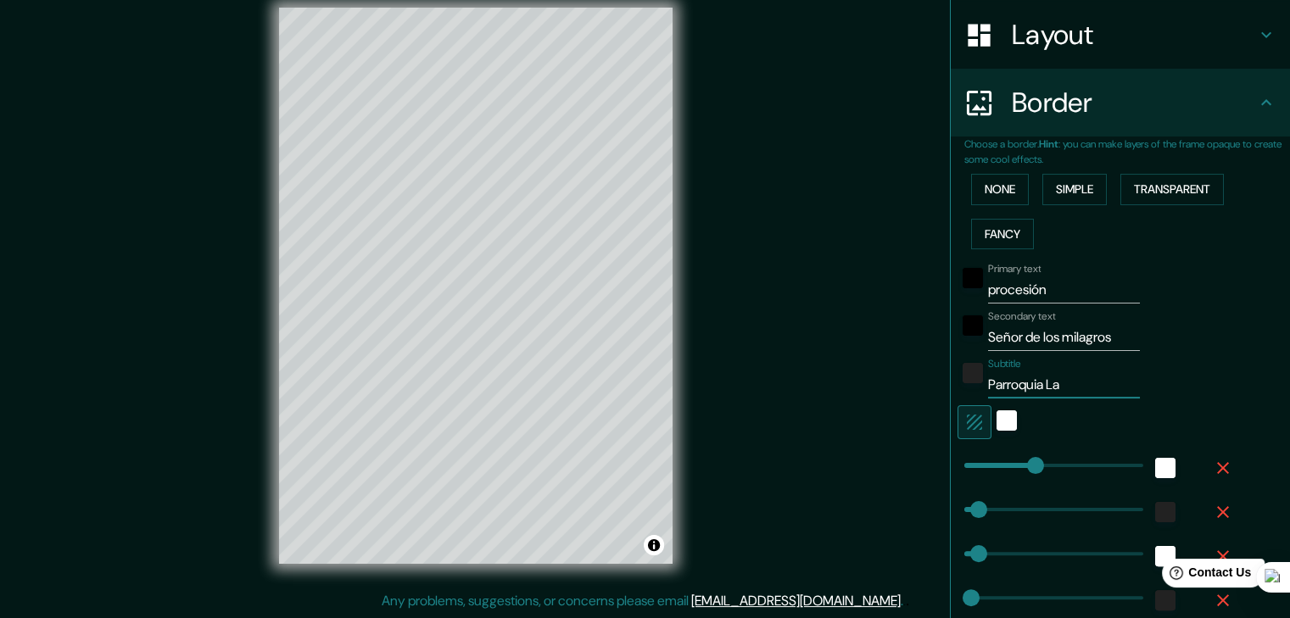
type input "37"
type input "19"
type input "Parroquia La"
type input "186"
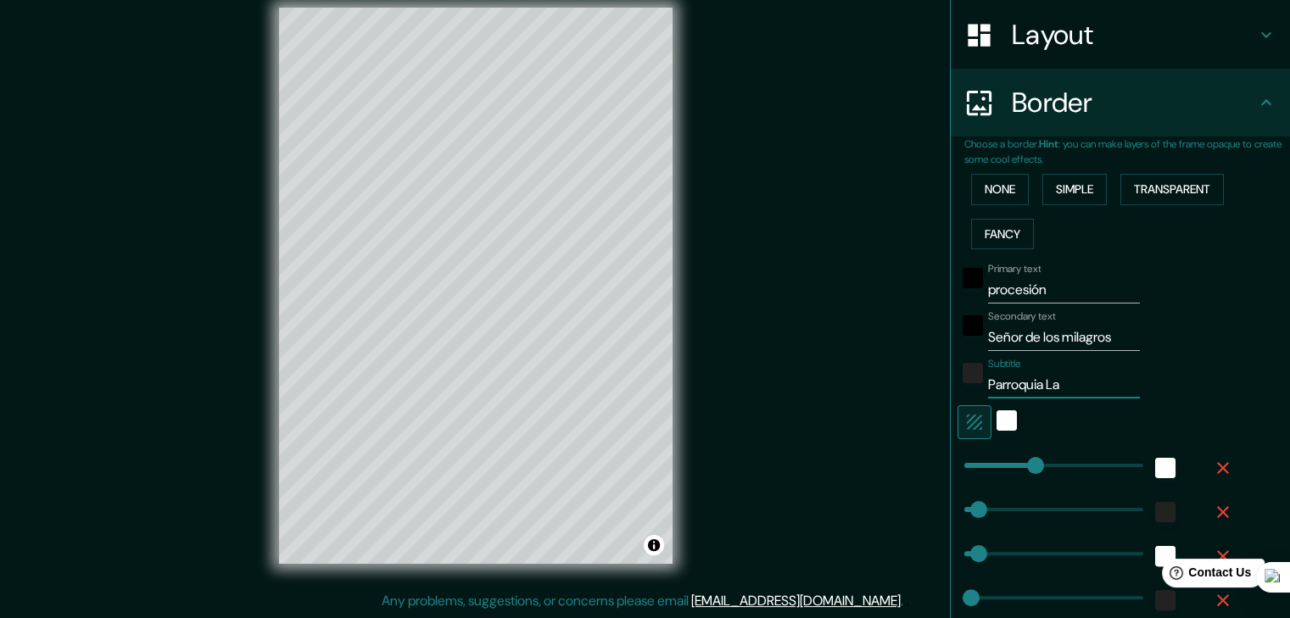
type input "37"
type input "19"
type input "Parroquia La V"
type input "186"
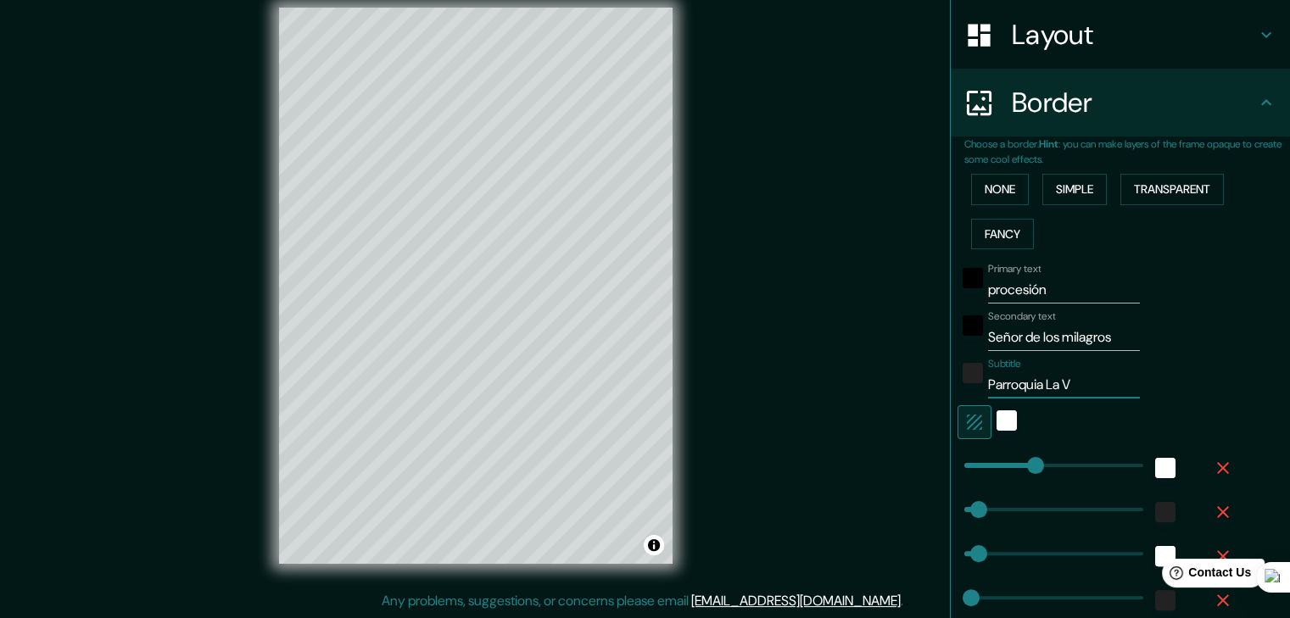
type input "37"
click at [655, 544] on button "Toggle attribution" at bounding box center [654, 545] width 20 height 20
click at [773, 454] on div "Mappin Location San Martín De Porres, Lima, Provincia de Lima, Perú Pins Style …" at bounding box center [645, 299] width 1290 height 638
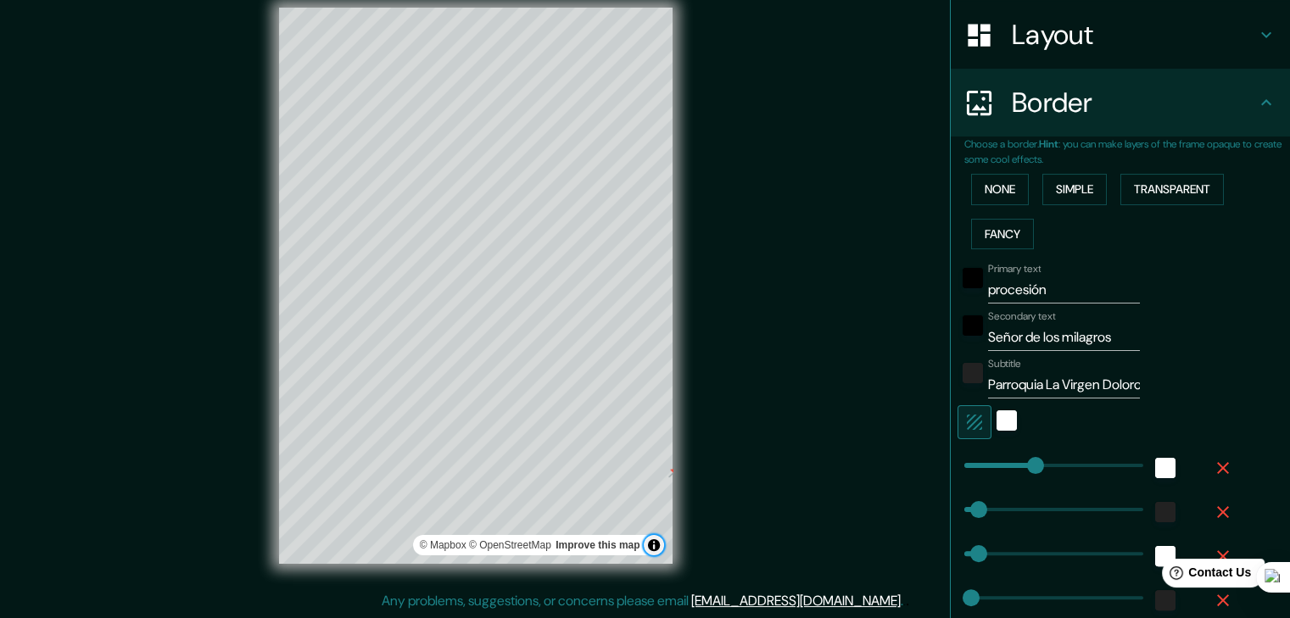
click at [650, 549] on button "Toggle attribution" at bounding box center [654, 545] width 20 height 20
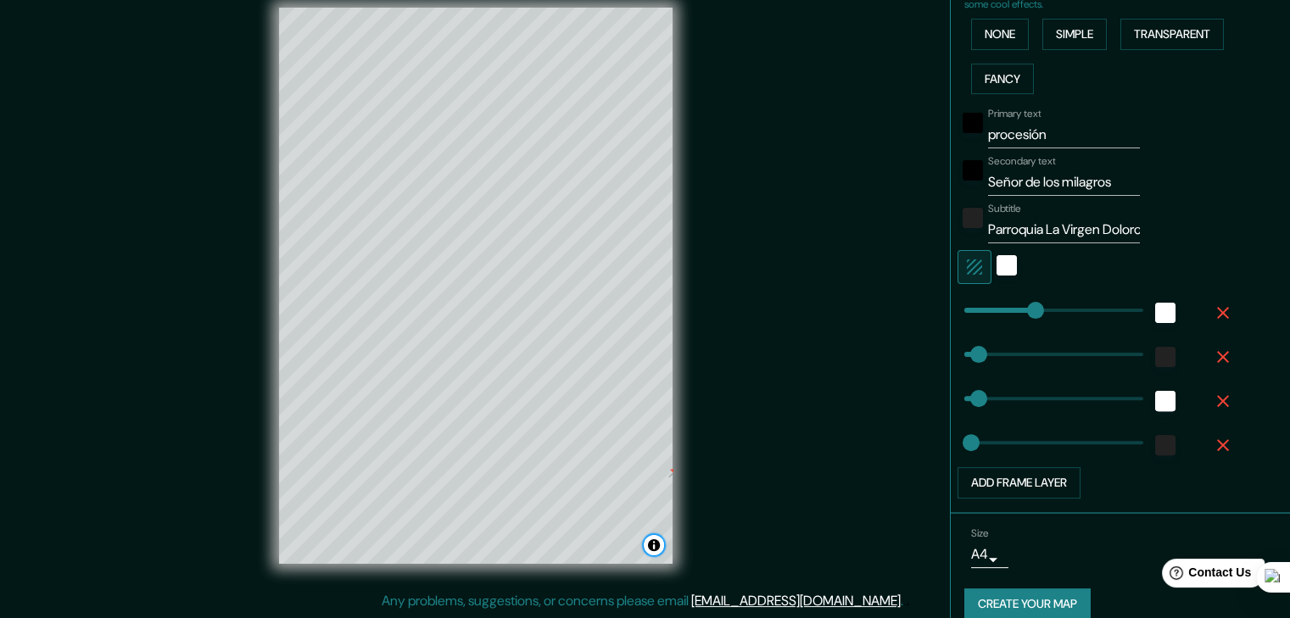
scroll to position [428, 0]
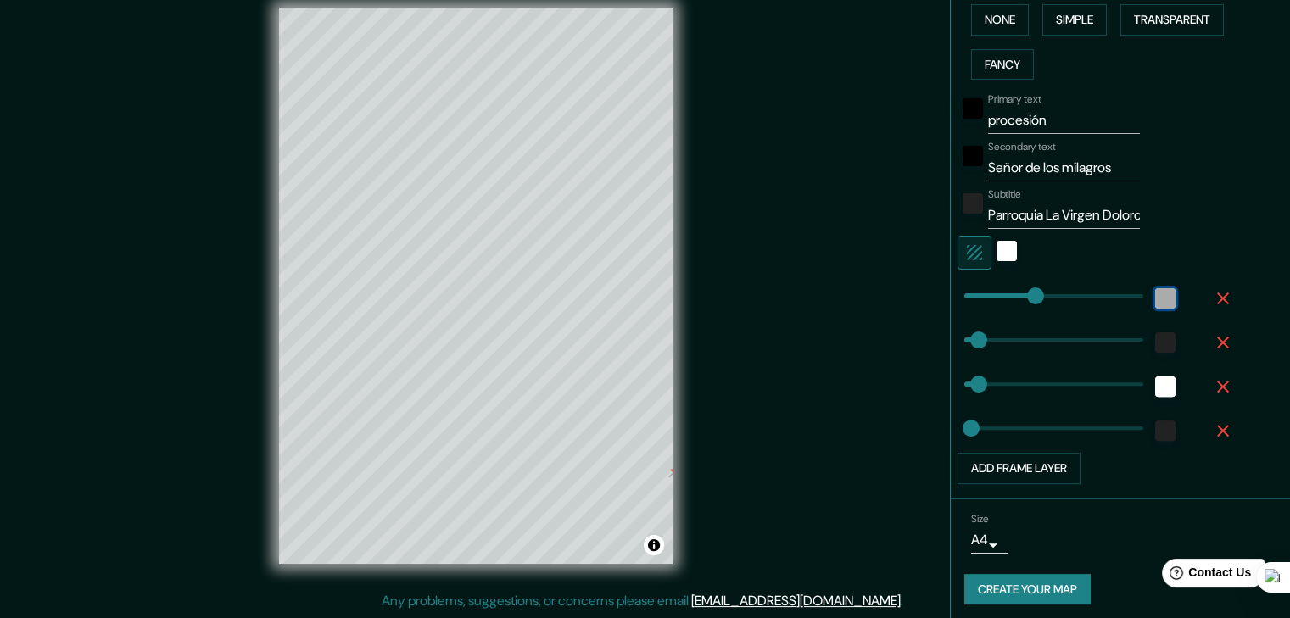
click at [1155, 297] on div "white" at bounding box center [1165, 298] width 20 height 20
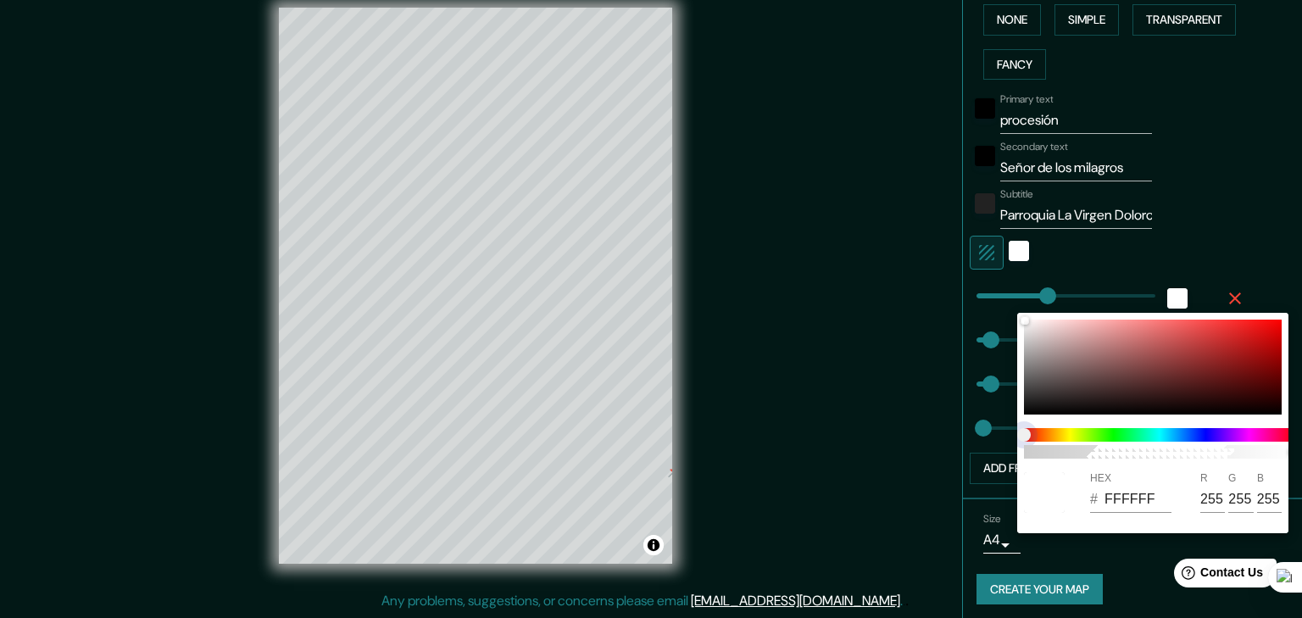
drag, startPoint x: 1025, startPoint y: 438, endPoint x: 1045, endPoint y: 438, distance: 19.5
click at [1045, 438] on span at bounding box center [1159, 435] width 271 height 14
click at [1027, 433] on span "color slider" at bounding box center [1024, 435] width 14 height 14
click at [1073, 290] on div at bounding box center [651, 309] width 1302 height 618
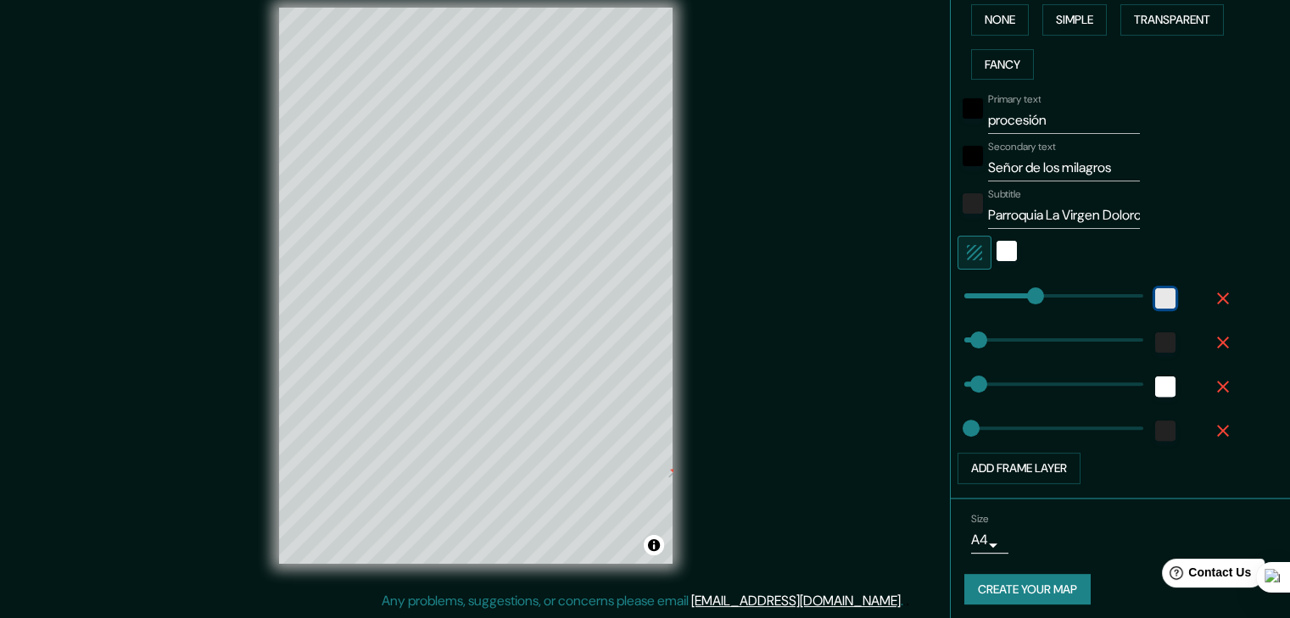
click at [1155, 294] on div "white" at bounding box center [1165, 298] width 20 height 20
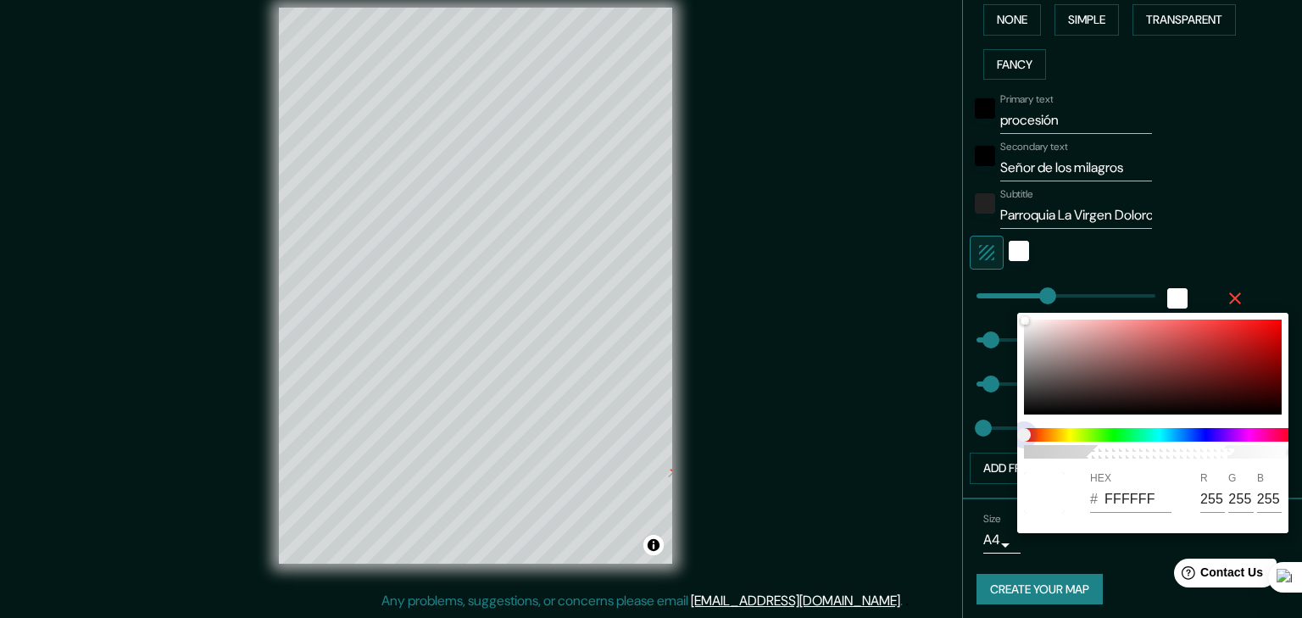
click at [1047, 431] on span at bounding box center [1159, 435] width 271 height 14
click at [1084, 429] on span at bounding box center [1159, 435] width 271 height 14
click at [1223, 513] on div "HEX # FFFFFF R 255 G 255 B 255" at bounding box center [1152, 492] width 271 height 54
click at [1218, 499] on input "255" at bounding box center [1213, 499] width 25 height 27
click at [1202, 498] on input "255" at bounding box center [1213, 499] width 25 height 27
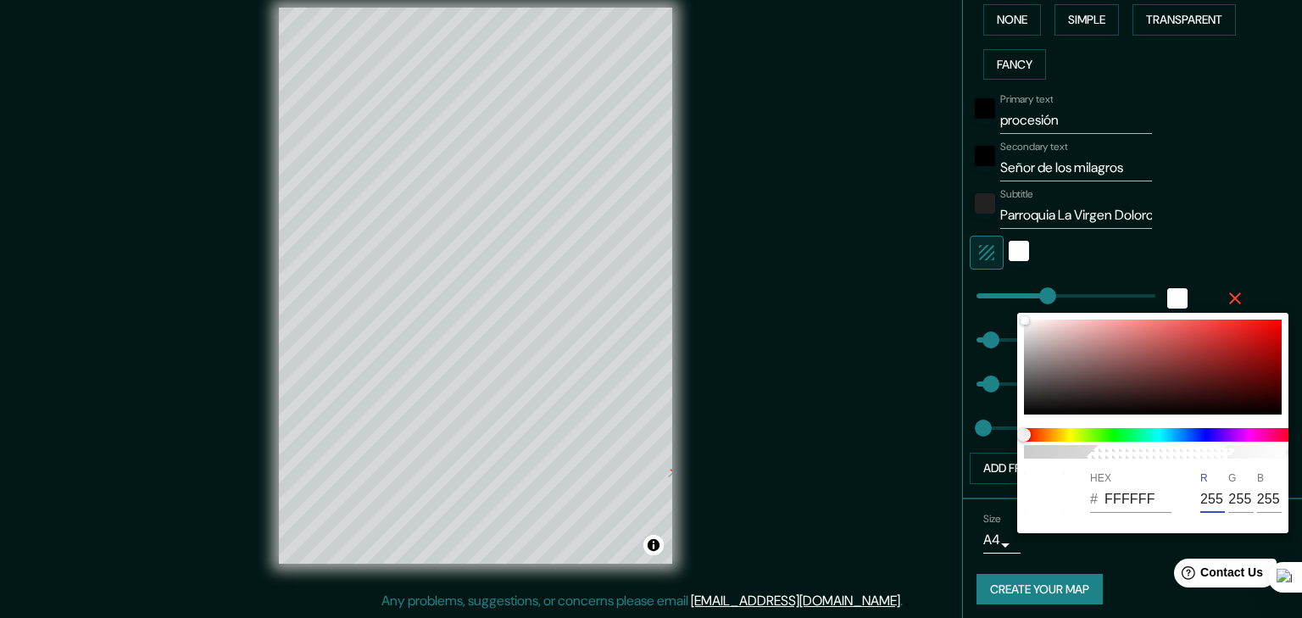
click at [1146, 499] on input "FFFFFF" at bounding box center [1138, 499] width 67 height 27
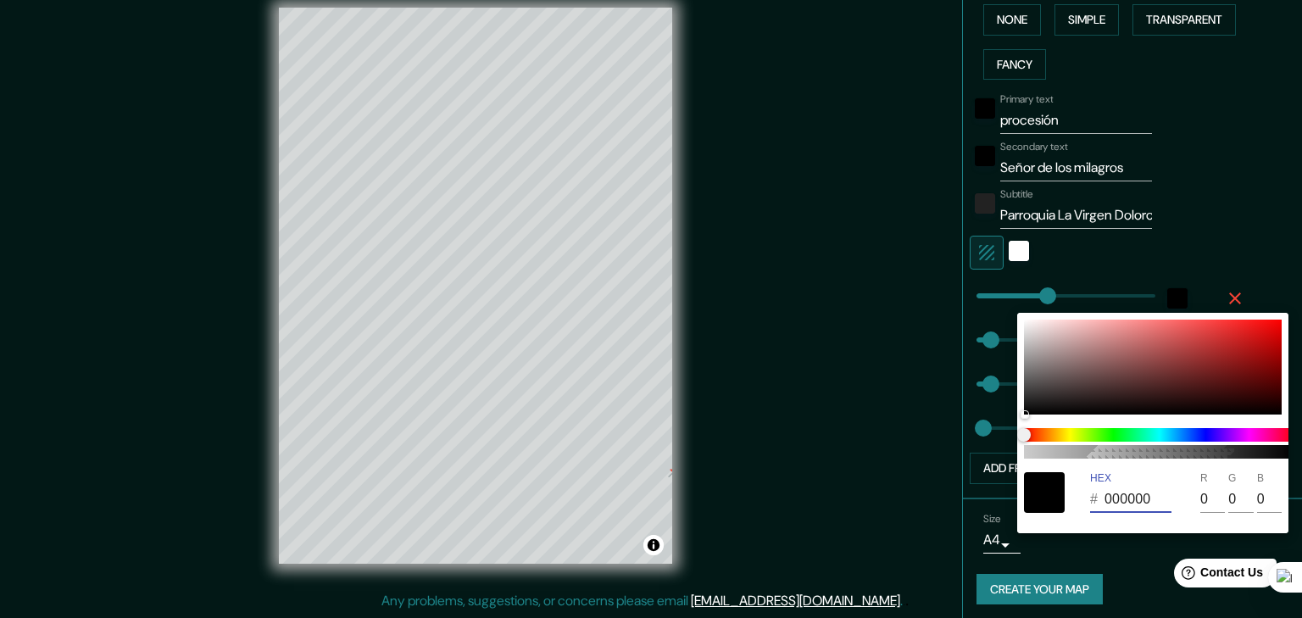
click at [1201, 498] on input "0" at bounding box center [1213, 499] width 25 height 27
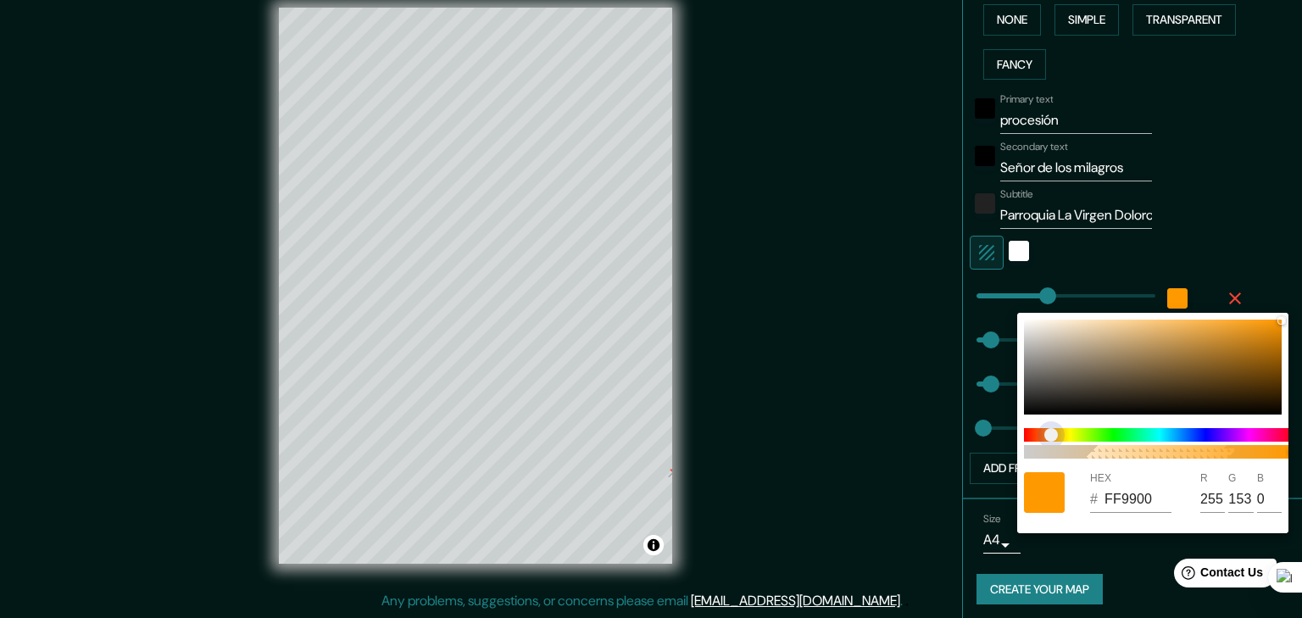
drag, startPoint x: 1022, startPoint y: 433, endPoint x: 1051, endPoint y: 434, distance: 29.7
click at [1051, 434] on span "color slider" at bounding box center [1052, 435] width 14 height 14
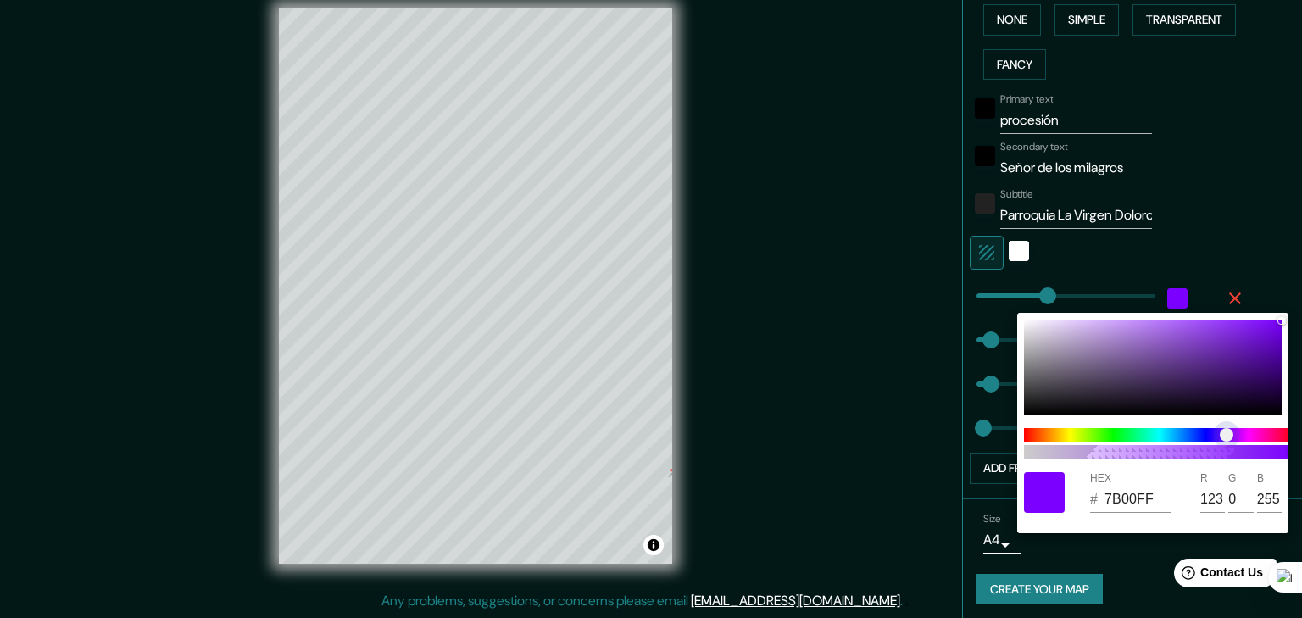
drag, startPoint x: 1051, startPoint y: 437, endPoint x: 1227, endPoint y: 437, distance: 175.5
click at [1227, 437] on span "color slider" at bounding box center [1227, 435] width 14 height 14
click at [1263, 363] on div at bounding box center [1153, 367] width 258 height 95
click at [1223, 225] on div at bounding box center [651, 309] width 1302 height 618
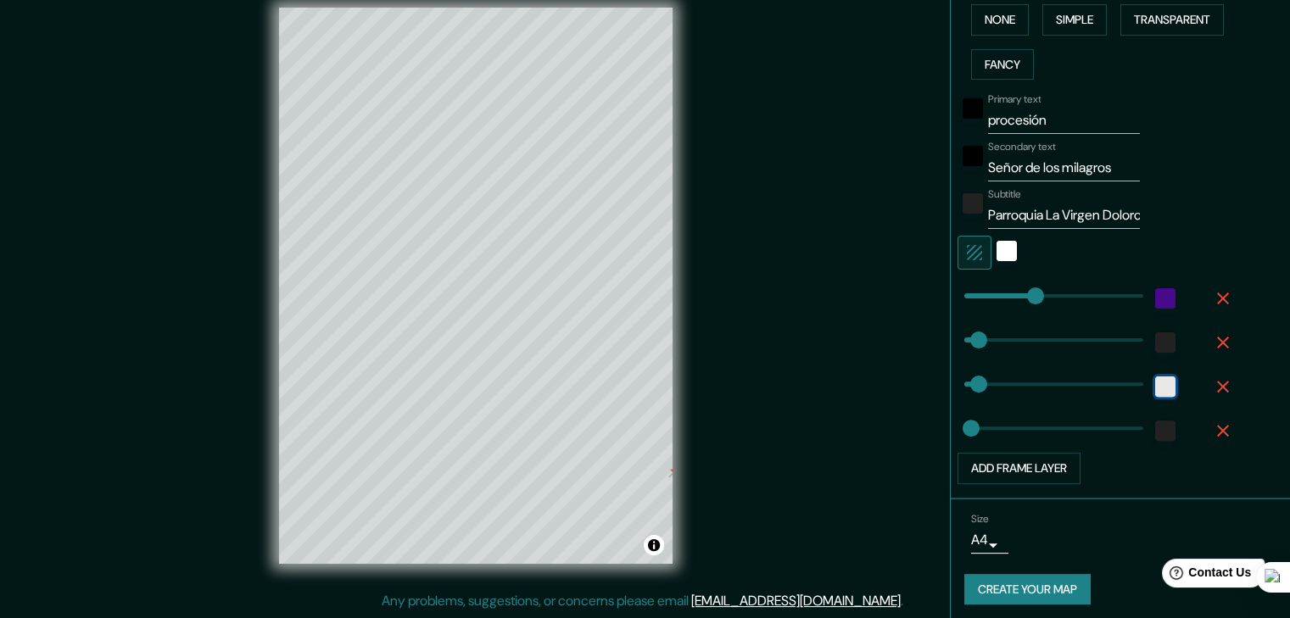
click at [1155, 382] on div "white" at bounding box center [1165, 386] width 20 height 20
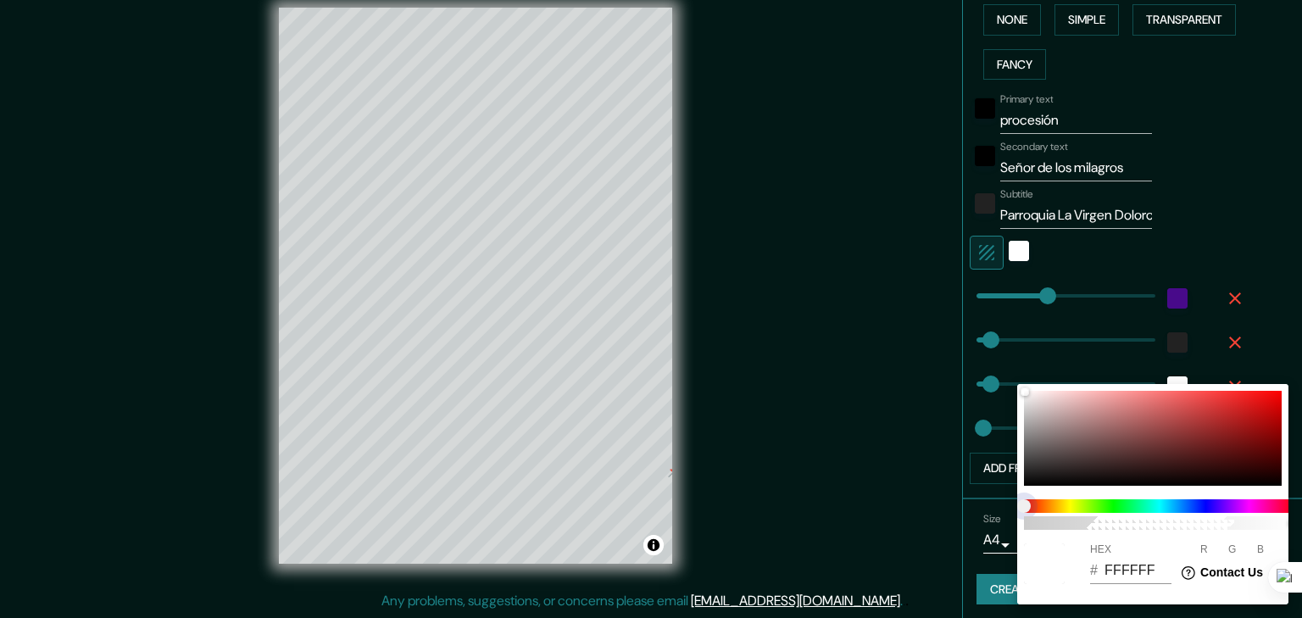
drag, startPoint x: 1026, startPoint y: 508, endPoint x: 1124, endPoint y: 537, distance: 102.5
click at [1045, 510] on span at bounding box center [1159, 506] width 271 height 14
drag, startPoint x: 1127, startPoint y: 582, endPoint x: 1139, endPoint y: 574, distance: 14.1
click at [1128, 582] on input "FFFFFF" at bounding box center [1138, 570] width 67 height 27
click at [1145, 572] on input "FFFFFF" at bounding box center [1138, 570] width 67 height 27
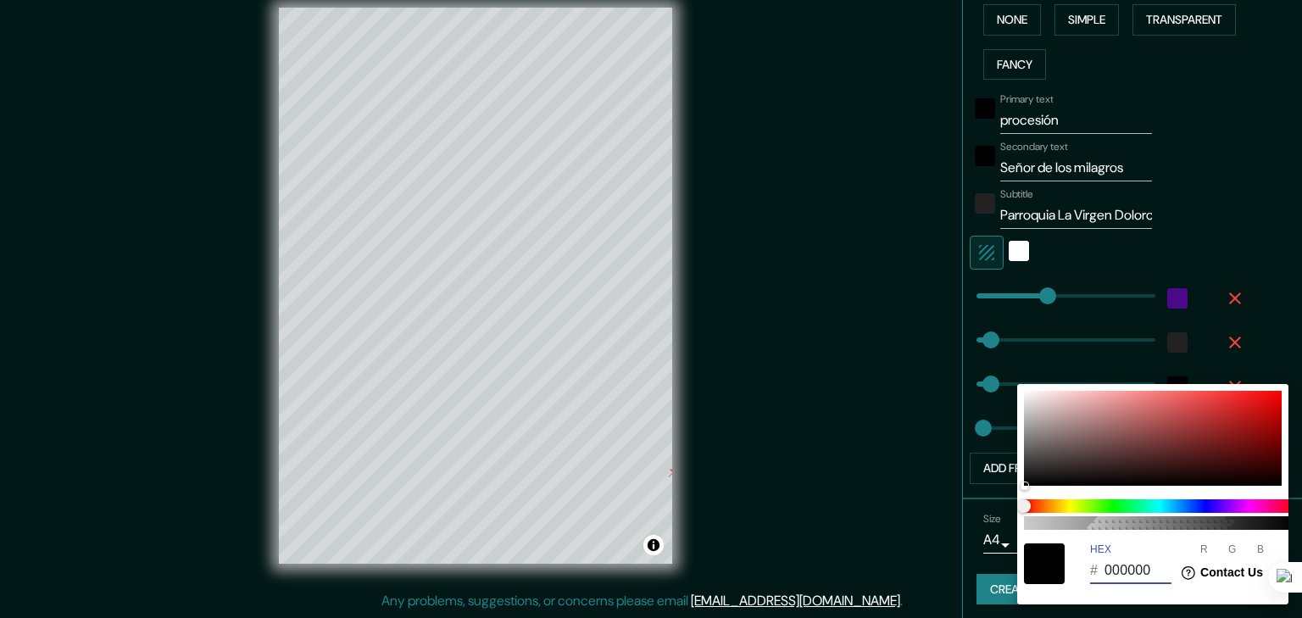
click at [1212, 549] on div "R 0" at bounding box center [1215, 563] width 28 height 41
click at [1151, 564] on html "Help Contact Us" at bounding box center [1217, 570] width 132 height 36
click at [1151, 567] on html "Help Contact Us" at bounding box center [1217, 570] width 132 height 36
click at [1150, 570] on input "000000" at bounding box center [1138, 570] width 67 height 27
click at [1160, 568] on html "Help Contact Us" at bounding box center [1217, 570] width 132 height 36
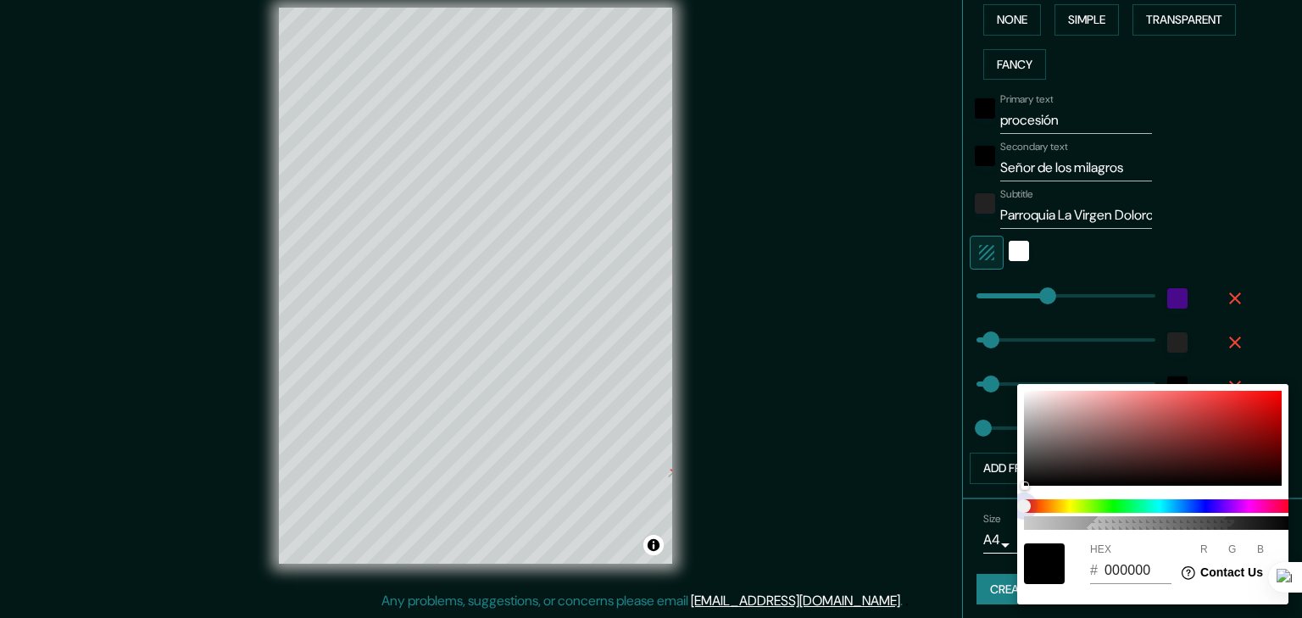
click at [1031, 505] on span "color slider" at bounding box center [1024, 506] width 14 height 14
click at [1092, 507] on span at bounding box center [1159, 506] width 271 height 14
click at [1181, 510] on span at bounding box center [1159, 506] width 271 height 14
click at [1219, 509] on span at bounding box center [1159, 506] width 271 height 14
click at [1226, 505] on span at bounding box center [1159, 506] width 271 height 14
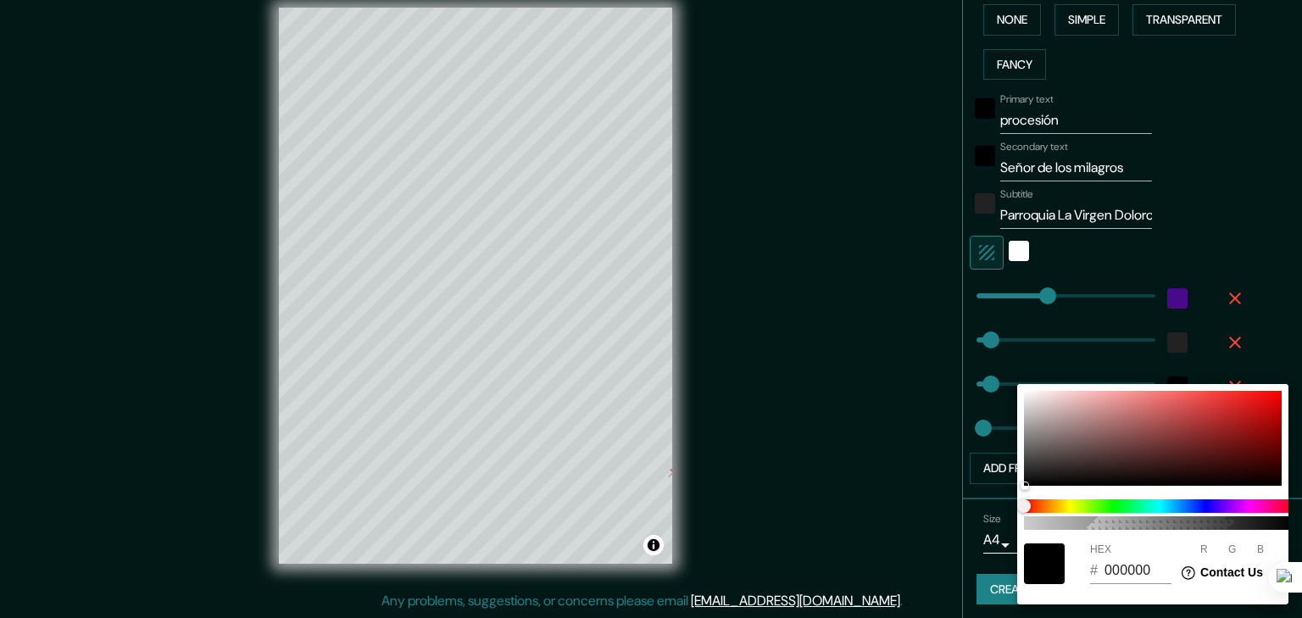
click at [1153, 588] on html "Help Contact Us" at bounding box center [1217, 570] width 132 height 36
click at [1148, 577] on input "000000" at bounding box center [1138, 570] width 67 height 27
click at [1151, 582] on html "Help Contact Us" at bounding box center [1217, 570] width 132 height 36
click at [1151, 570] on html "Help Contact Us" at bounding box center [1217, 570] width 132 height 36
click at [1149, 569] on input "000000" at bounding box center [1138, 570] width 67 height 27
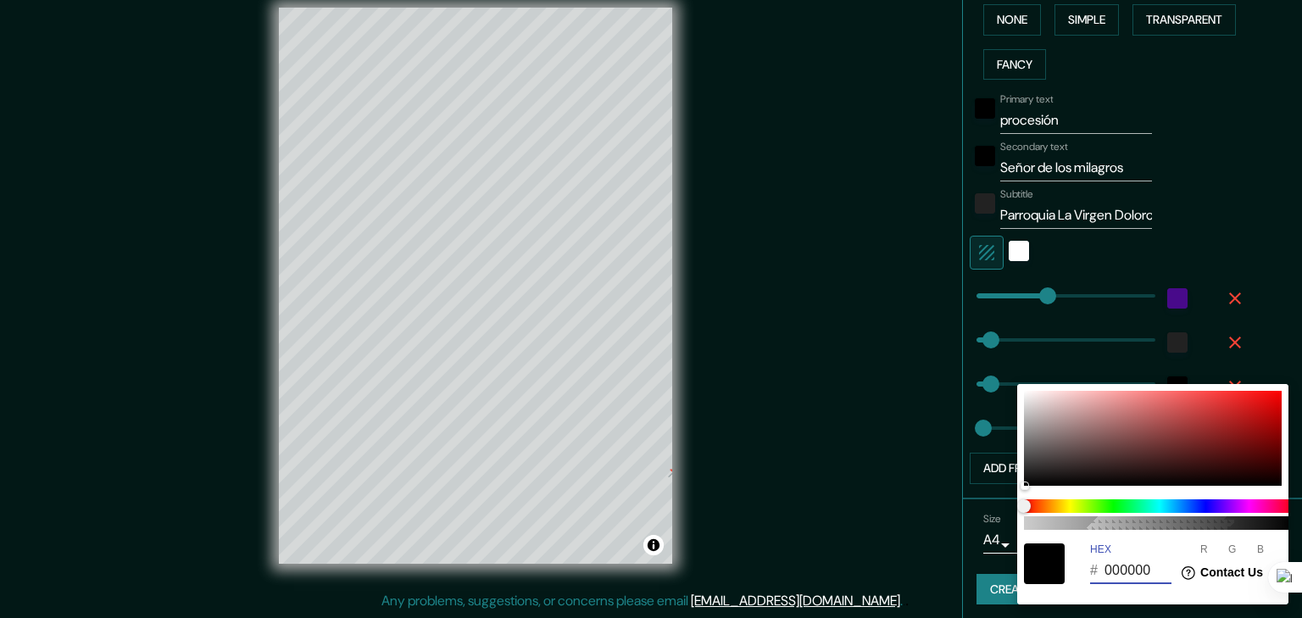
click at [1053, 569] on div at bounding box center [1044, 563] width 41 height 41
click at [1124, 570] on input "000000" at bounding box center [1138, 570] width 67 height 27
click at [1215, 504] on span at bounding box center [1159, 506] width 271 height 14
click at [1227, 504] on span at bounding box center [1159, 506] width 271 height 14
click at [1213, 510] on span at bounding box center [1159, 506] width 271 height 14
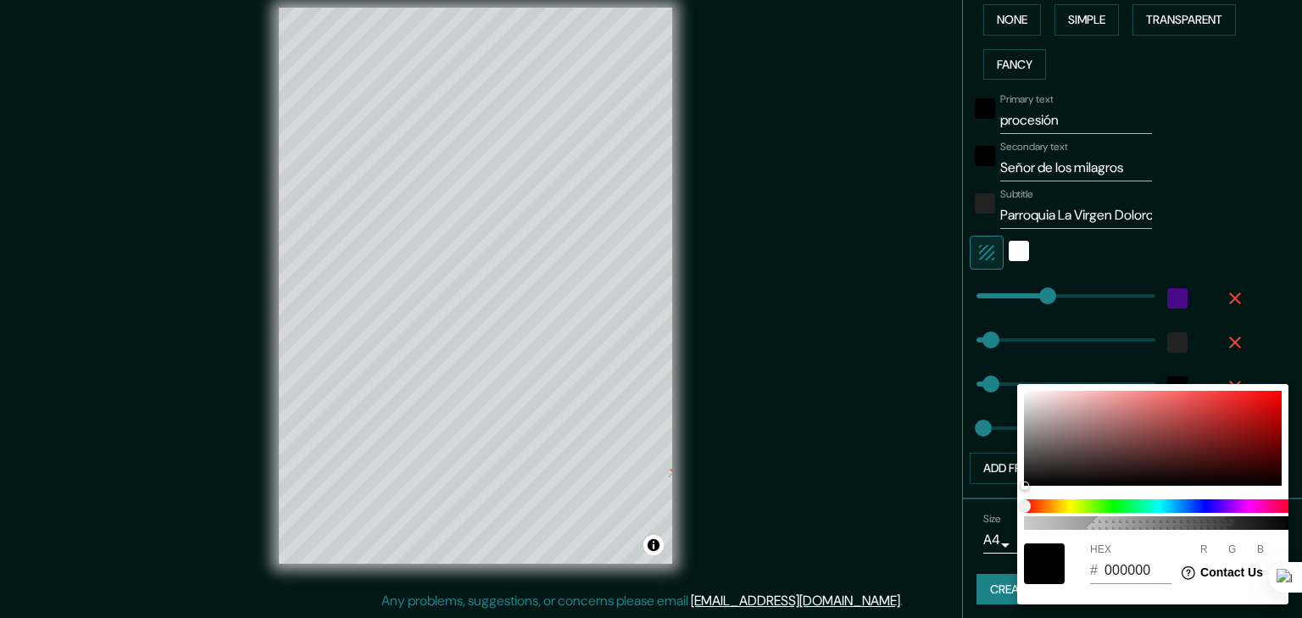
click at [1197, 313] on div at bounding box center [651, 309] width 1302 height 618
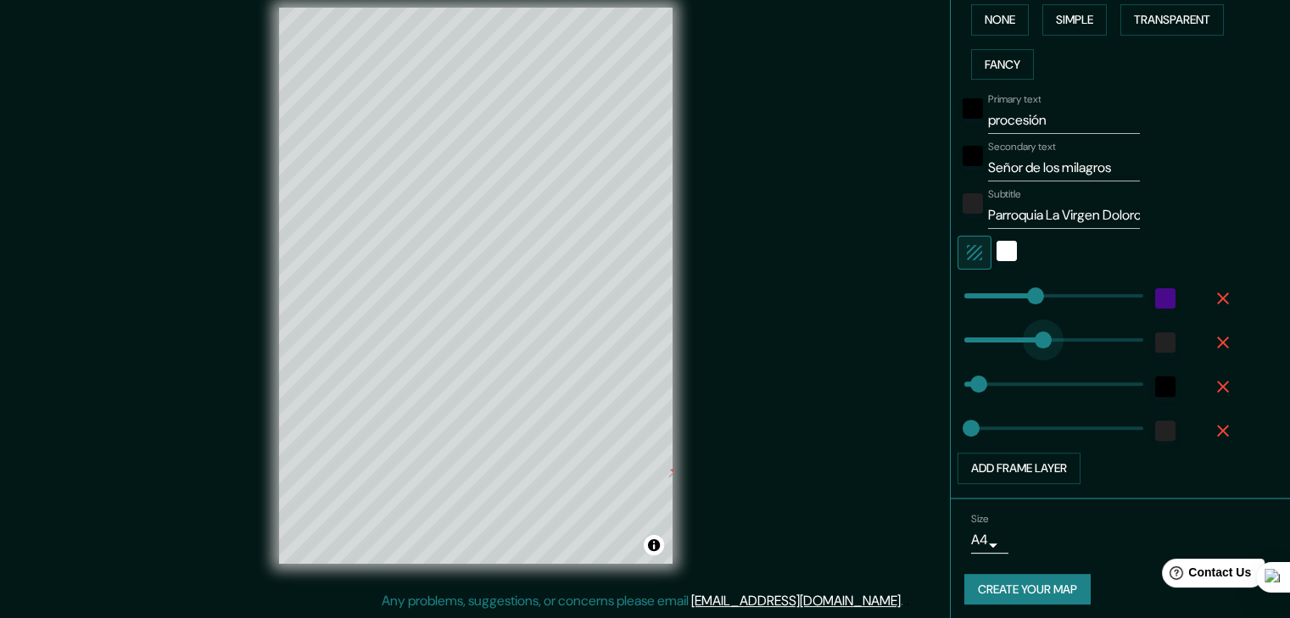
drag, startPoint x: 971, startPoint y: 340, endPoint x: 1029, endPoint y: 348, distance: 59.0
drag, startPoint x: 1029, startPoint y: 348, endPoint x: 965, endPoint y: 348, distance: 64.4
click at [969, 348] on span at bounding box center [977, 340] width 17 height 17
drag, startPoint x: 965, startPoint y: 384, endPoint x: 1025, endPoint y: 382, distance: 60.2
drag, startPoint x: 1025, startPoint y: 382, endPoint x: 956, endPoint y: 386, distance: 68.8
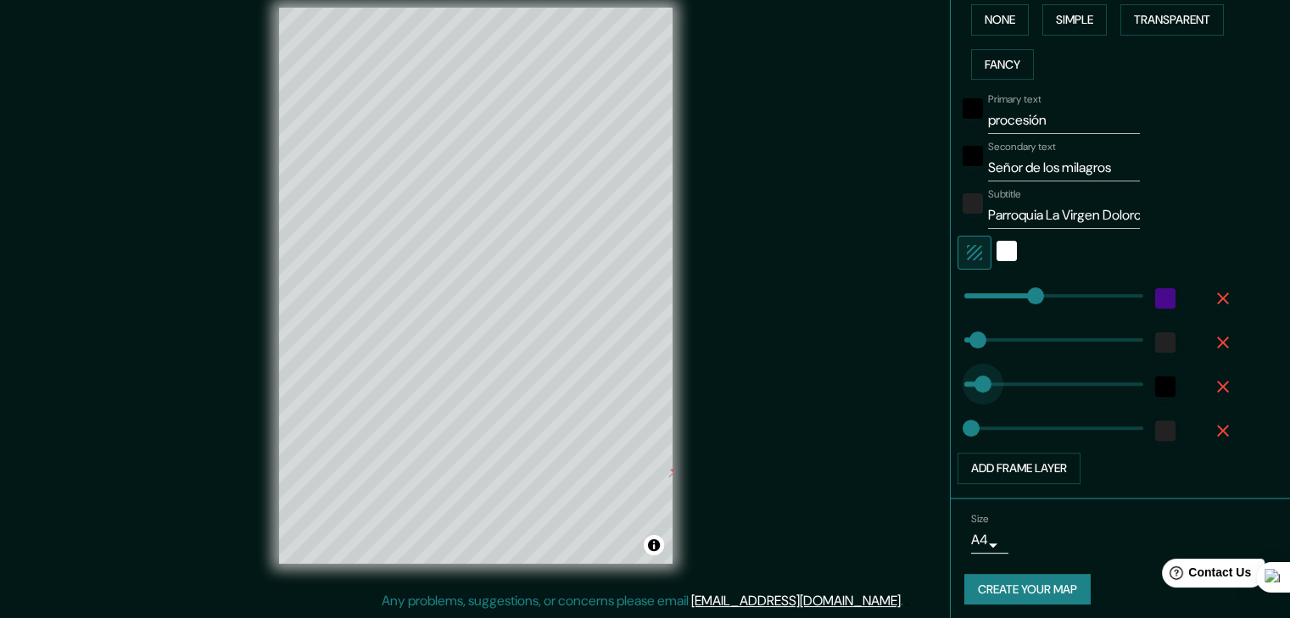
drag, startPoint x: 959, startPoint y: 386, endPoint x: 970, endPoint y: 384, distance: 11.2
click at [996, 254] on div "white" at bounding box center [1006, 251] width 20 height 20
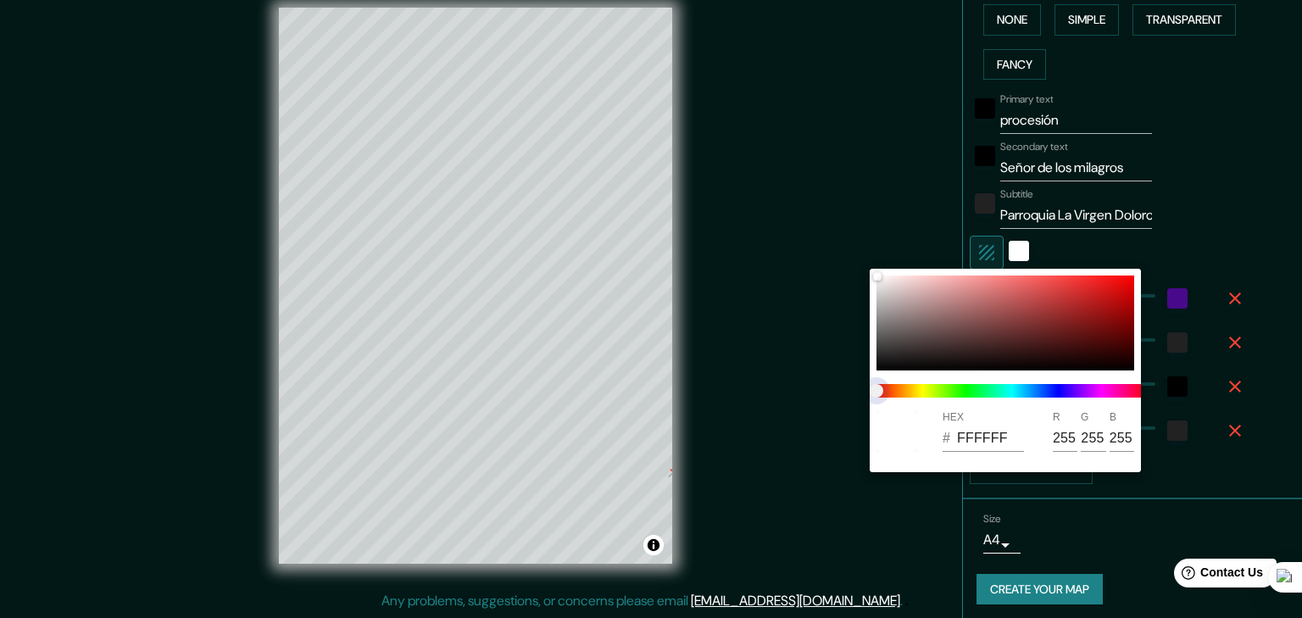
drag, startPoint x: 879, startPoint y: 391, endPoint x: 1035, endPoint y: 386, distance: 156.1
click at [933, 391] on span at bounding box center [1012, 391] width 271 height 14
click at [1068, 392] on span at bounding box center [1012, 391] width 271 height 14
click at [1000, 443] on input "FFFFFF" at bounding box center [990, 438] width 67 height 27
click at [1011, 437] on input "FFFFFF" at bounding box center [990, 438] width 67 height 27
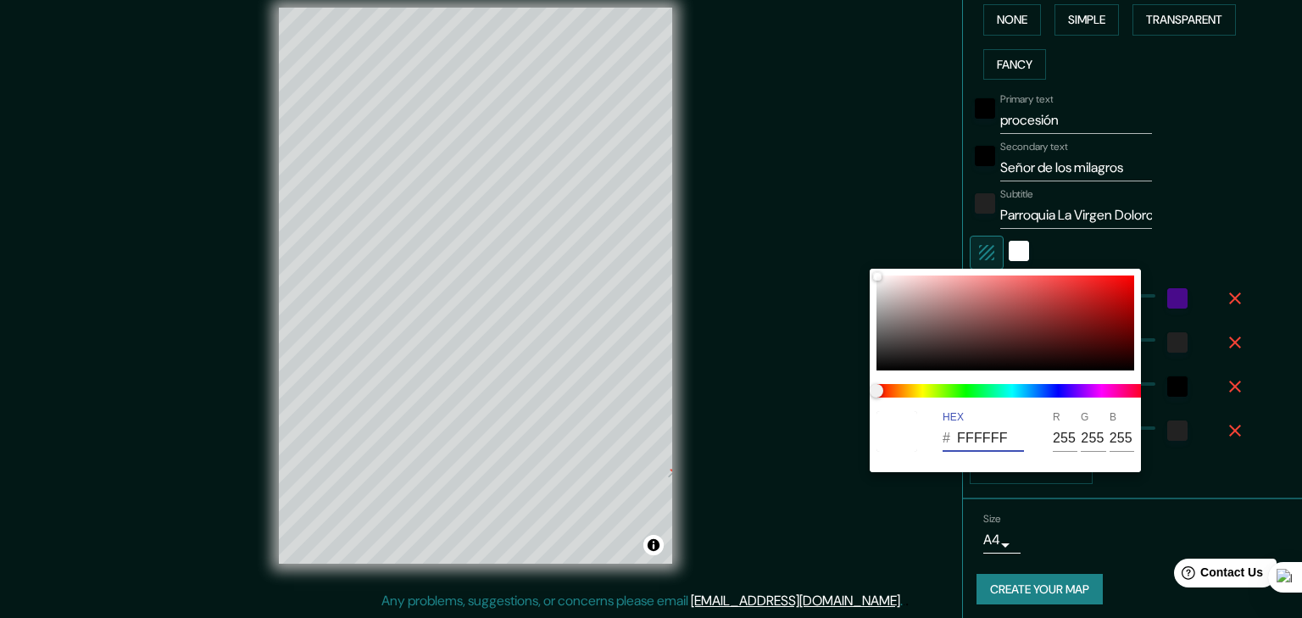
drag, startPoint x: 1011, startPoint y: 437, endPoint x: 892, endPoint y: 442, distance: 118.8
click at [892, 442] on div "HEX # FFFFFF R 255 G 255 B 255" at bounding box center [1005, 431] width 271 height 54
click at [1057, 439] on input "0" at bounding box center [1065, 438] width 25 height 27
drag, startPoint x: 1059, startPoint y: 438, endPoint x: 1042, endPoint y: 438, distance: 17.0
click at [1043, 438] on div "HEX # 000000 R 0 G 0 B 0" at bounding box center [1005, 431] width 271 height 54
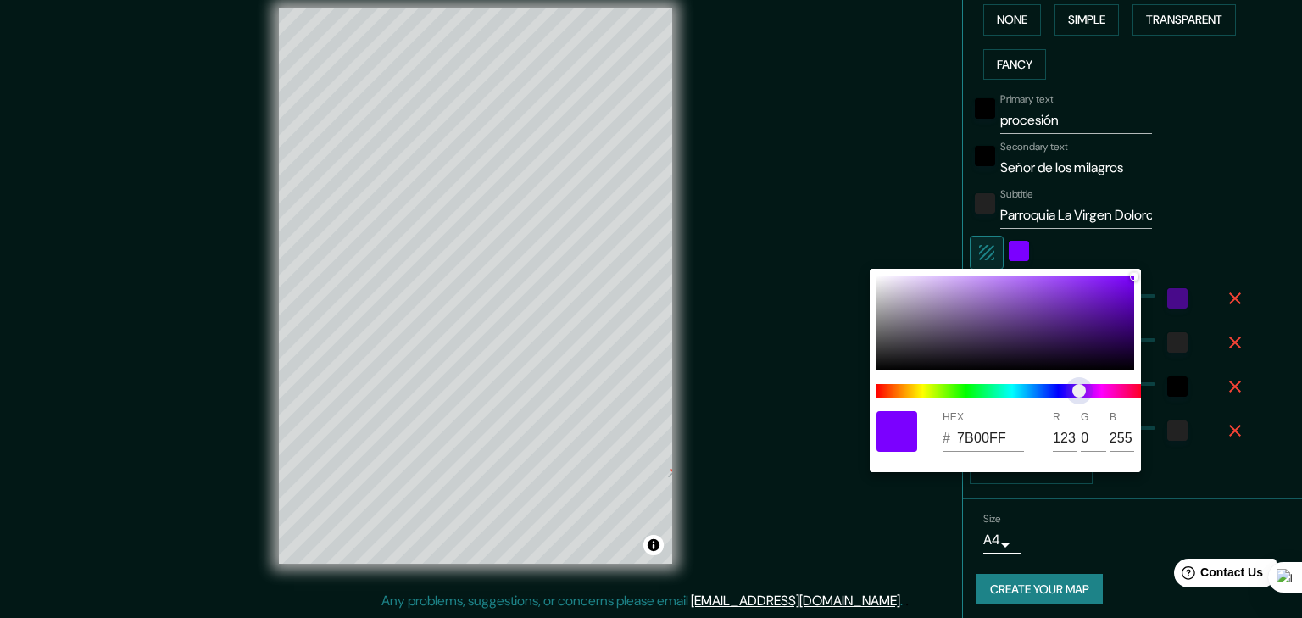
drag, startPoint x: 880, startPoint y: 391, endPoint x: 1079, endPoint y: 393, distance: 199.3
click at [1079, 393] on span "color slider" at bounding box center [1080, 391] width 14 height 14
click at [1122, 313] on div at bounding box center [1006, 323] width 258 height 95
click at [1039, 300] on div at bounding box center [1006, 323] width 258 height 95
click at [1014, 293] on div at bounding box center [1006, 323] width 258 height 95
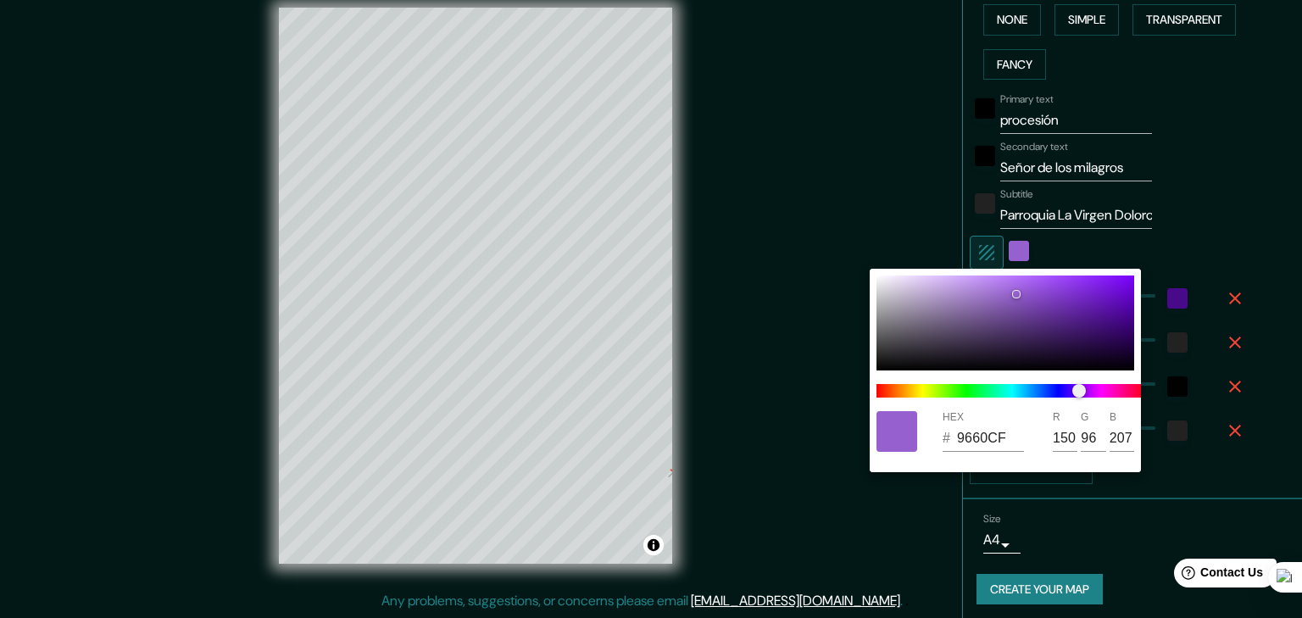
click at [888, 125] on div at bounding box center [651, 309] width 1302 height 618
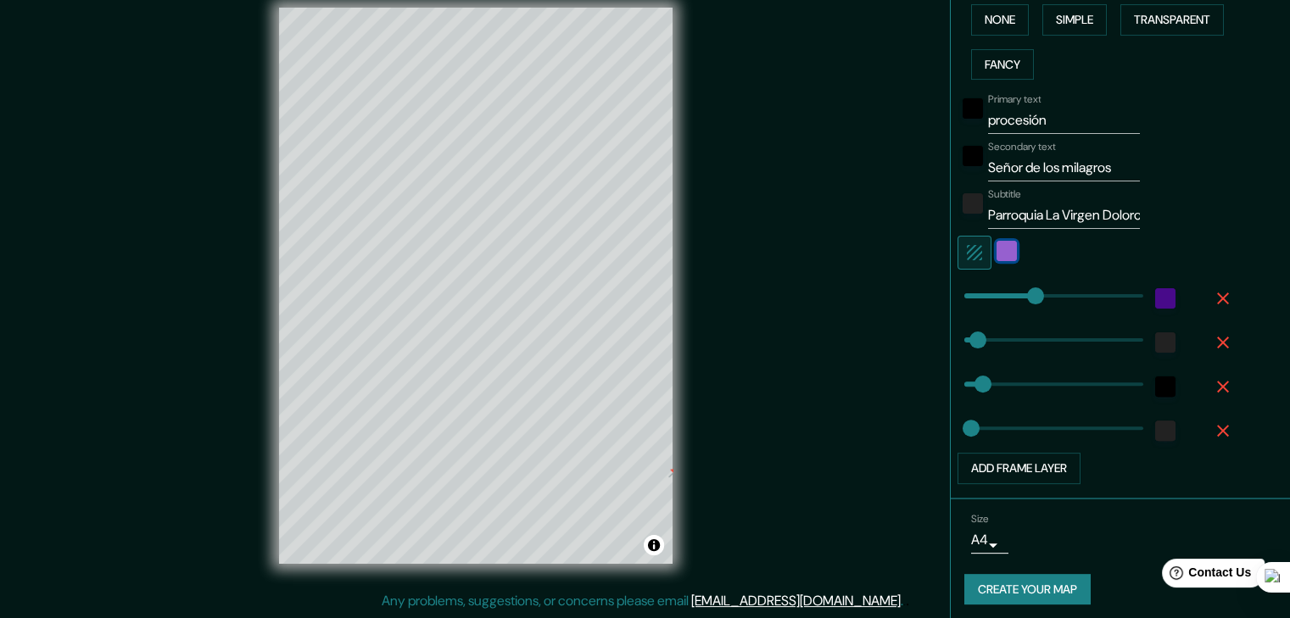
click at [671, 476] on div at bounding box center [675, 471] width 14 height 14
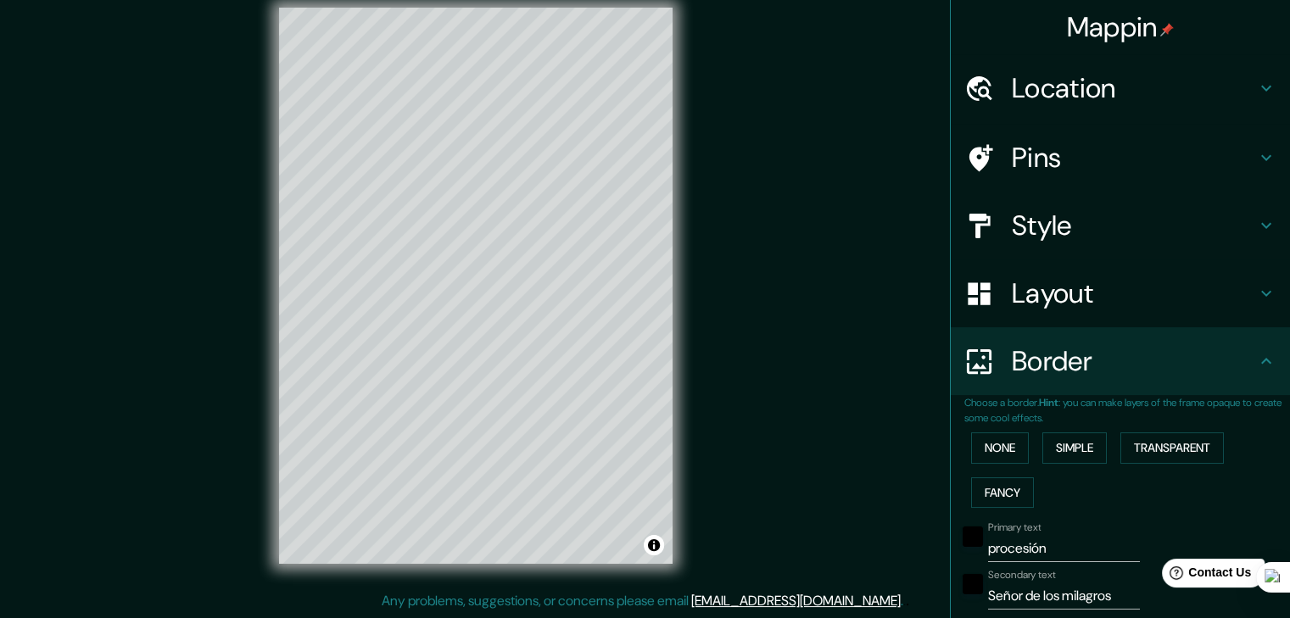
scroll to position [0, 0]
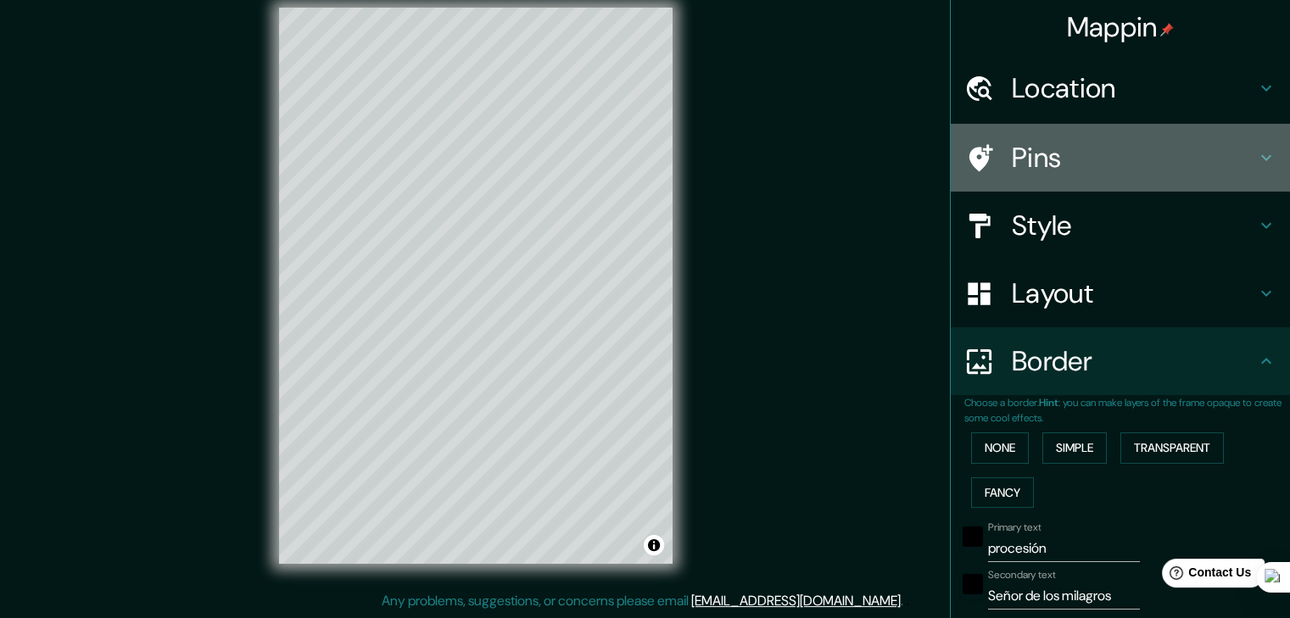
click at [1100, 156] on h4 "Pins" at bounding box center [1134, 158] width 244 height 34
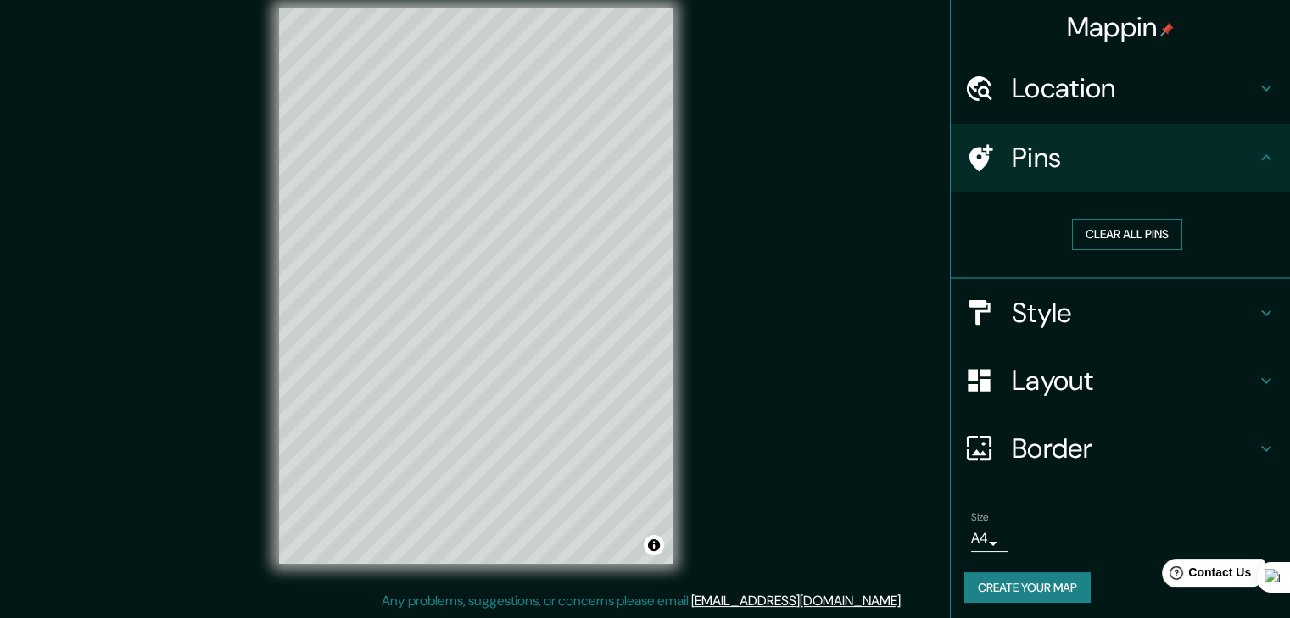
click at [1119, 237] on button "Clear all pins" at bounding box center [1127, 234] width 110 height 31
